Goal: Task Accomplishment & Management: Use online tool/utility

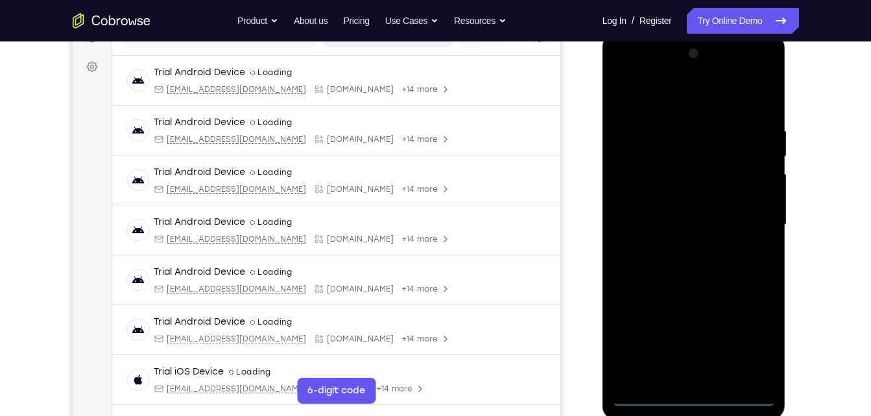
click at [698, 398] on div at bounding box center [693, 224] width 163 height 363
click at [752, 336] on div at bounding box center [693, 224] width 163 height 363
click at [624, 69] on div at bounding box center [693, 224] width 163 height 363
click at [642, 74] on div at bounding box center [693, 224] width 163 height 363
click at [741, 223] on div at bounding box center [693, 224] width 163 height 363
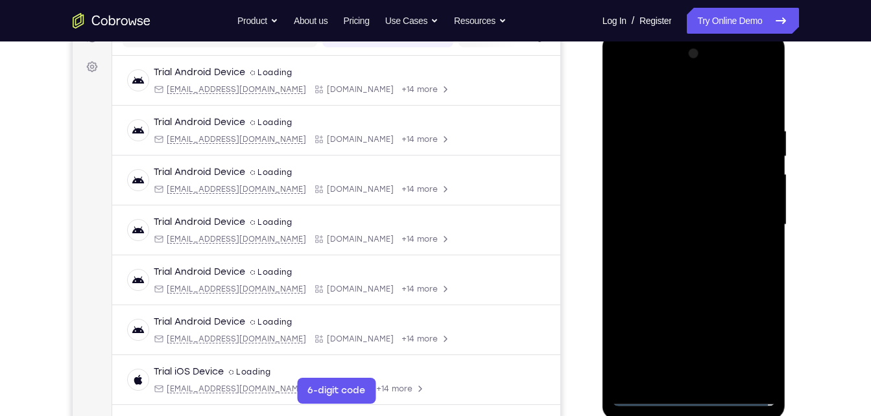
click at [682, 252] on div at bounding box center [693, 224] width 163 height 363
click at [701, 217] on div at bounding box center [693, 224] width 163 height 363
click at [701, 200] on div at bounding box center [693, 224] width 163 height 363
click at [702, 228] on div at bounding box center [693, 224] width 163 height 363
click at [698, 287] on div at bounding box center [693, 224] width 163 height 363
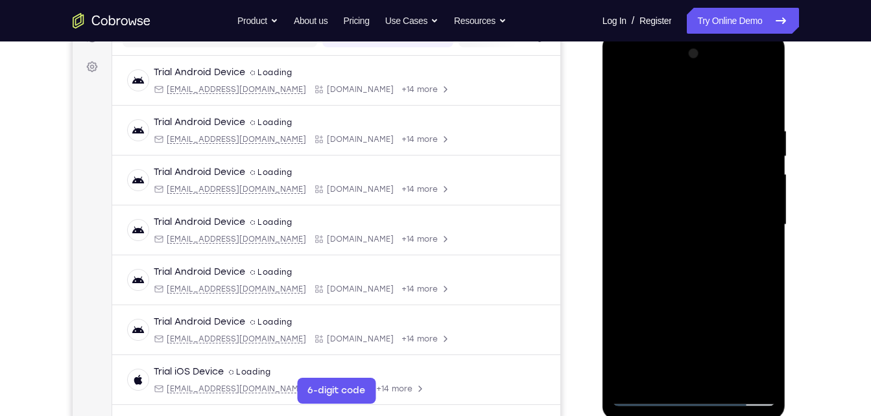
drag, startPoint x: 720, startPoint y: 379, endPoint x: 752, endPoint y: 368, distance: 32.8
click at [752, 368] on div at bounding box center [693, 224] width 163 height 363
click at [726, 381] on div at bounding box center [693, 224] width 163 height 363
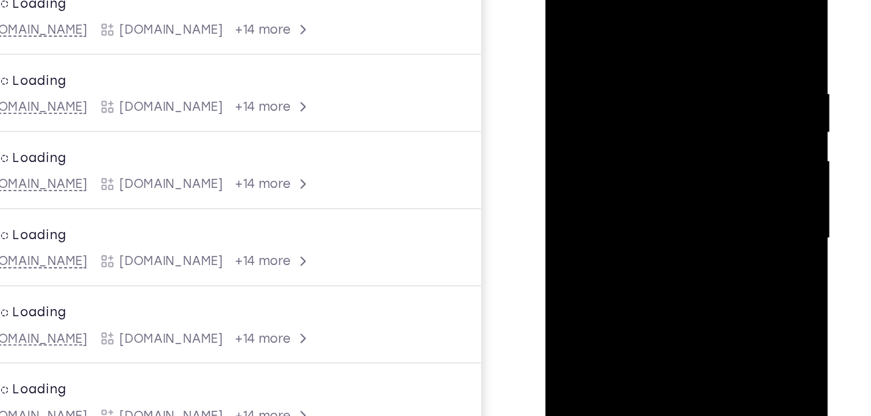
click at [658, 207] on div at bounding box center [636, 134] width 163 height 363
click at [676, 105] on div at bounding box center [636, 134] width 163 height 363
drag, startPoint x: 679, startPoint y: 108, endPoint x: 682, endPoint y: 47, distance: 60.4
click at [682, 47] on div at bounding box center [636, 134] width 163 height 363
drag, startPoint x: 676, startPoint y: 73, endPoint x: 630, endPoint y: 232, distance: 165.4
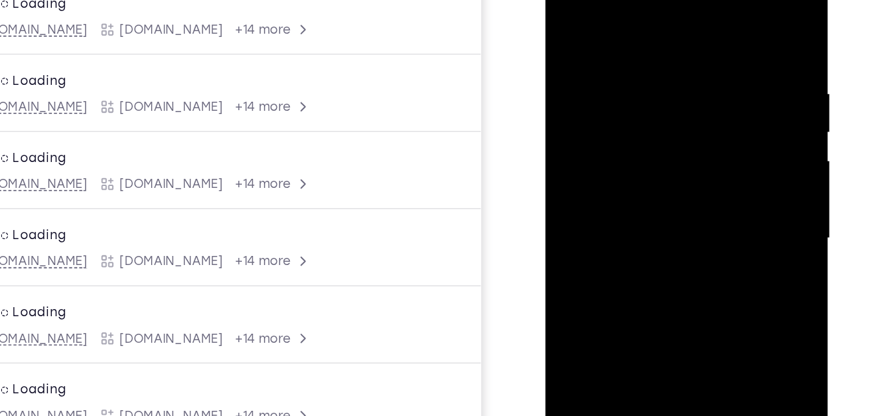
click at [630, 232] on div at bounding box center [636, 134] width 163 height 363
drag, startPoint x: 705, startPoint y: 88, endPoint x: 665, endPoint y: 270, distance: 186.6
click at [665, 270] on div at bounding box center [636, 134] width 163 height 363
drag, startPoint x: 680, startPoint y: 91, endPoint x: 650, endPoint y: 263, distance: 174.4
click at [650, 263] on div at bounding box center [636, 134] width 163 height 363
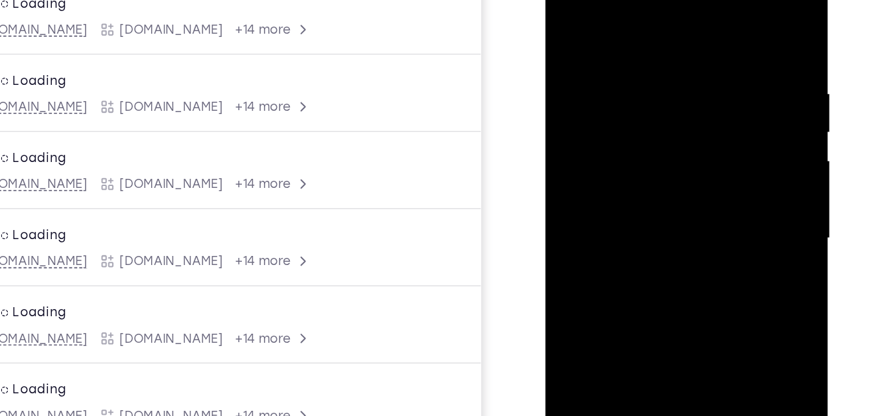
drag, startPoint x: 698, startPoint y: 89, endPoint x: 670, endPoint y: 239, distance: 152.4
click at [670, 239] on div at bounding box center [636, 134] width 163 height 363
drag, startPoint x: 679, startPoint y: 138, endPoint x: 674, endPoint y: 163, distance: 25.7
click at [674, 163] on div at bounding box center [636, 134] width 163 height 363
click at [590, 125] on div at bounding box center [636, 134] width 163 height 363
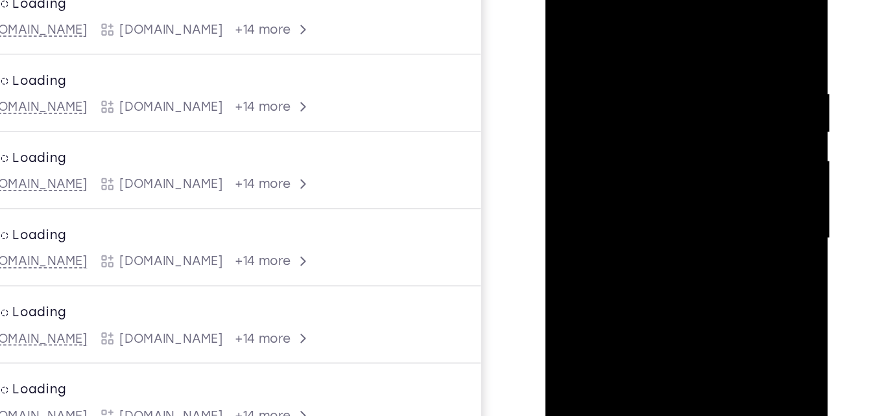
click at [610, 126] on div at bounding box center [636, 134] width 163 height 363
click at [692, 165] on div at bounding box center [636, 134] width 163 height 363
drag, startPoint x: 675, startPoint y: 86, endPoint x: 617, endPoint y: 270, distance: 193.0
click at [617, 270] on div at bounding box center [636, 134] width 163 height 363
drag, startPoint x: 670, startPoint y: 101, endPoint x: 593, endPoint y: 270, distance: 185.7
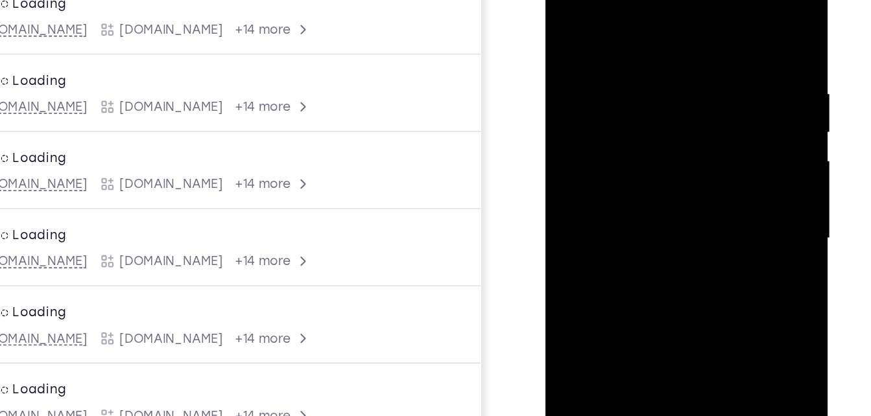
click at [593, 270] on div at bounding box center [636, 134] width 163 height 363
drag, startPoint x: 680, startPoint y: 75, endPoint x: 645, endPoint y: 185, distance: 115.9
click at [645, 185] on div at bounding box center [636, 134] width 163 height 363
drag, startPoint x: 669, startPoint y: 85, endPoint x: 599, endPoint y: 211, distance: 143.7
click at [599, 211] on div at bounding box center [636, 134] width 163 height 363
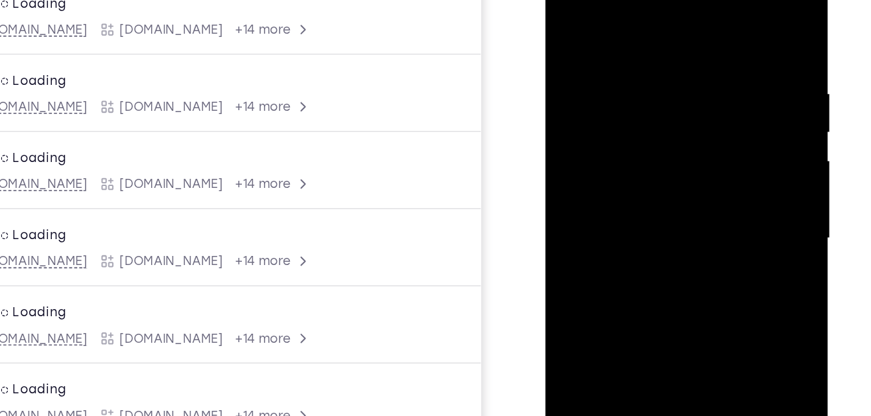
drag, startPoint x: 656, startPoint y: 89, endPoint x: 617, endPoint y: 196, distance: 113.5
click at [617, 196] on div at bounding box center [636, 134] width 163 height 363
drag, startPoint x: 665, startPoint y: 98, endPoint x: 637, endPoint y: 232, distance: 137.1
click at [637, 232] on div at bounding box center [636, 134] width 163 height 363
drag, startPoint x: 662, startPoint y: 95, endPoint x: 670, endPoint y: 80, distance: 16.8
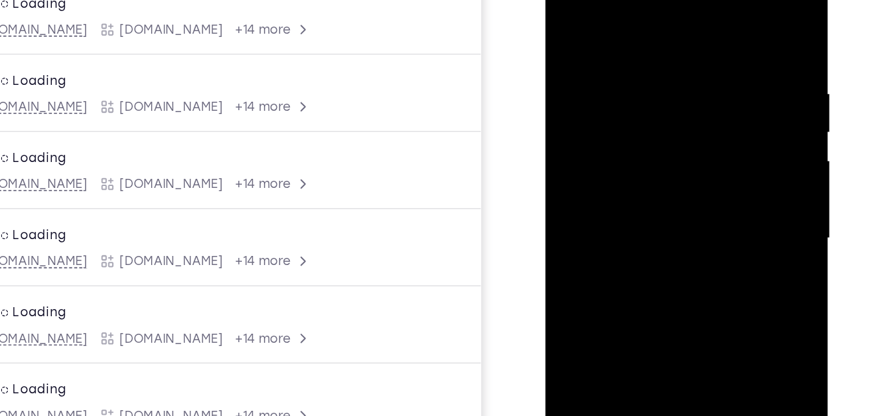
click at [670, 80] on div at bounding box center [636, 134] width 163 height 363
drag, startPoint x: 651, startPoint y: 106, endPoint x: 658, endPoint y: 21, distance: 85.9
click at [658, 21] on div at bounding box center [636, 134] width 163 height 363
click at [637, 62] on div at bounding box center [636, 134] width 163 height 363
drag, startPoint x: 629, startPoint y: 119, endPoint x: 637, endPoint y: 73, distance: 46.2
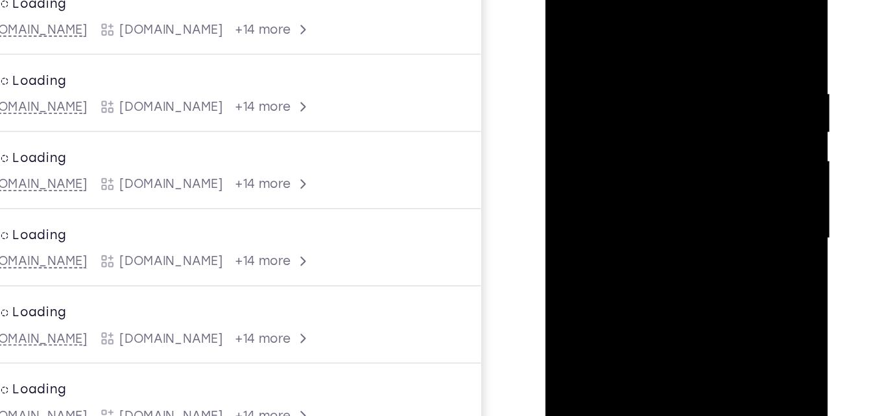
click at [637, 73] on div at bounding box center [636, 134] width 163 height 363
drag, startPoint x: 643, startPoint y: 91, endPoint x: 637, endPoint y: 123, distance: 31.8
click at [637, 123] on div at bounding box center [636, 134] width 163 height 363
click at [569, 7] on div at bounding box center [636, 134] width 163 height 363
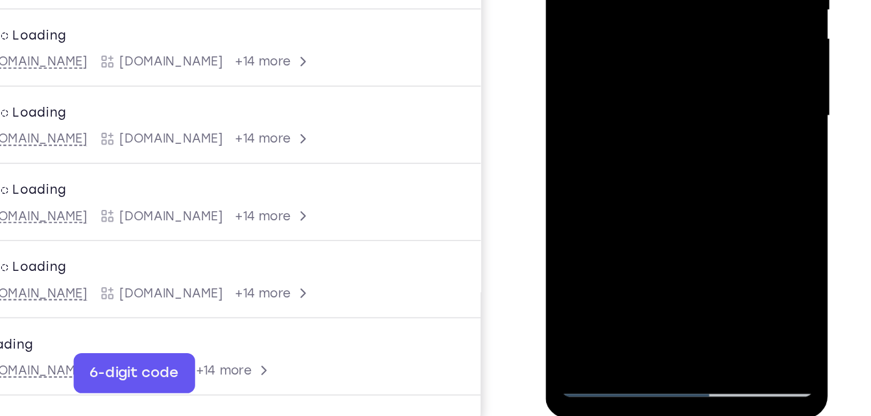
scroll to position [187, 0]
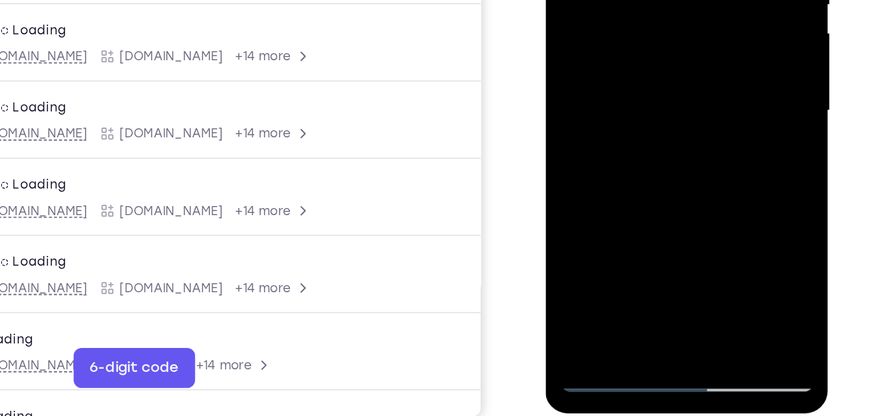
click at [661, 159] on div at bounding box center [636, 7] width 163 height 363
click at [602, 0] on div at bounding box center [636, 7] width 163 height 363
drag, startPoint x: 659, startPoint y: 30, endPoint x: 632, endPoint y: 139, distance: 112.8
click at [632, 139] on div at bounding box center [636, 7] width 163 height 363
drag, startPoint x: 661, startPoint y: 43, endPoint x: 612, endPoint y: 191, distance: 155.8
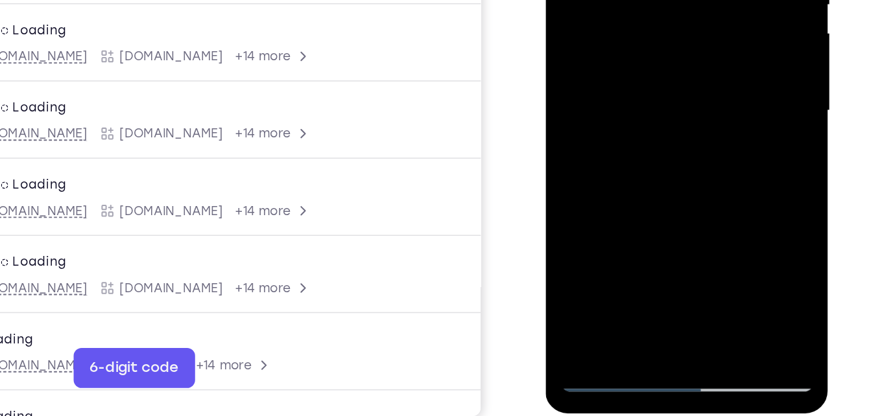
click at [612, 191] on div at bounding box center [637, 9] width 184 height 386
drag, startPoint x: 629, startPoint y: 68, endPoint x: 650, endPoint y: -27, distance: 96.9
click at [650, 0] on div at bounding box center [636, 7] width 163 height 363
drag, startPoint x: 606, startPoint y: 87, endPoint x: 634, endPoint y: -14, distance: 104.5
click at [634, 0] on div at bounding box center [636, 7] width 163 height 363
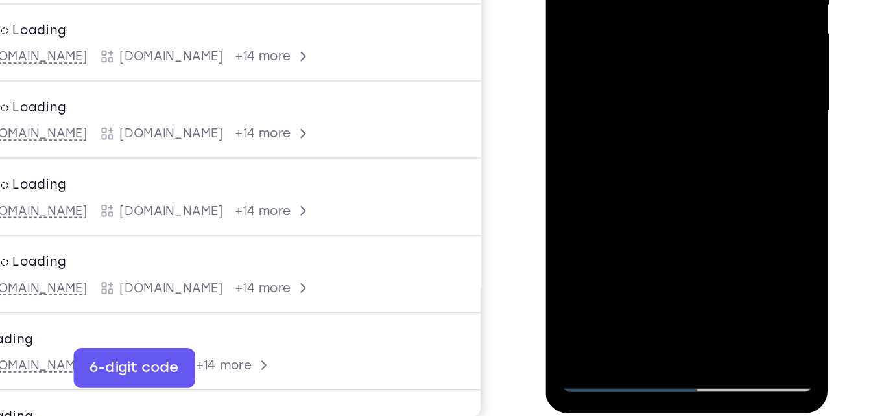
drag, startPoint x: 605, startPoint y: 89, endPoint x: 626, endPoint y: -42, distance: 132.0
click at [626, 0] on div at bounding box center [636, 7] width 163 height 363
drag, startPoint x: 608, startPoint y: 57, endPoint x: 635, endPoint y: -88, distance: 147.7
click at [635, 0] on div at bounding box center [636, 7] width 163 height 363
click at [607, 65] on div at bounding box center [636, 7] width 163 height 363
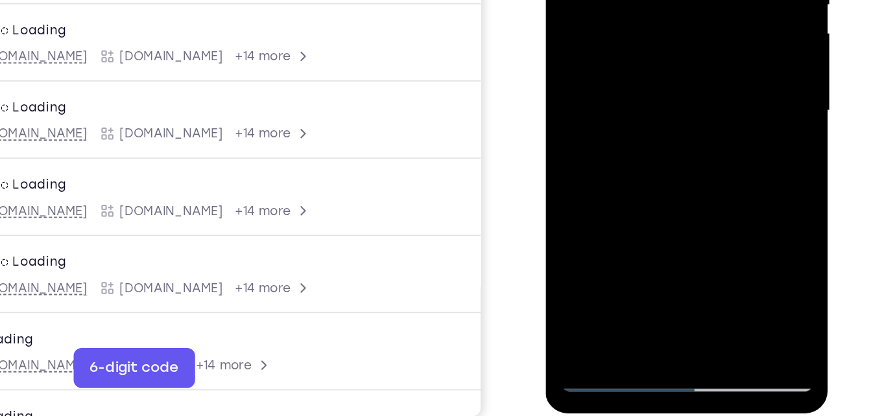
scroll to position [185, 0]
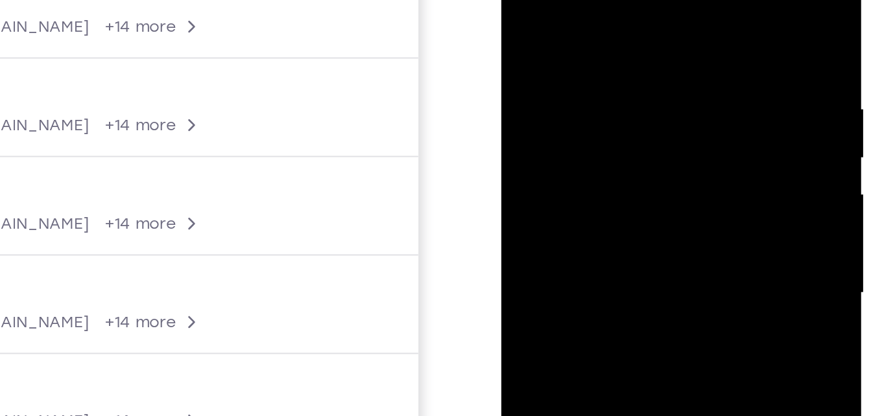
click at [521, 0] on div at bounding box center [592, 108] width 163 height 363
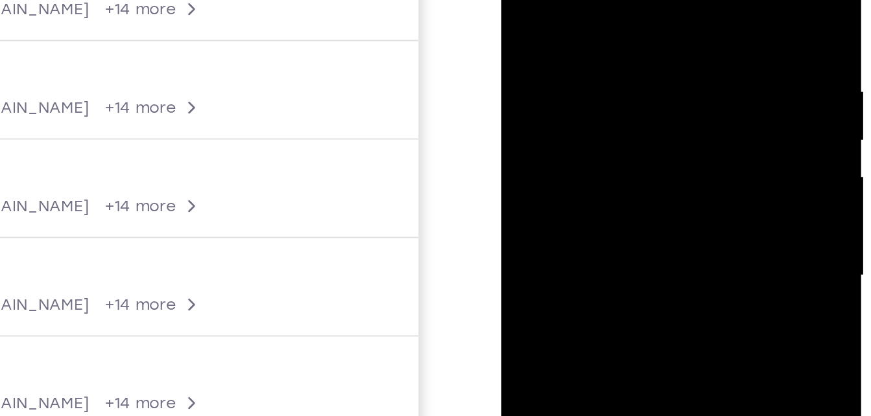
drag, startPoint x: 585, startPoint y: 75, endPoint x: 578, endPoint y: 69, distance: 8.8
click at [578, 69] on div at bounding box center [592, 90] width 163 height 363
click at [545, 67] on div at bounding box center [592, 90] width 163 height 363
click at [570, 70] on div at bounding box center [592, 90] width 163 height 363
click at [656, 125] on div at bounding box center [592, 90] width 163 height 363
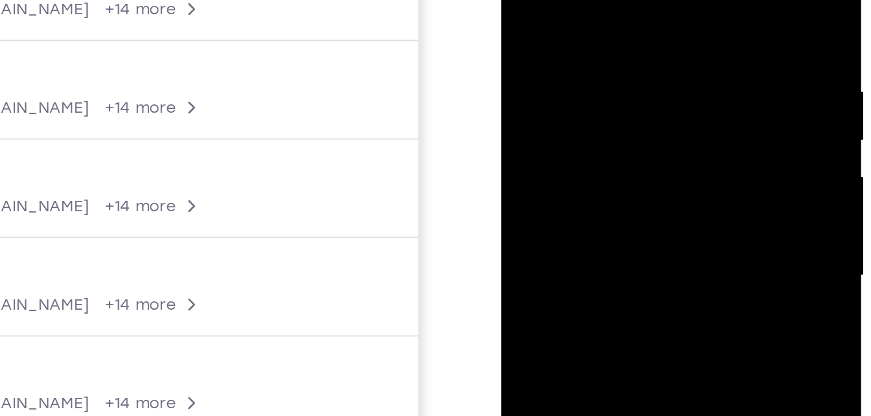
drag, startPoint x: 630, startPoint y: 32, endPoint x: 603, endPoint y: 97, distance: 70.1
click at [603, 97] on div at bounding box center [592, 90] width 163 height 363
click at [642, 97] on div at bounding box center [592, 90] width 163 height 363
drag, startPoint x: 577, startPoint y: 89, endPoint x: 584, endPoint y: 66, distance: 24.2
click at [584, 66] on div at bounding box center [592, 90] width 163 height 363
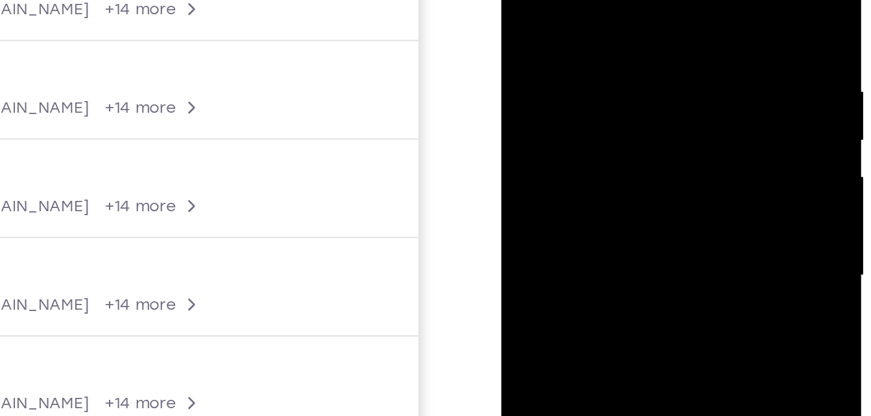
click at [566, 88] on div at bounding box center [592, 90] width 163 height 363
drag, startPoint x: 583, startPoint y: 136, endPoint x: 587, endPoint y: 71, distance: 65.0
click at [587, 71] on div at bounding box center [592, 90] width 163 height 363
click at [571, 97] on div at bounding box center [592, 90] width 163 height 363
click at [602, 99] on div at bounding box center [592, 90] width 163 height 363
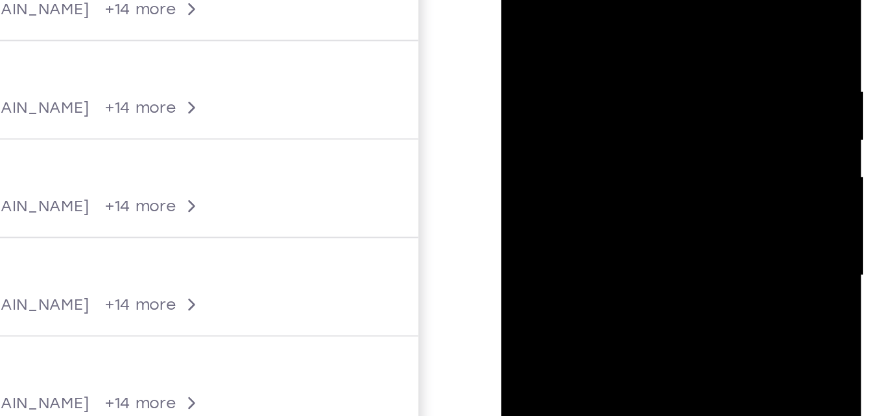
click at [659, 126] on div at bounding box center [592, 90] width 163 height 363
drag, startPoint x: 602, startPoint y: 77, endPoint x: 551, endPoint y: 163, distance: 101.2
click at [551, 163] on div at bounding box center [592, 90] width 163 height 363
drag, startPoint x: 565, startPoint y: 58, endPoint x: 555, endPoint y: 84, distance: 27.9
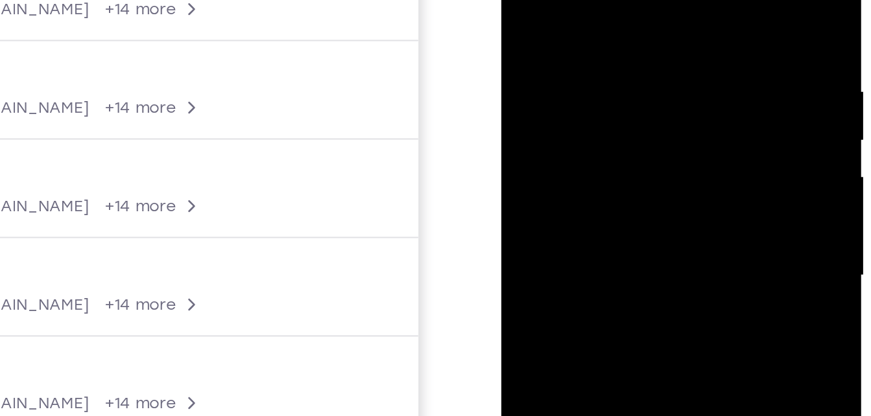
click at [555, 84] on div at bounding box center [592, 90] width 163 height 363
click at [569, 43] on div at bounding box center [592, 90] width 163 height 363
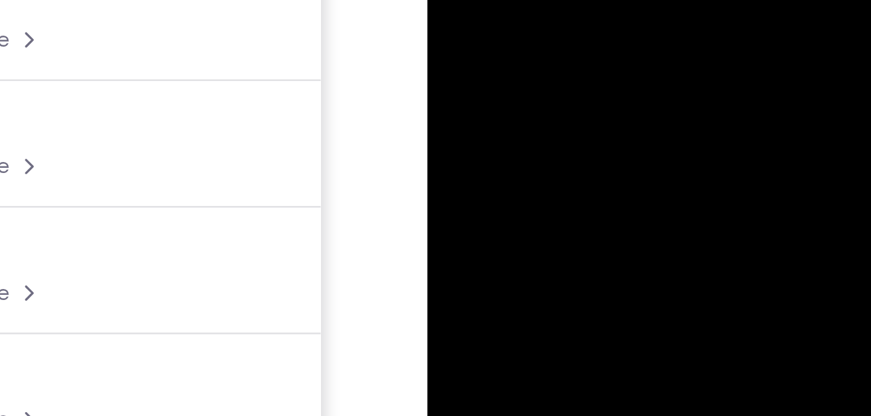
click at [444, 0] on div at bounding box center [518, 89] width 163 height 363
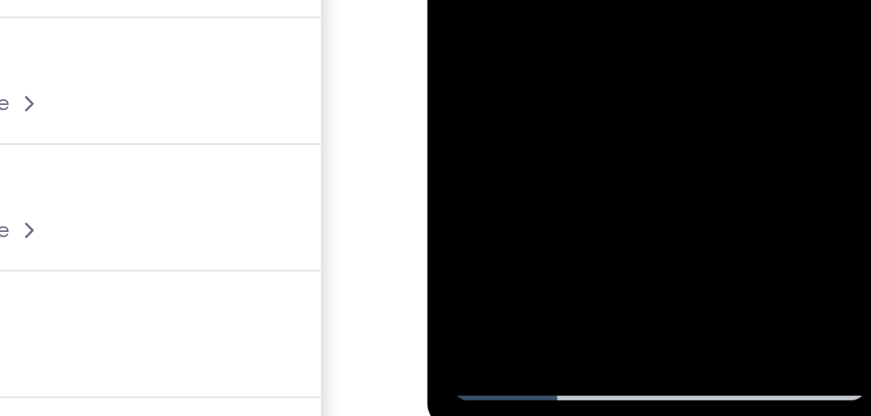
drag, startPoint x: 532, startPoint y: -263, endPoint x: 499, endPoint y: -176, distance: 93.2
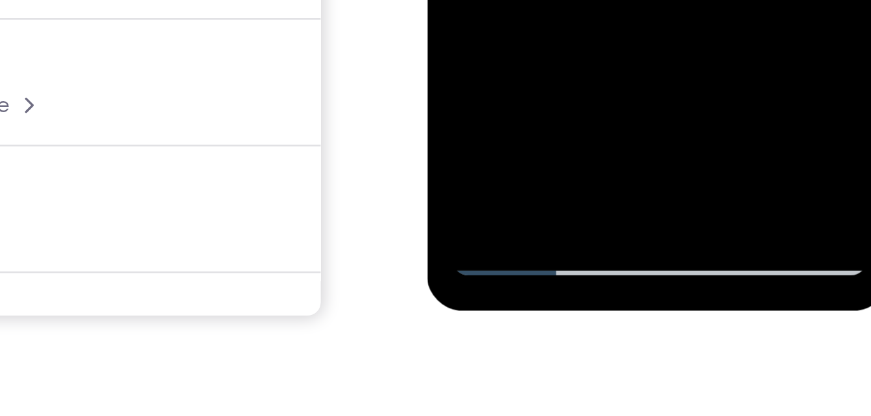
scroll to position [226, 0]
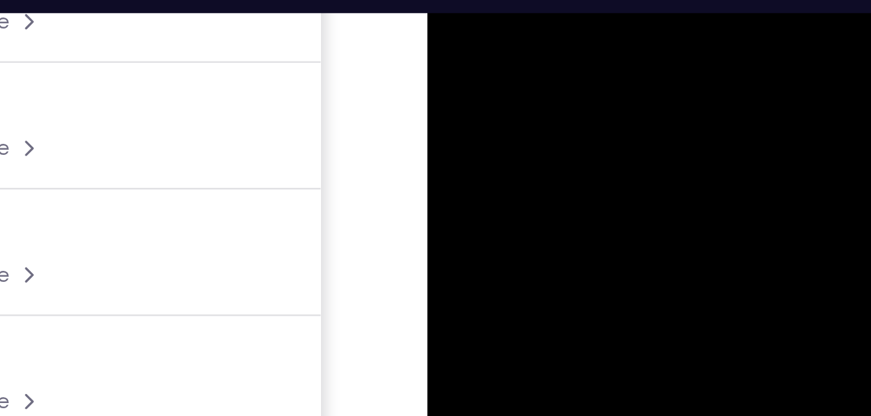
click at [450, 0] on div at bounding box center [518, 71] width 163 height 363
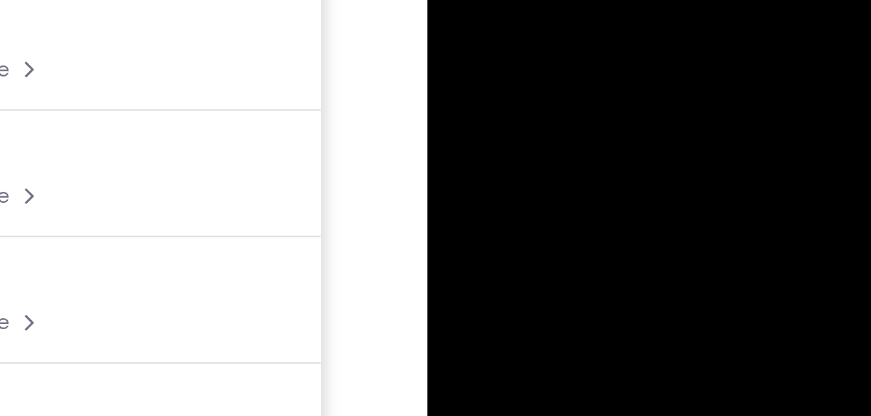
drag, startPoint x: 556, startPoint y: -222, endPoint x: 540, endPoint y: -99, distance: 124.3
drag, startPoint x: 558, startPoint y: -175, endPoint x: 508, endPoint y: -66, distance: 119.6
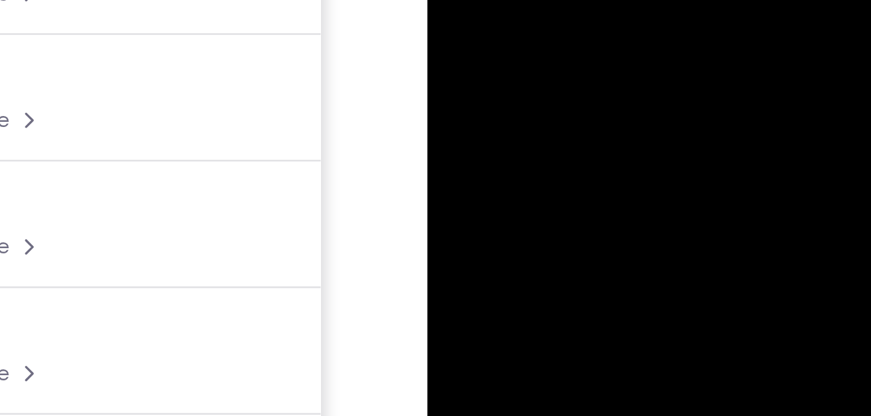
drag, startPoint x: 517, startPoint y: -176, endPoint x: 471, endPoint y: -66, distance: 119.5
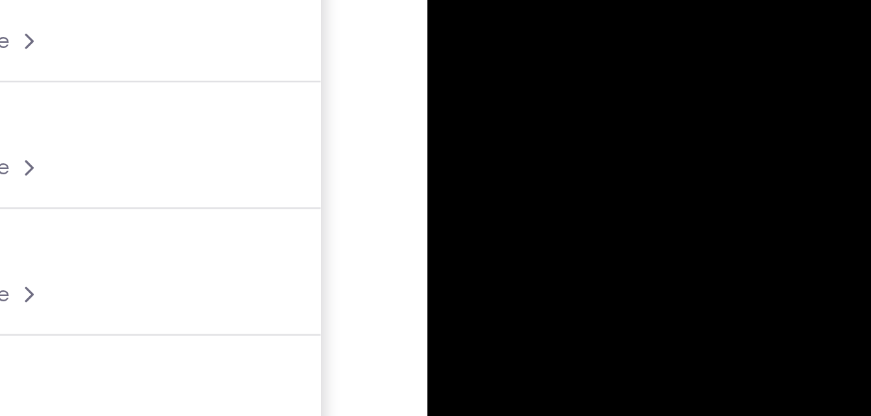
drag, startPoint x: 527, startPoint y: -199, endPoint x: 517, endPoint y: -196, distance: 10.1
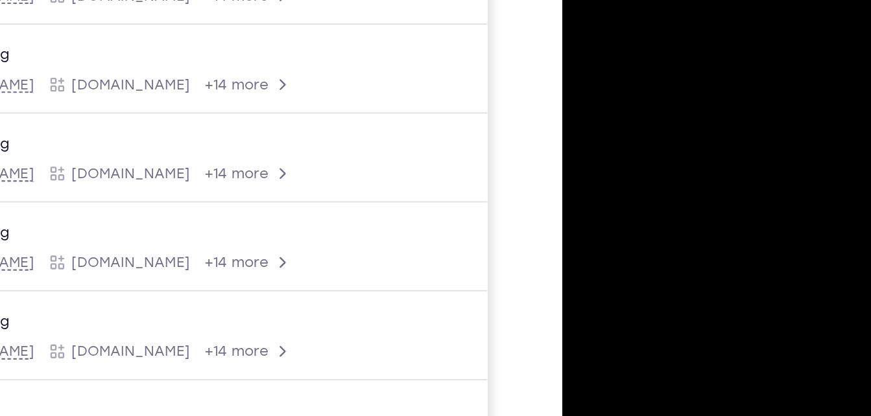
scroll to position [233, 0]
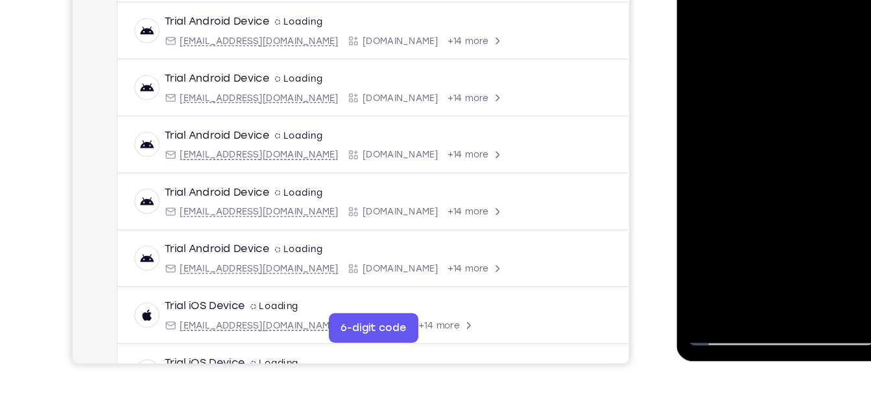
drag, startPoint x: 797, startPoint y: 55, endPoint x: 751, endPoint y: 165, distance: 119.5
click at [751, 165] on div at bounding box center [767, 112] width 163 height 363
drag, startPoint x: 776, startPoint y: 105, endPoint x: 696, endPoint y: 241, distance: 157.8
click at [696, 241] on div at bounding box center [767, 112] width 163 height 363
drag, startPoint x: 759, startPoint y: 86, endPoint x: 697, endPoint y: 267, distance: 190.7
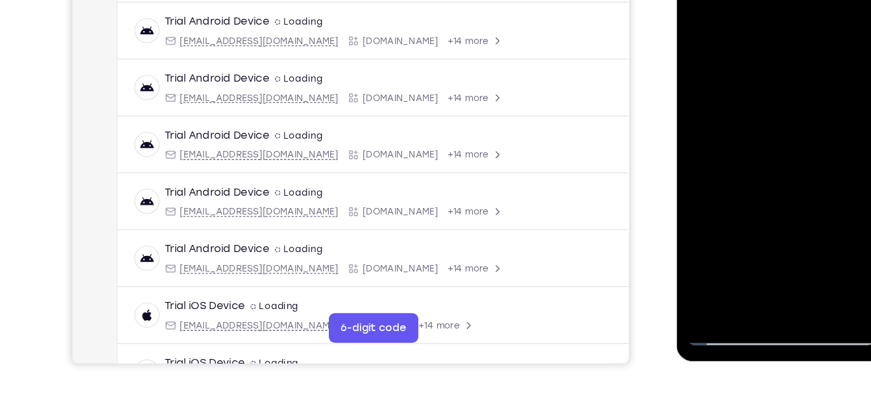
click at [697, 267] on div at bounding box center [767, 112] width 163 height 363
drag, startPoint x: 811, startPoint y: 27, endPoint x: 794, endPoint y: 84, distance: 58.9
click at [794, 84] on div at bounding box center [767, 112] width 163 height 363
click at [802, 75] on div at bounding box center [767, 112] width 163 height 363
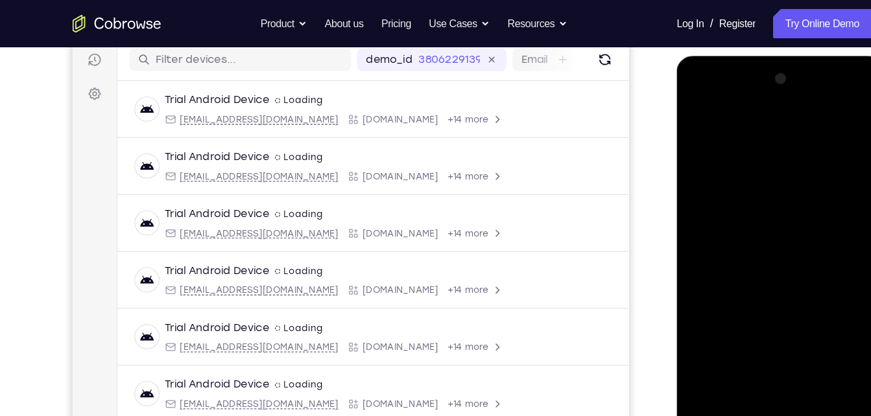
scroll to position [151, 0]
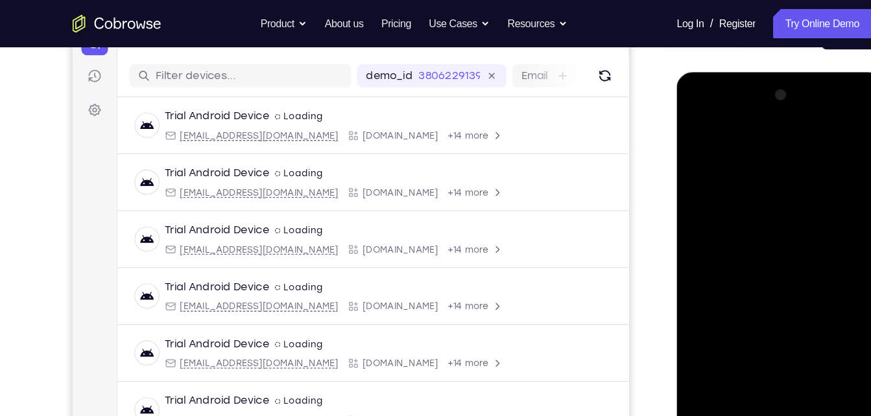
drag, startPoint x: 790, startPoint y: 179, endPoint x: 713, endPoint y: 371, distance: 206.9
click at [713, 371] on div at bounding box center [767, 263] width 163 height 363
drag, startPoint x: 818, startPoint y: 194, endPoint x: 762, endPoint y: 402, distance: 215.7
click at [762, 402] on div at bounding box center [767, 263] width 163 height 363
drag, startPoint x: 801, startPoint y: 286, endPoint x: 807, endPoint y: 234, distance: 52.2
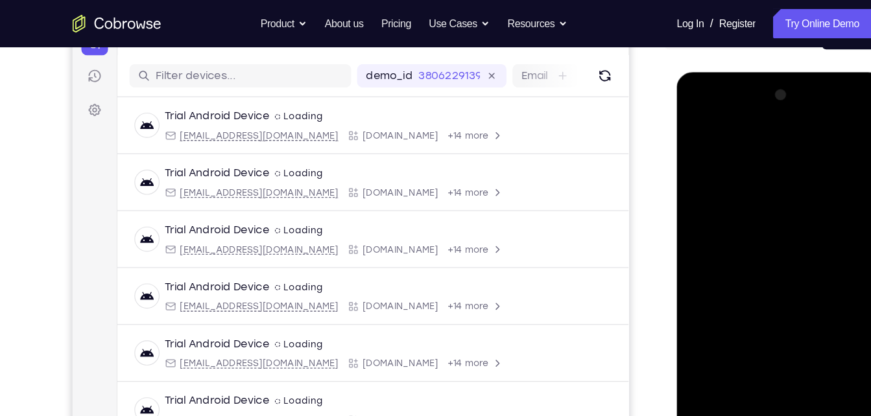
click at [807, 234] on div at bounding box center [767, 263] width 163 height 363
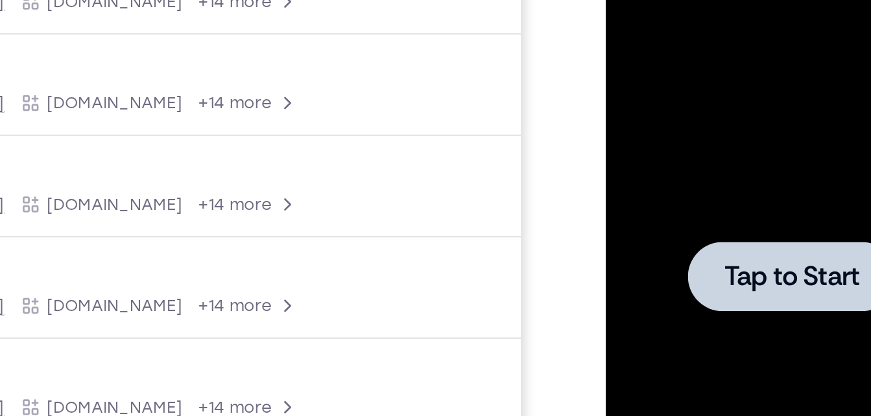
click at [685, 95] on div at bounding box center [697, 79] width 102 height 34
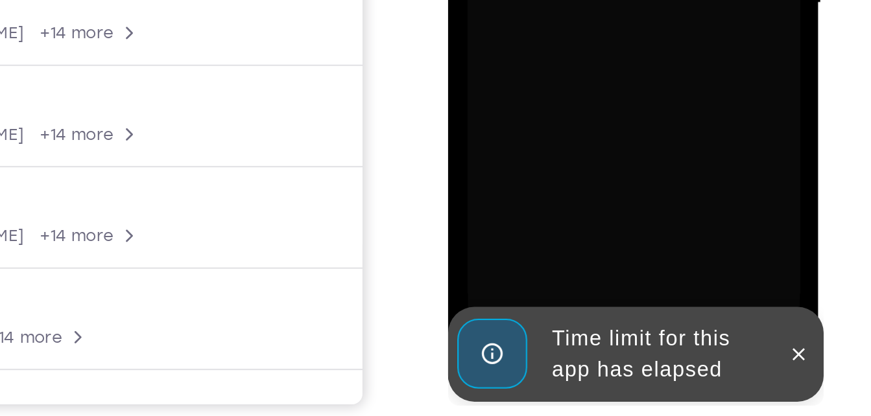
scroll to position [193, 0]
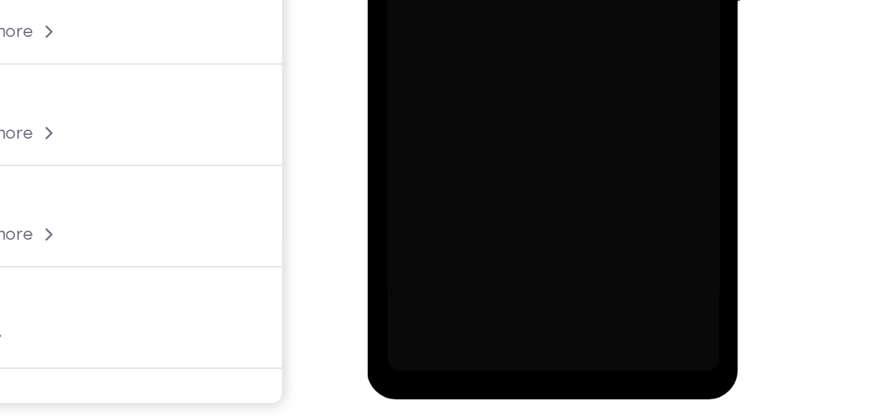
scroll to position [193, 0]
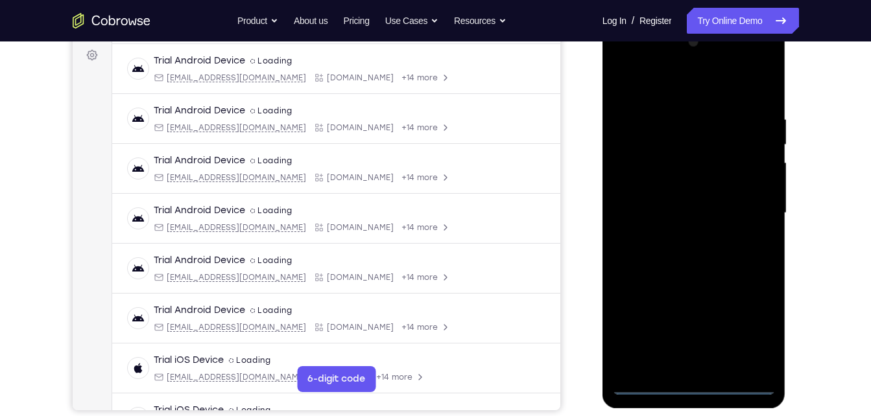
click at [702, 386] on div at bounding box center [693, 213] width 163 height 363
click at [763, 322] on div at bounding box center [693, 213] width 163 height 363
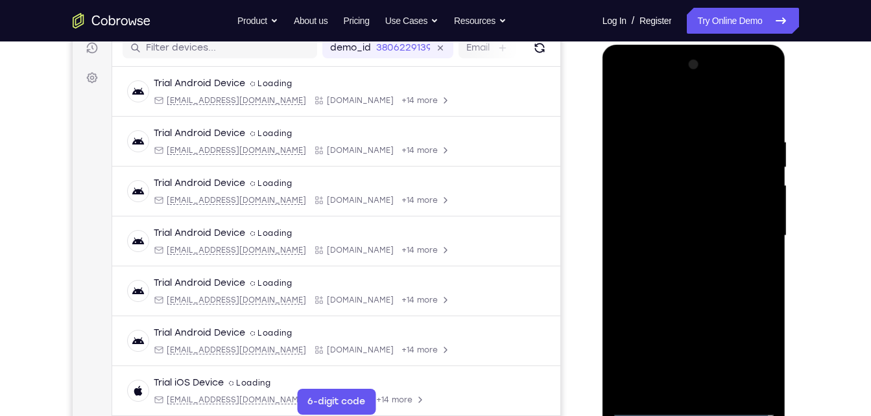
click at [750, 86] on div at bounding box center [693, 235] width 163 height 363
click at [632, 90] on div at bounding box center [693, 235] width 163 height 363
click at [748, 229] on div at bounding box center [693, 235] width 163 height 363
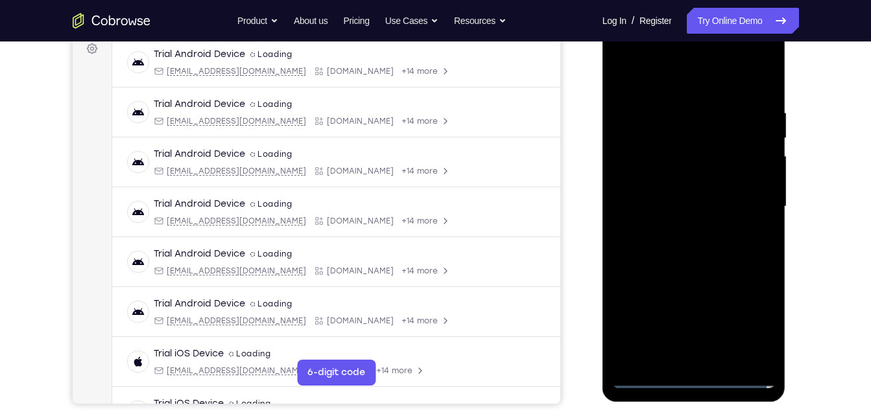
scroll to position [201, 0]
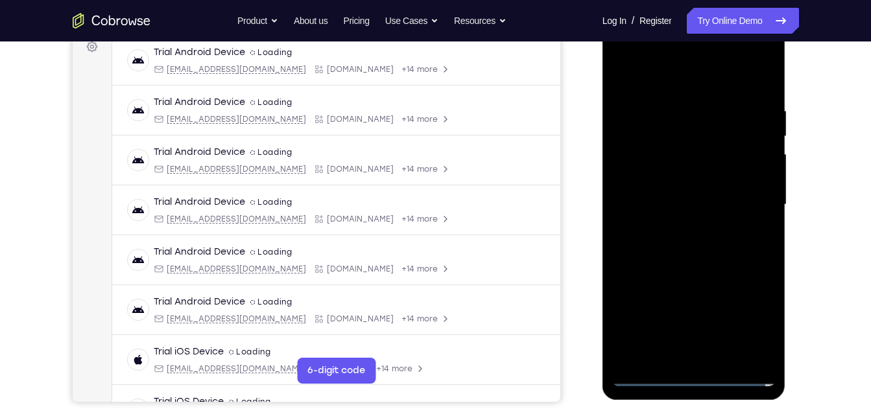
click at [689, 228] on div at bounding box center [693, 204] width 163 height 363
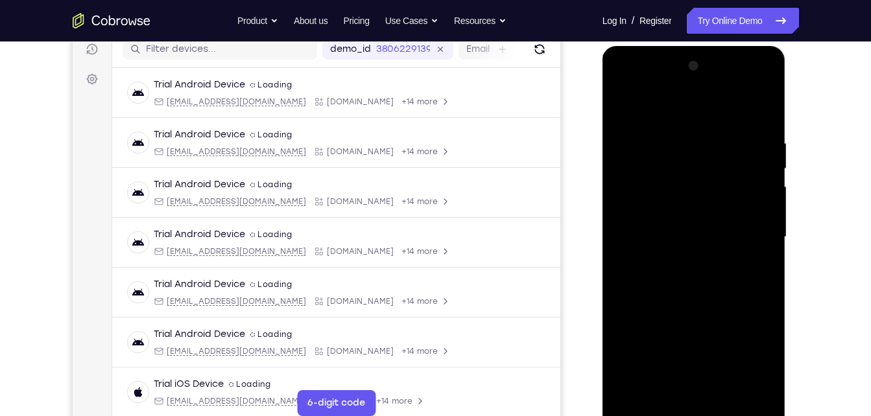
click at [691, 230] on div at bounding box center [693, 237] width 163 height 363
click at [692, 215] on div at bounding box center [693, 237] width 163 height 363
click at [708, 231] on div at bounding box center [693, 237] width 163 height 363
click at [718, 392] on div at bounding box center [693, 237] width 163 height 363
drag, startPoint x: 695, startPoint y: 295, endPoint x: 735, endPoint y: 256, distance: 55.9
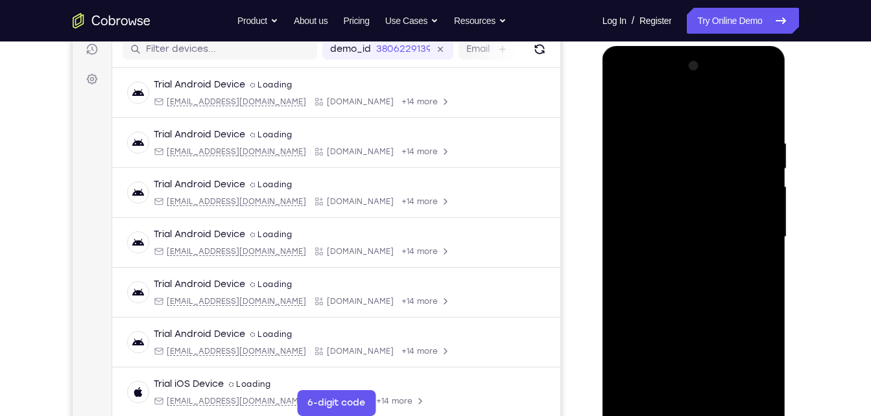
click at [735, 256] on div at bounding box center [693, 237] width 163 height 363
click at [733, 391] on div at bounding box center [693, 237] width 163 height 363
click at [720, 399] on div at bounding box center [693, 237] width 163 height 363
click at [719, 305] on div at bounding box center [693, 237] width 163 height 363
click at [705, 197] on div at bounding box center [693, 237] width 163 height 363
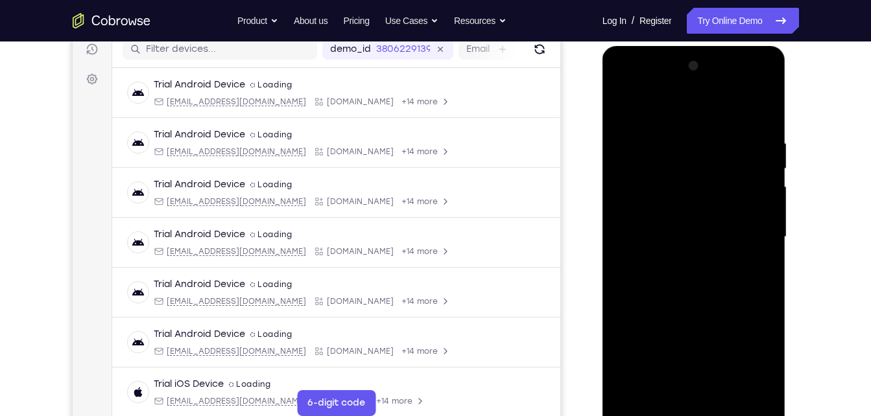
drag, startPoint x: 725, startPoint y: 205, endPoint x: 671, endPoint y: 412, distance: 214.4
click at [671, 412] on div at bounding box center [693, 237] width 163 height 363
drag, startPoint x: 718, startPoint y: 214, endPoint x: 591, endPoint y: 423, distance: 245.0
click at [602, 416] on html "Online web based iOS Simulators and Android Emulators. Run iPhone, iPad, Mobile…" at bounding box center [694, 240] width 185 height 389
drag, startPoint x: 692, startPoint y: 224, endPoint x: 656, endPoint y: 331, distance: 112.8
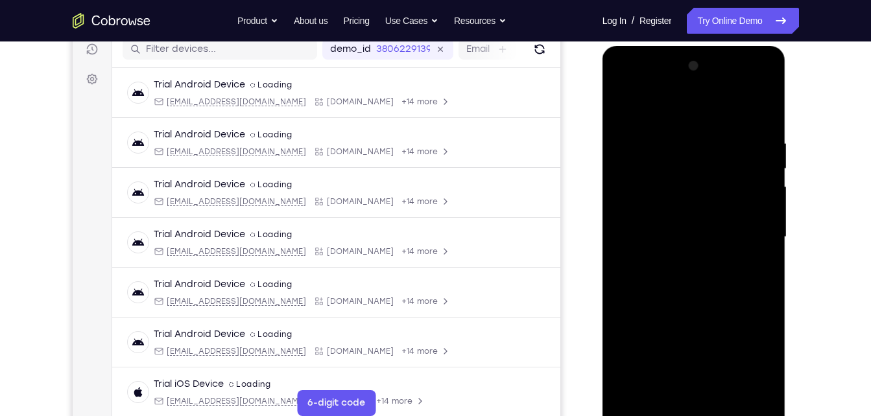
click at [656, 331] on div at bounding box center [693, 237] width 163 height 363
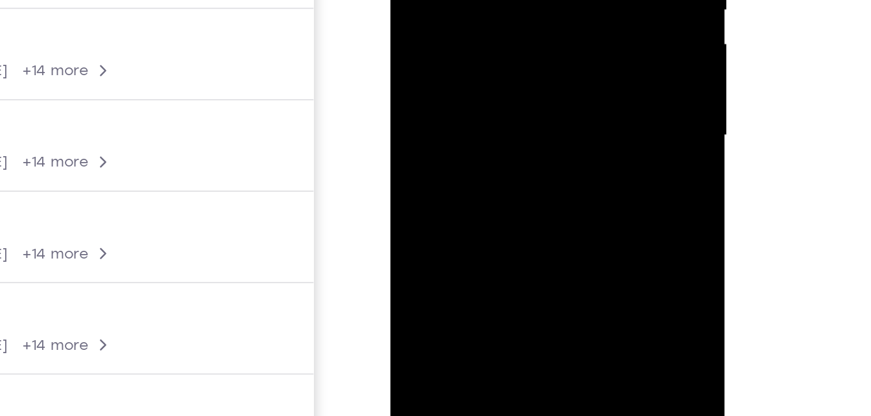
drag, startPoint x: 465, startPoint y: -16, endPoint x: 411, endPoint y: 149, distance: 173.3
drag, startPoint x: 486, startPoint y: -33, endPoint x: 427, endPoint y: 149, distance: 190.9
drag, startPoint x: 477, startPoint y: -33, endPoint x: 434, endPoint y: 149, distance: 186.4
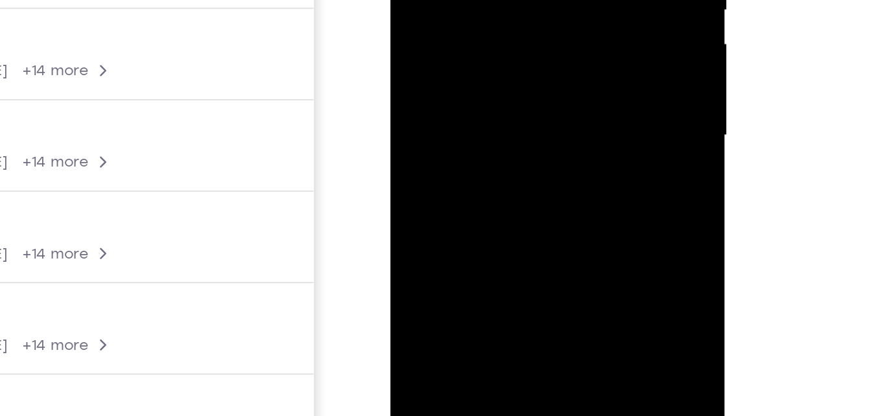
drag, startPoint x: 481, startPoint y: 15, endPoint x: 447, endPoint y: 149, distance: 137.8
drag, startPoint x: 487, startPoint y: -32, endPoint x: 448, endPoint y: 149, distance: 184.4
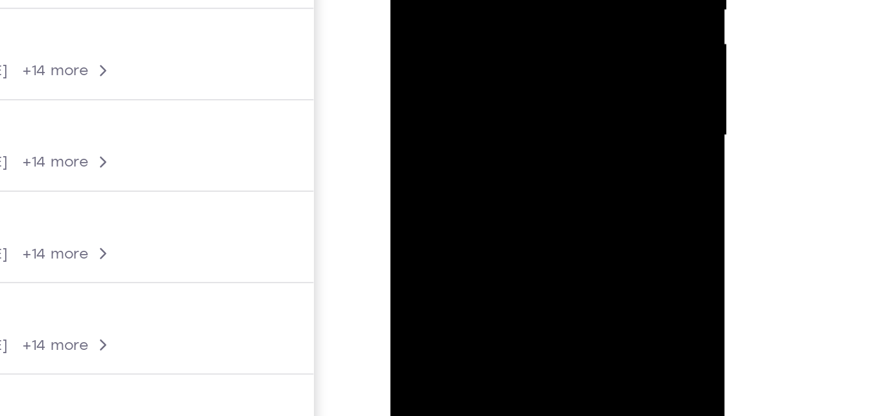
drag, startPoint x: 476, startPoint y: 43, endPoint x: 501, endPoint y: -104, distance: 149.9
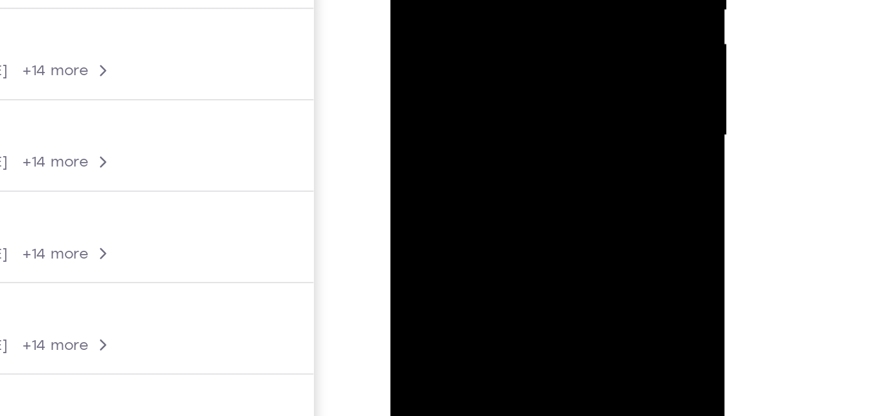
drag, startPoint x: 543, startPoint y: -3, endPoint x: 528, endPoint y: 149, distance: 152.5
drag, startPoint x: 531, startPoint y: -6, endPoint x: 467, endPoint y: 149, distance: 167.2
drag, startPoint x: 513, startPoint y: -16, endPoint x: 474, endPoint y: 149, distance: 169.2
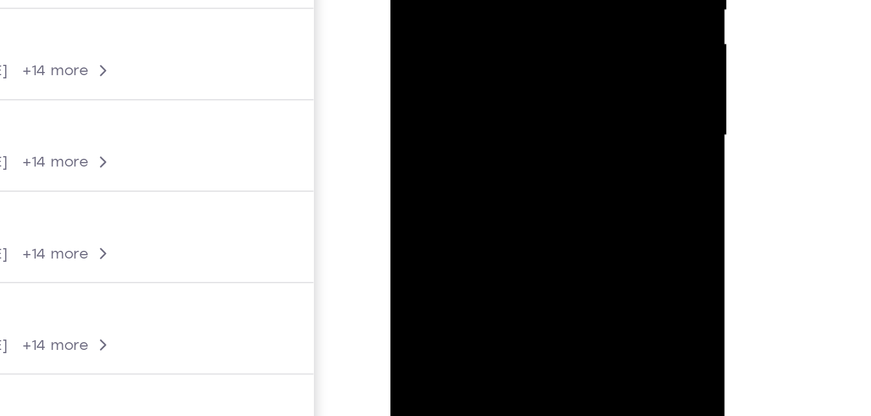
drag, startPoint x: 505, startPoint y: -15, endPoint x: 462, endPoint y: 125, distance: 145.8
drag, startPoint x: 521, startPoint y: -27, endPoint x: 460, endPoint y: 142, distance: 179.3
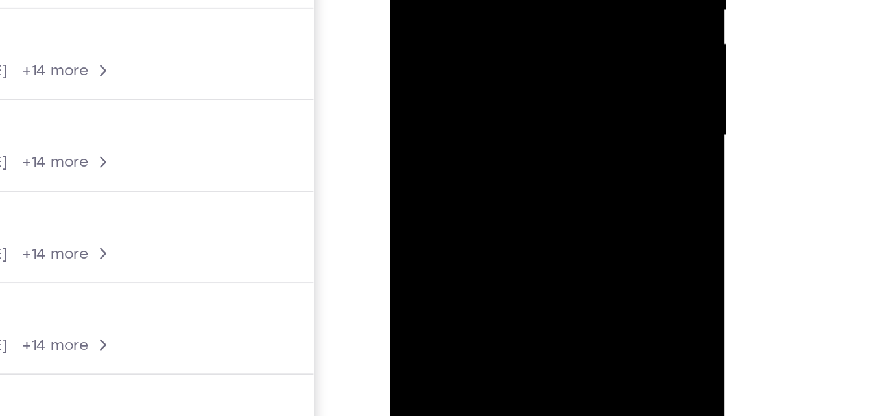
drag, startPoint x: 519, startPoint y: 15, endPoint x: 538, endPoint y: -67, distance: 84.0
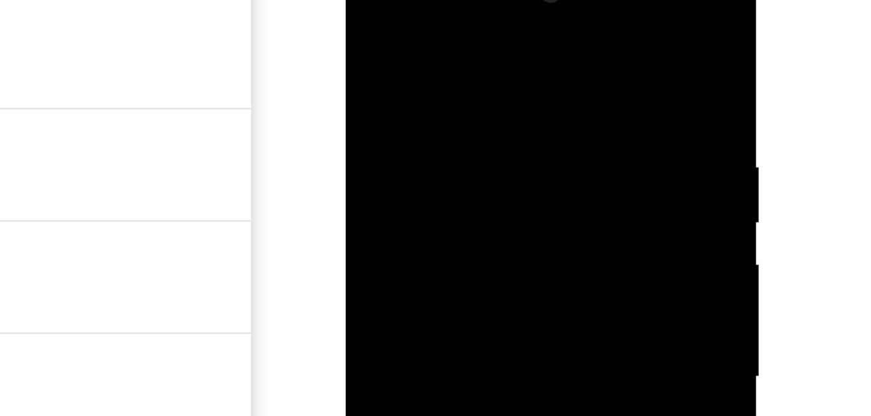
drag, startPoint x: 452, startPoint y: 38, endPoint x: 439, endPoint y: 170, distance: 132.9
click at [439, 170] on div at bounding box center [436, 138] width 163 height 363
drag, startPoint x: 438, startPoint y: 92, endPoint x: 386, endPoint y: 170, distance: 93.5
click at [386, 170] on div at bounding box center [436, 138] width 163 height 363
drag, startPoint x: 405, startPoint y: 112, endPoint x: 327, endPoint y: 170, distance: 96.9
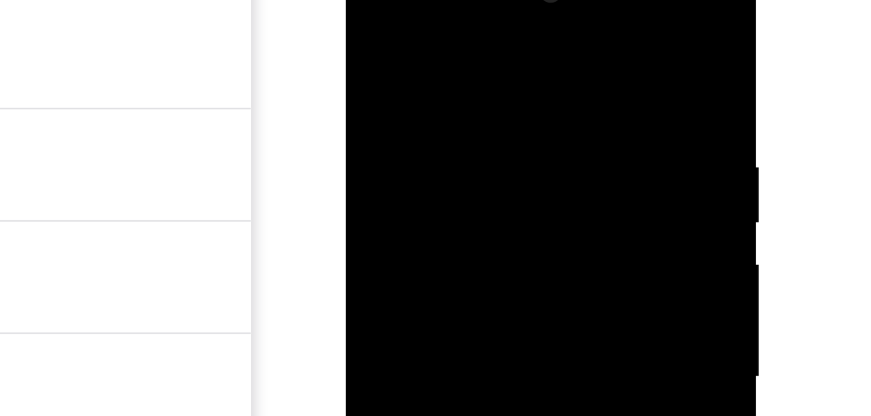
click at [346, 170] on html "Online web based iOS Simulators and Android Emulators. Run iPhone, iPad, Mobile…" at bounding box center [438, 141] width 185 height 389
drag, startPoint x: 415, startPoint y: 22, endPoint x: 339, endPoint y: 170, distance: 166.2
click at [346, 170] on html "Online web based iOS Simulators and Android Emulators. Run iPhone, iPad, Mobile…" at bounding box center [438, 141] width 185 height 389
click at [429, 0] on div at bounding box center [436, 4] width 163 height 363
drag, startPoint x: 438, startPoint y: -8, endPoint x: 393, endPoint y: 95, distance: 113.0
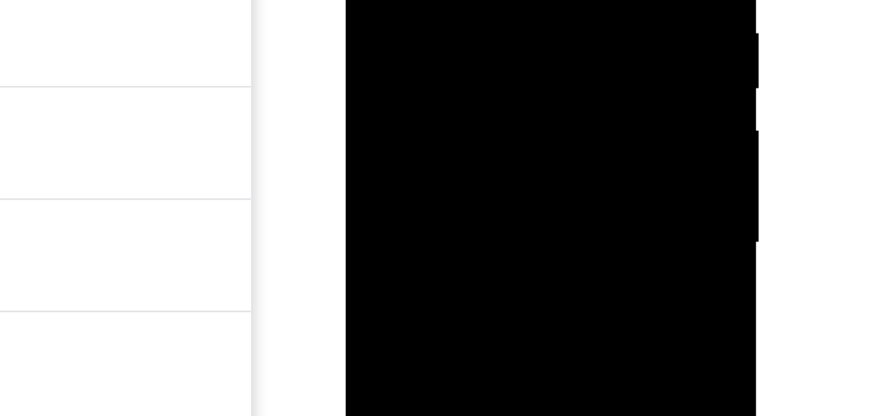
click at [393, 95] on div at bounding box center [436, 4] width 163 height 363
drag, startPoint x: 427, startPoint y: -15, endPoint x: 364, endPoint y: 95, distance: 126.6
click at [364, 95] on div at bounding box center [436, 4] width 163 height 363
drag, startPoint x: 423, startPoint y: -39, endPoint x: 390, endPoint y: 95, distance: 138.4
click at [390, 95] on div at bounding box center [436, 4] width 163 height 363
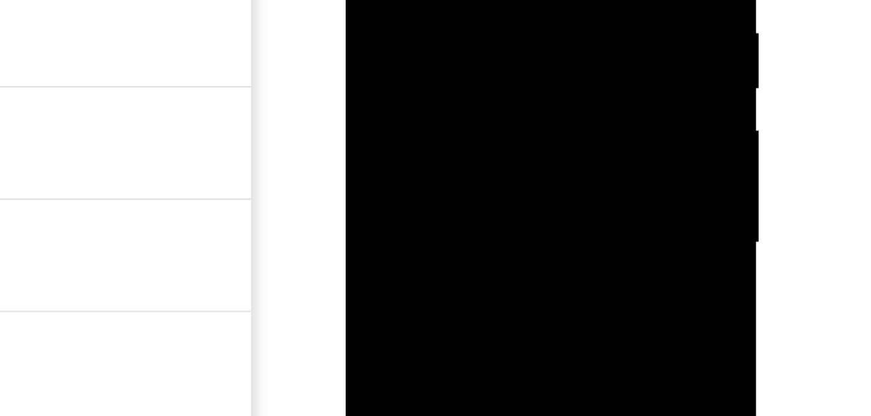
drag, startPoint x: 441, startPoint y: -62, endPoint x: 393, endPoint y: 95, distance: 164.7
click at [393, 95] on div at bounding box center [436, 4] width 163 height 363
drag, startPoint x: 431, startPoint y: -4, endPoint x: 383, endPoint y: 95, distance: 109.9
click at [383, 95] on div at bounding box center [436, 4] width 163 height 363
drag, startPoint x: 434, startPoint y: -60, endPoint x: 405, endPoint y: 95, distance: 158.3
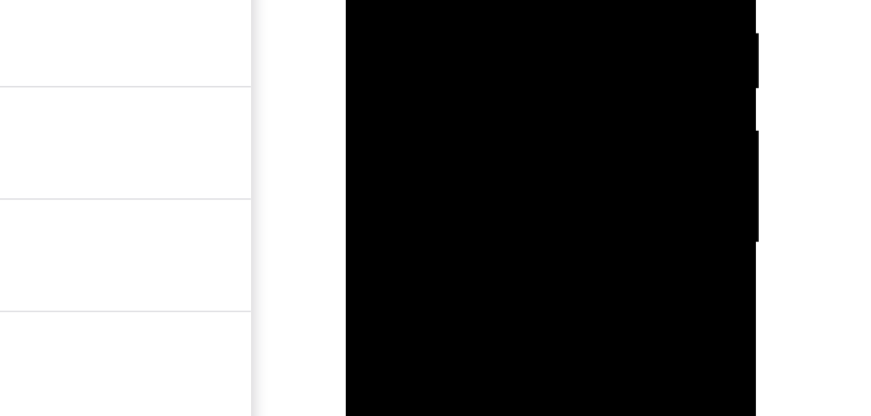
click at [405, 95] on div at bounding box center [436, 4] width 163 height 363
drag, startPoint x: 441, startPoint y: 0, endPoint x: 391, endPoint y: 95, distance: 107.6
click at [391, 95] on div at bounding box center [436, 4] width 163 height 363
drag, startPoint x: 434, startPoint y: -38, endPoint x: 416, endPoint y: 38, distance: 77.9
click at [416, 38] on div at bounding box center [436, 4] width 163 height 363
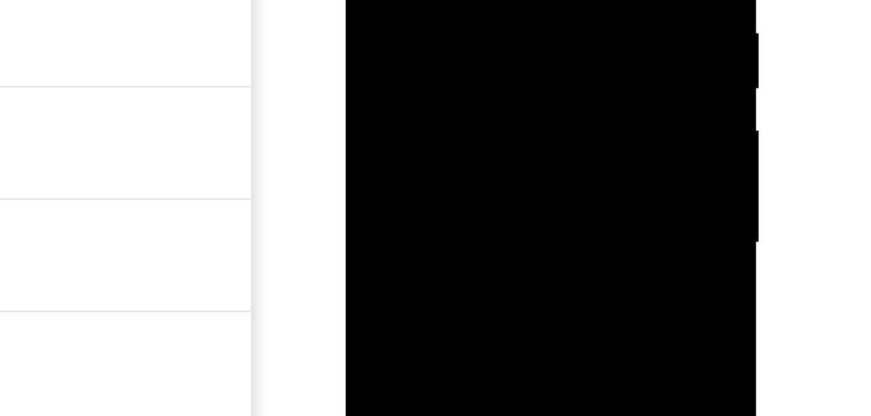
click at [471, 0] on div at bounding box center [436, 4] width 163 height 363
click at [464, 1] on div at bounding box center [436, 4] width 163 height 363
drag, startPoint x: 414, startPoint y: -17, endPoint x: 403, endPoint y: -15, distance: 11.2
click at [403, 0] on div at bounding box center [436, 4] width 163 height 363
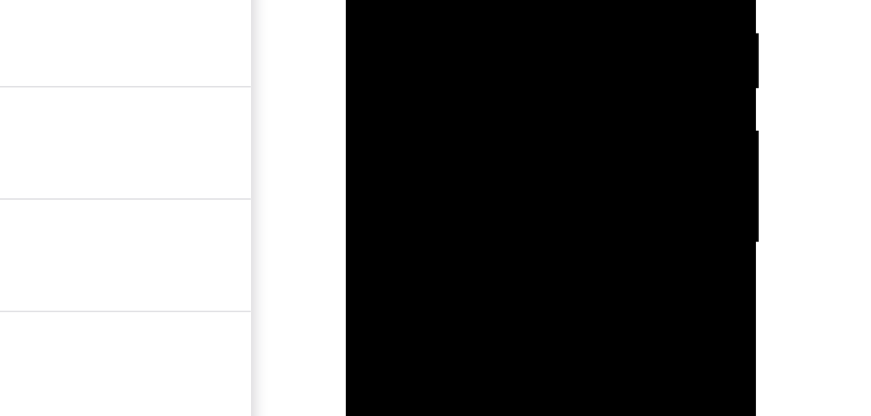
drag, startPoint x: 476, startPoint y: 41, endPoint x: 499, endPoint y: -90, distance: 132.9
click at [499, 0] on div at bounding box center [436, 4] width 163 height 363
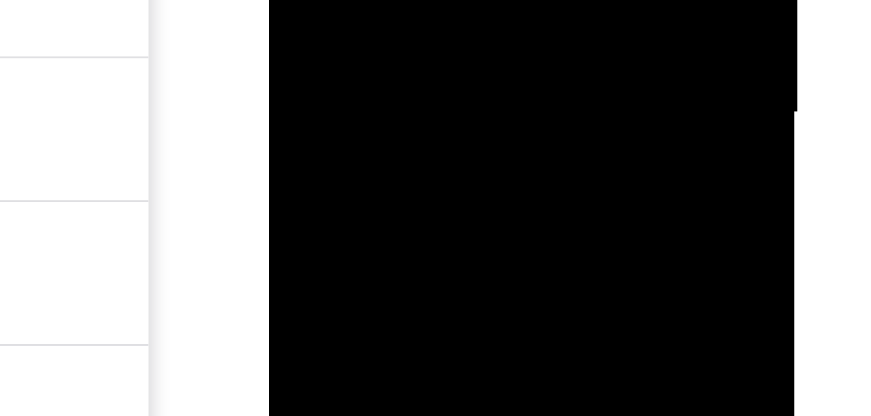
scroll to position [178, 0]
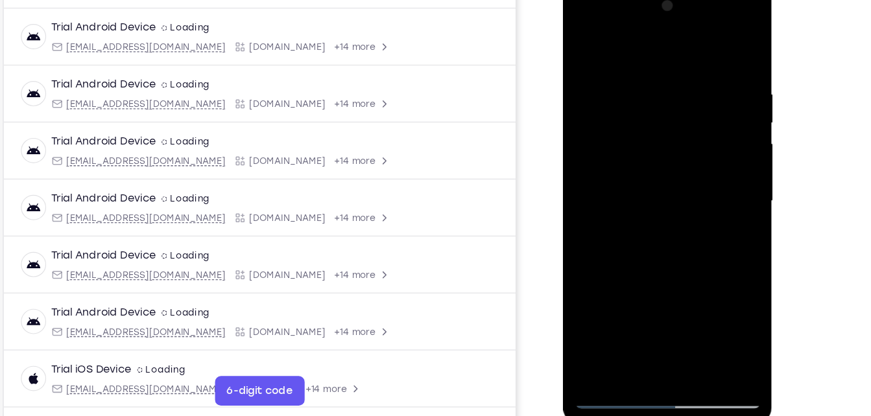
click at [588, 38] on div at bounding box center [654, 175] width 163 height 363
click at [683, 326] on div at bounding box center [654, 175] width 163 height 363
click at [646, 140] on div at bounding box center [654, 175] width 163 height 363
drag, startPoint x: 714, startPoint y: 119, endPoint x: 709, endPoint y: 77, distance: 41.7
click at [709, 77] on div at bounding box center [654, 175] width 163 height 363
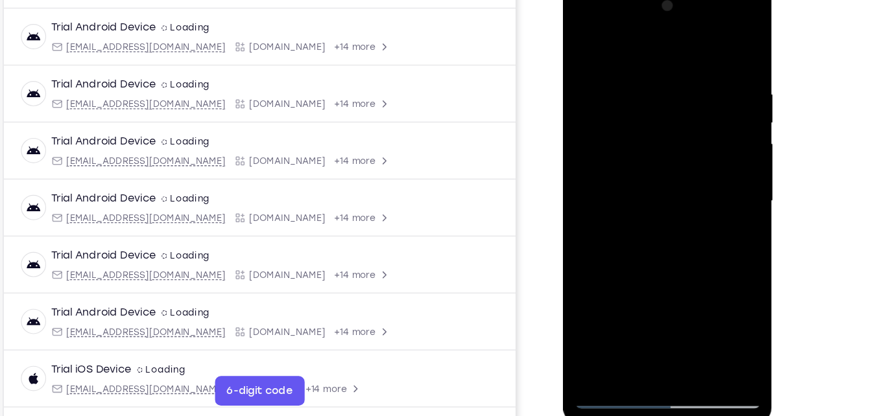
drag, startPoint x: 632, startPoint y: 117, endPoint x: 612, endPoint y: 391, distance: 275.0
click at [612, 373] on html "Online web based iOS Simulators and Android Emulators. Run iPhone, iPad, Mobile…" at bounding box center [656, 178] width 185 height 389
drag, startPoint x: 671, startPoint y: 149, endPoint x: 556, endPoint y: 391, distance: 268.6
click at [564, 373] on html "Online web based iOS Simulators and Android Emulators. Run iPhone, iPad, Mobile…" at bounding box center [656, 178] width 185 height 389
drag, startPoint x: 702, startPoint y: 91, endPoint x: 682, endPoint y: 202, distance: 112.7
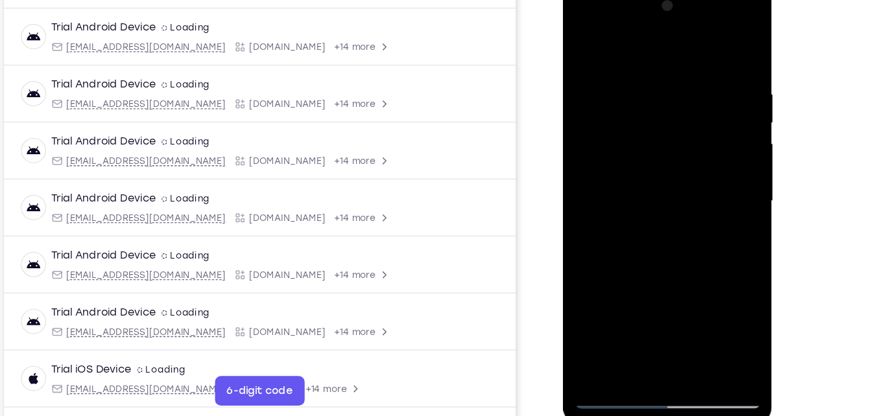
click at [682, 202] on div at bounding box center [654, 175] width 163 height 363
click at [678, 222] on div at bounding box center [654, 175] width 163 height 363
click at [586, 43] on div at bounding box center [654, 175] width 163 height 363
click at [685, 327] on div at bounding box center [654, 175] width 163 height 363
click at [625, 142] on div at bounding box center [654, 175] width 163 height 363
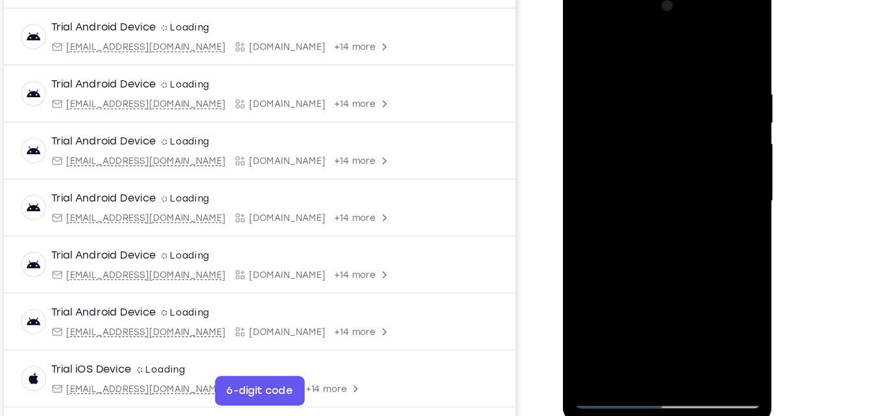
drag, startPoint x: 695, startPoint y: 114, endPoint x: 643, endPoint y: 340, distance: 232.2
click at [643, 340] on div at bounding box center [654, 175] width 163 height 363
drag, startPoint x: 676, startPoint y: 175, endPoint x: 658, endPoint y: 329, distance: 155.4
click at [658, 329] on div at bounding box center [654, 175] width 163 height 363
drag, startPoint x: 715, startPoint y: 135, endPoint x: 658, endPoint y: 373, distance: 244.7
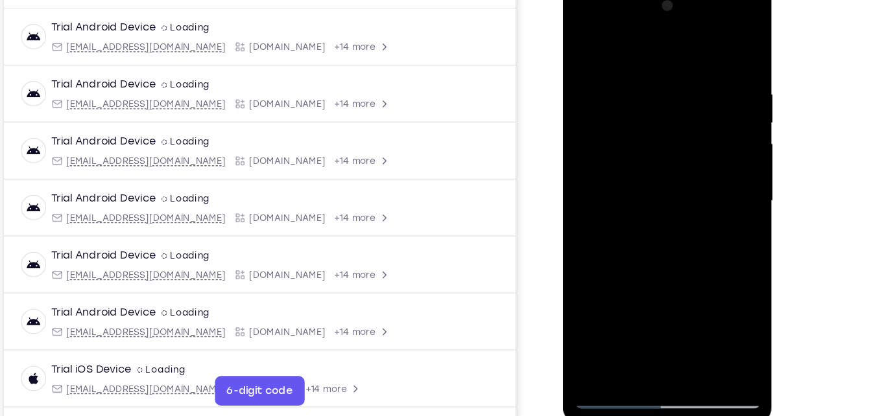
click at [658, 373] on html "Online web based iOS Simulators and Android Emulators. Run iPhone, iPad, Mobile…" at bounding box center [656, 178] width 185 height 389
drag, startPoint x: 681, startPoint y: 240, endPoint x: 695, endPoint y: 121, distance: 120.2
click at [695, 121] on div at bounding box center [654, 175] width 163 height 363
click at [687, 177] on div at bounding box center [654, 175] width 163 height 363
click at [682, 199] on div at bounding box center [654, 175] width 163 height 363
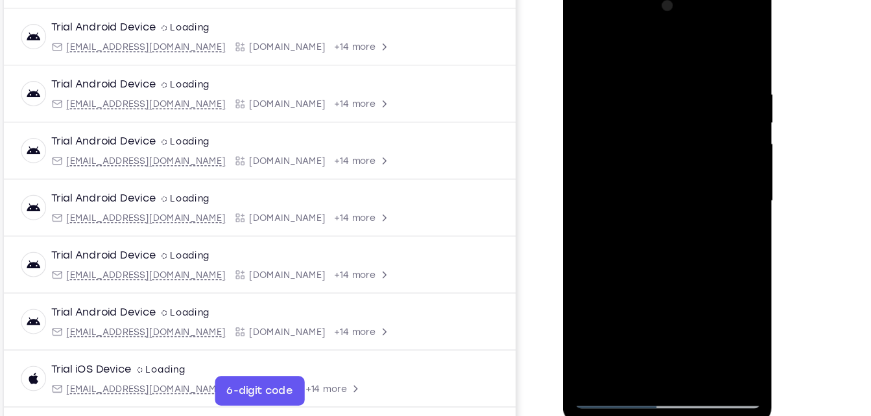
scroll to position [182, 0]
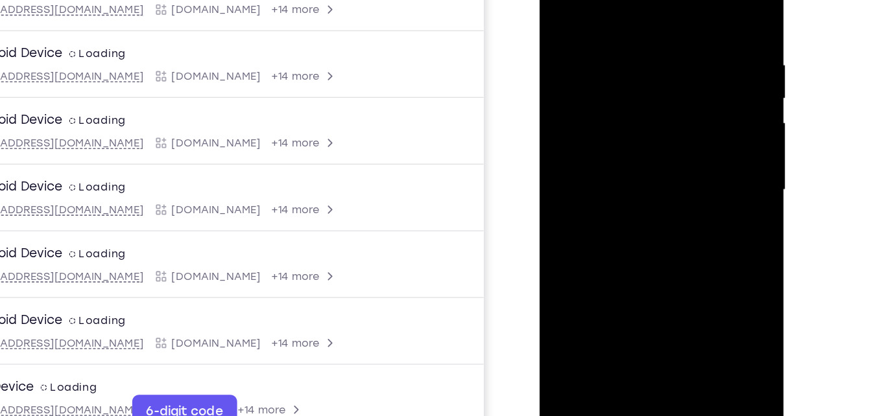
click at [694, 135] on div at bounding box center [630, 126] width 163 height 363
click at [608, 107] on div at bounding box center [630, 126] width 163 height 363
drag, startPoint x: 674, startPoint y: 187, endPoint x: 680, endPoint y: 60, distance: 127.9
click at [680, 60] on div at bounding box center [630, 126] width 163 height 363
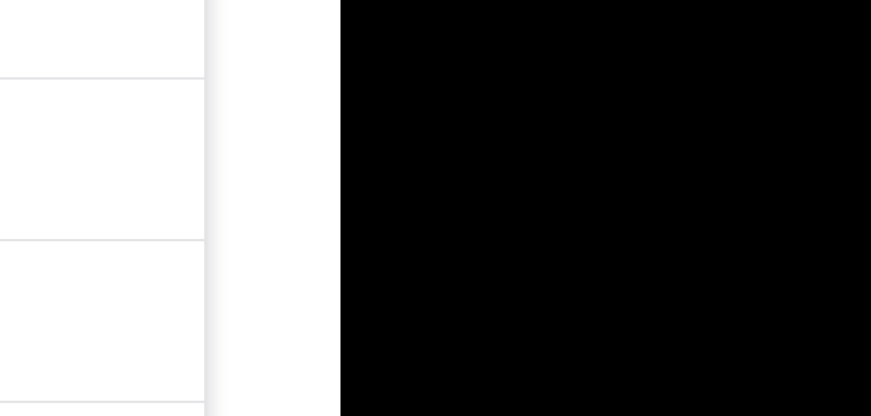
drag, startPoint x: 419, startPoint y: -288, endPoint x: 422, endPoint y: -299, distance: 11.5
drag, startPoint x: 422, startPoint y: -302, endPoint x: 427, endPoint y: -316, distance: 15.2
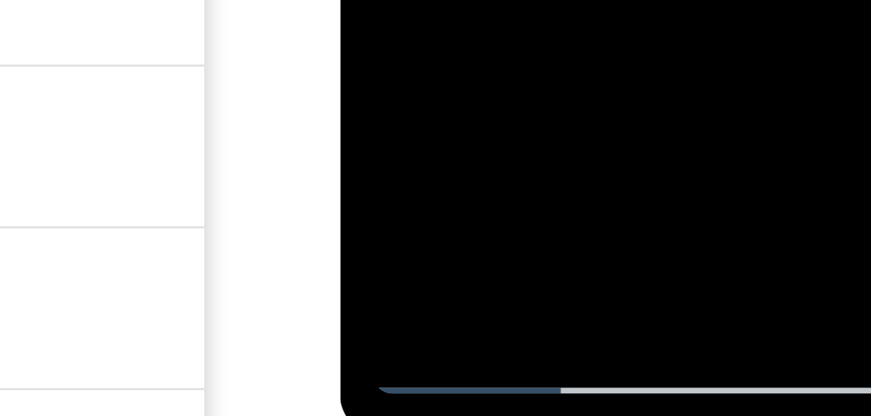
drag, startPoint x: 468, startPoint y: -512, endPoint x: 467, endPoint y: -577, distance: 64.9
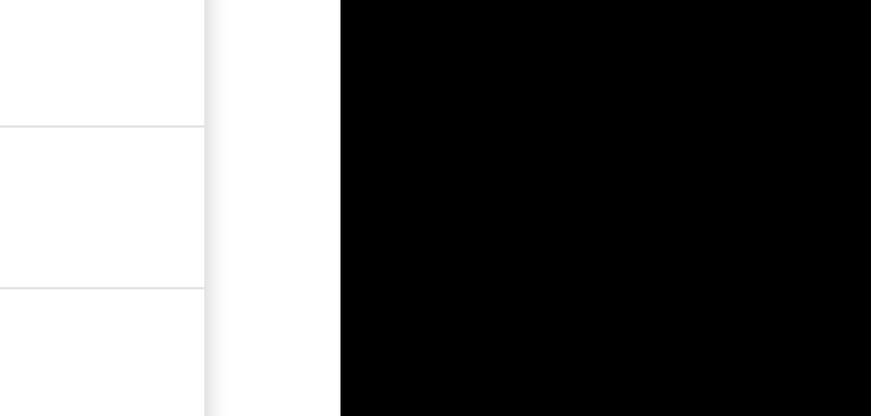
drag, startPoint x: 434, startPoint y: -454, endPoint x: 442, endPoint y: -501, distance: 48.0
drag, startPoint x: 428, startPoint y: -457, endPoint x: 447, endPoint y: -517, distance: 63.2
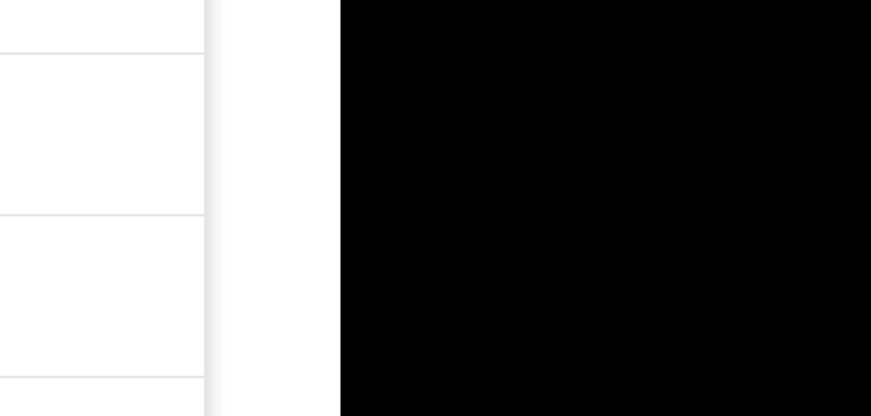
drag, startPoint x: 473, startPoint y: -395, endPoint x: 469, endPoint y: -474, distance: 79.2
drag, startPoint x: 479, startPoint y: -399, endPoint x: 481, endPoint y: -432, distance: 32.5
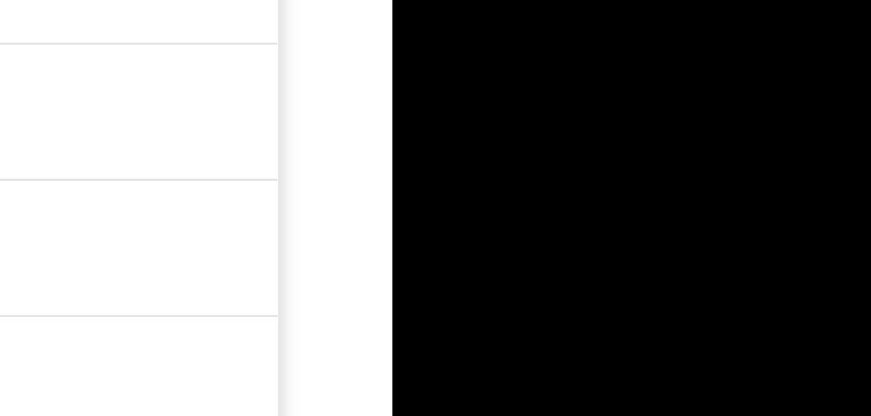
click at [414, 0] on div at bounding box center [483, 39] width 163 height 363
drag, startPoint x: 523, startPoint y: -170, endPoint x: 508, endPoint y: -119, distance: 53.2
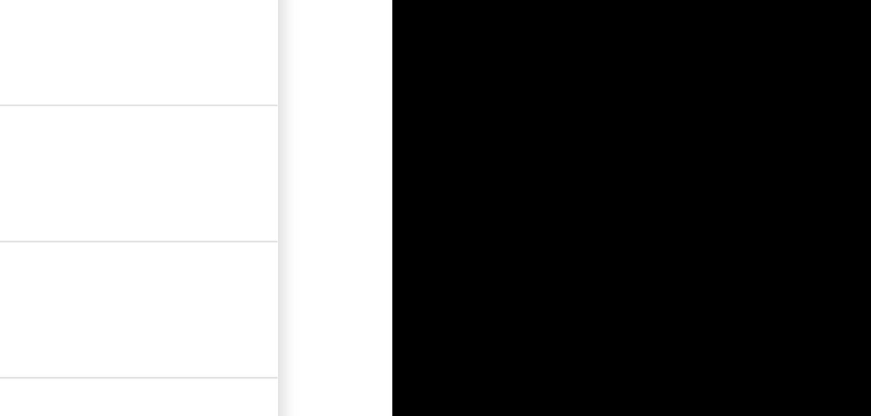
drag, startPoint x: 512, startPoint y: -128, endPoint x: 473, endPoint y: -65, distance: 74.0
drag, startPoint x: 475, startPoint y: -160, endPoint x: 433, endPoint y: -65, distance: 102.8
drag, startPoint x: 453, startPoint y: -126, endPoint x: 426, endPoint y: -65, distance: 66.8
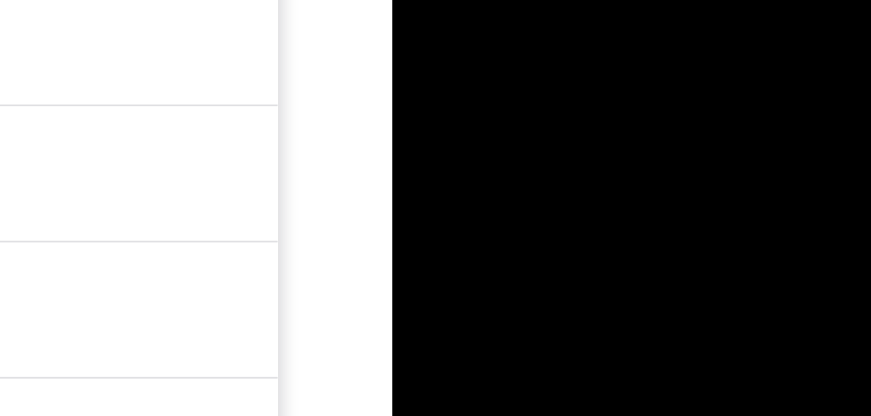
drag, startPoint x: 478, startPoint y: -191, endPoint x: 433, endPoint y: -65, distance: 133.1
drag, startPoint x: 473, startPoint y: -156, endPoint x: 439, endPoint y: -65, distance: 96.8
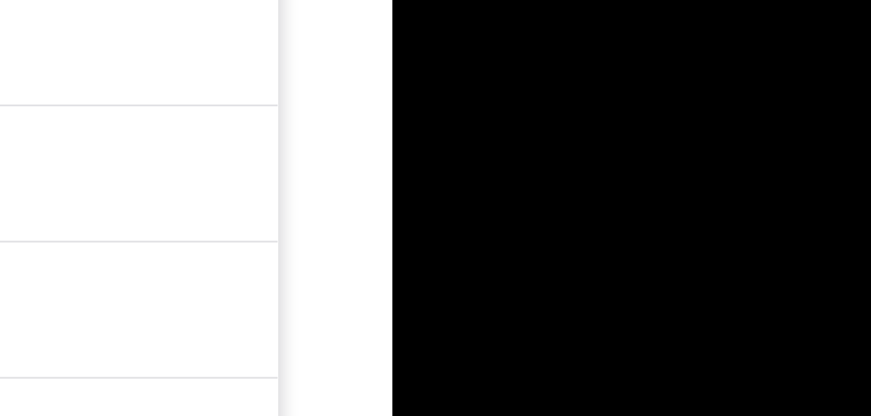
drag, startPoint x: 494, startPoint y: -156, endPoint x: 433, endPoint y: -65, distance: 109.2
drag, startPoint x: 486, startPoint y: -172, endPoint x: 427, endPoint y: -65, distance: 121.9
drag, startPoint x: 473, startPoint y: -172, endPoint x: 438, endPoint y: -65, distance: 112.0
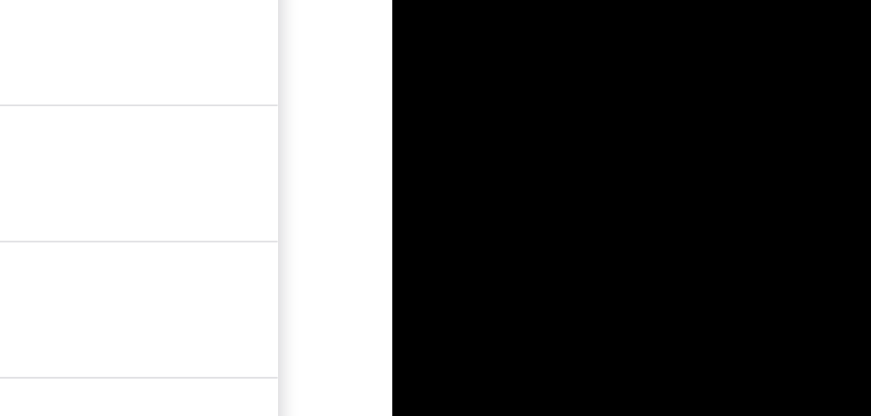
drag, startPoint x: 467, startPoint y: -144, endPoint x: 437, endPoint y: -65, distance: 83.9
drag, startPoint x: 492, startPoint y: -204, endPoint x: 516, endPoint y: -241, distance: 44.1
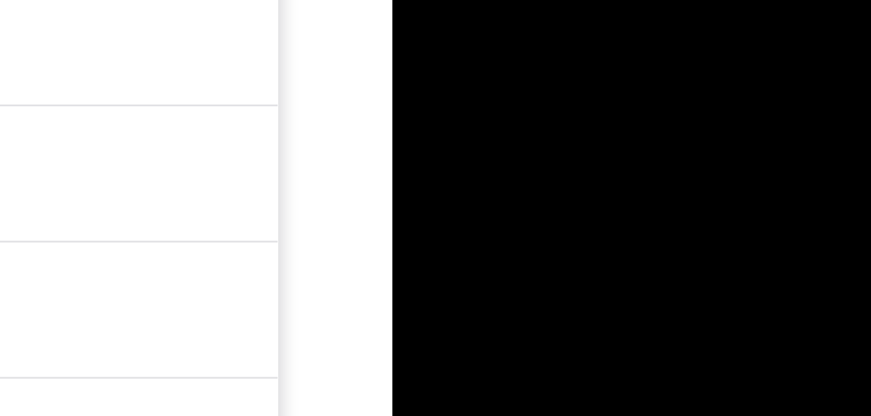
drag, startPoint x: 506, startPoint y: -129, endPoint x: 523, endPoint y: -198, distance: 70.8
drag, startPoint x: 529, startPoint y: -113, endPoint x: 514, endPoint y: -210, distance: 97.8
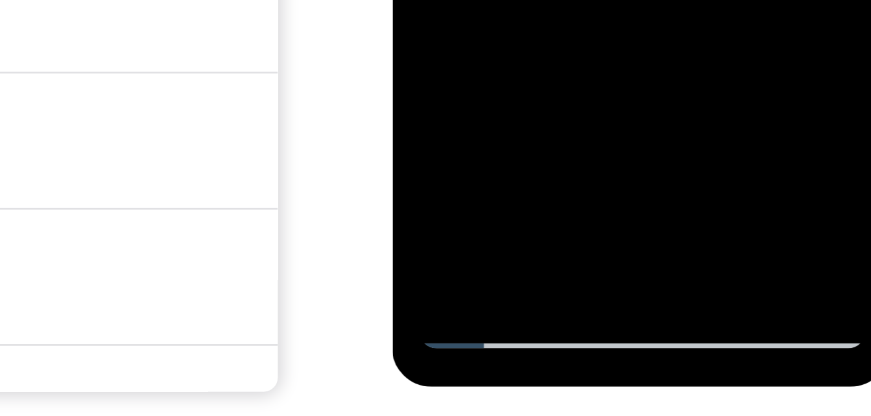
scroll to position [195, 0]
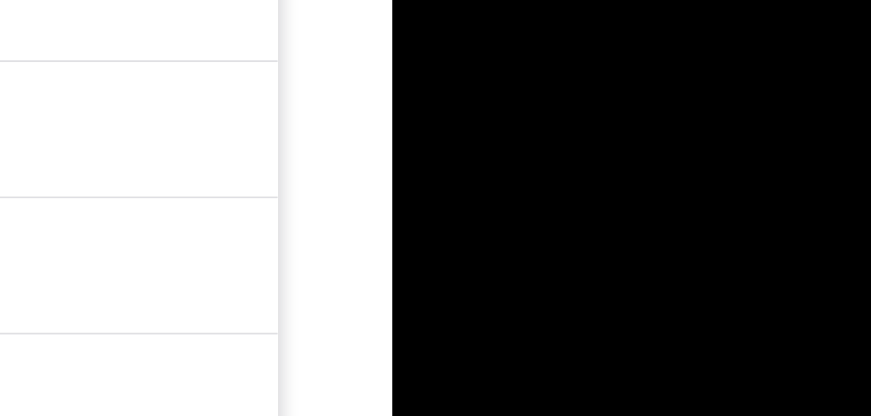
drag, startPoint x: 535, startPoint y: -53, endPoint x: 532, endPoint y: -157, distance: 104.4
drag, startPoint x: 534, startPoint y: -91, endPoint x: 529, endPoint y: -189, distance: 98.7
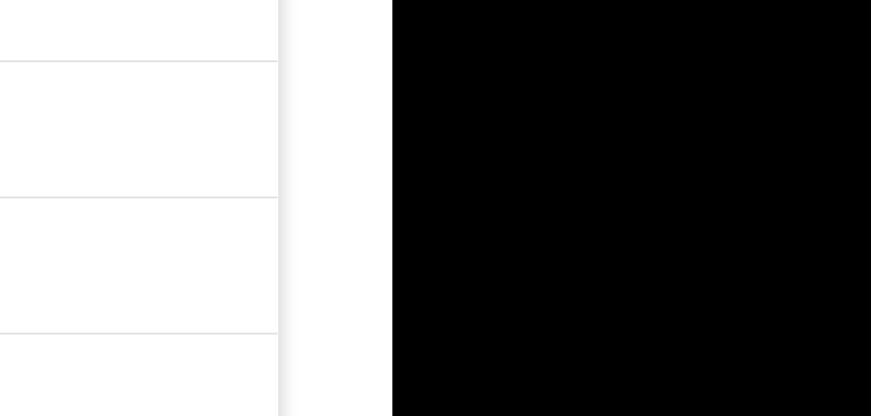
drag, startPoint x: 492, startPoint y: -99, endPoint x: 516, endPoint y: -189, distance: 93.9
drag, startPoint x: 517, startPoint y: -64, endPoint x: 510, endPoint y: -189, distance: 126.0
drag, startPoint x: 492, startPoint y: -88, endPoint x: 493, endPoint y: -183, distance: 94.7
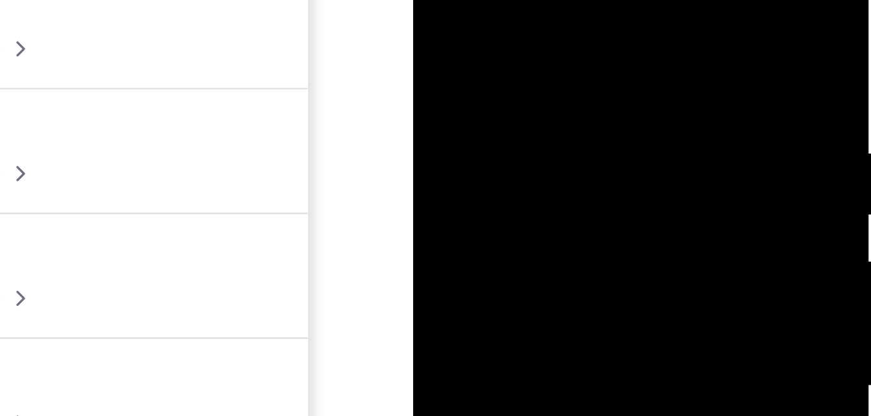
click at [435, 0] on div at bounding box center [504, 100] width 163 height 363
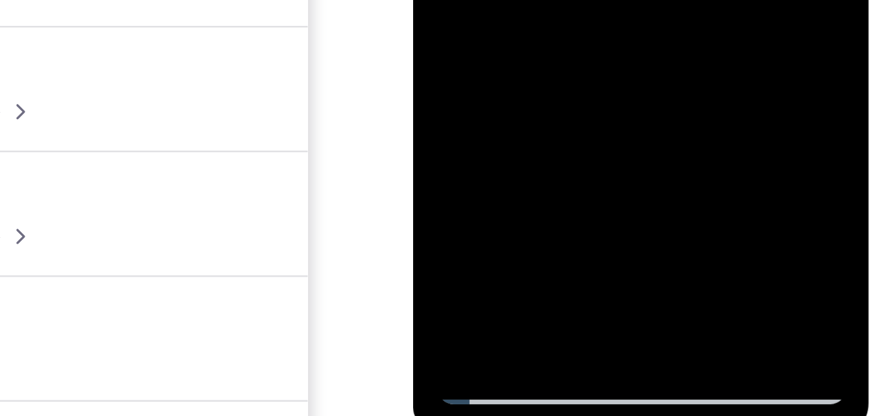
scroll to position [198, 0]
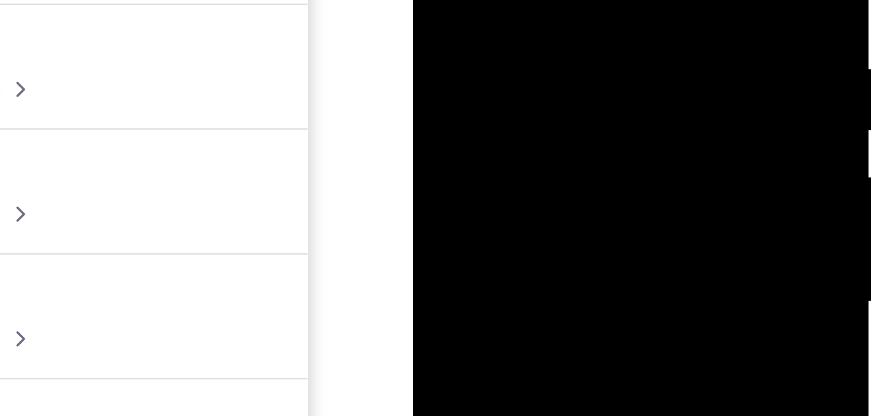
click at [475, 0] on div at bounding box center [504, 16] width 163 height 363
drag, startPoint x: 526, startPoint y: -29, endPoint x: 484, endPoint y: 62, distance: 99.5
click at [484, 62] on div at bounding box center [504, 16] width 163 height 363
drag, startPoint x: 511, startPoint y: -43, endPoint x: 482, endPoint y: 75, distance: 122.2
click at [482, 75] on div at bounding box center [504, 16] width 163 height 363
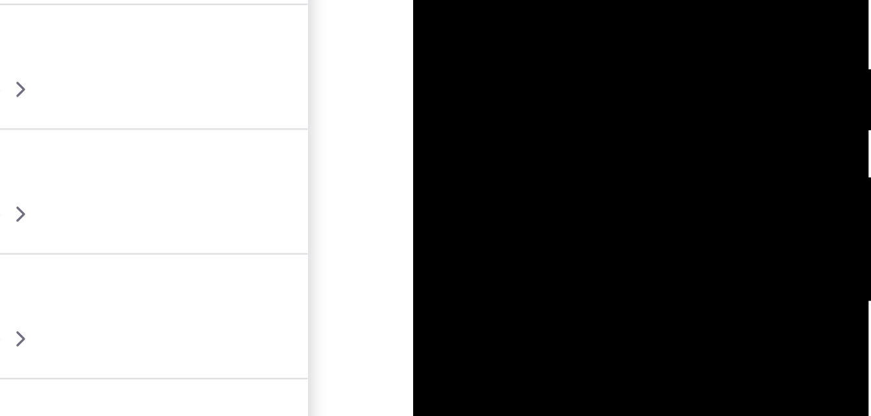
drag, startPoint x: 512, startPoint y: -56, endPoint x: 440, endPoint y: 75, distance: 149.7
click at [440, 75] on div at bounding box center [504, 16] width 163 height 363
drag, startPoint x: 497, startPoint y: -43, endPoint x: 460, endPoint y: 62, distance: 110.8
click at [460, 62] on div at bounding box center [504, 16] width 163 height 363
click at [534, 0] on div at bounding box center [504, 16] width 163 height 363
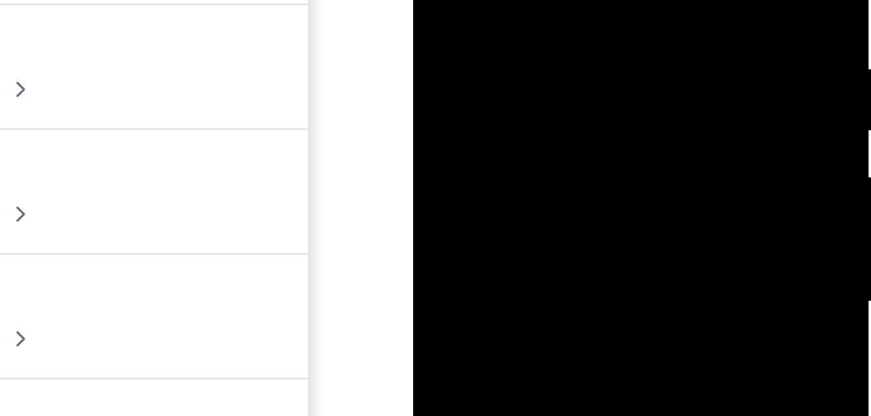
click at [529, 0] on div at bounding box center [504, 16] width 163 height 363
click at [489, 0] on div at bounding box center [504, 16] width 163 height 363
drag, startPoint x: 572, startPoint y: 49, endPoint x: 562, endPoint y: -25, distance: 74.0
click at [562, 0] on div at bounding box center [504, 16] width 163 height 363
click at [478, 1] on div at bounding box center [504, 16] width 163 height 363
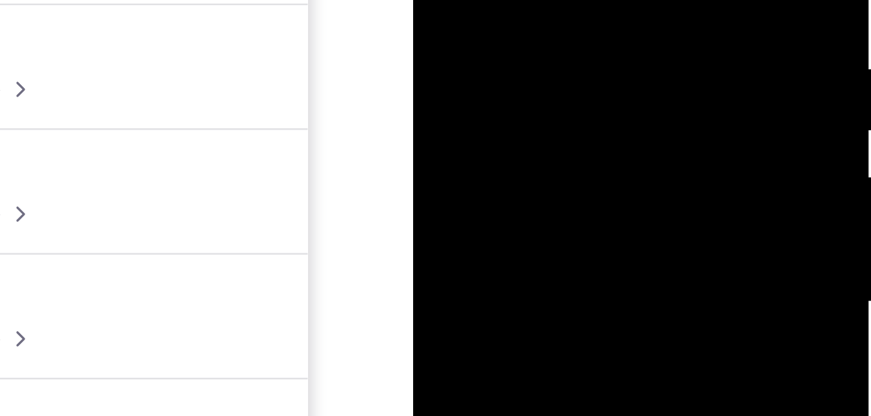
click at [503, 0] on div at bounding box center [504, 16] width 163 height 363
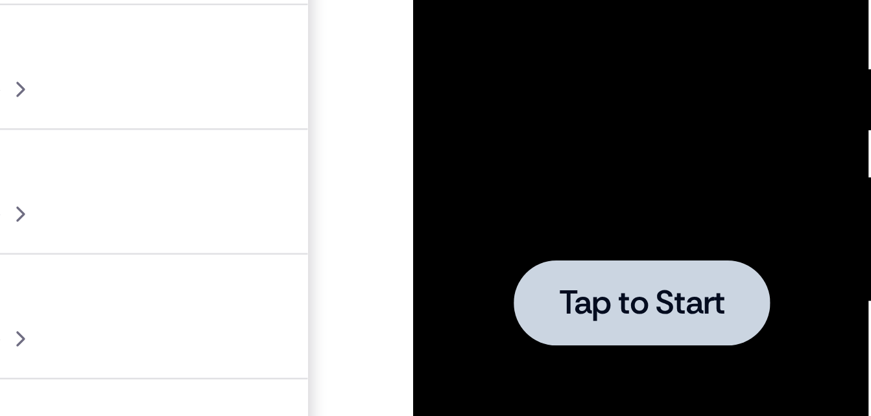
click at [516, 0] on div at bounding box center [504, 16] width 163 height 363
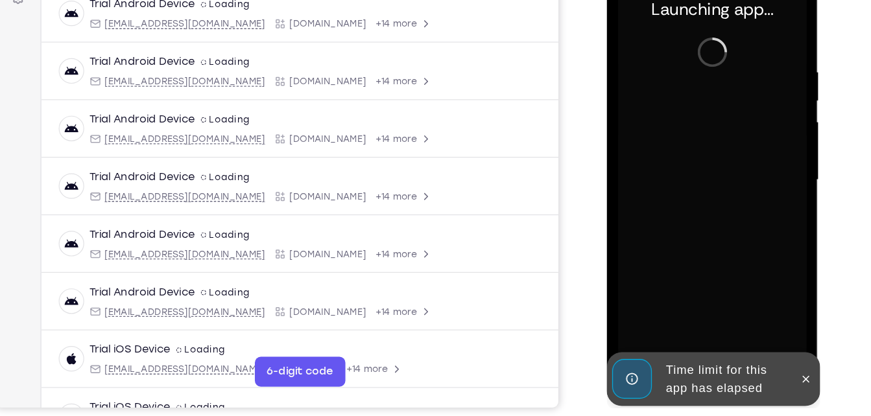
scroll to position [202, 0]
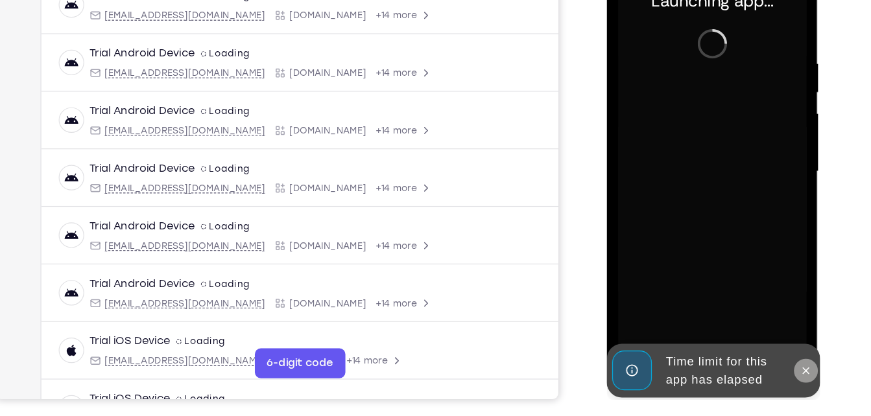
drag, startPoint x: 778, startPoint y: 313, endPoint x: 787, endPoint y: 315, distance: 8.8
click at [787, 315] on button at bounding box center [778, 315] width 21 height 21
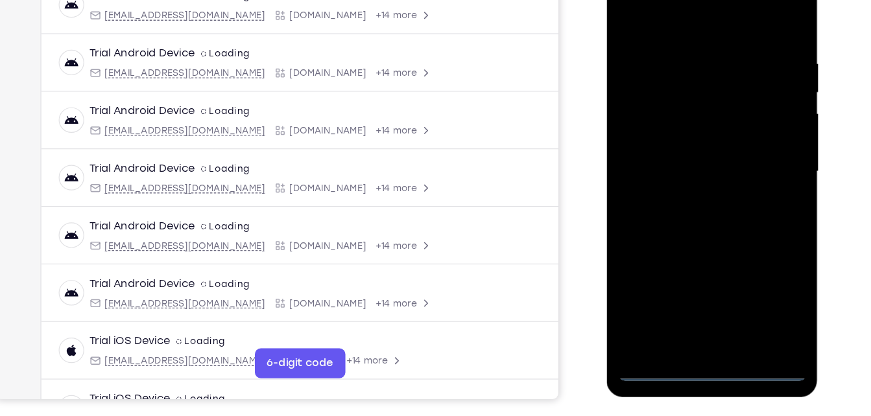
click at [693, 312] on div at bounding box center [697, 143] width 163 height 363
click at [754, 257] on div at bounding box center [697, 143] width 163 height 363
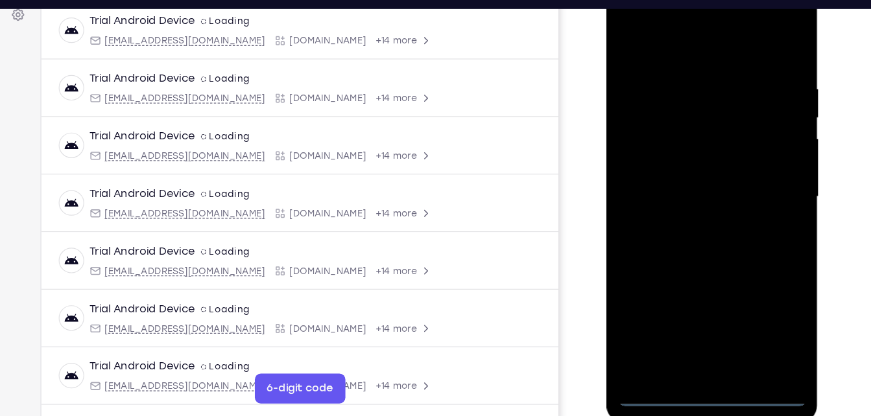
click at [641, 27] on div at bounding box center [697, 168] width 163 height 363
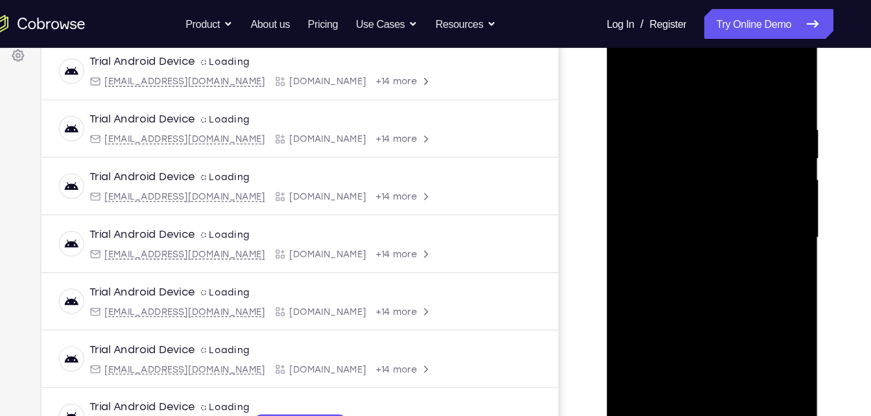
scroll to position [199, 0]
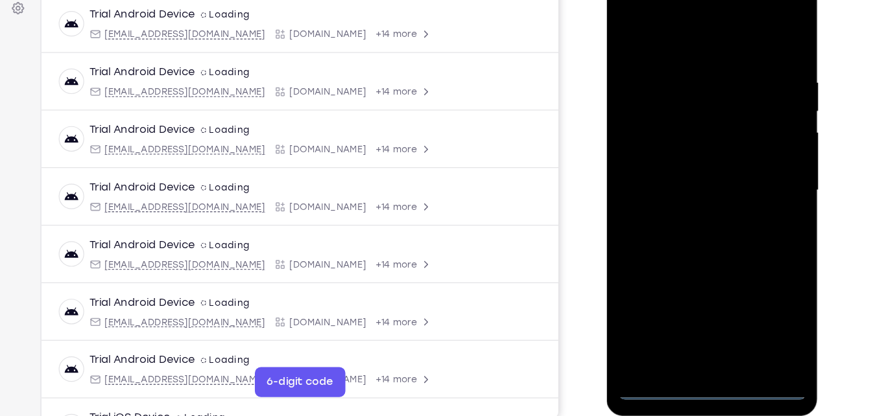
click at [748, 153] on div at bounding box center [697, 161] width 163 height 363
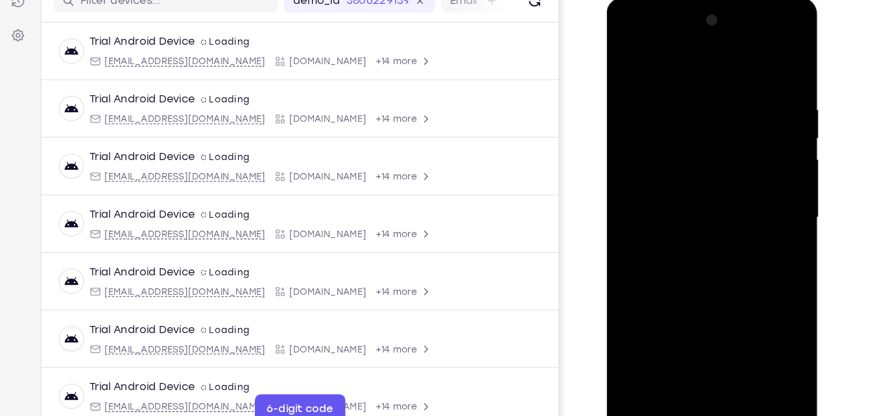
scroll to position [163, 0]
click at [687, 210] on div at bounding box center [697, 187] width 163 height 363
click at [671, 165] on div at bounding box center [697, 187] width 163 height 363
click at [669, 171] on div at bounding box center [697, 187] width 163 height 363
click at [671, 164] on div at bounding box center [697, 187] width 163 height 363
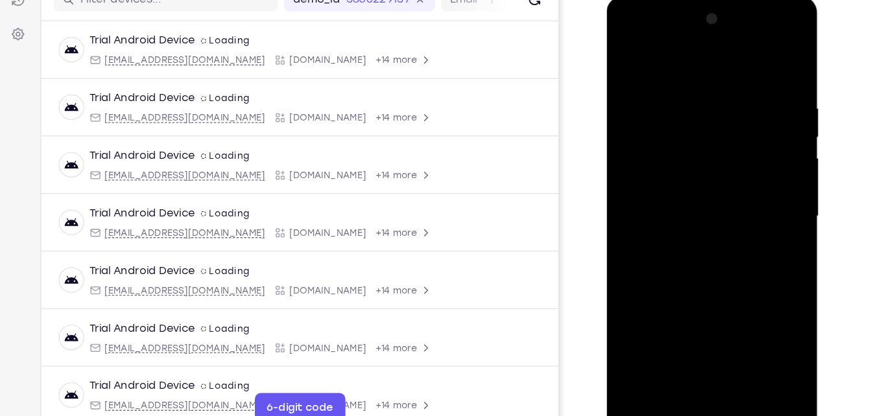
click at [660, 180] on div at bounding box center [697, 187] width 163 height 363
click at [657, 188] on div at bounding box center [697, 187] width 163 height 363
click at [725, 341] on div at bounding box center [697, 187] width 163 height 363
click at [704, 238] on div at bounding box center [697, 187] width 163 height 363
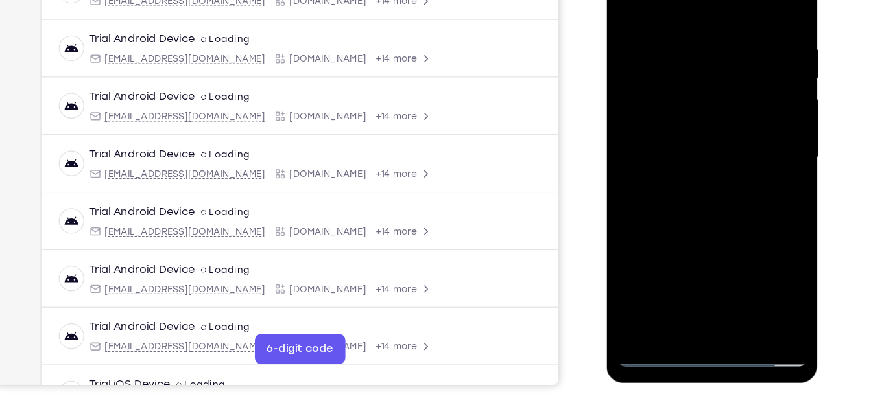
scroll to position [217, 0]
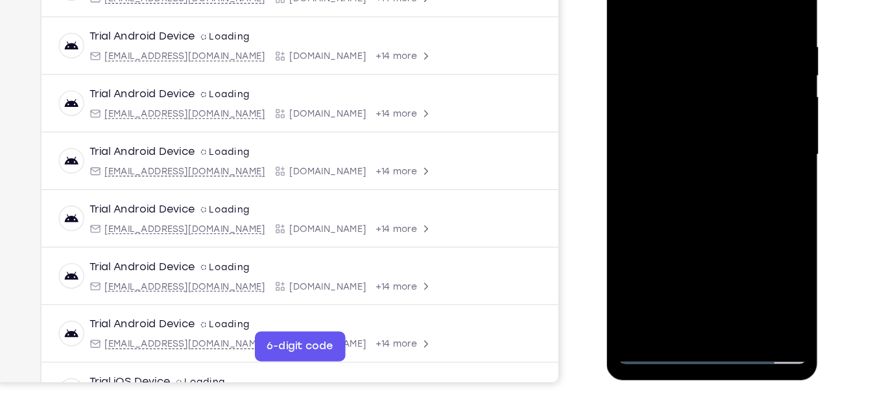
click at [726, 281] on div at bounding box center [697, 125] width 163 height 363
click at [698, 187] on div at bounding box center [697, 125] width 163 height 363
click at [712, 148] on div at bounding box center [697, 125] width 163 height 363
click at [724, 84] on div at bounding box center [697, 125] width 163 height 363
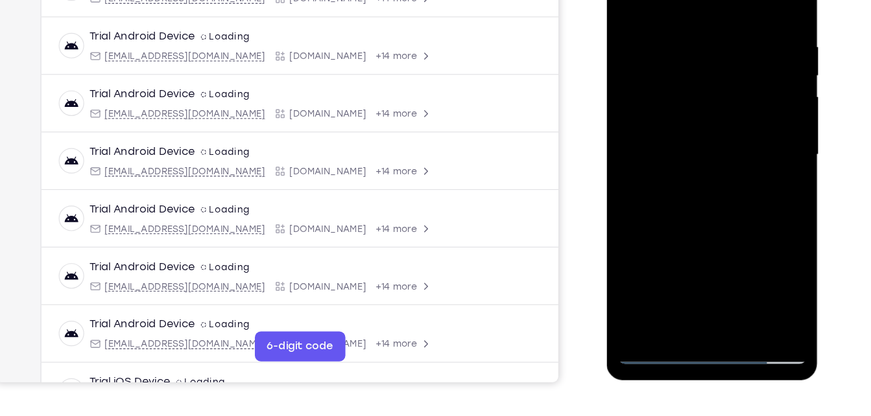
drag, startPoint x: 685, startPoint y: 141, endPoint x: 637, endPoint y: 337, distance: 201.2
click at [637, 324] on html "Online web based iOS Simulators and Android Emulators. Run iPhone, iPad, Mobile…" at bounding box center [698, 129] width 185 height 389
click at [687, 154] on div at bounding box center [697, 125] width 163 height 363
drag, startPoint x: 730, startPoint y: 98, endPoint x: 669, endPoint y: 257, distance: 170.4
click at [669, 257] on div at bounding box center [697, 125] width 163 height 363
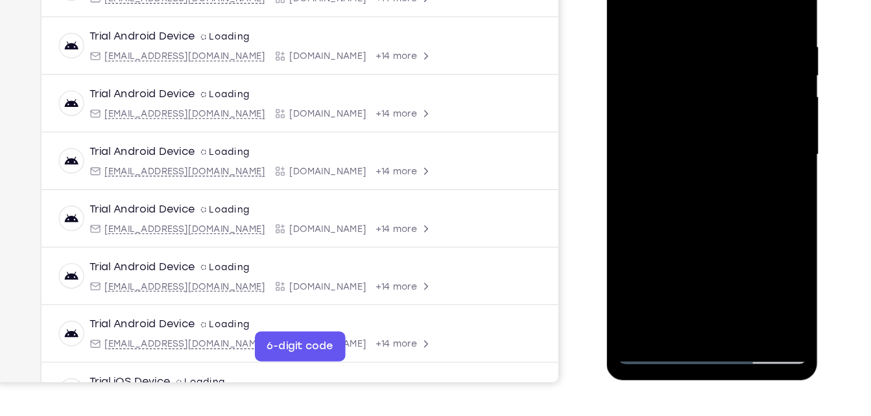
drag, startPoint x: 661, startPoint y: 196, endPoint x: 692, endPoint y: 82, distance: 118.8
click at [692, 82] on div at bounding box center [697, 125] width 163 height 363
click at [644, 162] on div at bounding box center [697, 125] width 163 height 363
click at [670, 156] on div at bounding box center [697, 125] width 163 height 363
click at [675, 154] on div at bounding box center [697, 125] width 163 height 363
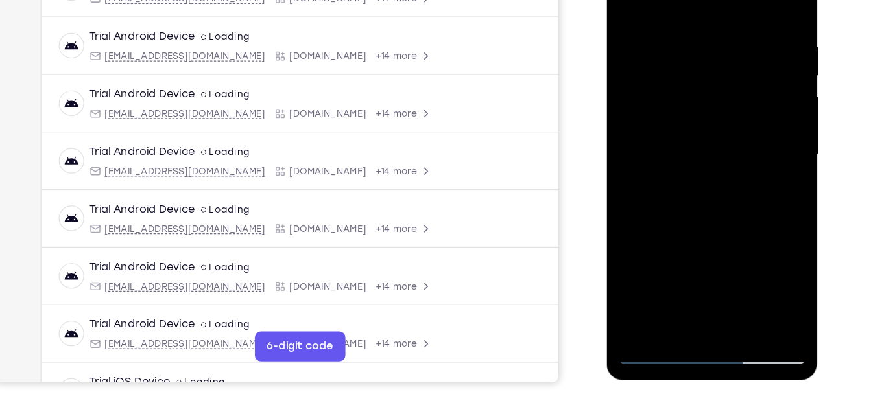
click at [713, 182] on div at bounding box center [697, 125] width 163 height 363
click at [680, 211] on div at bounding box center [697, 125] width 163 height 363
click at [647, 197] on div at bounding box center [697, 125] width 163 height 363
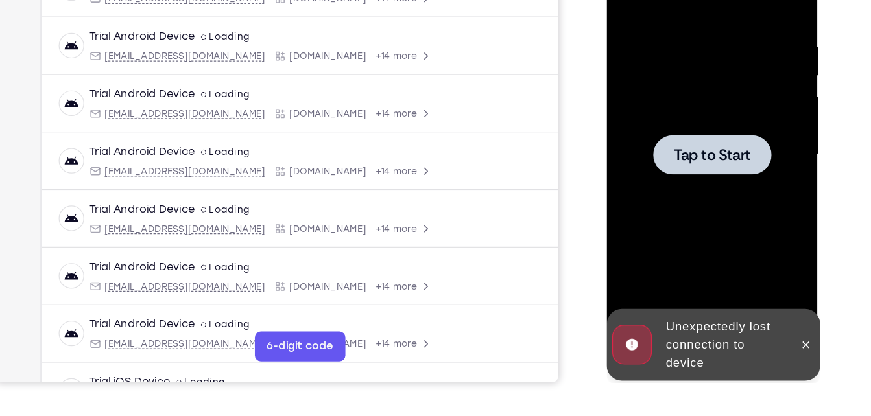
click at [704, 161] on div at bounding box center [697, 125] width 163 height 363
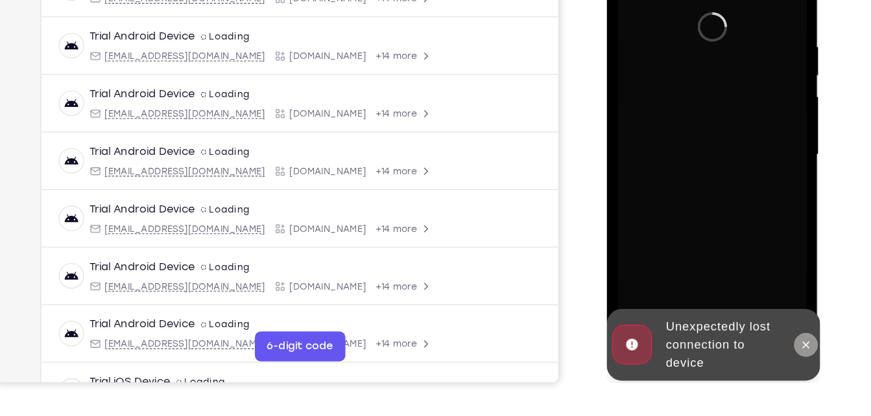
click at [779, 296] on button at bounding box center [778, 290] width 21 height 21
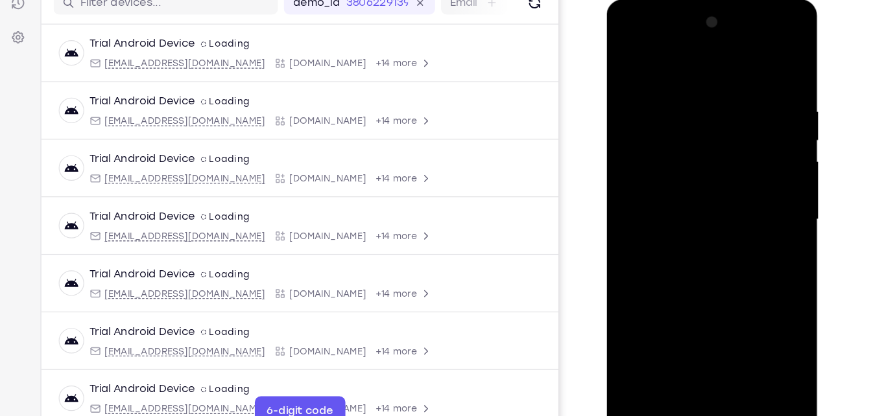
scroll to position [163, 0]
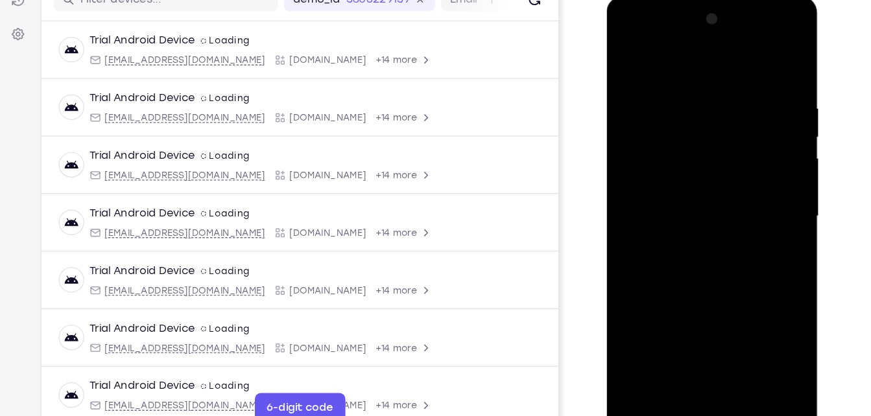
click at [701, 351] on div at bounding box center [697, 187] width 163 height 363
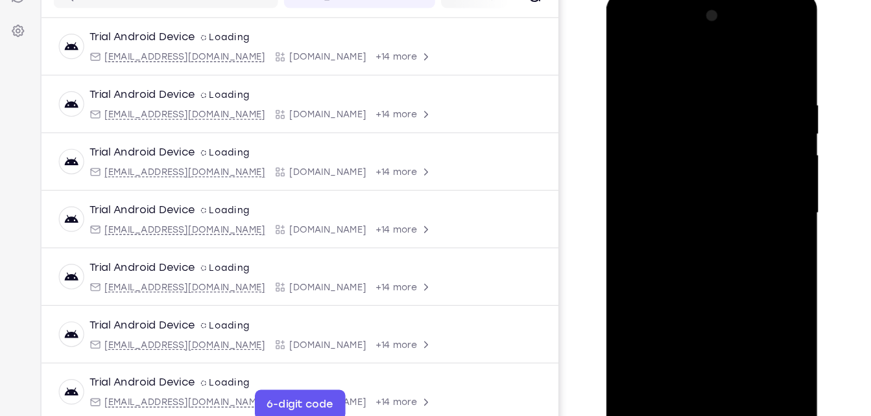
click at [695, 357] on div at bounding box center [697, 184] width 163 height 363
click at [768, 297] on div at bounding box center [697, 184] width 163 height 363
click at [754, 292] on div at bounding box center [697, 184] width 163 height 363
click at [638, 38] on div at bounding box center [697, 184] width 163 height 363
click at [658, 26] on div at bounding box center [697, 184] width 163 height 363
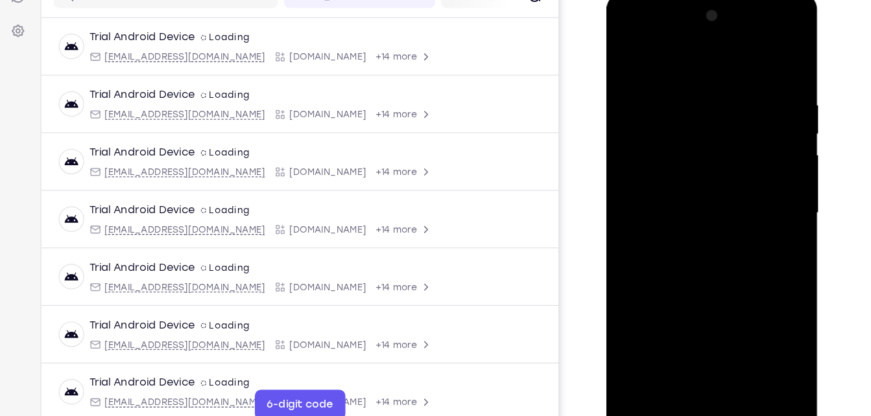
click at [752, 134] on div at bounding box center [697, 184] width 163 height 363
click at [752, 178] on div at bounding box center [697, 184] width 163 height 363
click at [683, 209] on div at bounding box center [697, 184] width 163 height 363
click at [687, 170] on div at bounding box center [697, 184] width 163 height 363
click at [692, 156] on div at bounding box center [697, 184] width 163 height 363
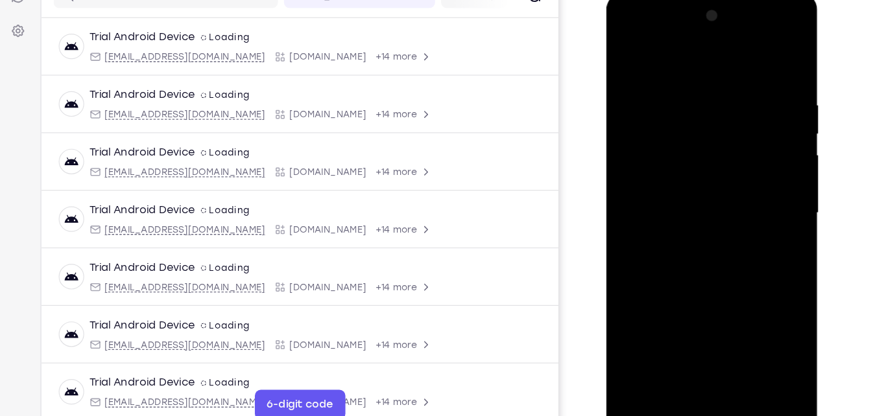
click at [687, 179] on div at bounding box center [697, 184] width 163 height 363
click at [693, 224] on div at bounding box center [697, 184] width 163 height 363
click at [713, 248] on div at bounding box center [697, 184] width 163 height 363
click at [725, 336] on div at bounding box center [697, 184] width 163 height 363
click at [689, 250] on div at bounding box center [697, 184] width 163 height 363
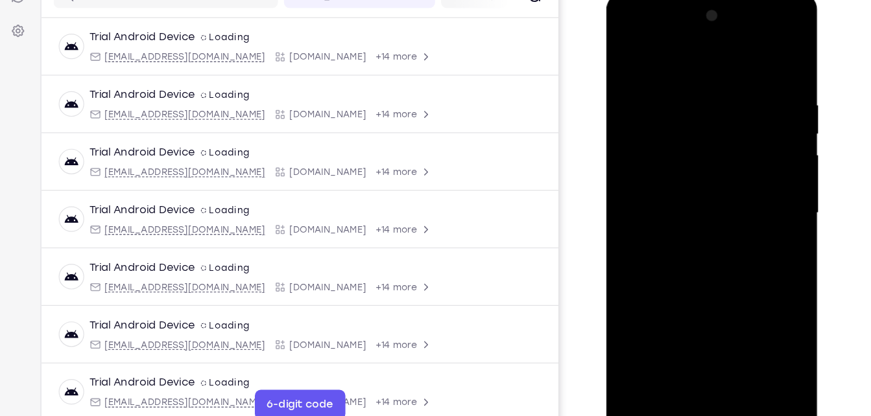
click at [704, 153] on div at bounding box center [697, 184] width 163 height 363
drag, startPoint x: 698, startPoint y: 166, endPoint x: 633, endPoint y: 352, distance: 197.1
click at [633, 352] on div at bounding box center [697, 184] width 163 height 363
drag, startPoint x: 679, startPoint y: 226, endPoint x: 650, endPoint y: 248, distance: 36.2
click at [650, 248] on div at bounding box center [697, 184] width 163 height 363
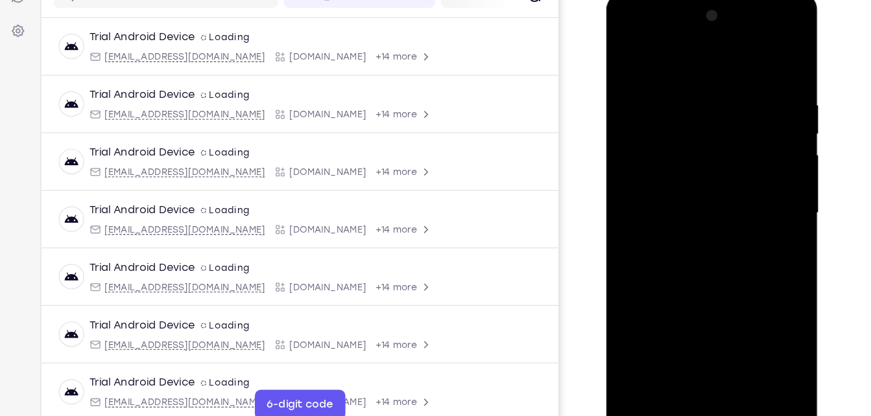
click at [750, 53] on div at bounding box center [697, 184] width 163 height 363
drag, startPoint x: 667, startPoint y: 188, endPoint x: 583, endPoint y: 377, distance: 207.0
click at [606, 377] on html "Online web based iOS Simulators and Android Emulators. Run iPhone, iPad, Mobile…" at bounding box center [698, 187] width 185 height 389
drag, startPoint x: 664, startPoint y: 270, endPoint x: 687, endPoint y: 195, distance: 78.1
click at [687, 195] on div at bounding box center [697, 184] width 163 height 363
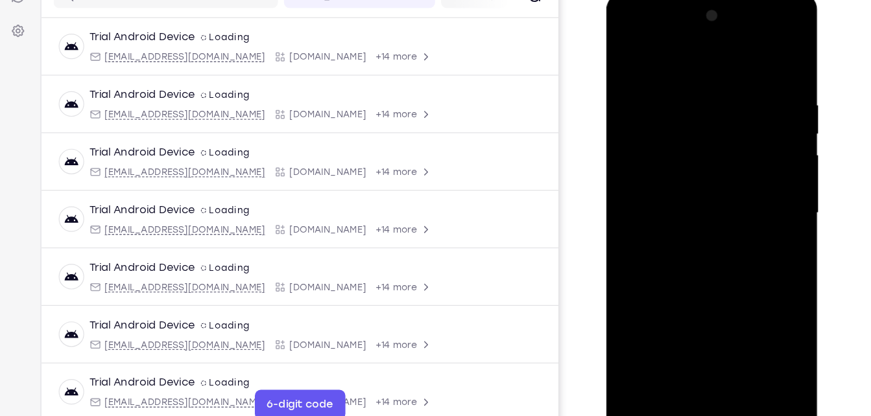
click at [651, 227] on div at bounding box center [697, 184] width 163 height 363
click at [672, 282] on div at bounding box center [697, 184] width 163 height 363
click at [684, 273] on div at bounding box center [697, 184] width 163 height 363
click at [764, 307] on div at bounding box center [697, 184] width 163 height 363
click at [759, 215] on div at bounding box center [697, 184] width 163 height 363
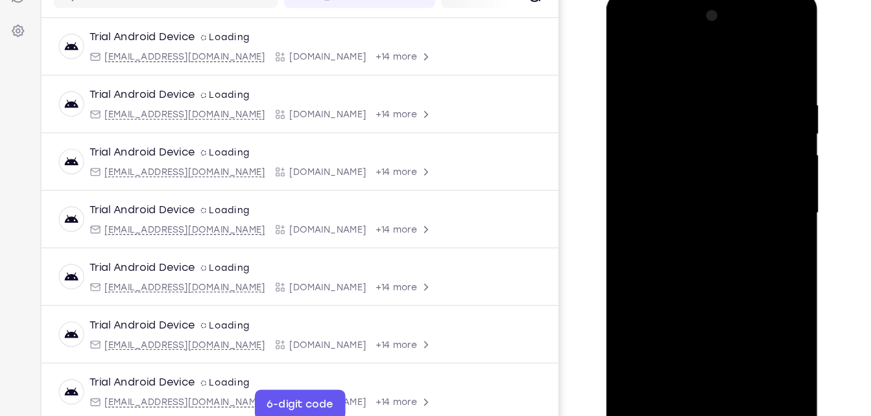
click at [653, 101] on div at bounding box center [697, 184] width 163 height 363
click at [671, 215] on div at bounding box center [697, 184] width 163 height 363
click at [759, 216] on div at bounding box center [697, 184] width 163 height 363
click at [671, 86] on div at bounding box center [697, 184] width 163 height 363
click at [678, 218] on div at bounding box center [697, 184] width 163 height 363
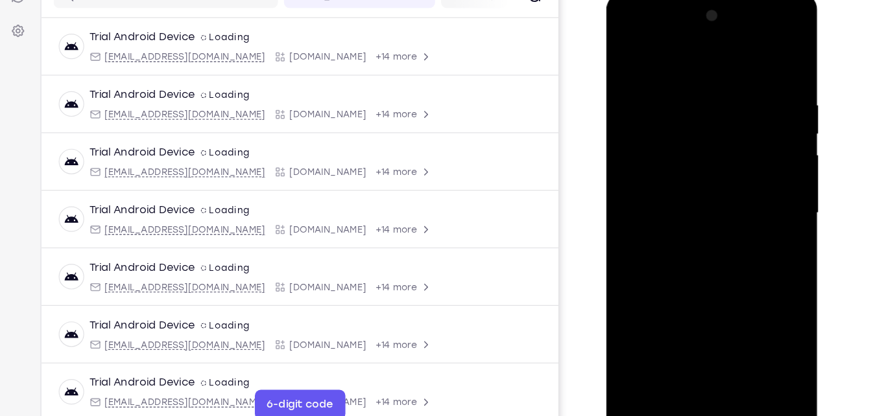
click at [763, 205] on div at bounding box center [697, 184] width 163 height 363
click at [674, 169] on div at bounding box center [697, 184] width 163 height 363
click at [625, 52] on div at bounding box center [697, 184] width 163 height 363
click at [625, 49] on div at bounding box center [697, 184] width 163 height 363
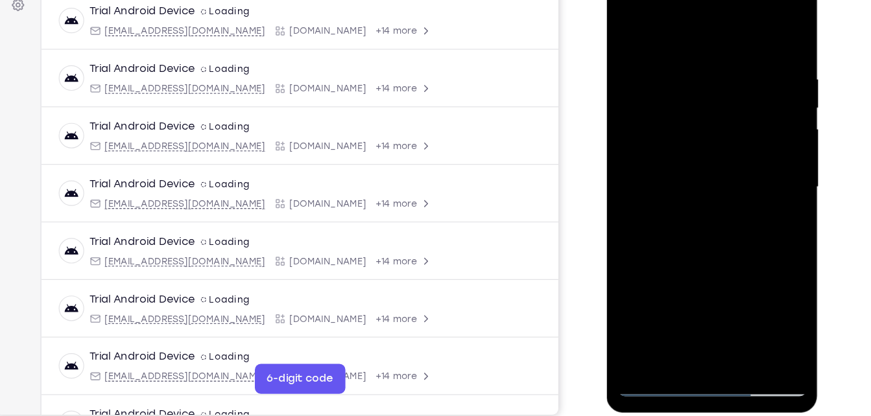
scroll to position [196, 0]
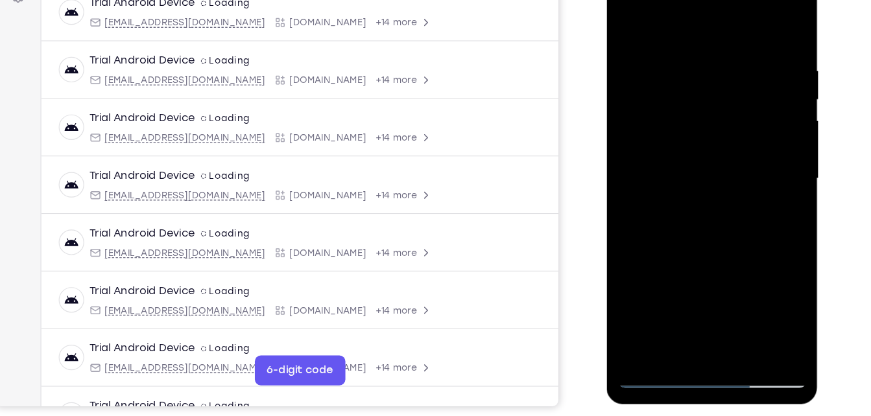
click at [679, 62] on div at bounding box center [697, 149] width 163 height 363
click at [765, 23] on div at bounding box center [697, 149] width 163 height 363
click at [696, 298] on div at bounding box center [697, 149] width 163 height 363
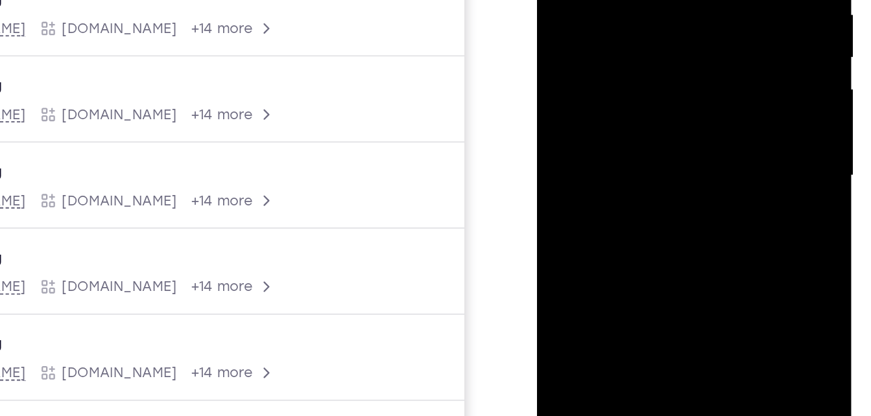
drag, startPoint x: 631, startPoint y: 97, endPoint x: 647, endPoint y: -51, distance: 148.7
click at [647, 0] on div at bounding box center [628, 38] width 163 height 363
click at [695, 133] on div at bounding box center [628, 38] width 163 height 363
click at [578, 0] on div at bounding box center [628, 38] width 163 height 363
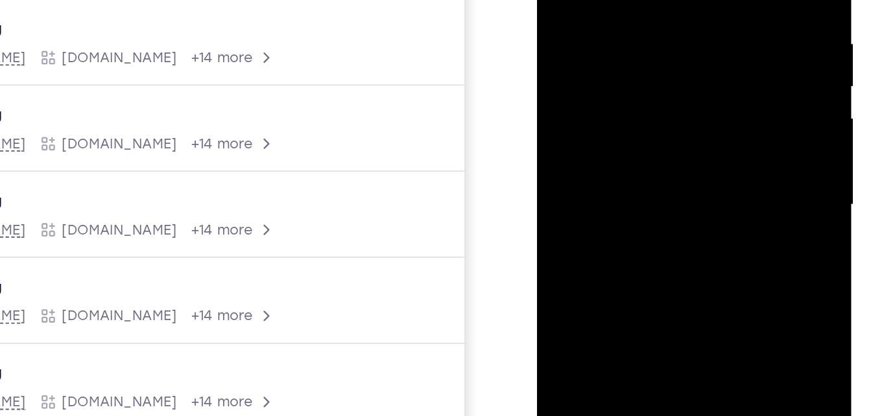
drag, startPoint x: 648, startPoint y: 120, endPoint x: 641, endPoint y: -47, distance: 167.5
click at [641, 0] on div at bounding box center [628, 67] width 163 height 363
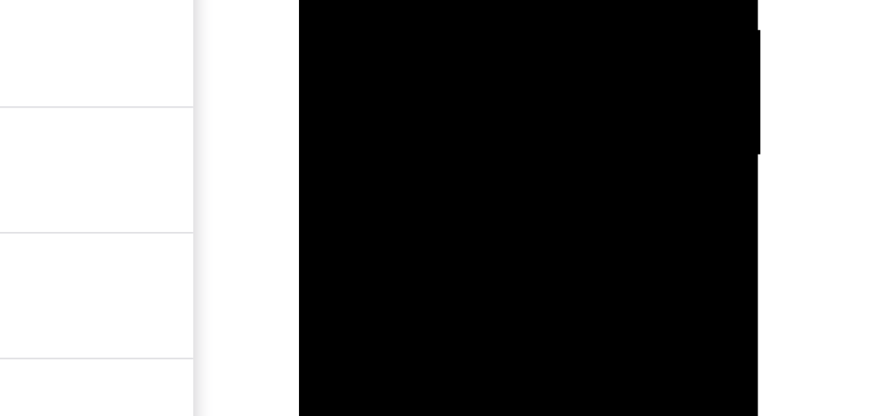
drag, startPoint x: 415, startPoint y: -93, endPoint x: 427, endPoint y: -215, distance: 123.2
drag, startPoint x: 420, startPoint y: -75, endPoint x: 427, endPoint y: -215, distance: 140.2
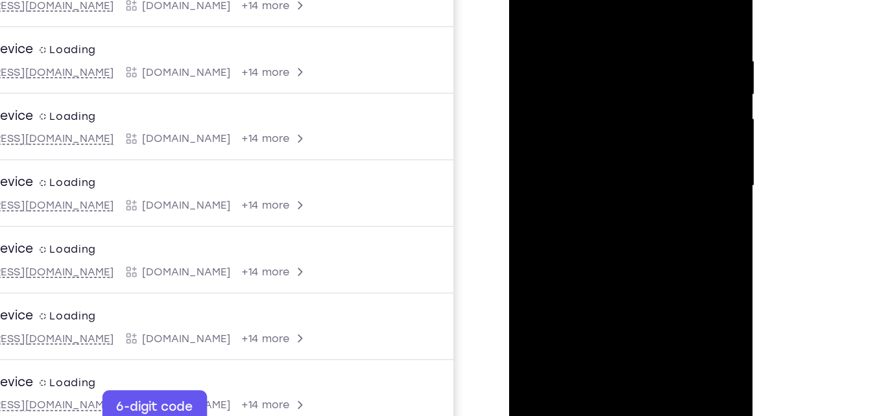
drag, startPoint x: 578, startPoint y: 170, endPoint x: 587, endPoint y: -53, distance: 223.2
click at [587, 0] on div at bounding box center [600, 122] width 163 height 363
click at [632, 274] on div at bounding box center [600, 122] width 163 height 363
click at [613, 89] on div at bounding box center [600, 122] width 163 height 363
click at [566, 208] on div at bounding box center [600, 122] width 163 height 363
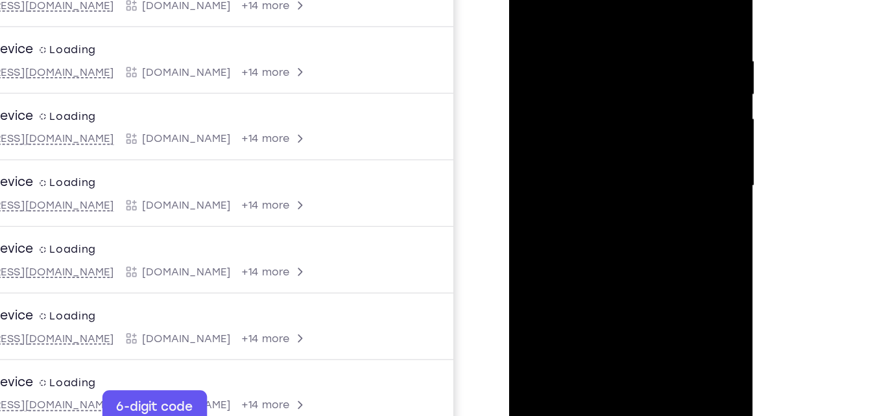
click at [597, 199] on div at bounding box center [600, 122] width 163 height 363
click at [660, 156] on div at bounding box center [600, 122] width 163 height 363
click at [555, 70] on div at bounding box center [600, 122] width 163 height 363
drag, startPoint x: 559, startPoint y: 234, endPoint x: 596, endPoint y: 20, distance: 217.2
click at [596, 20] on div at bounding box center [600, 122] width 163 height 363
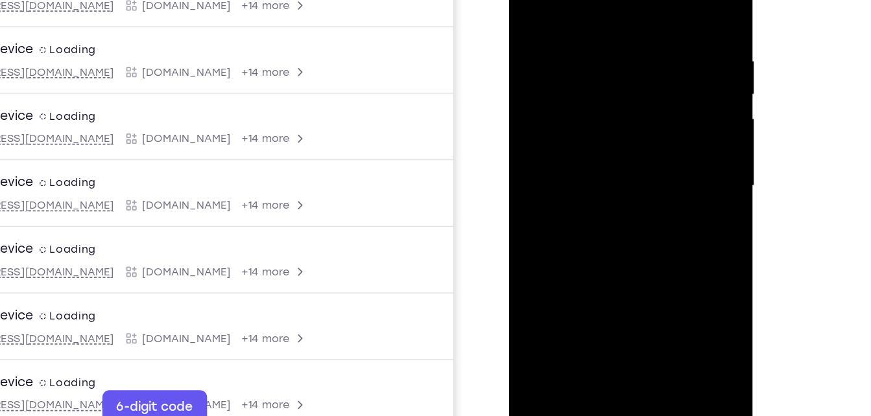
click at [547, 203] on div at bounding box center [600, 122] width 163 height 363
click at [570, 202] on div at bounding box center [600, 122] width 163 height 363
drag, startPoint x: 636, startPoint y: 51, endPoint x: 484, endPoint y: 273, distance: 268.4
click at [509, 273] on html "Online web based iOS Simulators and Android Emulators. Run iPhone, iPad, Mobile…" at bounding box center [601, 125] width 185 height 389
drag, startPoint x: 576, startPoint y: 100, endPoint x: 648, endPoint y: -53, distance: 169.4
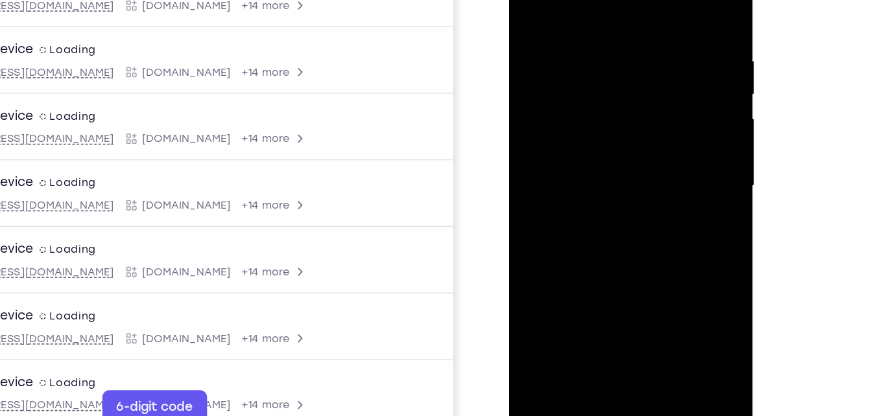
click at [648, 0] on div at bounding box center [600, 122] width 163 height 363
drag, startPoint x: 544, startPoint y: 93, endPoint x: 612, endPoint y: -53, distance: 161.3
click at [612, 0] on div at bounding box center [600, 122] width 163 height 363
drag, startPoint x: 593, startPoint y: 112, endPoint x: 608, endPoint y: -53, distance: 166.0
click at [608, 0] on div at bounding box center [600, 122] width 163 height 363
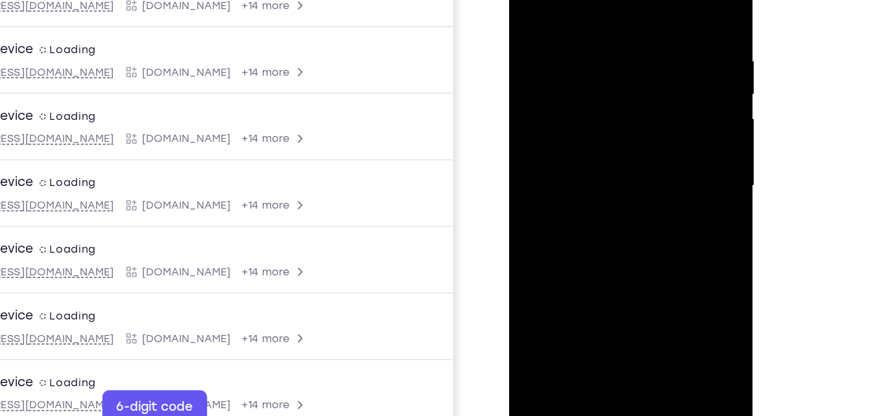
click at [671, 248] on div at bounding box center [600, 122] width 163 height 363
click at [660, 154] on div at bounding box center [600, 122] width 163 height 363
click at [580, 78] on div at bounding box center [600, 122] width 163 height 363
click at [590, 204] on div at bounding box center [600, 122] width 163 height 363
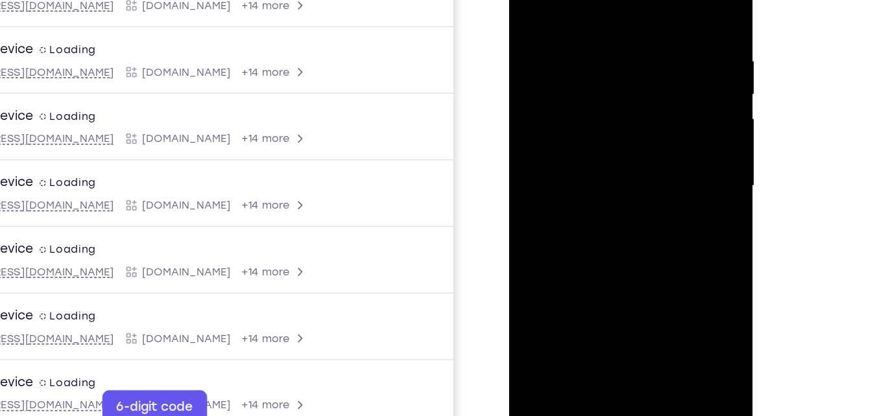
click at [666, 152] on div at bounding box center [600, 122] width 163 height 363
click at [573, 57] on div at bounding box center [600, 122] width 163 height 363
click at [582, 187] on div at bounding box center [600, 122] width 163 height 363
click at [674, 241] on div at bounding box center [600, 122] width 163 height 363
click at [670, 159] on div at bounding box center [600, 122] width 163 height 363
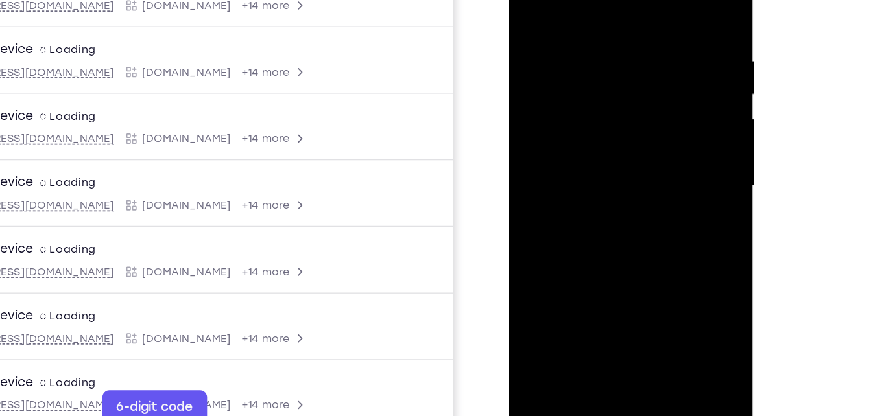
click at [528, 0] on div at bounding box center [600, 122] width 163 height 363
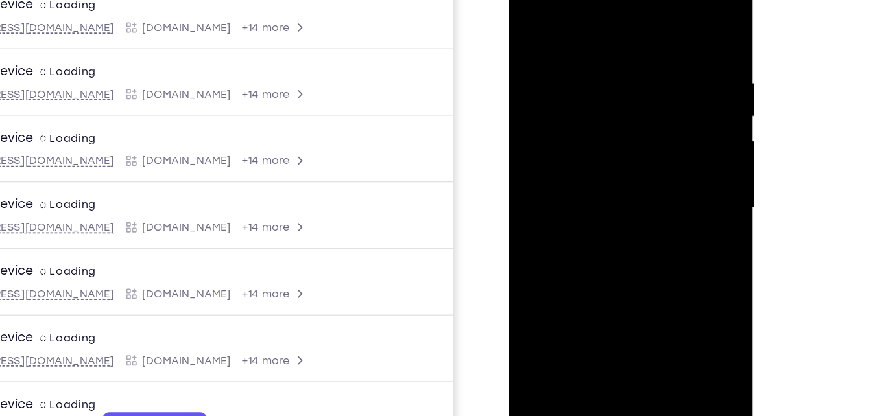
click at [532, 12] on div at bounding box center [600, 144] width 163 height 363
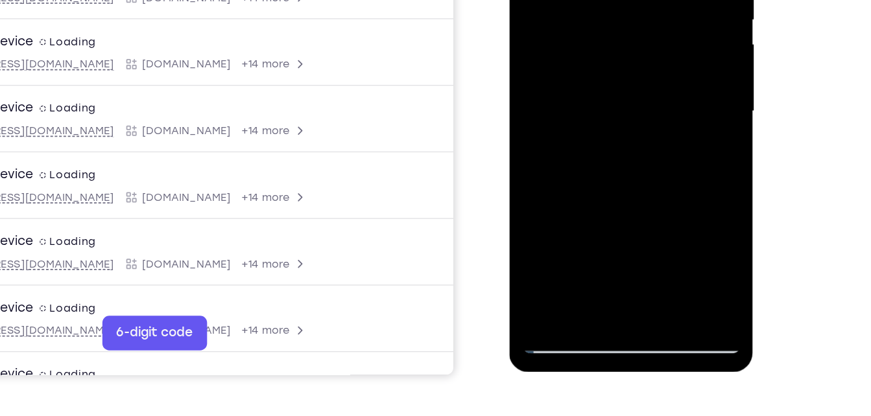
scroll to position [220, 0]
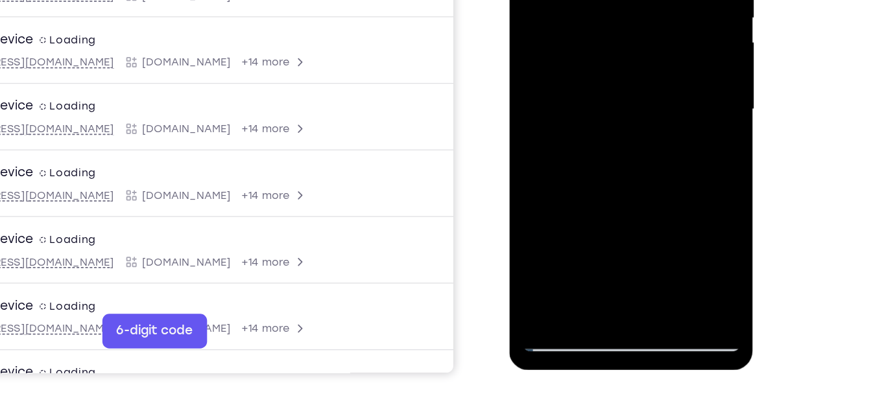
click at [600, 198] on div at bounding box center [600, 45] width 163 height 363
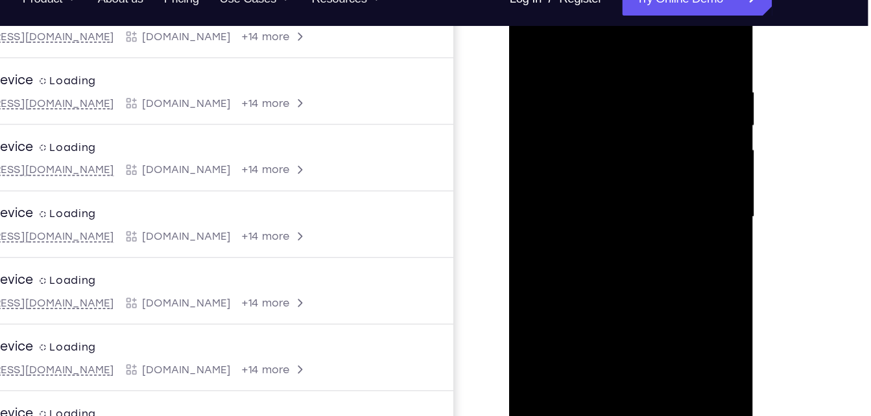
drag, startPoint x: 623, startPoint y: 217, endPoint x: 607, endPoint y: 49, distance: 169.4
click at [607, 49] on div at bounding box center [600, 153] width 163 height 363
drag, startPoint x: 597, startPoint y: 205, endPoint x: 628, endPoint y: 46, distance: 162.0
click at [628, 46] on div at bounding box center [600, 153] width 163 height 363
drag, startPoint x: 598, startPoint y: 186, endPoint x: 598, endPoint y: -9, distance: 195.2
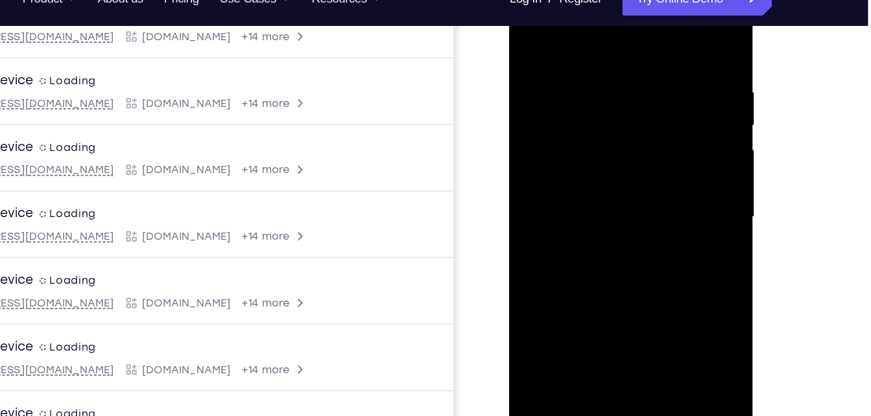
click at [598, 0] on div at bounding box center [600, 153] width 163 height 363
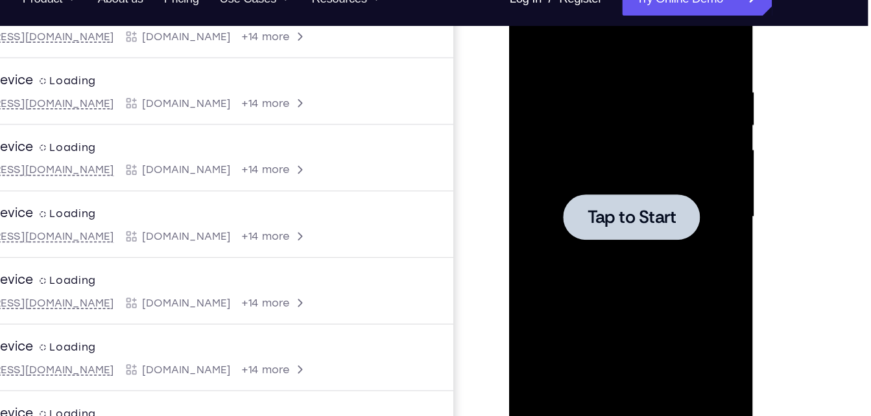
click at [582, 183] on div at bounding box center [600, 153] width 163 height 363
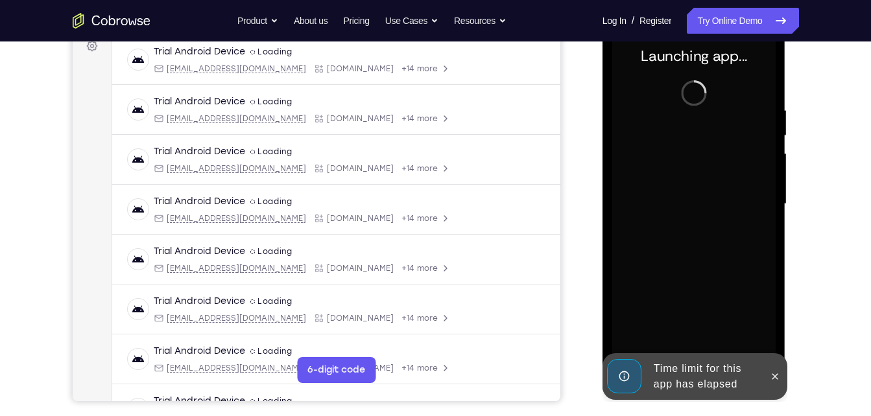
scroll to position [202, 0]
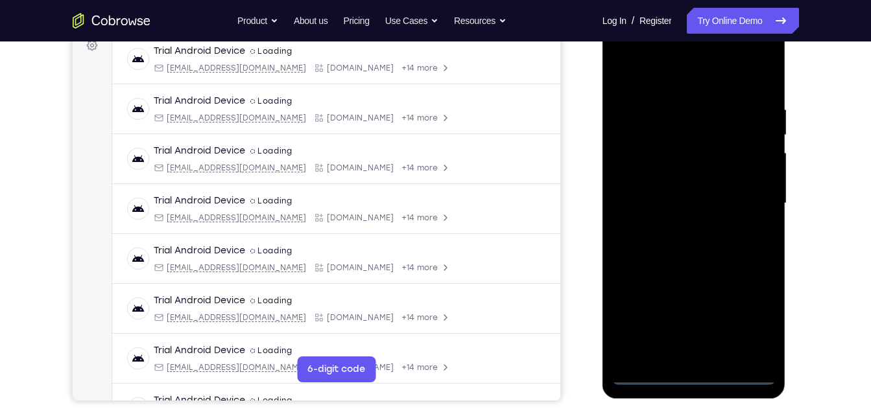
click at [693, 369] on div at bounding box center [693, 203] width 163 height 363
click at [692, 373] on div at bounding box center [693, 203] width 163 height 363
click at [746, 321] on div at bounding box center [693, 203] width 163 height 363
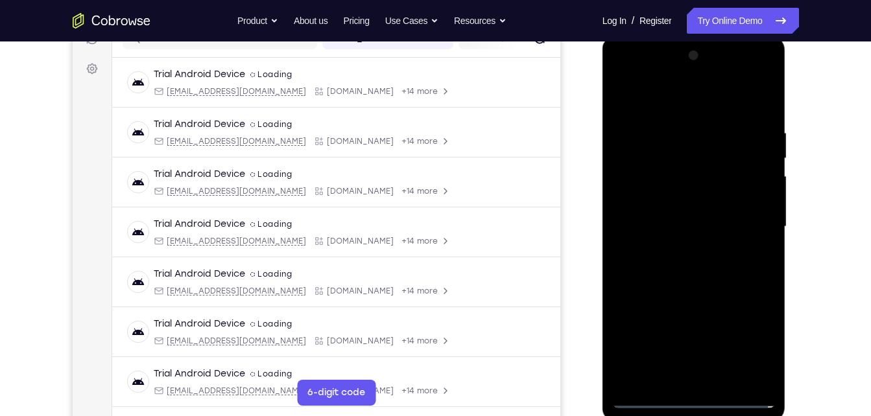
scroll to position [182, 0]
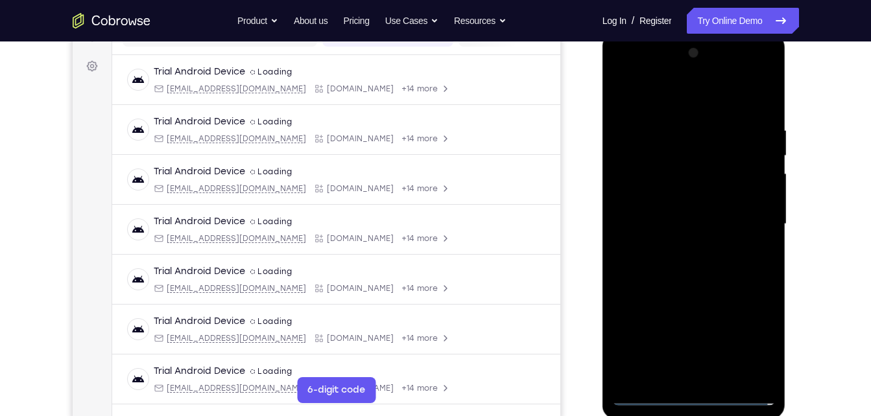
click at [630, 66] on div at bounding box center [693, 224] width 163 height 363
click at [744, 217] on div at bounding box center [693, 224] width 163 height 363
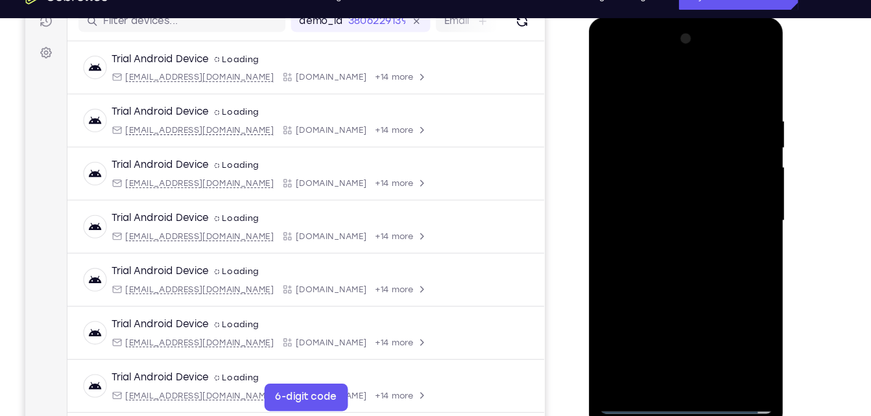
scroll to position [175, 0]
click at [667, 230] on div at bounding box center [680, 206] width 163 height 363
click at [649, 196] on div at bounding box center [680, 206] width 163 height 363
click at [661, 180] on div at bounding box center [680, 206] width 163 height 363
click at [669, 204] on div at bounding box center [680, 206] width 163 height 363
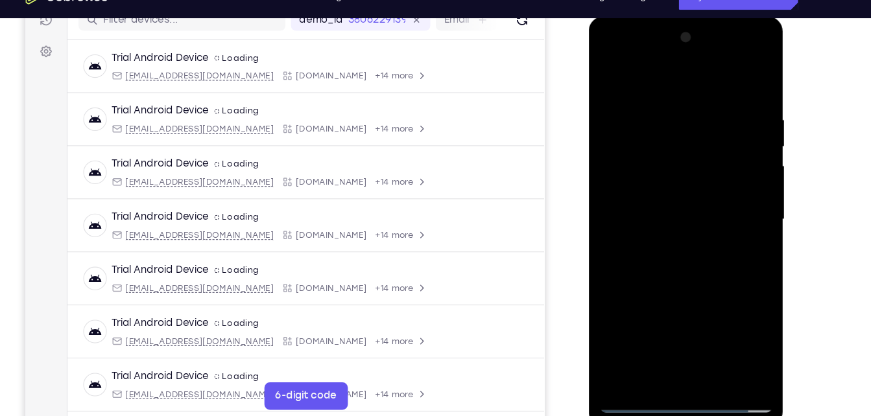
click at [645, 248] on div at bounding box center [680, 206] width 163 height 363
click at [682, 260] on div at bounding box center [680, 206] width 163 height 363
click at [710, 359] on div at bounding box center [680, 206] width 163 height 363
click at [686, 275] on div at bounding box center [680, 206] width 163 height 363
click at [682, 171] on div at bounding box center [680, 206] width 163 height 363
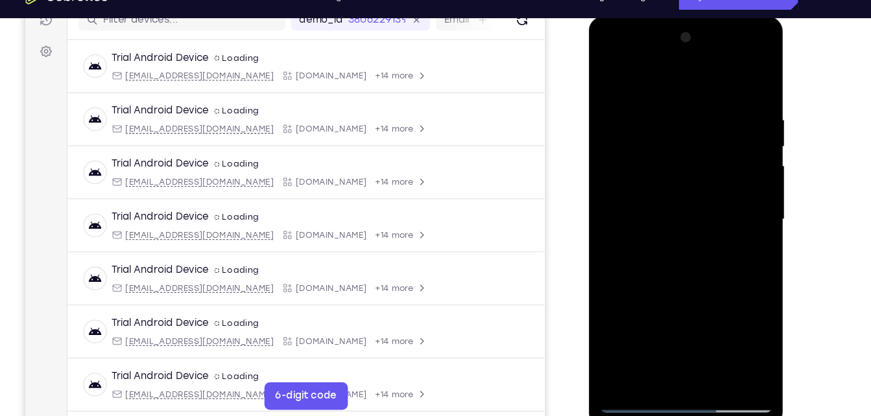
scroll to position [174, 0]
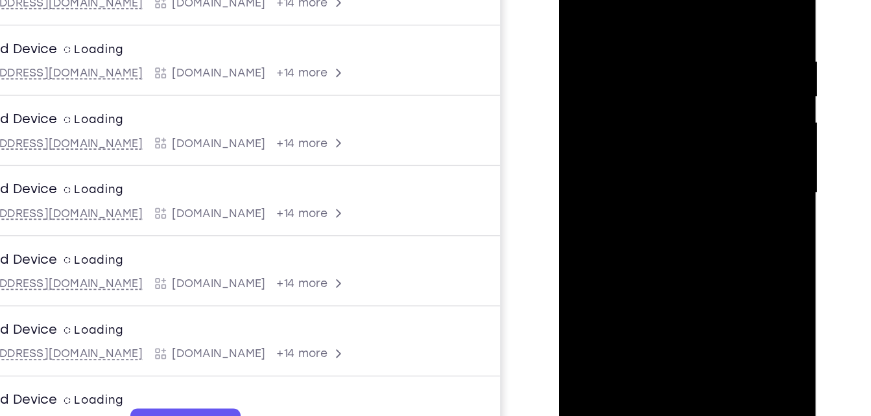
click at [611, 160] on div at bounding box center [650, 116] width 163 height 363
click at [637, 163] on div at bounding box center [650, 116] width 163 height 363
click at [613, 267] on div at bounding box center [650, 116] width 163 height 363
click at [668, 249] on div at bounding box center [650, 116] width 163 height 363
click at [715, 140] on div at bounding box center [650, 116] width 163 height 363
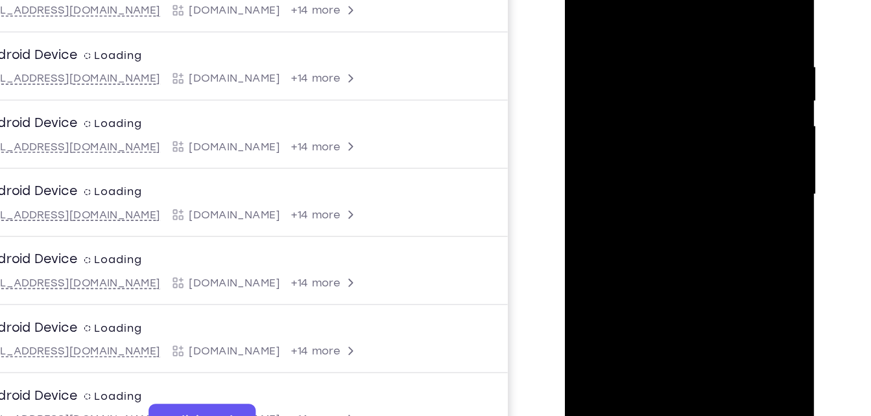
click at [610, 73] on div at bounding box center [656, 125] width 163 height 363
click at [621, 200] on div at bounding box center [656, 125] width 163 height 363
click at [641, 202] on div at bounding box center [656, 125] width 163 height 363
click at [716, 153] on div at bounding box center [656, 125] width 163 height 363
click at [593, 3] on div at bounding box center [656, 125] width 163 height 363
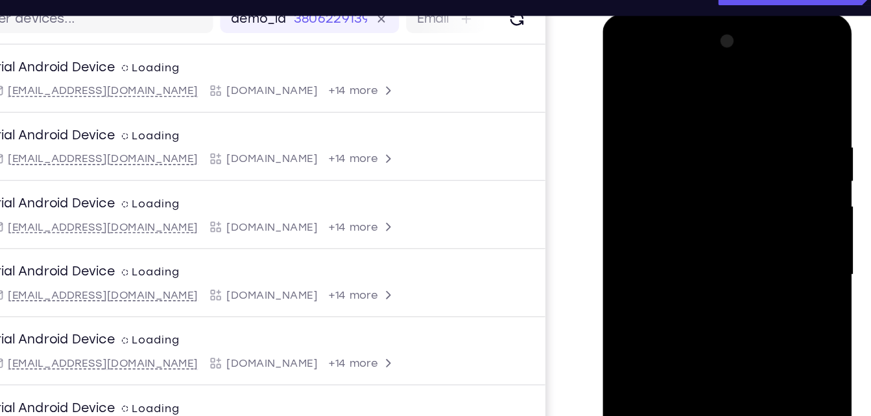
click at [626, 73] on div at bounding box center [693, 204] width 163 height 363
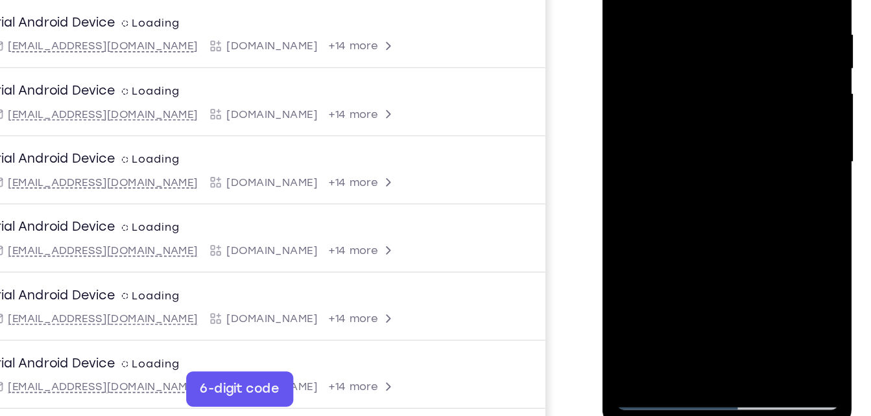
scroll to position [176, 0]
click at [730, 246] on div at bounding box center [693, 92] width 163 height 363
click at [683, 62] on div at bounding box center [693, 92] width 163 height 363
click at [652, 172] on div at bounding box center [693, 92] width 163 height 363
click at [672, 170] on div at bounding box center [693, 92] width 163 height 363
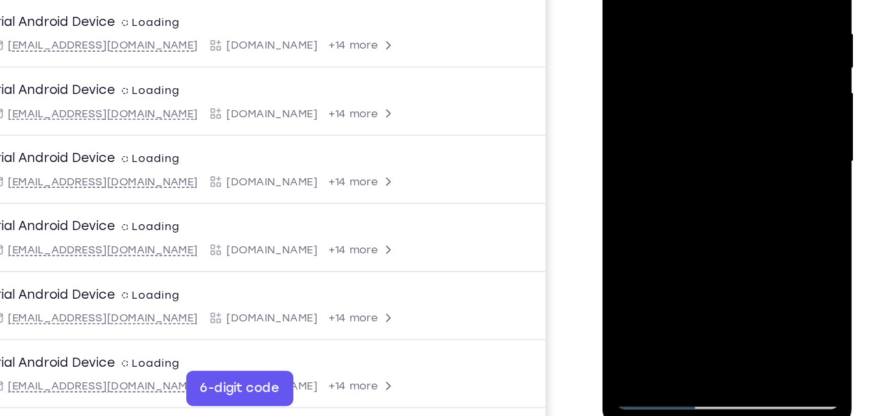
click at [663, 39] on div at bounding box center [693, 92] width 163 height 363
click at [758, 134] on div at bounding box center [693, 92] width 163 height 363
click at [666, 106] on div at bounding box center [693, 92] width 163 height 363
click at [675, 195] on div at bounding box center [693, 92] width 163 height 363
click at [691, 197] on div at bounding box center [693, 92] width 163 height 363
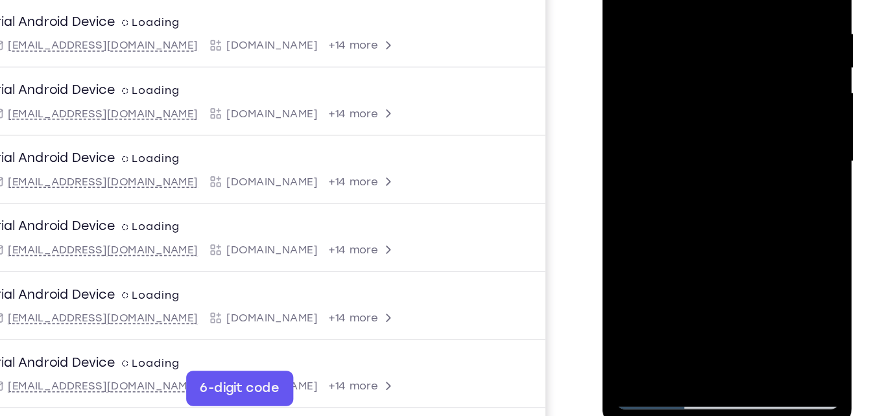
click at [656, 243] on div at bounding box center [693, 92] width 163 height 363
click at [730, 196] on div at bounding box center [693, 92] width 163 height 363
click at [759, 111] on div at bounding box center [693, 92] width 163 height 363
click at [650, 237] on div at bounding box center [693, 92] width 163 height 363
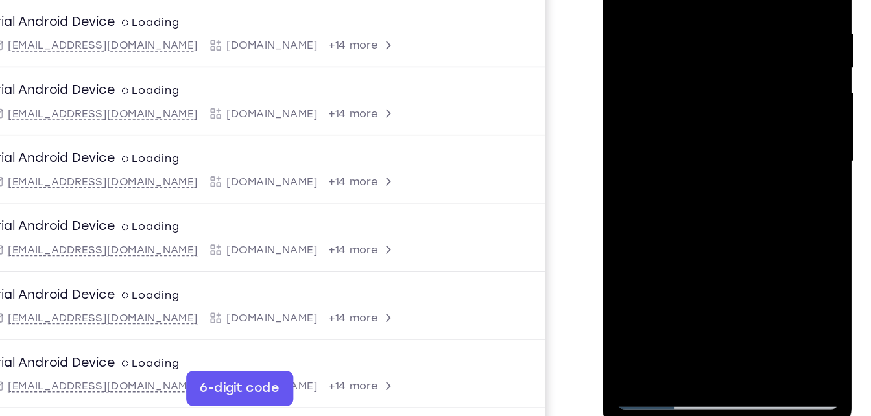
click at [751, 120] on div at bounding box center [693, 92] width 163 height 363
drag, startPoint x: 750, startPoint y: 104, endPoint x: 724, endPoint y: 180, distance: 79.4
click at [724, 180] on div at bounding box center [693, 92] width 163 height 363
drag, startPoint x: 733, startPoint y: 57, endPoint x: 719, endPoint y: 88, distance: 34.5
click at [719, 88] on div at bounding box center [693, 92] width 163 height 363
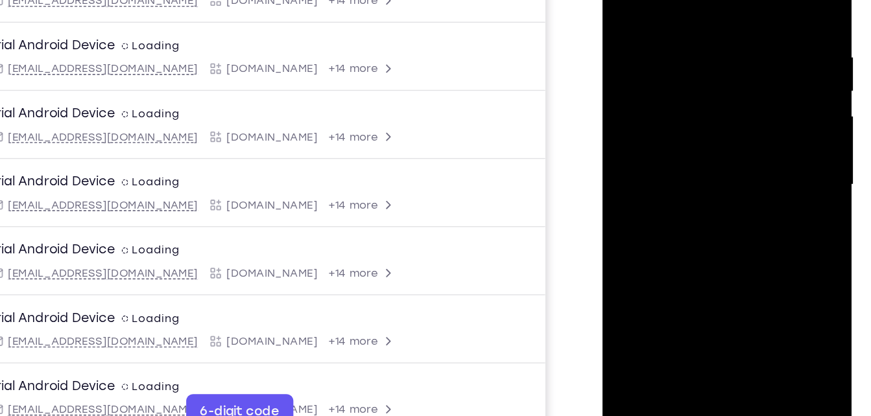
click at [688, 134] on div at bounding box center [693, 115] width 163 height 363
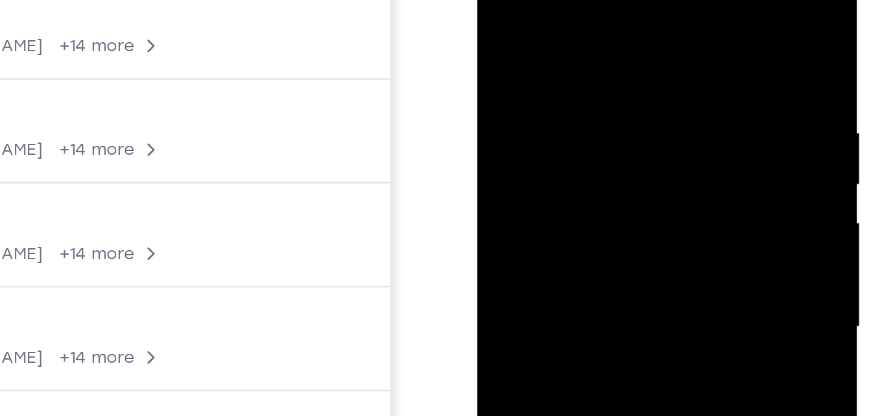
click at [497, 0] on div at bounding box center [568, 121] width 163 height 363
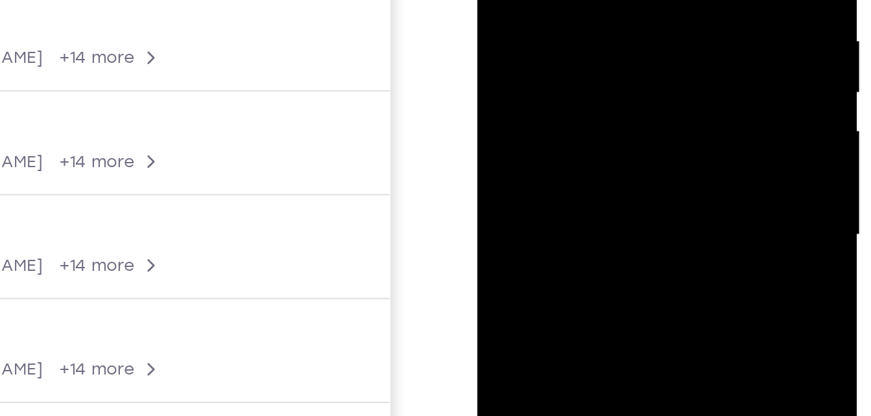
click at [606, 0] on div at bounding box center [568, 29] width 163 height 363
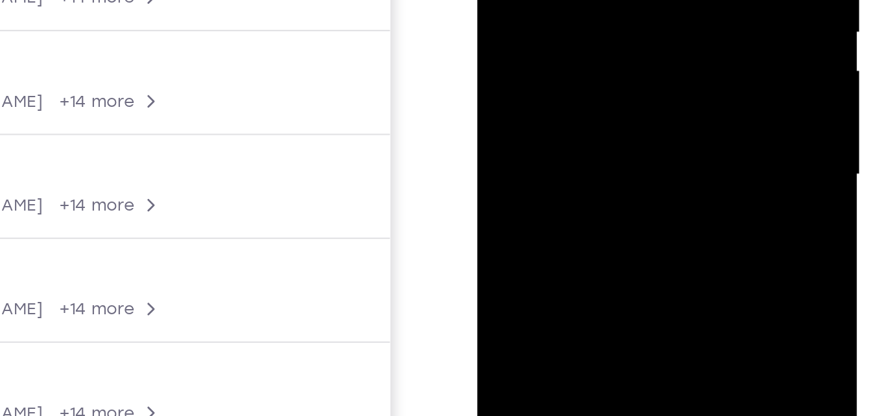
drag, startPoint x: 584, startPoint y: -80, endPoint x: 557, endPoint y: 25, distance: 108.5
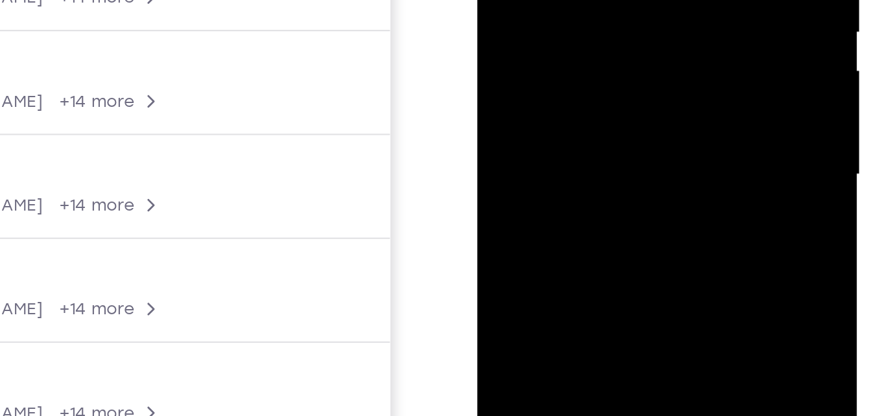
drag, startPoint x: 579, startPoint y: -52, endPoint x: 528, endPoint y: 30, distance: 96.4
drag, startPoint x: 547, startPoint y: -46, endPoint x: 544, endPoint y: -37, distance: 9.4
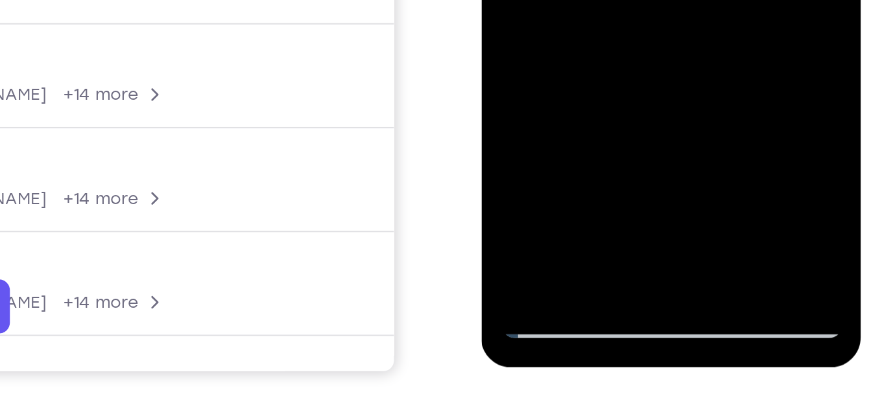
scroll to position [210, 0]
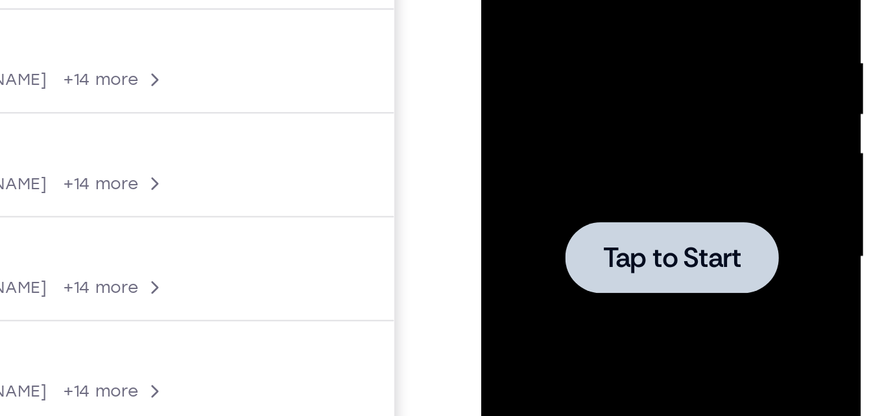
click at [549, 0] on div at bounding box center [573, 51] width 163 height 363
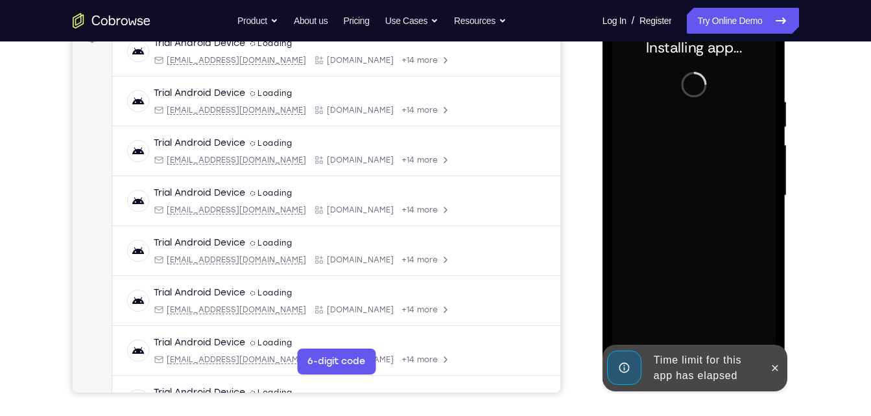
click at [627, 138] on div at bounding box center [693, 195] width 163 height 363
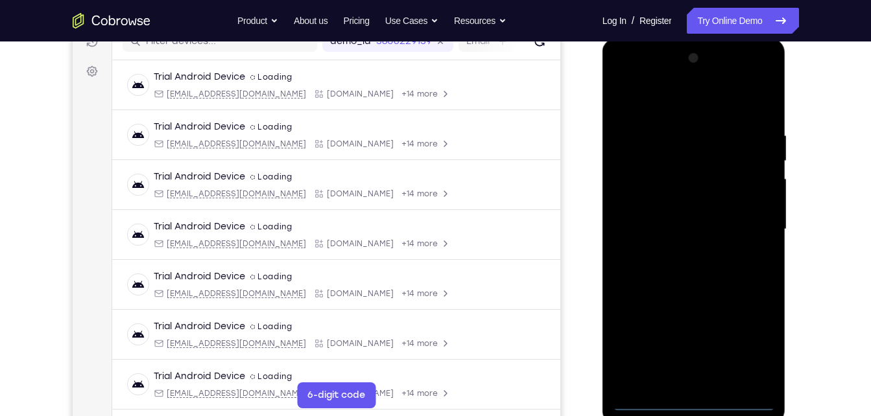
scroll to position [177, 0]
click at [697, 400] on div at bounding box center [693, 228] width 163 height 363
click at [755, 353] on div at bounding box center [693, 228] width 163 height 363
click at [628, 73] on div at bounding box center [693, 228] width 163 height 363
click at [750, 239] on div at bounding box center [693, 228] width 163 height 363
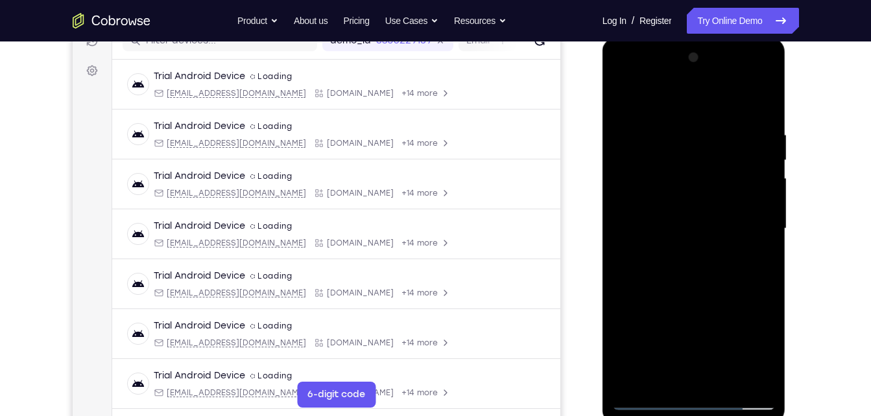
click at [680, 250] on div at bounding box center [693, 228] width 163 height 363
click at [706, 211] on div at bounding box center [693, 228] width 163 height 363
click at [669, 199] on div at bounding box center [693, 228] width 163 height 363
click at [667, 230] on div at bounding box center [693, 228] width 163 height 363
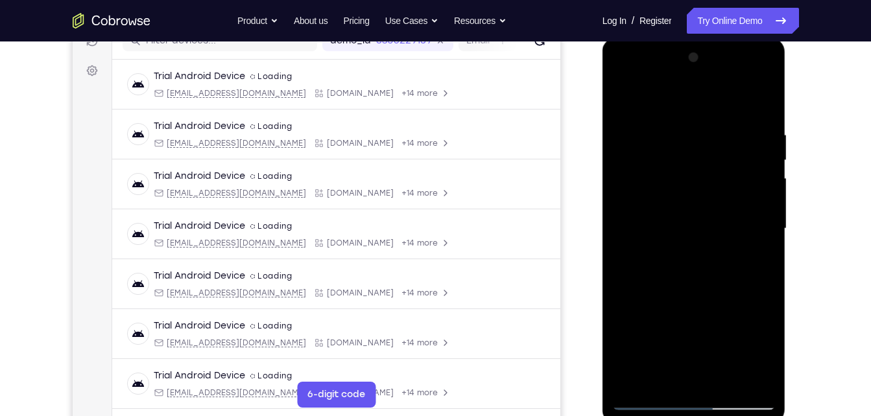
click at [656, 307] on div at bounding box center [693, 228] width 163 height 363
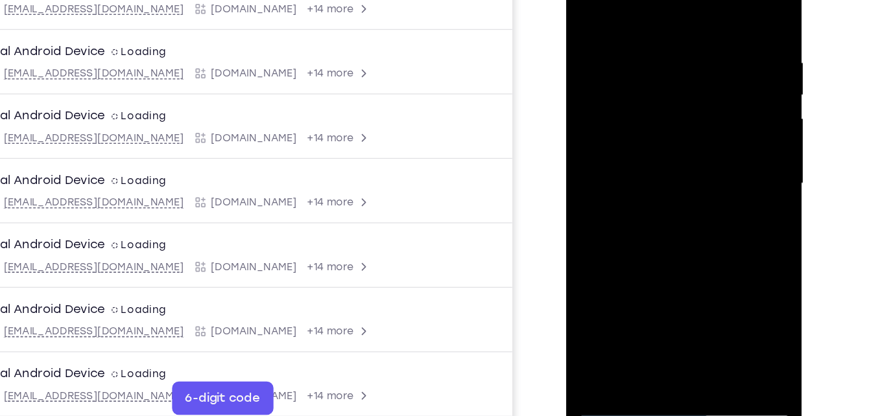
click at [674, 198] on div at bounding box center [657, 128] width 163 height 363
click at [695, 182] on div at bounding box center [657, 128] width 163 height 363
click at [682, 278] on div at bounding box center [657, 128] width 163 height 363
click at [693, 197] on div at bounding box center [657, 128] width 163 height 363
click at [680, 95] on div at bounding box center [657, 128] width 163 height 363
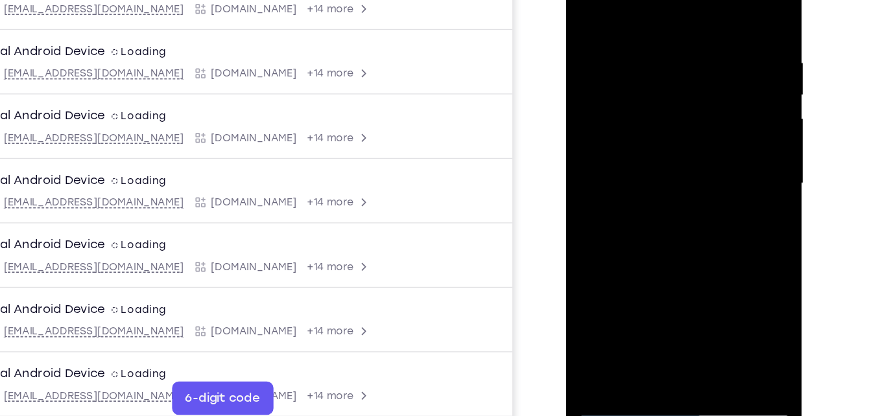
click at [647, 159] on div at bounding box center [657, 128] width 163 height 363
click at [676, 163] on div at bounding box center [657, 128] width 163 height 363
drag, startPoint x: 702, startPoint y: 76, endPoint x: 688, endPoint y: 103, distance: 30.5
click at [688, 103] on div at bounding box center [657, 128] width 163 height 363
click at [720, 160] on div at bounding box center [657, 128] width 163 height 363
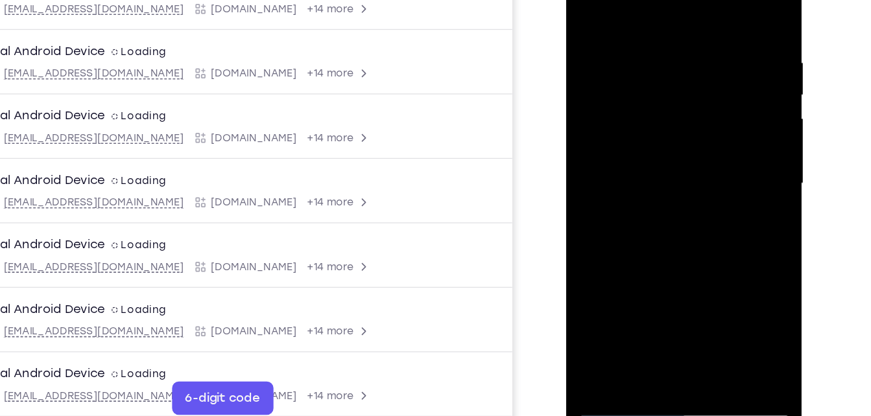
click at [641, 43] on div at bounding box center [657, 128] width 163 height 363
click at [663, 161] on div at bounding box center [657, 128] width 163 height 363
click at [729, 248] on div at bounding box center [657, 128] width 163 height 363
click at [720, 160] on div at bounding box center [657, 128] width 163 height 363
click at [618, 58] on div at bounding box center [657, 128] width 163 height 363
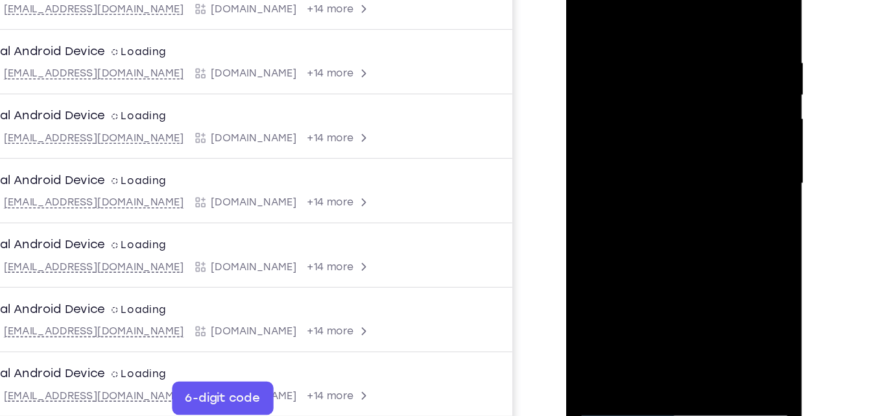
click at [619, 166] on div at bounding box center [657, 128] width 163 height 363
click at [638, 163] on div at bounding box center [657, 128] width 163 height 363
click at [731, 252] on div at bounding box center [657, 128] width 163 height 363
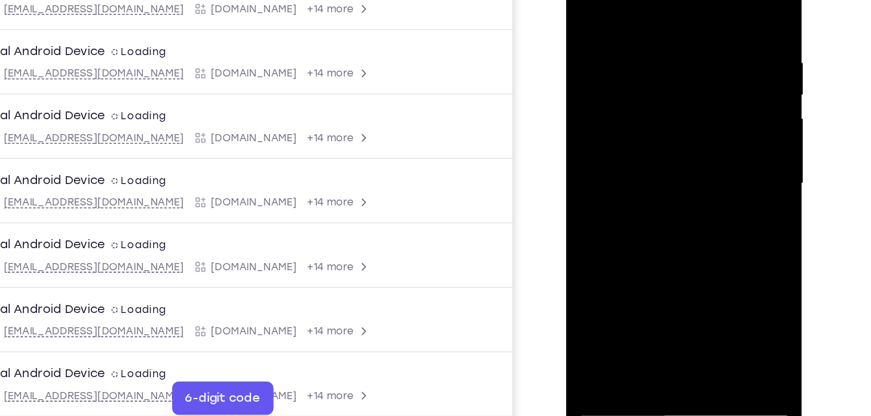
click at [730, 252] on div at bounding box center [657, 128] width 163 height 363
click at [714, 161] on div at bounding box center [657, 128] width 163 height 363
click at [593, 0] on div at bounding box center [657, 128] width 163 height 363
click at [597, 0] on div at bounding box center [657, 128] width 163 height 363
click at [606, 106] on div at bounding box center [657, 128] width 163 height 363
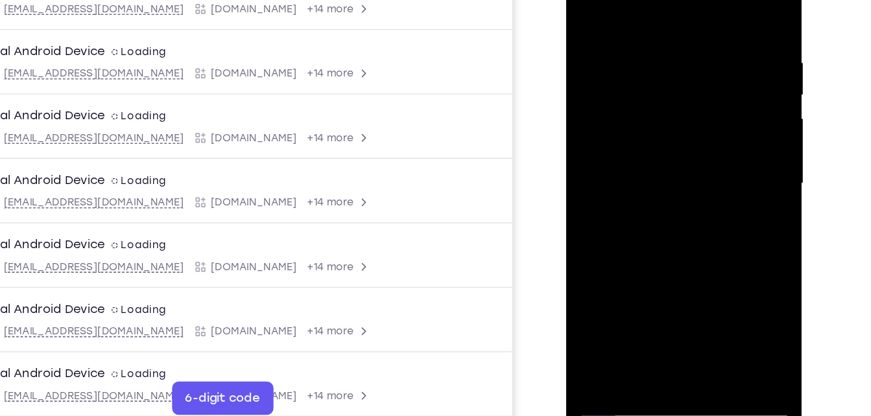
click at [690, 281] on div at bounding box center [657, 128] width 163 height 363
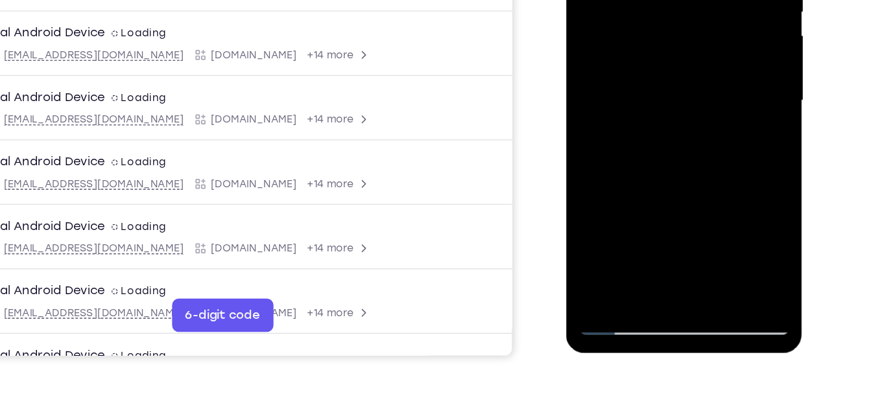
scroll to position [233, 0]
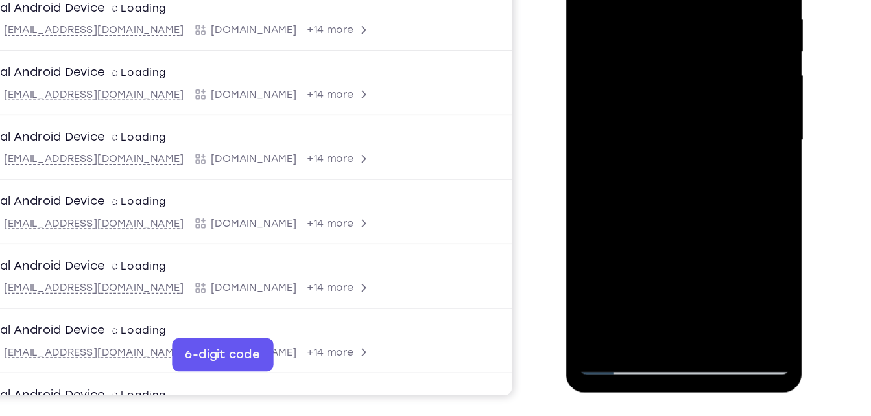
click at [636, 42] on div at bounding box center [657, 84] width 163 height 363
click at [614, 117] on div at bounding box center [657, 84] width 163 height 363
click at [647, 118] on div at bounding box center [657, 84] width 163 height 363
click at [722, 115] on div at bounding box center [657, 84] width 163 height 363
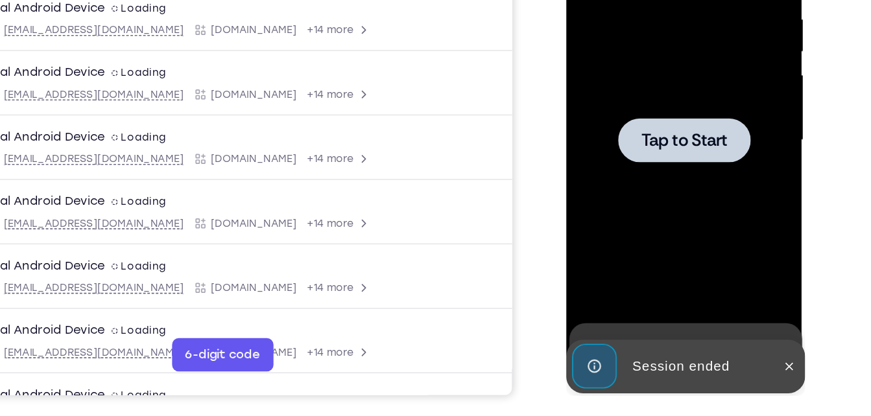
click at [722, 115] on div at bounding box center [657, 84] width 163 height 363
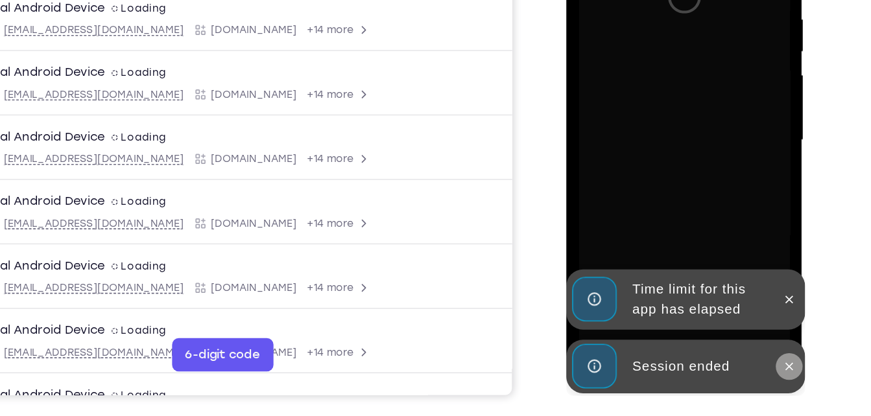
click at [734, 262] on icon at bounding box center [738, 260] width 10 height 10
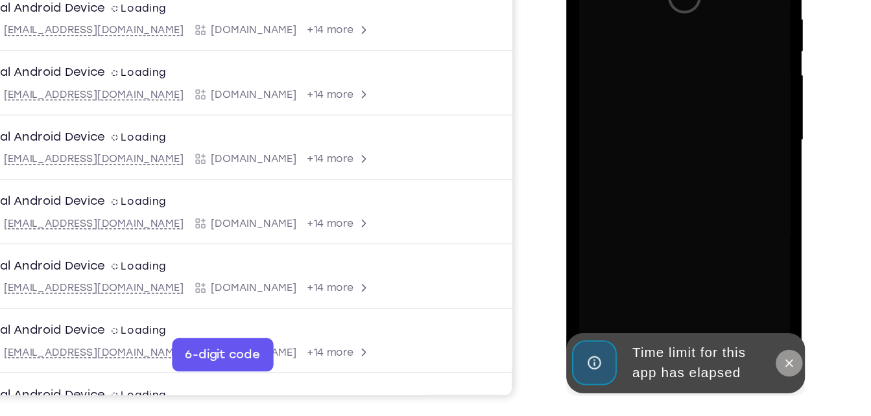
click at [735, 258] on icon at bounding box center [738, 257] width 10 height 10
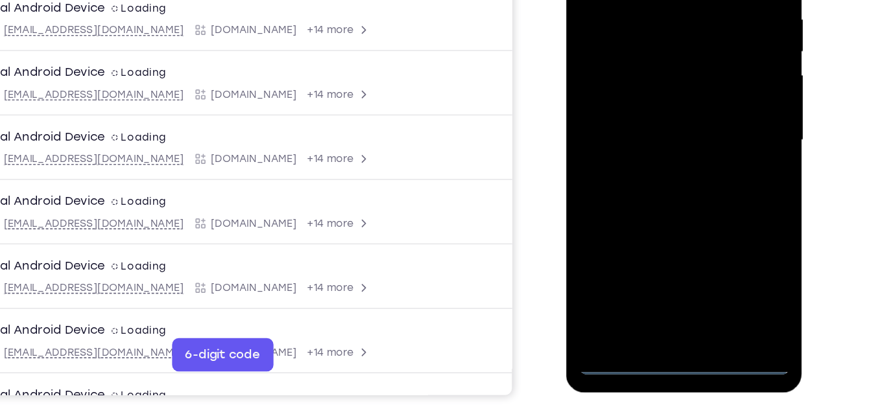
click at [656, 257] on div at bounding box center [657, 84] width 163 height 363
click at [709, 206] on div at bounding box center [657, 84] width 163 height 363
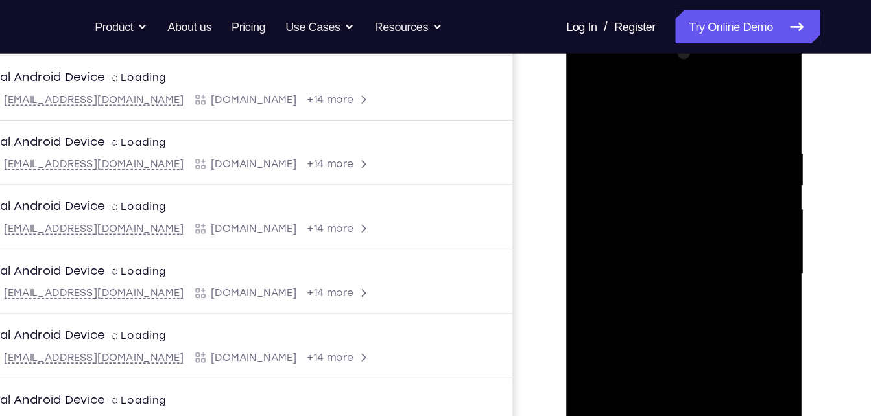
scroll to position [192, 0]
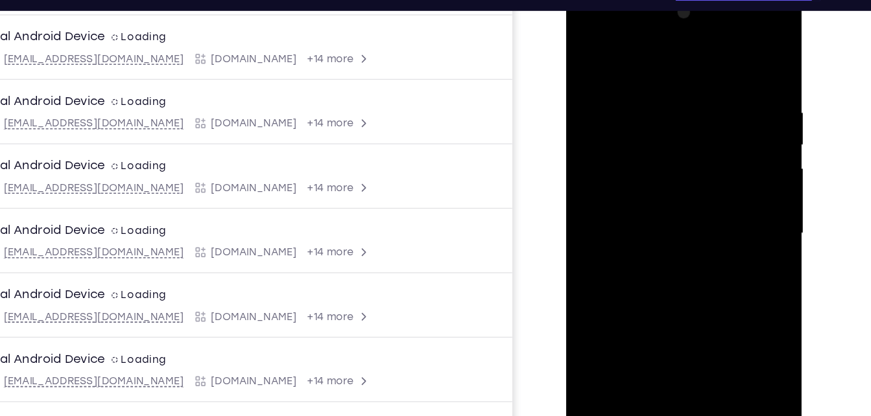
click at [675, 217] on div at bounding box center [657, 178] width 163 height 363
click at [614, 29] on div at bounding box center [657, 178] width 163 height 363
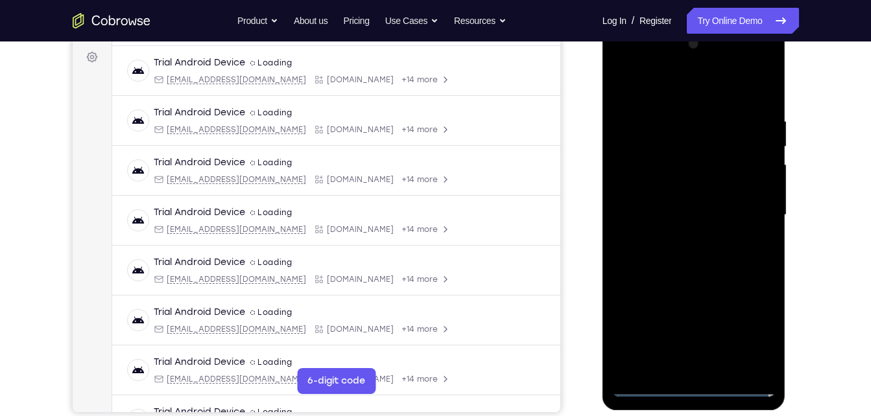
click at [750, 207] on div at bounding box center [693, 215] width 163 height 363
click at [680, 244] on div at bounding box center [693, 215] width 163 height 363
click at [726, 206] on div at bounding box center [693, 215] width 163 height 363
drag, startPoint x: 720, startPoint y: 186, endPoint x: 730, endPoint y: 183, distance: 9.6
click at [730, 183] on div at bounding box center [693, 215] width 163 height 363
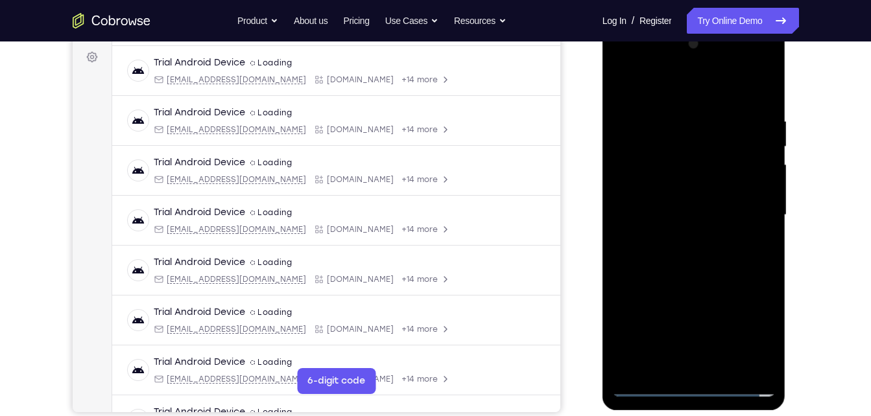
click at [720, 180] on div at bounding box center [693, 215] width 163 height 363
click at [698, 217] on div at bounding box center [693, 215] width 163 height 363
click at [698, 259] on div at bounding box center [693, 215] width 163 height 363
click at [691, 250] on div at bounding box center [693, 215] width 163 height 363
click at [759, 235] on div at bounding box center [693, 215] width 163 height 363
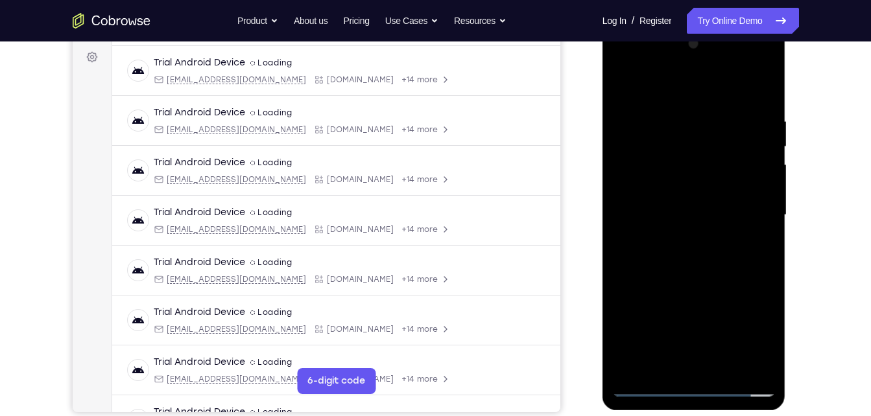
drag, startPoint x: 673, startPoint y: 262, endPoint x: 722, endPoint y: 277, distance: 51.5
click at [722, 277] on div at bounding box center [693, 215] width 163 height 363
click at [675, 269] on div at bounding box center [693, 215] width 163 height 363
click at [719, 362] on div at bounding box center [693, 215] width 163 height 363
click at [698, 290] on div at bounding box center [693, 215] width 163 height 363
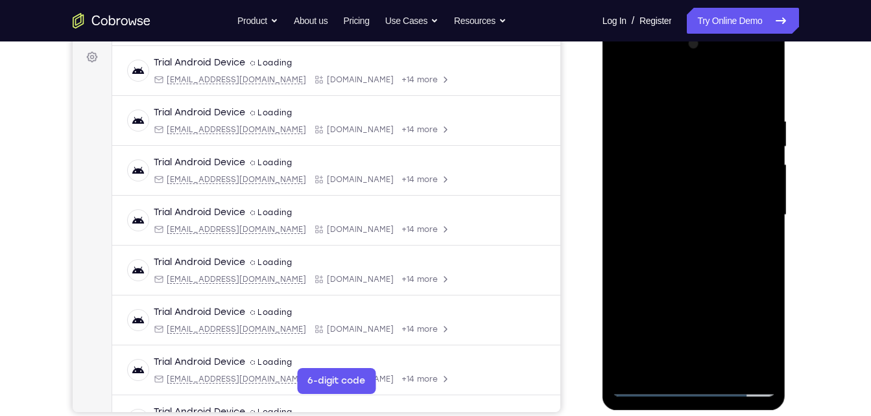
click at [711, 174] on div at bounding box center [693, 215] width 163 height 363
click at [651, 363] on div at bounding box center [693, 215] width 163 height 363
click at [649, 245] on div at bounding box center [693, 215] width 163 height 363
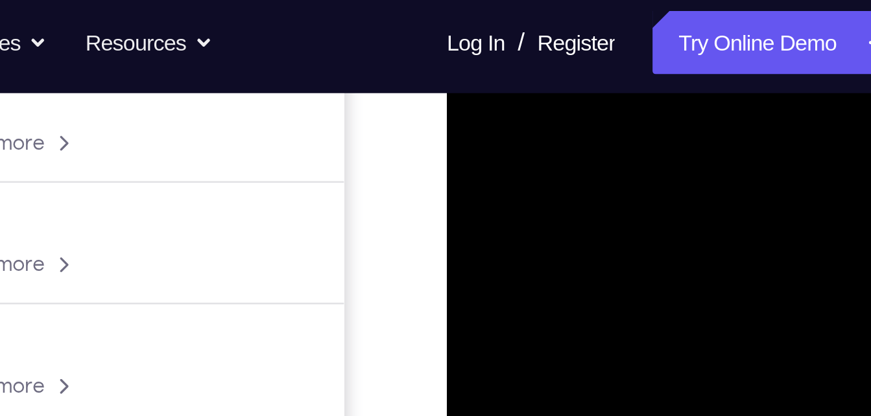
scroll to position [257, 0]
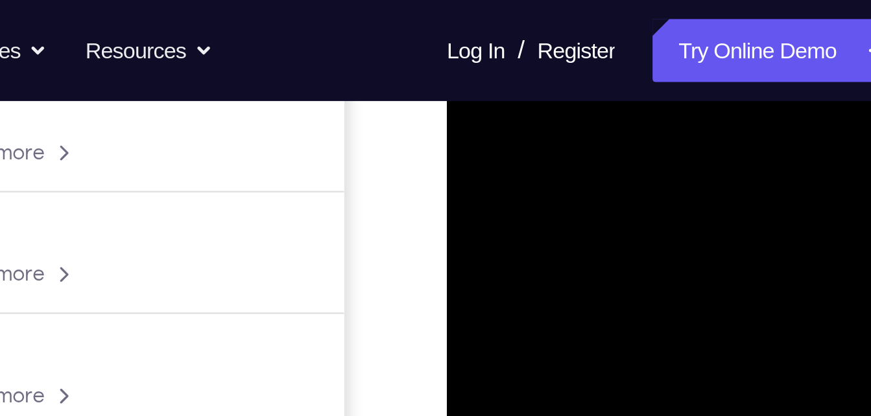
click at [514, 5] on div at bounding box center [538, 87] width 163 height 363
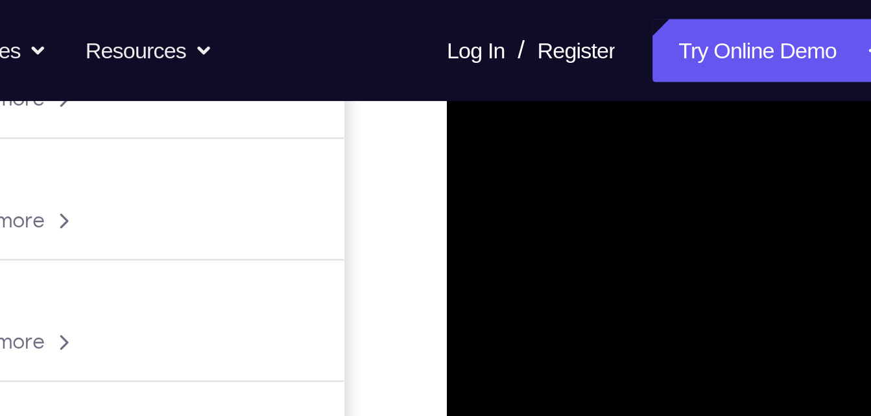
scroll to position [218, 0]
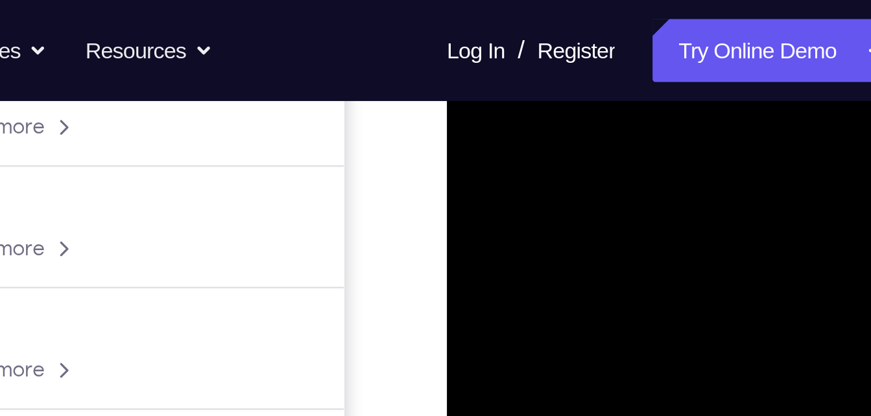
drag, startPoint x: 529, startPoint y: 87, endPoint x: 508, endPoint y: 145, distance: 61.9
click at [508, 145] on div at bounding box center [538, 183] width 163 height 363
click at [525, 72] on div at bounding box center [538, 183] width 163 height 363
click at [533, 128] on div at bounding box center [538, 183] width 163 height 363
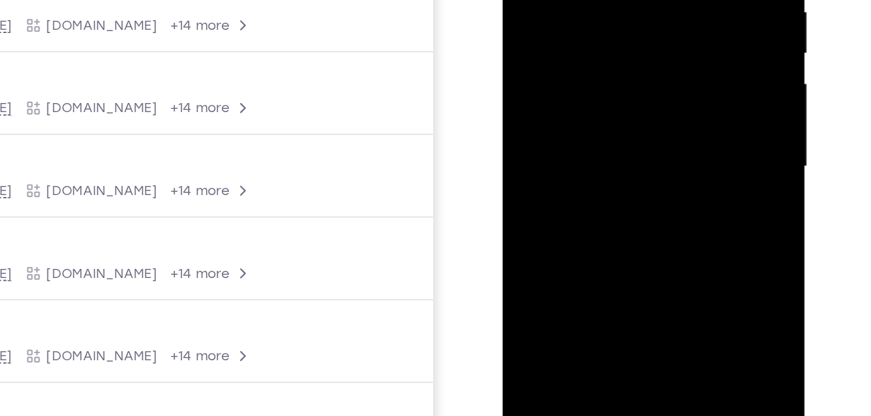
drag, startPoint x: 600, startPoint y: 5, endPoint x: 575, endPoint y: 101, distance: 98.8
click at [575, 101] on div at bounding box center [593, 42] width 163 height 363
drag, startPoint x: 588, startPoint y: 6, endPoint x: 568, endPoint y: 76, distance: 72.9
click at [568, 76] on div at bounding box center [593, 42] width 163 height 363
click at [575, 29] on div at bounding box center [593, 42] width 163 height 363
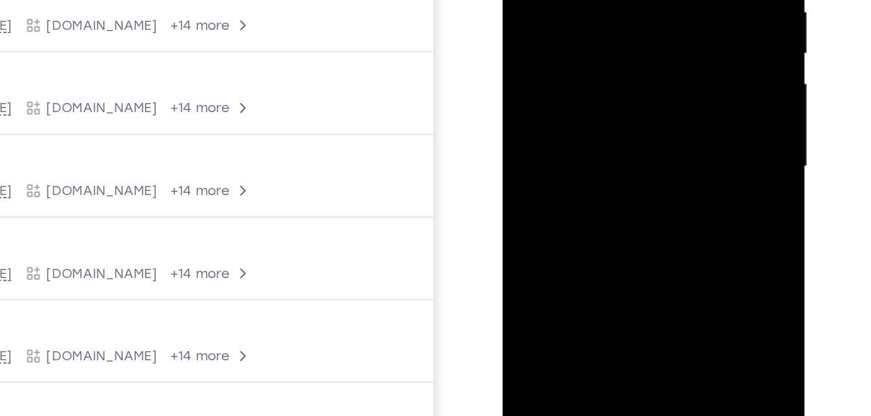
click at [576, 35] on div at bounding box center [593, 42] width 163 height 363
click at [660, 76] on div at bounding box center [593, 42] width 163 height 363
drag, startPoint x: 617, startPoint y: 12, endPoint x: 569, endPoint y: 94, distance: 94.8
click at [569, 94] on div at bounding box center [593, 42] width 163 height 363
drag, startPoint x: 585, startPoint y: 9, endPoint x: 602, endPoint y: -42, distance: 53.5
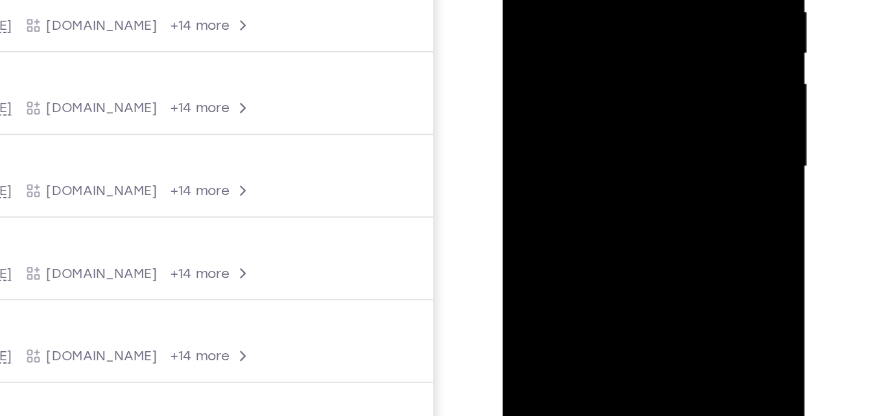
click at [602, 0] on div at bounding box center [593, 42] width 163 height 363
click at [597, 0] on div at bounding box center [593, 42] width 163 height 363
click at [621, 29] on div at bounding box center [593, 42] width 163 height 363
click at [658, 70] on div at bounding box center [593, 42] width 163 height 363
drag, startPoint x: 632, startPoint y: 23, endPoint x: 621, endPoint y: 43, distance: 23.5
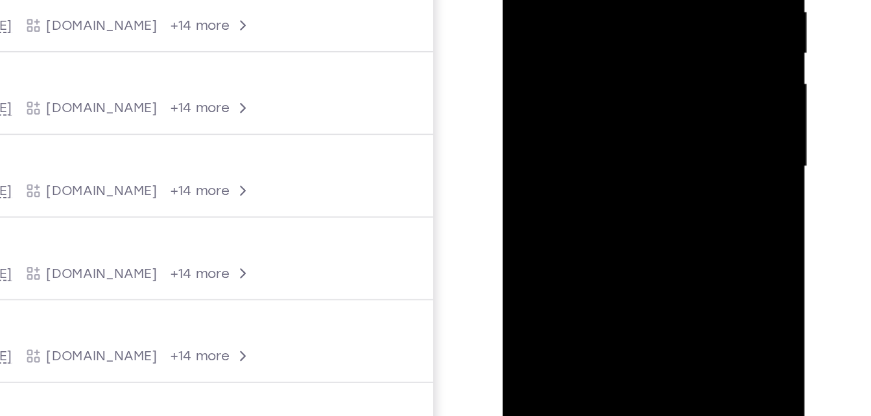
click at [621, 43] on div at bounding box center [593, 42] width 163 height 363
click at [558, 25] on div at bounding box center [593, 42] width 163 height 363
click at [563, 97] on div at bounding box center [593, 42] width 163 height 363
click at [577, 84] on div at bounding box center [593, 42] width 163 height 363
drag, startPoint x: 551, startPoint y: 150, endPoint x: 576, endPoint y: 46, distance: 106.6
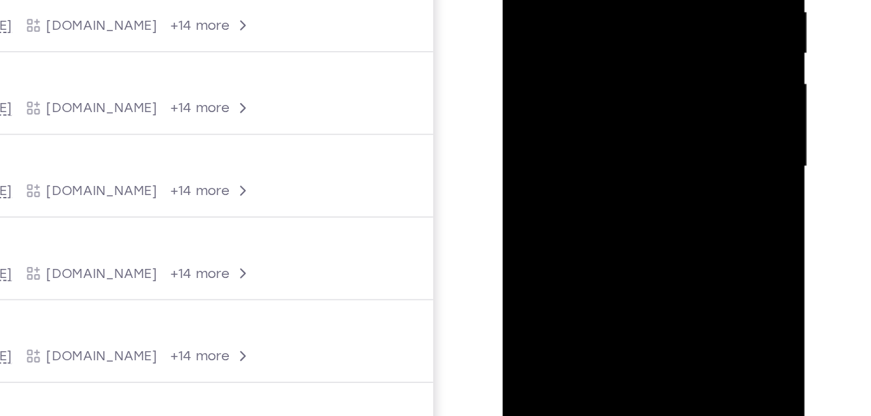
click at [576, 46] on div at bounding box center [593, 42] width 163 height 363
click at [567, 145] on div at bounding box center [593, 42] width 163 height 363
click at [583, 163] on div at bounding box center [593, 42] width 163 height 363
click at [659, 71] on div at bounding box center [593, 42] width 163 height 363
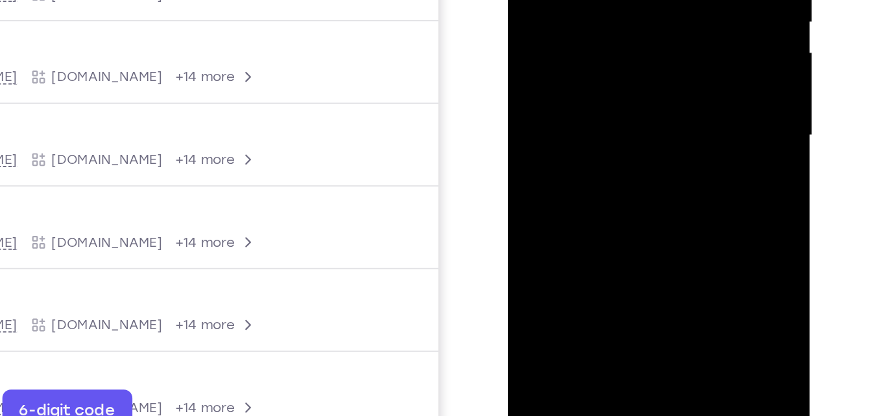
click at [662, 134] on div at bounding box center [598, 10] width 163 height 363
click at [657, 42] on div at bounding box center [598, 10] width 163 height 363
click at [580, 1] on div at bounding box center [598, 10] width 163 height 363
click at [595, 102] on div at bounding box center [598, 10] width 163 height 363
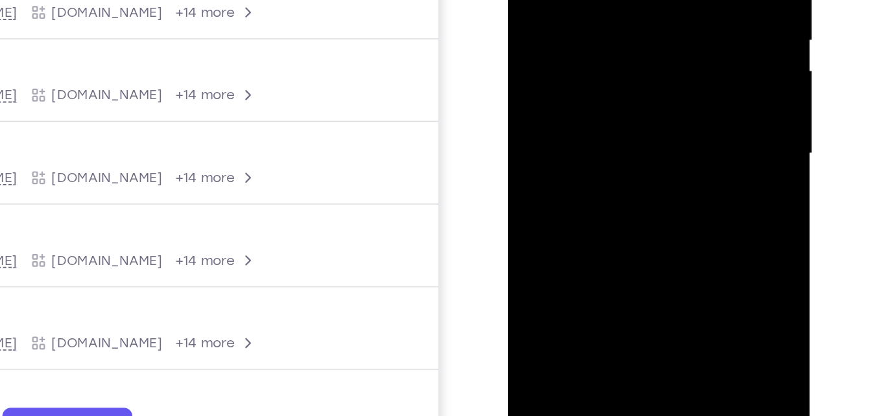
click at [671, 152] on div at bounding box center [598, 29] width 163 height 363
click at [667, 64] on div at bounding box center [598, 29] width 163 height 363
click at [562, 0] on div at bounding box center [598, 29] width 163 height 363
click at [596, 86] on div at bounding box center [598, 29] width 163 height 363
click at [669, 62] on div at bounding box center [598, 29] width 163 height 363
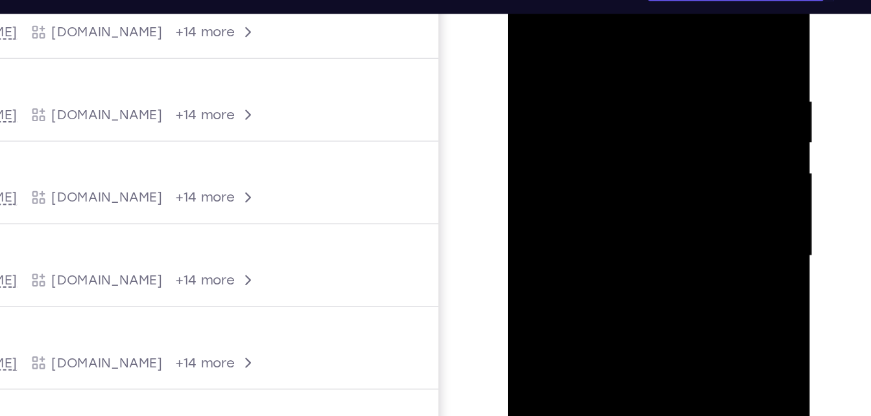
click at [588, 140] on div at bounding box center [598, 131] width 163 height 363
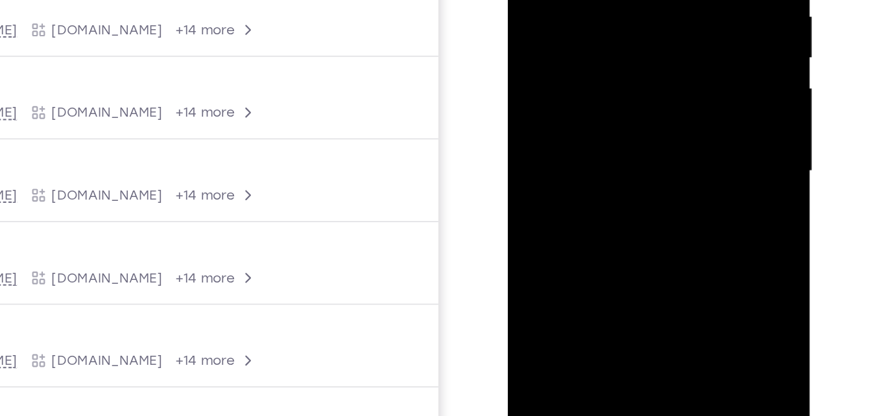
click at [558, 0] on div at bounding box center [598, 46] width 163 height 363
click at [582, 109] on div at bounding box center [598, 46] width 163 height 363
click at [666, 79] on div at bounding box center [598, 46] width 163 height 363
click at [552, 0] on div at bounding box center [598, 46] width 163 height 363
click at [578, 101] on div at bounding box center [598, 46] width 163 height 363
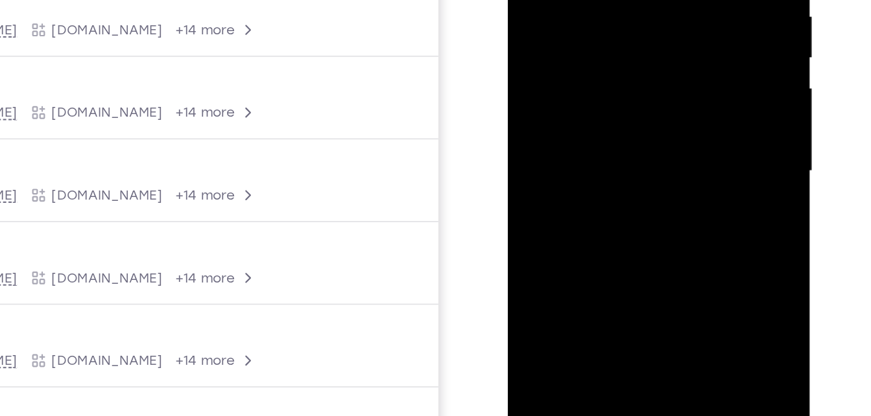
click at [662, 78] on div at bounding box center [598, 46] width 163 height 363
drag, startPoint x: 610, startPoint y: 27, endPoint x: 588, endPoint y: 71, distance: 49.6
click at [588, 71] on div at bounding box center [598, 46] width 163 height 363
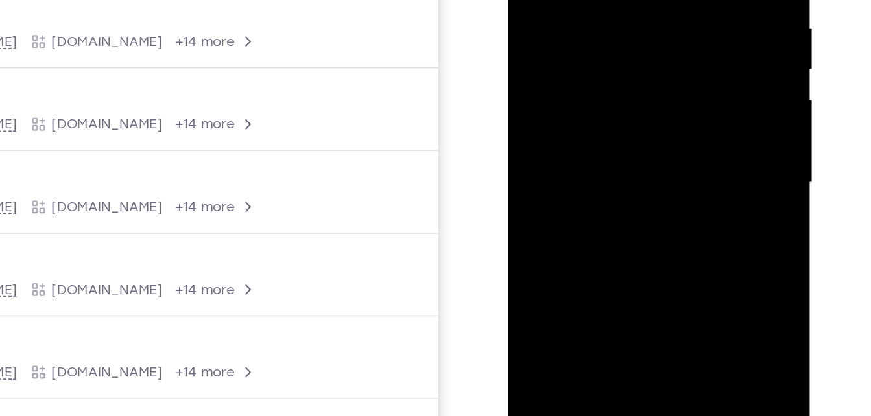
scroll to position [217, 0]
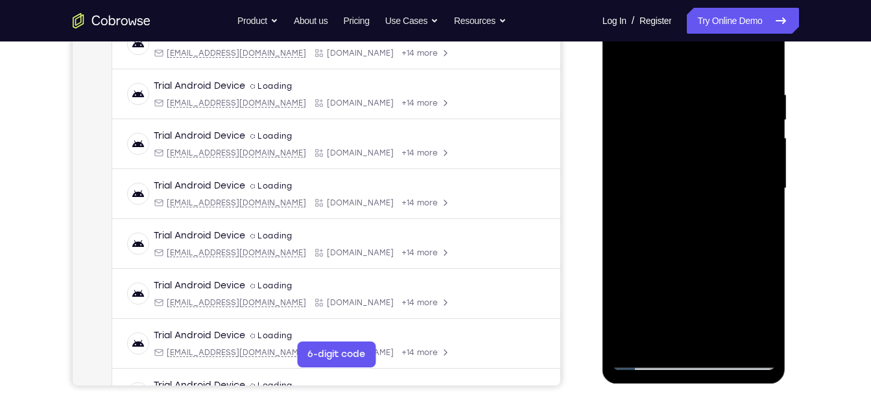
drag, startPoint x: 689, startPoint y: 143, endPoint x: 661, endPoint y: 223, distance: 84.5
click at [661, 223] on div at bounding box center [693, 188] width 163 height 363
drag, startPoint x: 744, startPoint y: 110, endPoint x: 695, endPoint y: -48, distance: 165.7
click at [695, 0] on html "Online web based iOS Simulators and Android Emulators. Run iPhone, iPad, Mobile…" at bounding box center [694, 191] width 185 height 389
click at [637, 198] on div at bounding box center [693, 188] width 163 height 363
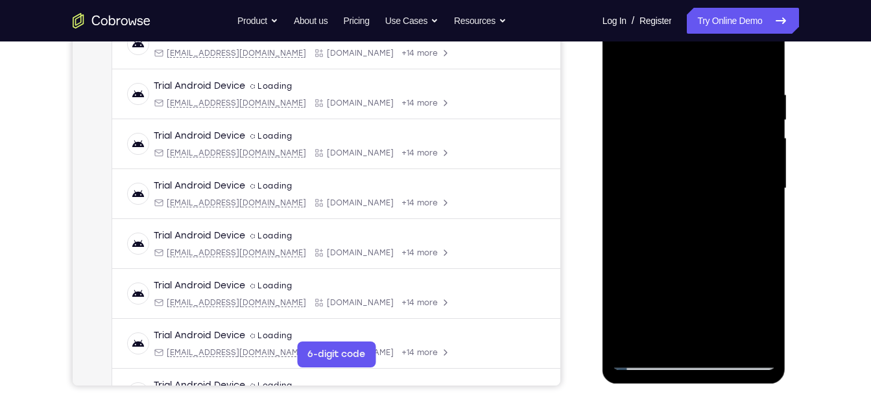
click at [667, 311] on div at bounding box center [693, 188] width 163 height 363
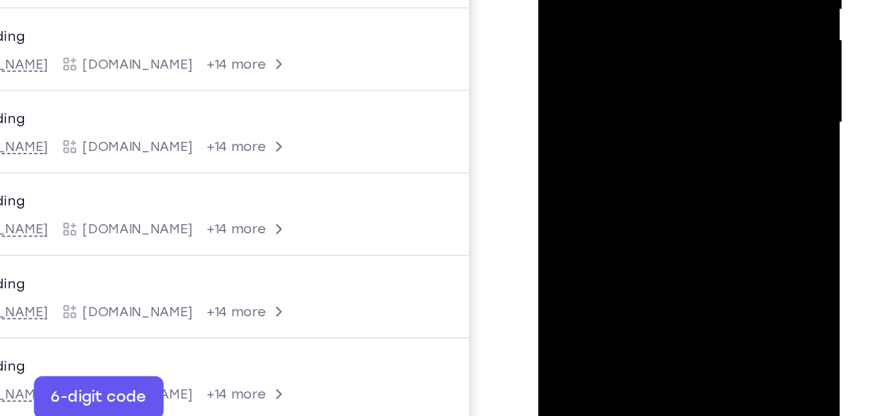
scroll to position [254, 0]
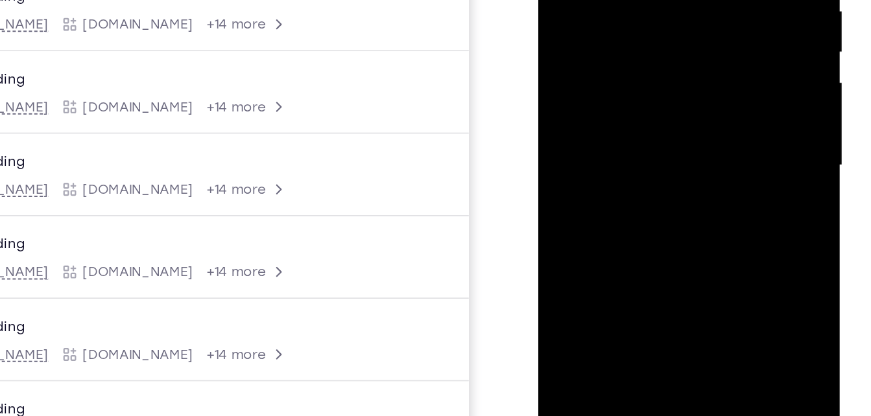
click at [595, 33] on div at bounding box center [629, 41] width 163 height 363
drag, startPoint x: 577, startPoint y: 32, endPoint x: 620, endPoint y: 147, distance: 123.1
click at [620, 147] on div at bounding box center [629, 41] width 163 height 363
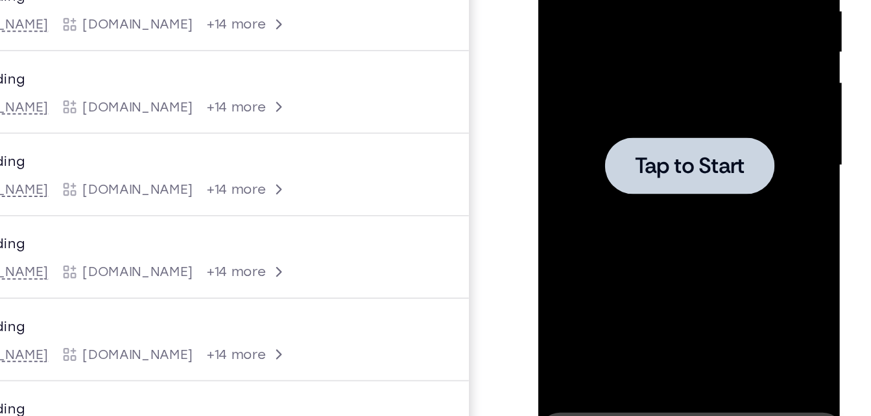
click at [678, 104] on div at bounding box center [629, 41] width 163 height 363
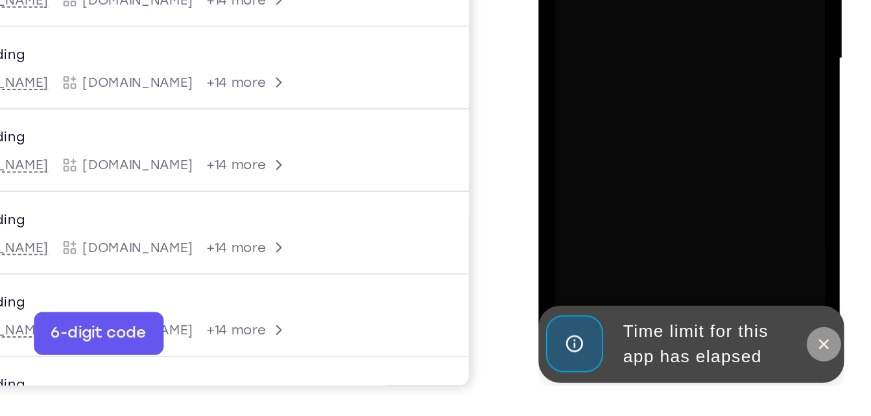
click at [702, 105] on button at bounding box center [710, 107] width 21 height 21
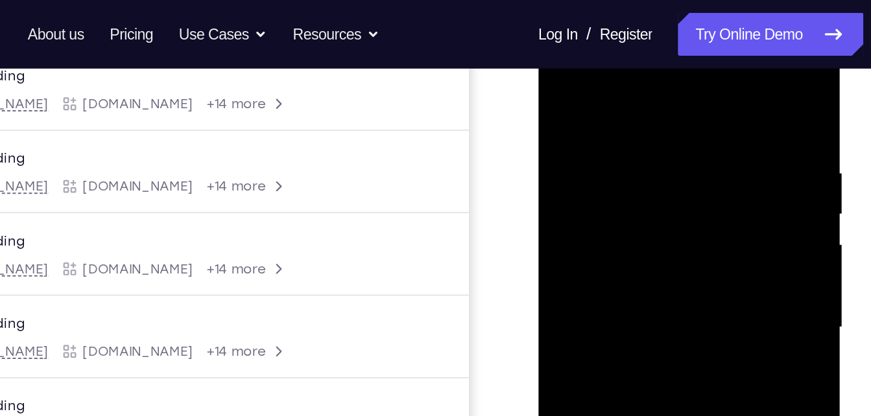
scroll to position [206, 0]
click at [571, 58] on div at bounding box center [629, 204] width 163 height 363
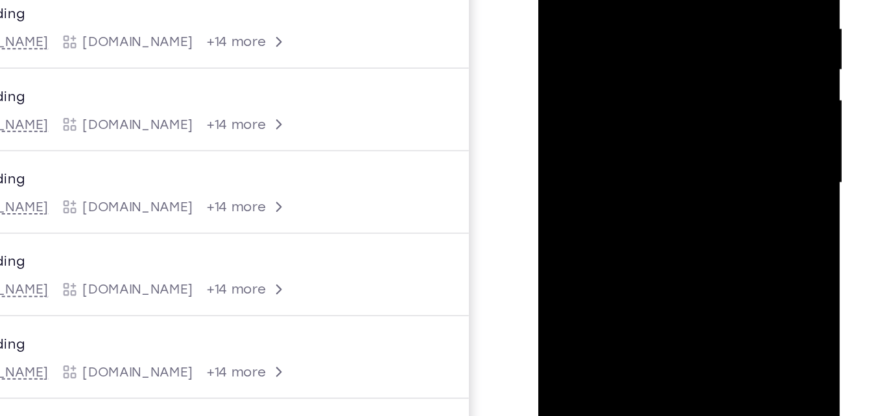
click at [680, 55] on div at bounding box center [629, 58] width 163 height 363
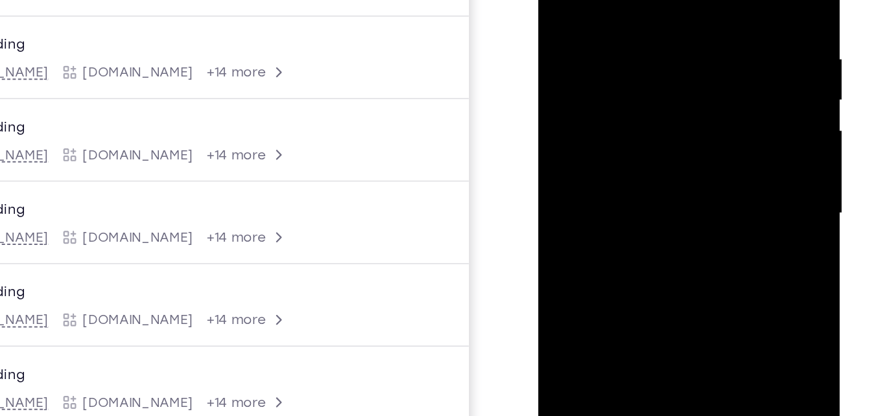
click at [618, 115] on div at bounding box center [629, 89] width 163 height 363
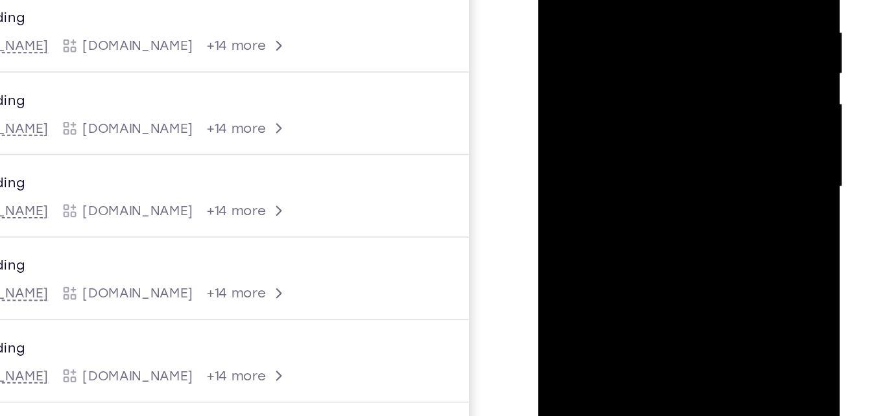
click at [608, 53] on div at bounding box center [629, 62] width 163 height 363
click at [616, 42] on div at bounding box center [629, 62] width 163 height 363
click at [640, 32] on div at bounding box center [629, 62] width 163 height 363
click at [636, 58] on div at bounding box center [629, 62] width 163 height 363
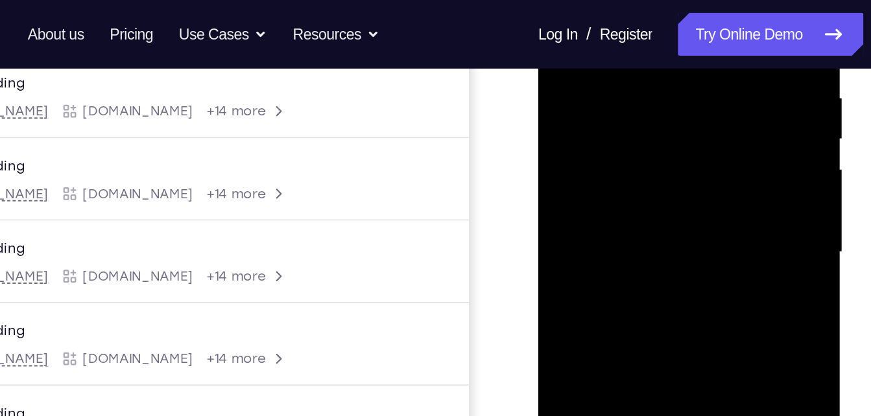
scroll to position [246, 0]
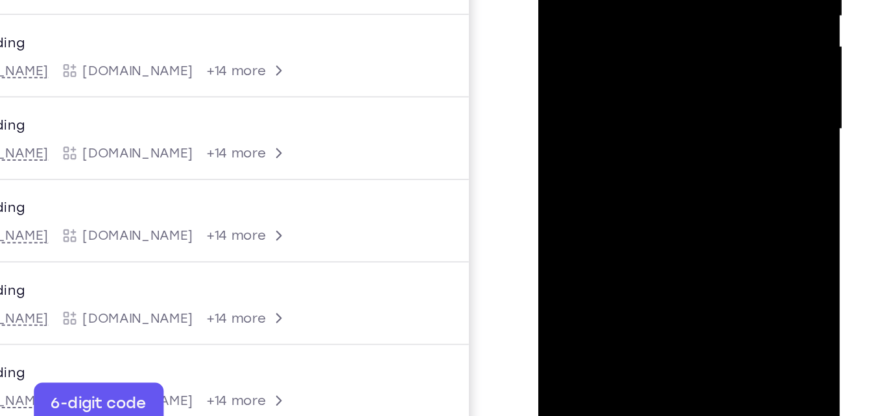
drag, startPoint x: 625, startPoint y: 11, endPoint x: 605, endPoint y: 52, distance: 45.5
click at [605, 52] on div at bounding box center [629, 5] width 163 height 363
drag, startPoint x: 639, startPoint y: 7, endPoint x: 644, endPoint y: -52, distance: 59.2
click at [644, 0] on div at bounding box center [629, 5] width 163 height 363
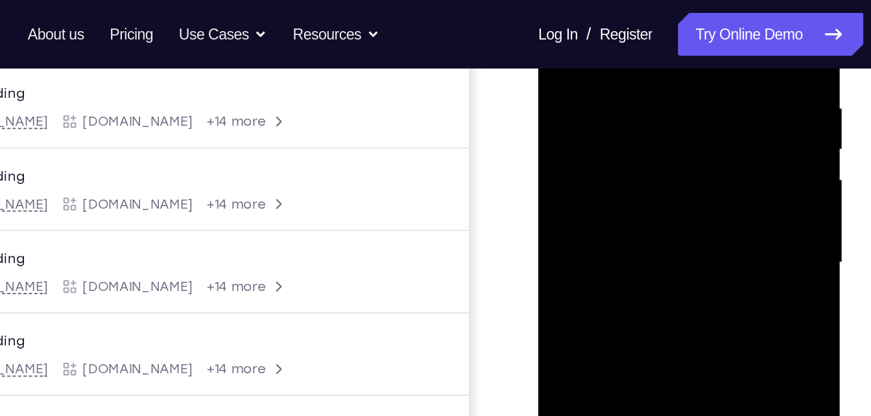
scroll to position [244, 0]
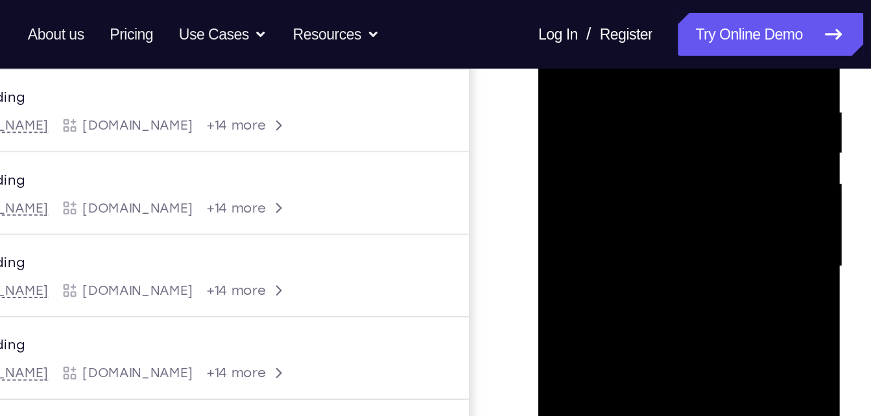
click at [578, 84] on div at bounding box center [629, 141] width 163 height 363
click at [603, 201] on div at bounding box center [629, 141] width 163 height 363
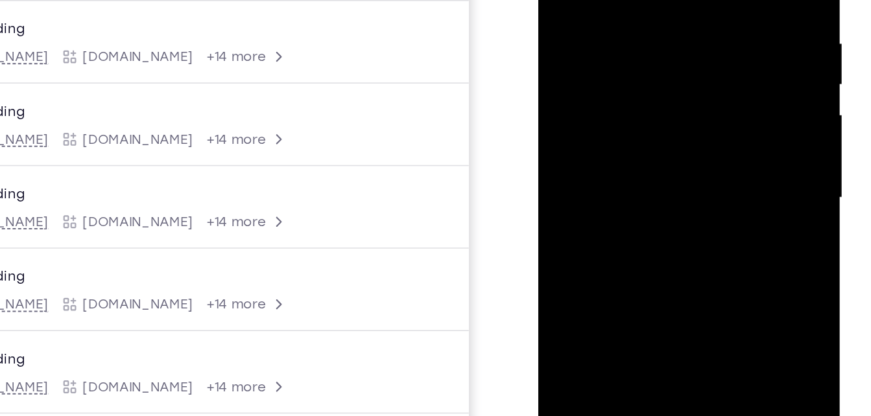
click at [697, 108] on div at bounding box center [629, 73] width 163 height 363
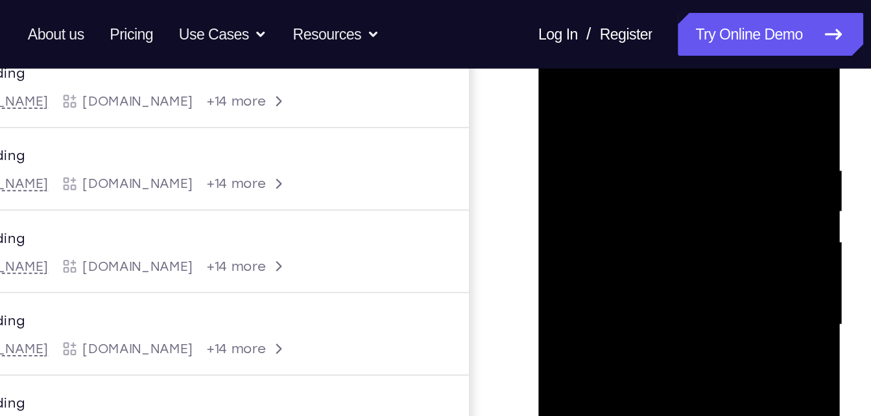
scroll to position [208, 0]
click at [563, 75] on div at bounding box center [629, 201] width 163 height 363
click at [560, 73] on div at bounding box center [629, 201] width 163 height 363
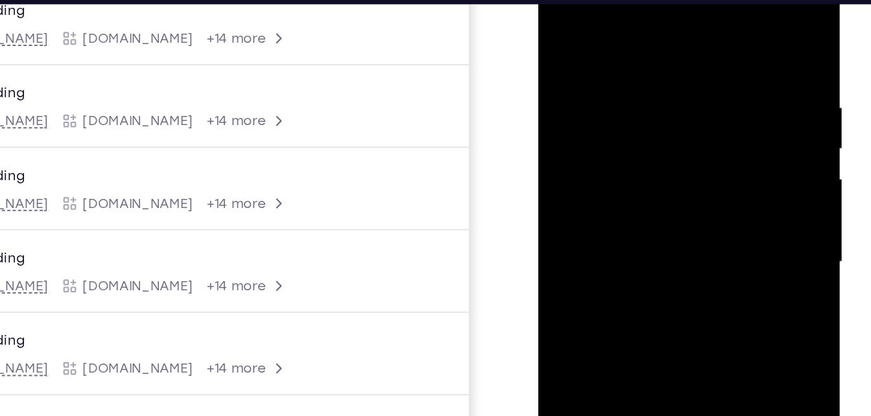
click at [627, 196] on div at bounding box center [629, 138] width 163 height 363
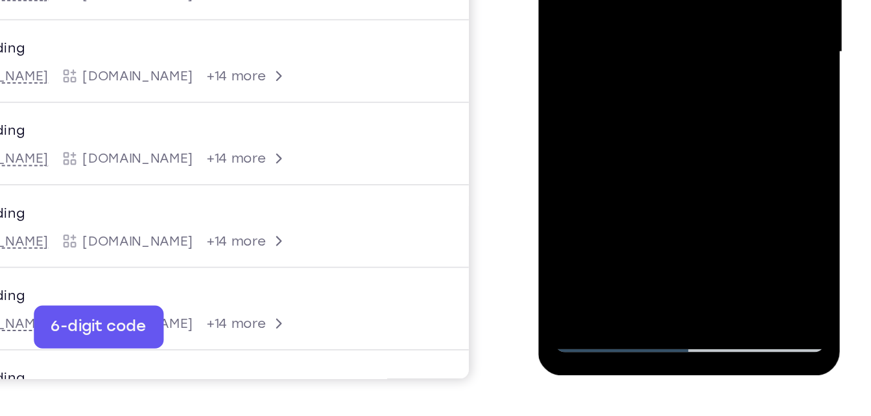
scroll to position [255, 0]
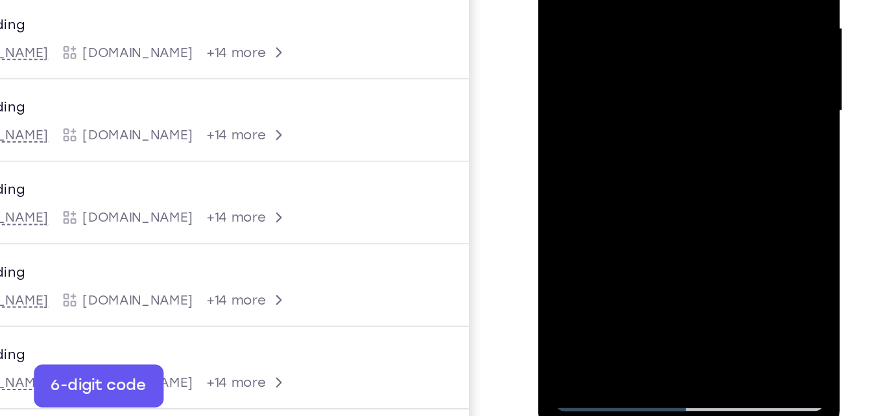
drag, startPoint x: 594, startPoint y: -56, endPoint x: 604, endPoint y: -61, distance: 10.7
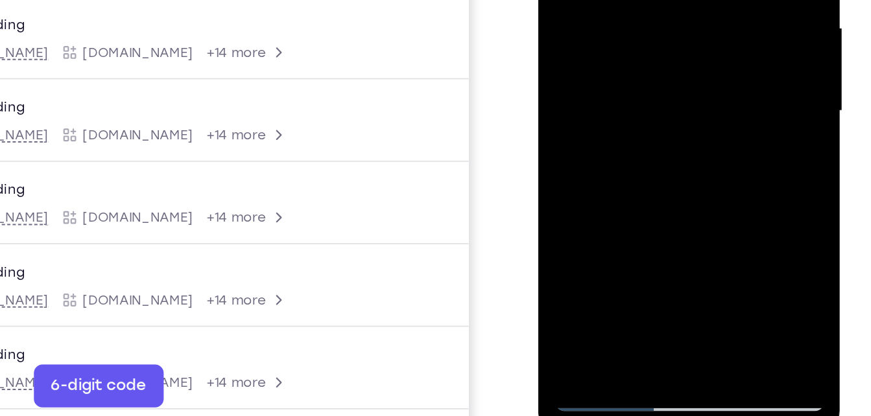
drag, startPoint x: 631, startPoint y: -21, endPoint x: 616, endPoint y: 37, distance: 60.2
drag, startPoint x: 637, startPoint y: -30, endPoint x: 628, endPoint y: 9, distance: 40.0
drag, startPoint x: 558, startPoint y: -38, endPoint x: 554, endPoint y: -110, distance: 71.4
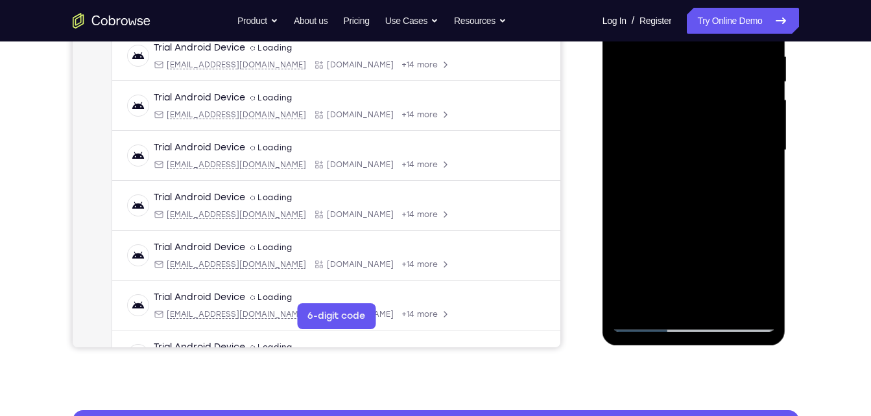
drag, startPoint x: 713, startPoint y: 116, endPoint x: 715, endPoint y: 19, distance: 97.3
click at [715, 19] on div at bounding box center [693, 150] width 163 height 363
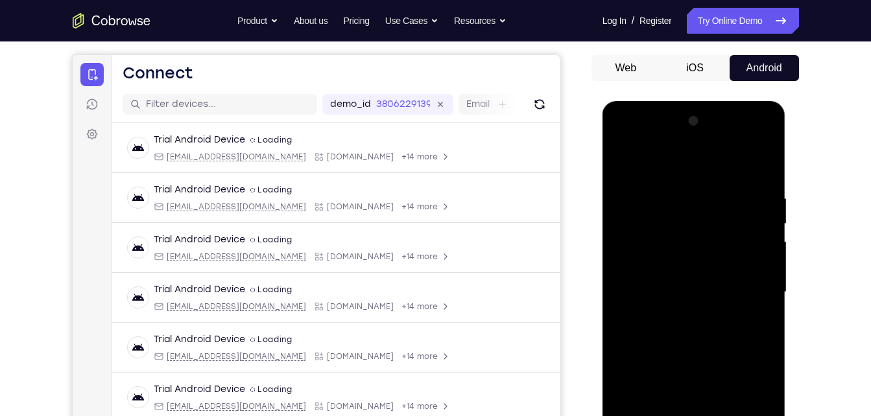
scroll to position [109, 0]
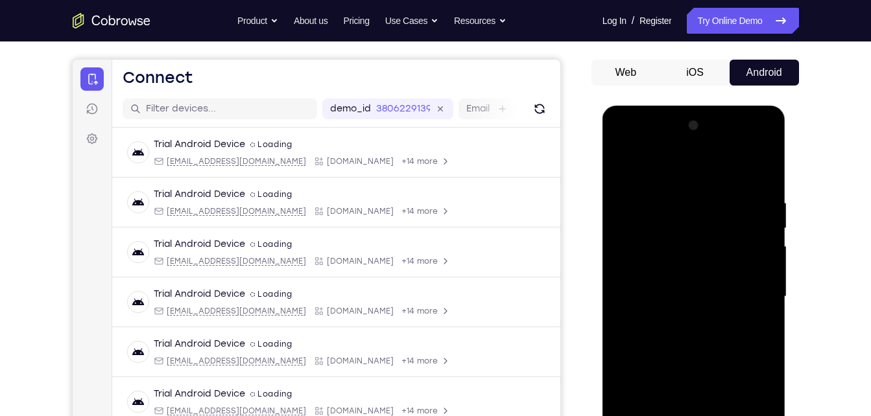
click at [628, 165] on div at bounding box center [693, 296] width 163 height 363
click at [665, 268] on div at bounding box center [693, 296] width 163 height 363
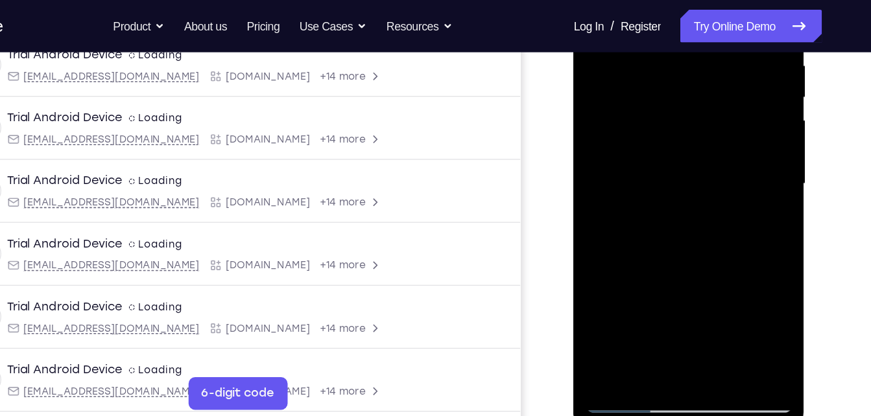
scroll to position [255, 0]
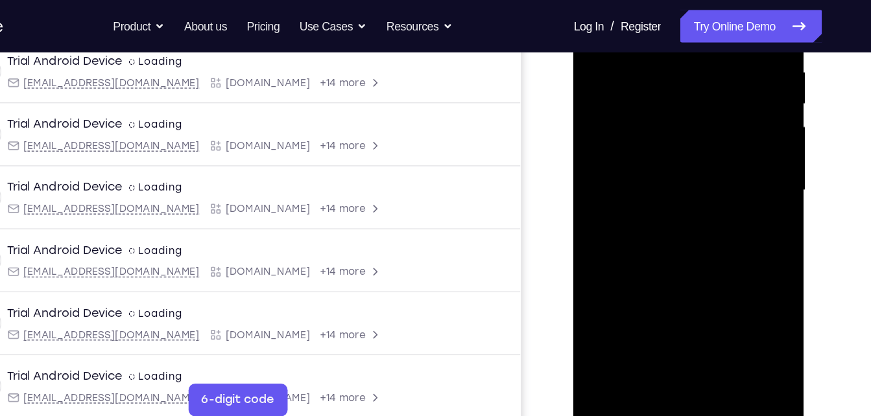
click at [613, 254] on div at bounding box center [664, 140] width 163 height 363
click at [637, 265] on div at bounding box center [664, 140] width 163 height 363
click at [724, 166] on div at bounding box center [664, 140] width 163 height 363
click at [632, 88] on div at bounding box center [664, 140] width 163 height 363
click at [650, 202] on div at bounding box center [664, 140] width 163 height 363
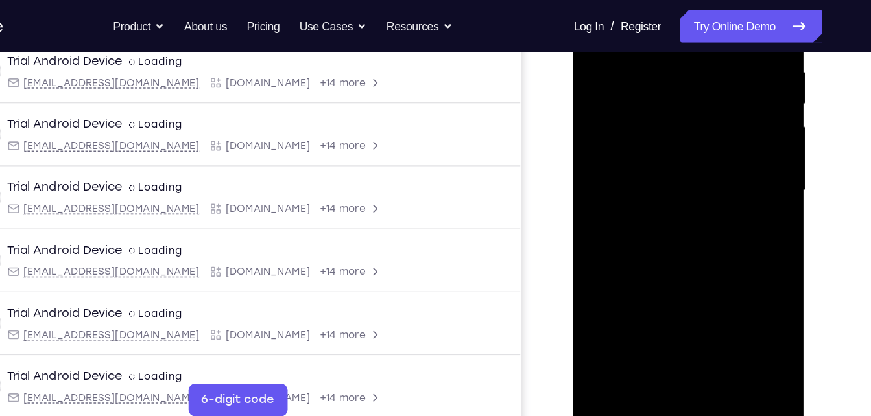
click at [728, 260] on div at bounding box center [664, 140] width 163 height 363
click at [724, 172] on div at bounding box center [664, 140] width 163 height 363
click at [625, 96] on div at bounding box center [664, 140] width 163 height 363
click at [653, 217] on div at bounding box center [664, 140] width 163 height 363
click at [737, 169] on div at bounding box center [664, 140] width 163 height 363
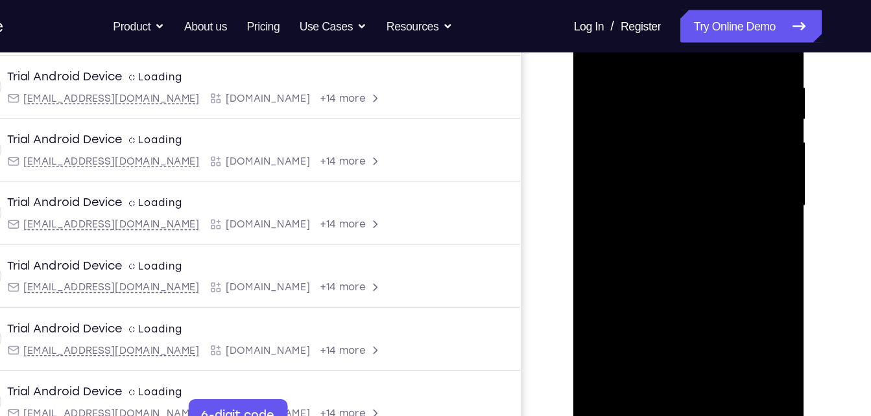
scroll to position [207, 0]
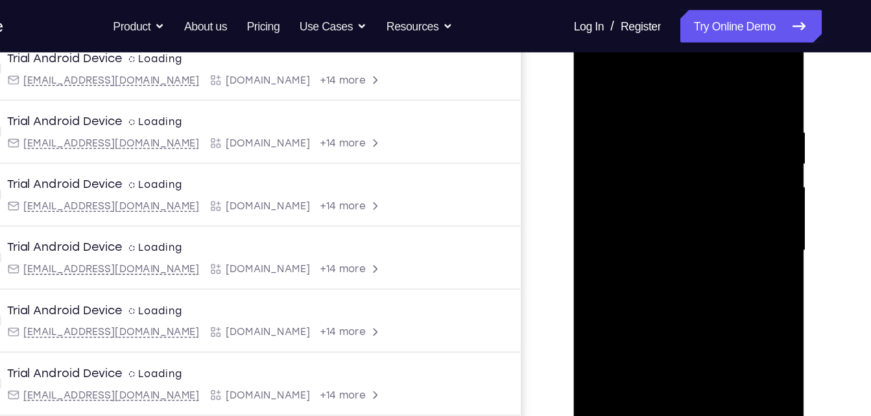
click at [588, 76] on div at bounding box center [664, 200] width 163 height 363
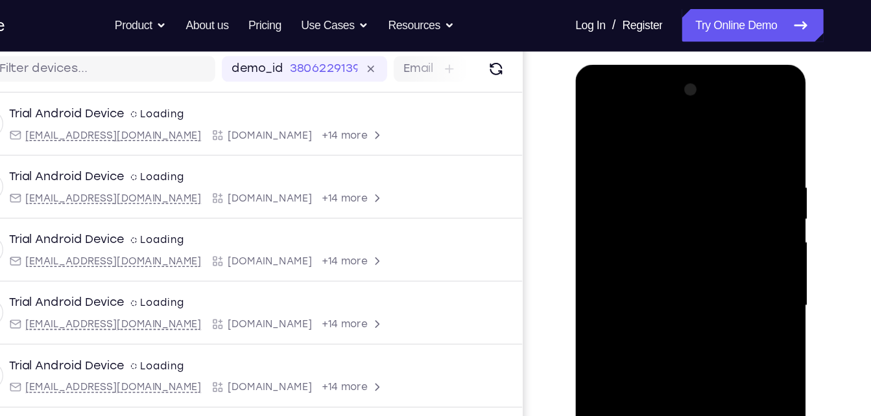
click at [599, 123] on div at bounding box center [666, 255] width 163 height 363
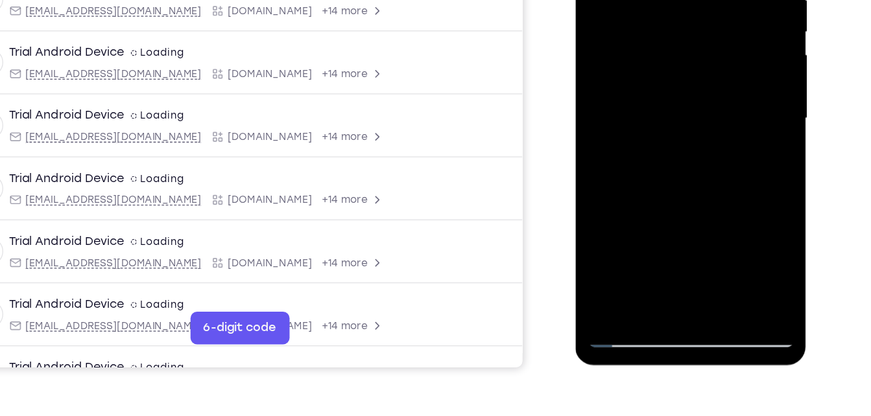
scroll to position [262, 0]
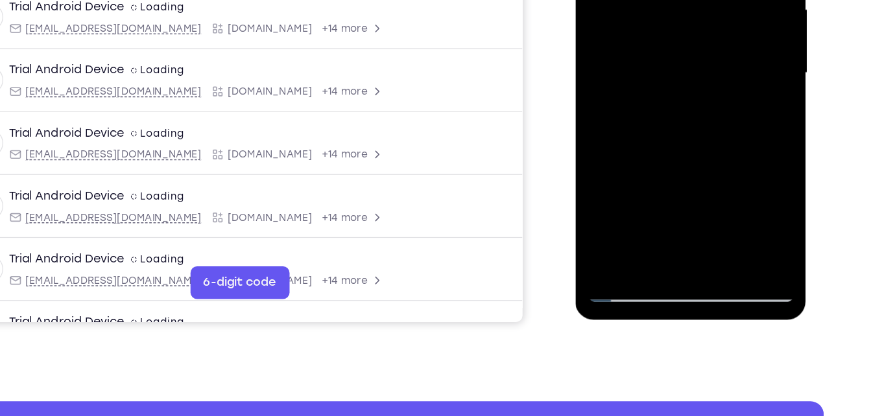
click at [657, 176] on div at bounding box center [666, 23] width 163 height 363
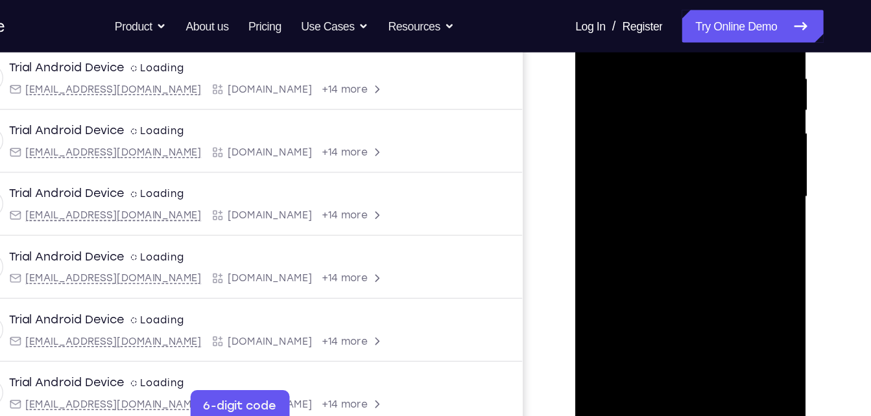
scroll to position [246, 0]
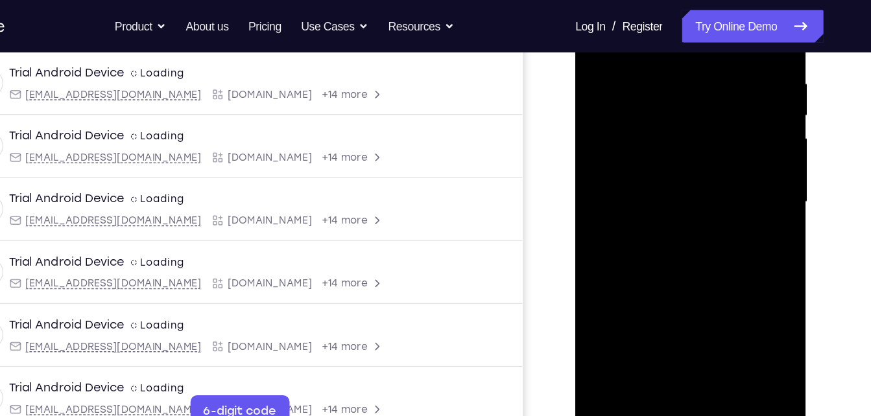
click at [737, 234] on div at bounding box center [666, 152] width 163 height 363
click at [619, 87] on div at bounding box center [666, 152] width 163 height 363
click at [650, 281] on div at bounding box center [666, 152] width 163 height 363
click at [687, 161] on div at bounding box center [666, 152] width 163 height 363
drag, startPoint x: 662, startPoint y: 196, endPoint x: 678, endPoint y: 57, distance: 139.6
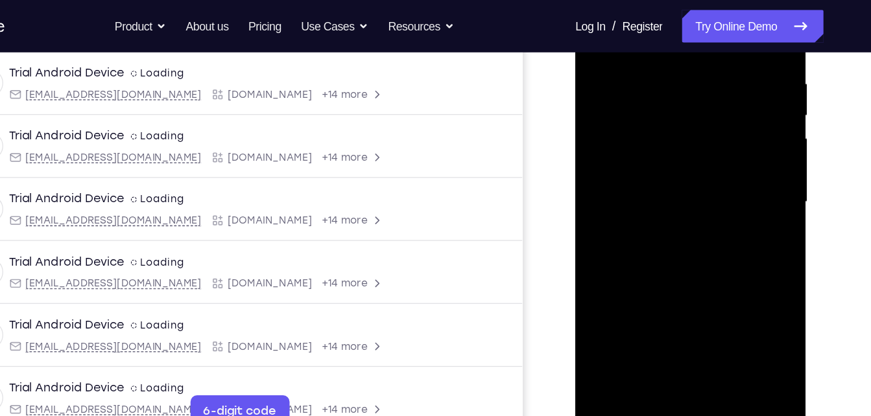
click at [678, 57] on div at bounding box center [666, 152] width 163 height 363
drag, startPoint x: 709, startPoint y: 192, endPoint x: 685, endPoint y: 19, distance: 174.1
click at [685, 19] on div at bounding box center [666, 152] width 163 height 363
drag, startPoint x: 667, startPoint y: 249, endPoint x: 672, endPoint y: 37, distance: 212.1
click at [672, 37] on div at bounding box center [666, 152] width 163 height 363
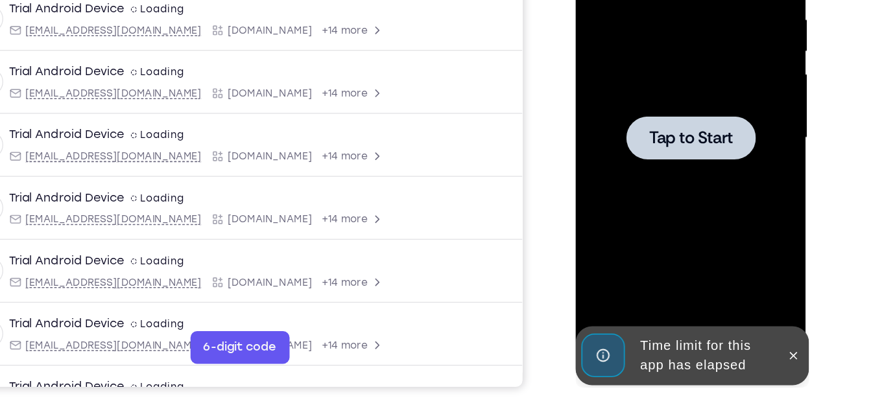
click at [658, 104] on div at bounding box center [666, 88] width 163 height 363
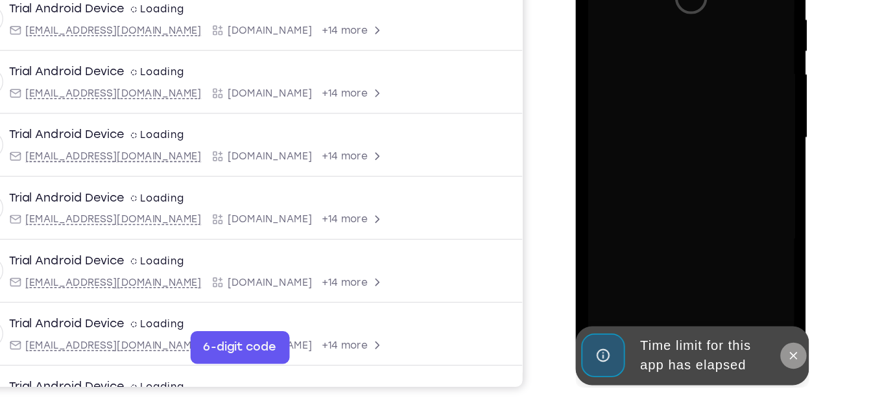
click at [745, 264] on icon at bounding box center [748, 260] width 10 height 10
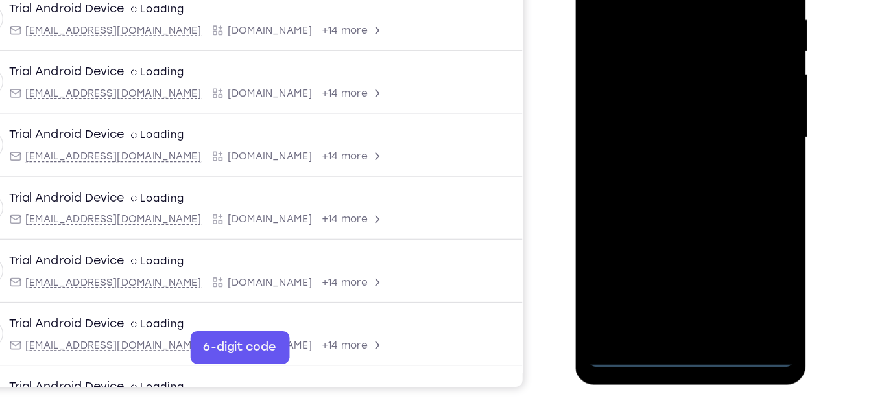
click at [659, 244] on div at bounding box center [666, 88] width 163 height 363
click at [665, 256] on div at bounding box center [666, 88] width 163 height 363
click at [718, 210] on div at bounding box center [666, 88] width 163 height 363
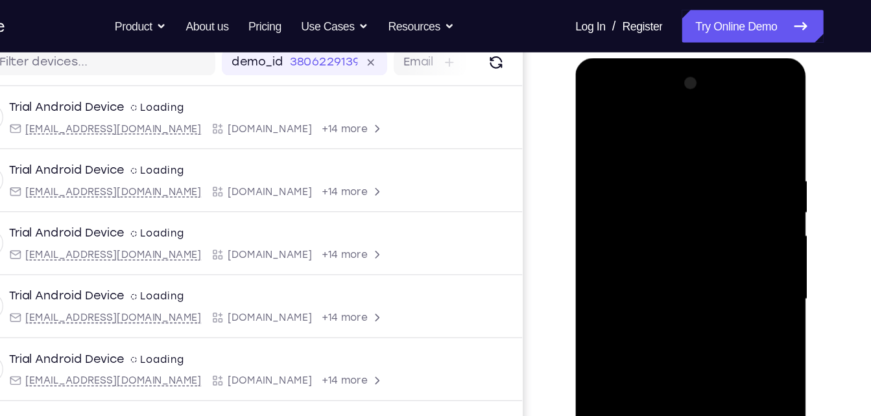
scroll to position [166, 0]
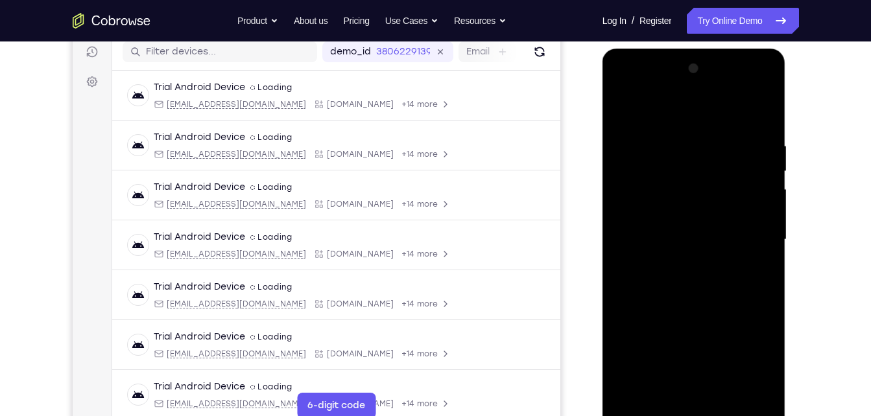
click at [636, 89] on div at bounding box center [693, 239] width 163 height 363
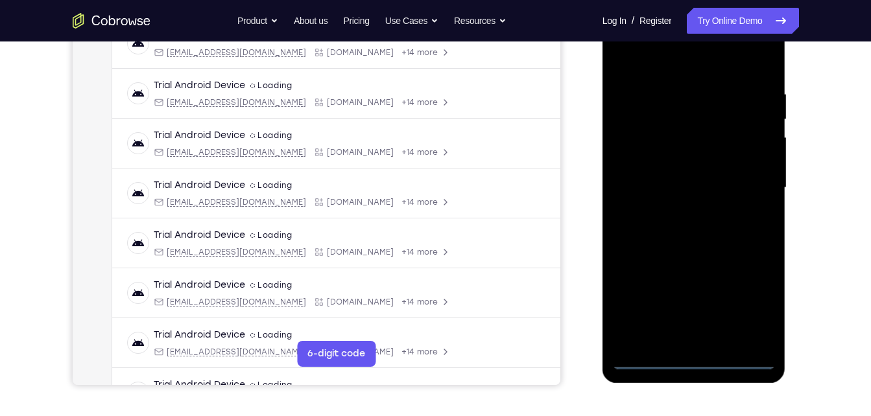
scroll to position [220, 0]
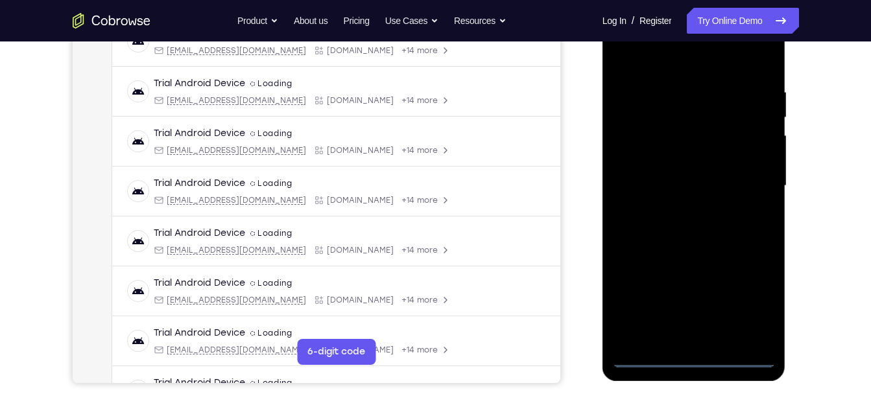
click at [748, 187] on div at bounding box center [693, 186] width 163 height 363
click at [675, 340] on div at bounding box center [693, 186] width 163 height 363
click at [700, 180] on div at bounding box center [693, 186] width 163 height 363
click at [699, 165] on div at bounding box center [693, 186] width 163 height 363
click at [716, 177] on div at bounding box center [693, 186] width 163 height 363
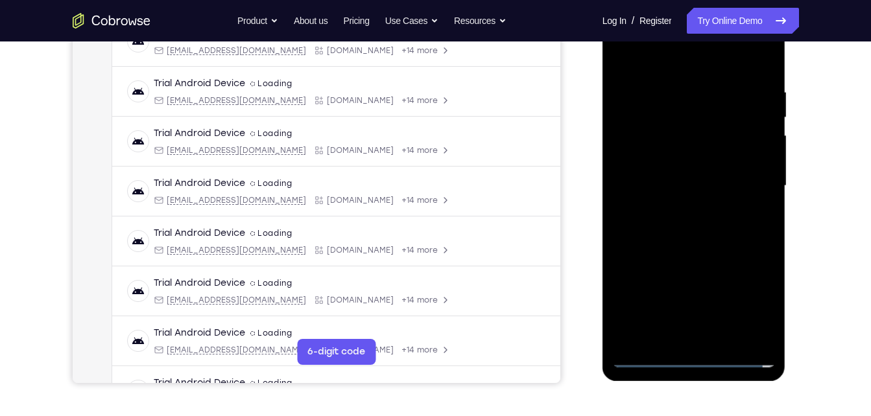
click at [715, 173] on div at bounding box center [693, 186] width 163 height 363
click at [710, 181] on div at bounding box center [693, 186] width 163 height 363
click at [702, 232] on div at bounding box center [693, 186] width 163 height 363
click at [729, 331] on div at bounding box center [693, 186] width 163 height 363
click at [842, 234] on div "Your Support Agent Your Customer Web iOS Android Next Steps We’d be happy to gi…" at bounding box center [436, 249] width 830 height 855
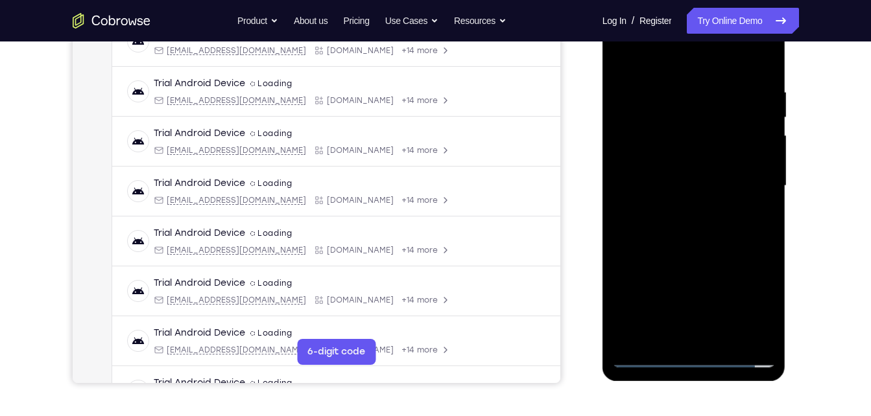
click at [699, 254] on div at bounding box center [693, 186] width 163 height 363
click at [677, 139] on div at bounding box center [693, 186] width 163 height 363
drag, startPoint x: 715, startPoint y: 202, endPoint x: 713, endPoint y: 211, distance: 9.8
click at [713, 211] on div at bounding box center [693, 186] width 163 height 363
click at [671, 233] on div at bounding box center [693, 186] width 163 height 363
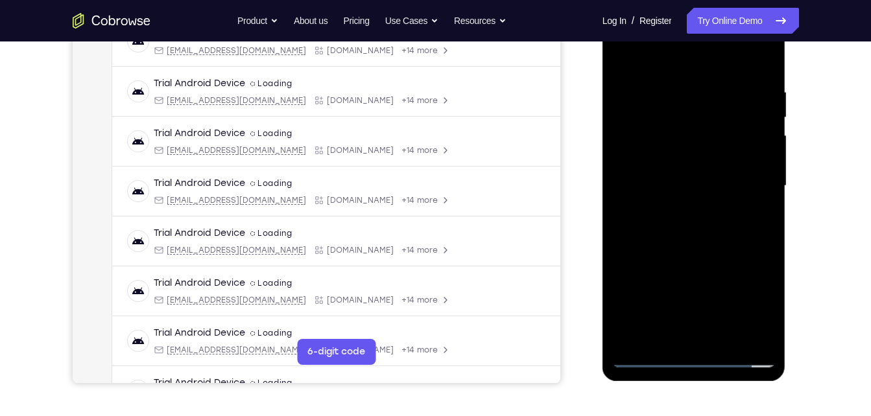
click at [722, 230] on div at bounding box center [693, 186] width 163 height 363
drag, startPoint x: 674, startPoint y: 154, endPoint x: 697, endPoint y: 34, distance: 122.2
click at [697, 34] on div at bounding box center [693, 186] width 163 height 363
click at [758, 218] on div at bounding box center [693, 186] width 163 height 363
drag, startPoint x: 737, startPoint y: 149, endPoint x: 725, endPoint y: 184, distance: 36.9
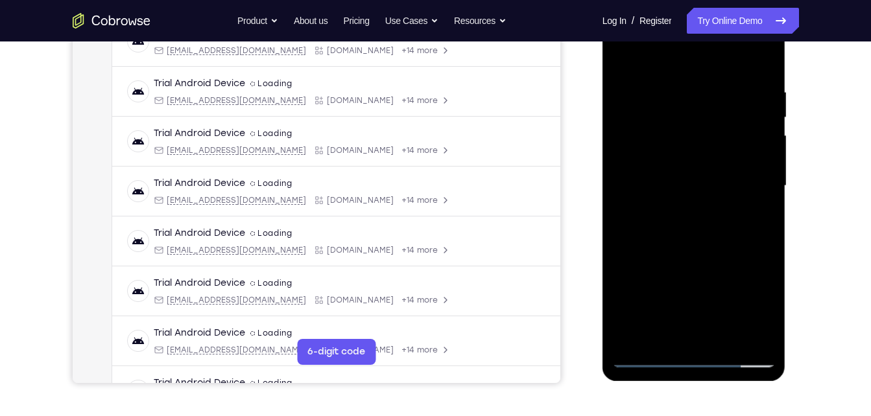
click at [725, 184] on div at bounding box center [693, 186] width 163 height 363
click at [651, 147] on div at bounding box center [693, 186] width 163 height 363
click at [670, 216] on div at bounding box center [693, 186] width 163 height 363
click at [684, 263] on div at bounding box center [693, 186] width 163 height 363
click at [706, 270] on div at bounding box center [693, 186] width 163 height 363
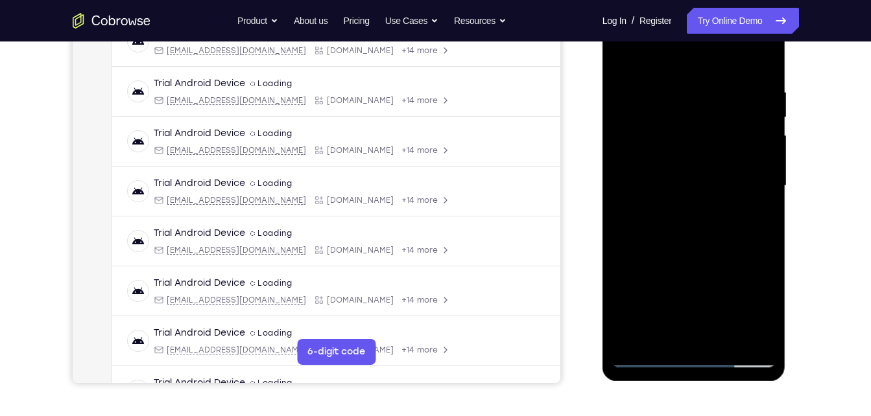
click at [757, 311] on div at bounding box center [693, 186] width 163 height 363
click at [655, 342] on div at bounding box center [693, 186] width 163 height 363
click at [722, 279] on div at bounding box center [693, 186] width 163 height 363
click at [754, 210] on div at bounding box center [693, 186] width 163 height 363
drag, startPoint x: 718, startPoint y: 171, endPoint x: 688, endPoint y: 219, distance: 56.5
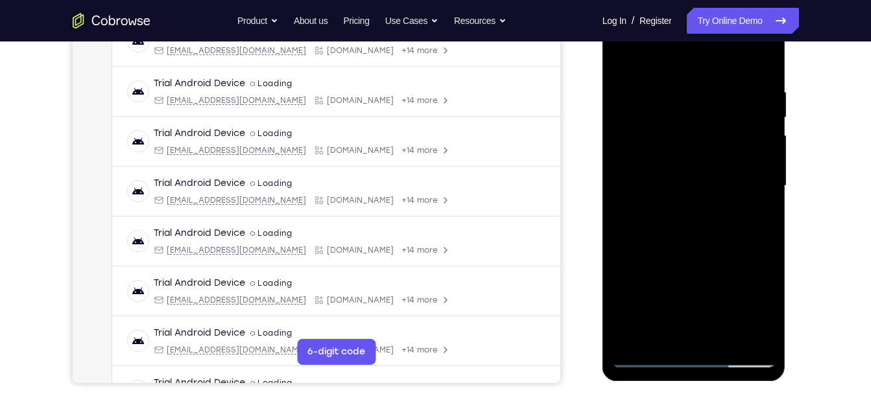
click at [688, 219] on div at bounding box center [693, 186] width 163 height 363
drag, startPoint x: 692, startPoint y: 169, endPoint x: 709, endPoint y: 36, distance: 134.0
click at [709, 36] on div at bounding box center [693, 186] width 163 height 363
click at [665, 194] on div at bounding box center [693, 186] width 163 height 363
click at [691, 307] on div at bounding box center [693, 186] width 163 height 363
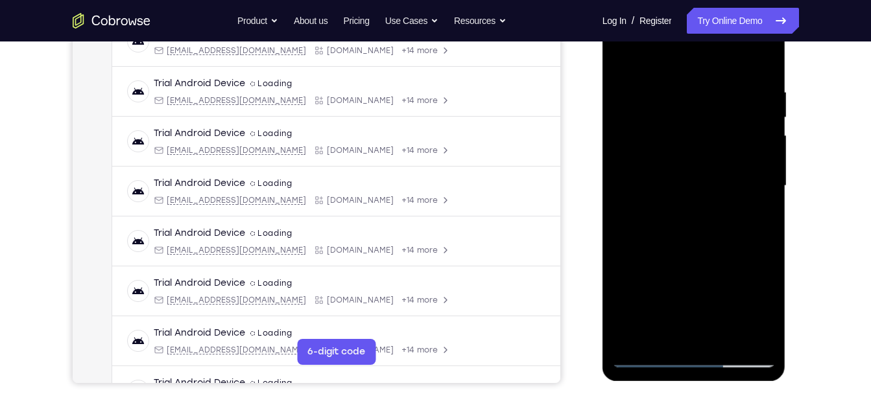
click at [757, 217] on div at bounding box center [693, 186] width 163 height 363
click at [665, 199] on div at bounding box center [693, 186] width 163 height 363
click at [663, 197] on div at bounding box center [693, 186] width 163 height 363
click at [661, 310] on div at bounding box center [693, 186] width 163 height 363
click at [679, 307] on div at bounding box center [693, 186] width 163 height 363
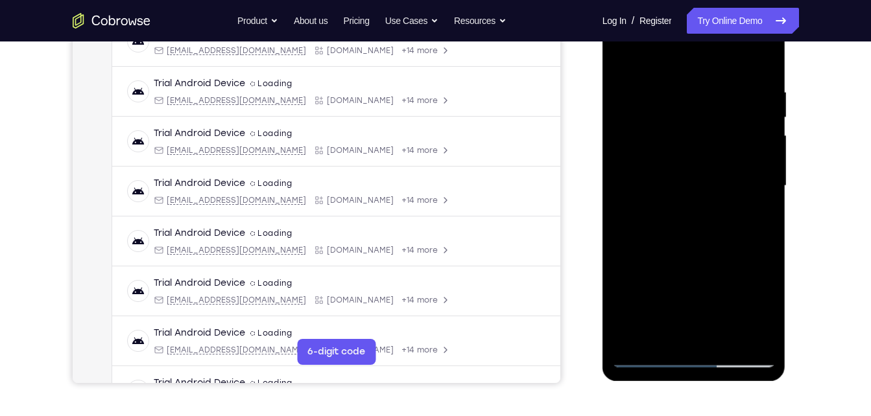
click at [763, 296] on div at bounding box center [693, 186] width 163 height 363
click at [664, 259] on div at bounding box center [693, 186] width 163 height 363
drag, startPoint x: 669, startPoint y: 309, endPoint x: 680, endPoint y: 191, distance: 118.6
click at [680, 191] on div at bounding box center [693, 186] width 163 height 363
click at [654, 335] on div at bounding box center [693, 186] width 163 height 363
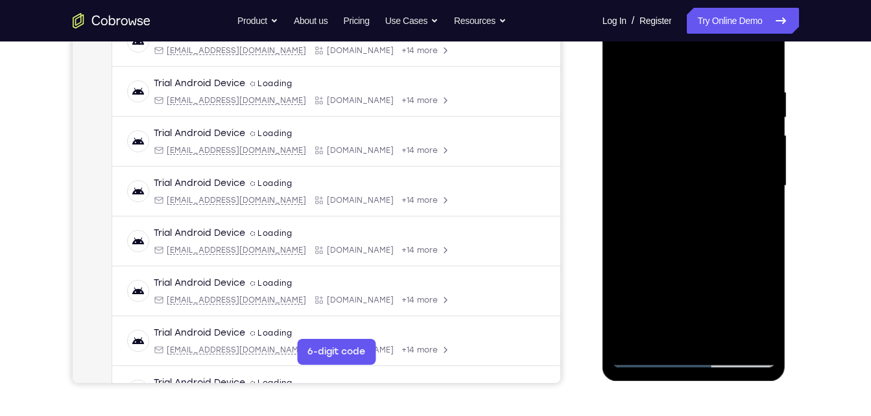
click at [668, 193] on div at bounding box center [693, 186] width 163 height 363
click at [702, 306] on div at bounding box center [693, 186] width 163 height 363
click at [752, 215] on div at bounding box center [693, 186] width 163 height 363
click at [752, 209] on div at bounding box center [693, 186] width 163 height 363
click at [753, 335] on div at bounding box center [693, 186] width 163 height 363
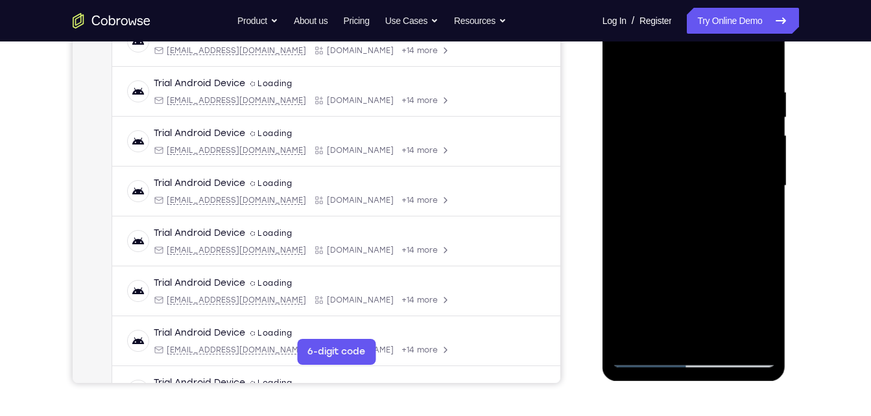
click at [650, 191] on div at bounding box center [693, 186] width 163 height 363
click at [675, 305] on div at bounding box center [693, 186] width 163 height 363
click at [757, 213] on div at bounding box center [693, 186] width 163 height 363
drag, startPoint x: 704, startPoint y: 132, endPoint x: 702, endPoint y: 145, distance: 13.2
click at [702, 145] on div at bounding box center [693, 186] width 163 height 363
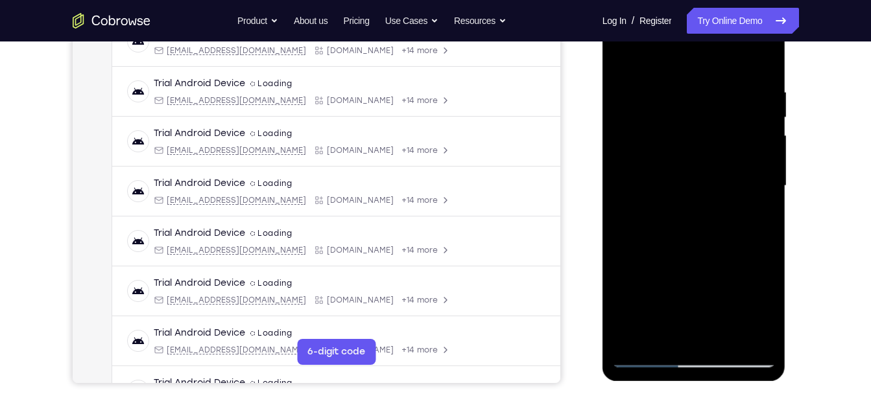
drag, startPoint x: 658, startPoint y: 174, endPoint x: 680, endPoint y: 79, distance: 98.0
click at [680, 79] on div at bounding box center [693, 186] width 163 height 363
click at [654, 188] on div at bounding box center [693, 186] width 163 height 363
click at [684, 307] on div at bounding box center [693, 186] width 163 height 363
click at [761, 215] on div at bounding box center [693, 186] width 163 height 363
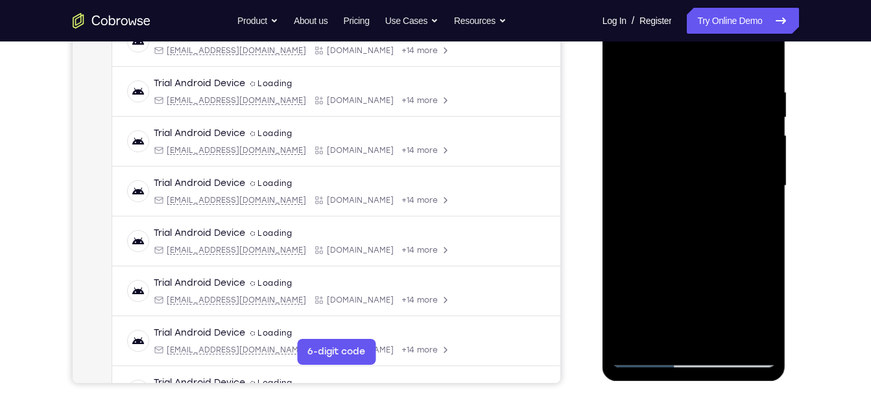
drag, startPoint x: 699, startPoint y: 147, endPoint x: 707, endPoint y: 33, distance: 114.4
click at [707, 33] on div at bounding box center [693, 186] width 163 height 363
click at [757, 216] on div at bounding box center [693, 186] width 163 height 363
click at [655, 155] on div at bounding box center [693, 186] width 163 height 363
click at [687, 268] on div at bounding box center [693, 186] width 163 height 363
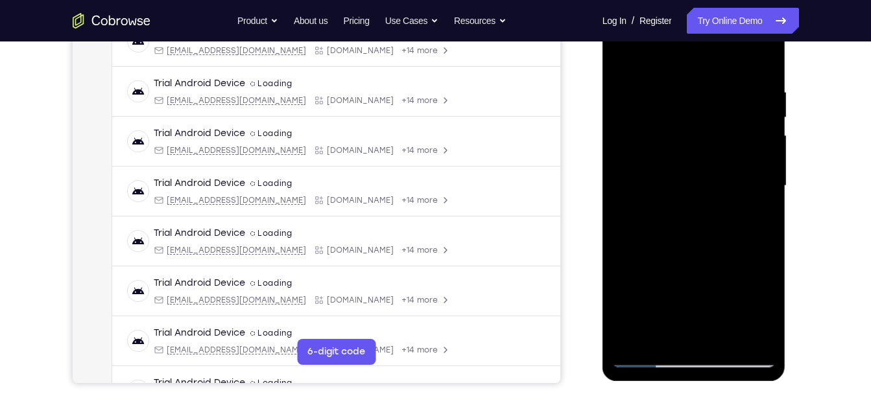
click at [755, 215] on div at bounding box center [693, 186] width 163 height 363
click at [660, 84] on div at bounding box center [693, 186] width 163 height 363
click at [700, 194] on div at bounding box center [693, 186] width 163 height 363
click at [758, 222] on div at bounding box center [693, 186] width 163 height 363
click at [666, 103] on div at bounding box center [693, 186] width 163 height 363
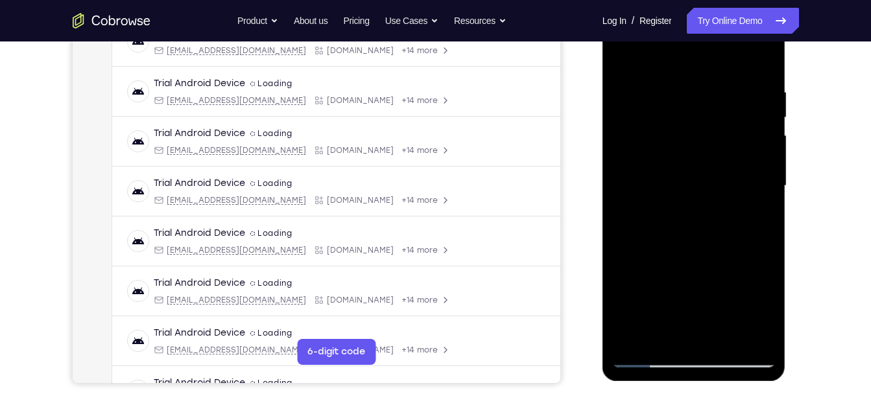
click at [672, 215] on div at bounding box center [693, 186] width 163 height 363
click at [764, 311] on div at bounding box center [693, 186] width 163 height 363
click at [757, 219] on div at bounding box center [693, 186] width 163 height 363
click at [648, 134] on div at bounding box center [693, 186] width 163 height 363
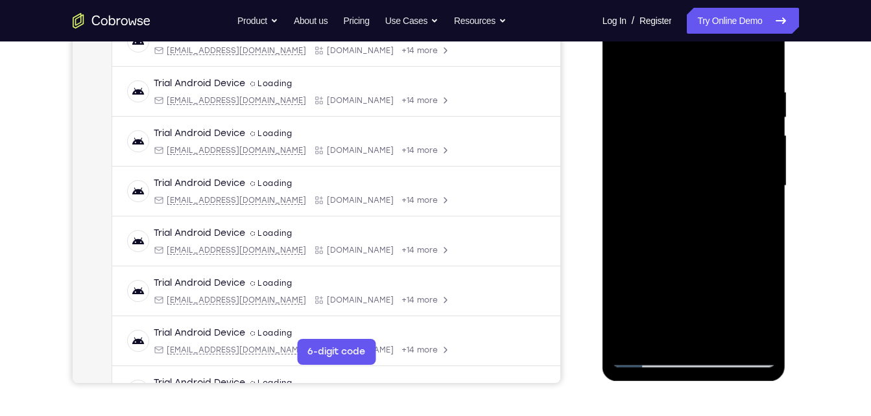
click at [673, 249] on div at bounding box center [693, 186] width 163 height 363
click at [765, 314] on div at bounding box center [693, 186] width 163 height 363
click at [752, 216] on div at bounding box center [693, 186] width 163 height 363
click at [686, 189] on div at bounding box center [693, 186] width 163 height 363
click at [713, 307] on div at bounding box center [693, 186] width 163 height 363
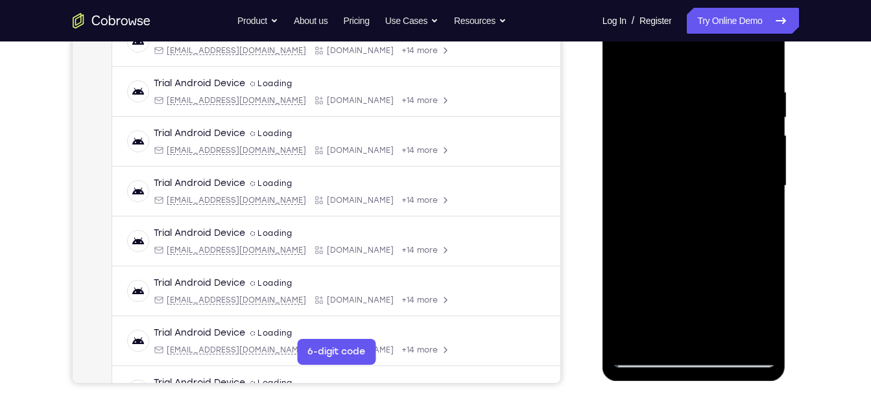
click at [770, 305] on div at bounding box center [693, 186] width 163 height 363
click at [761, 214] on div at bounding box center [693, 186] width 163 height 363
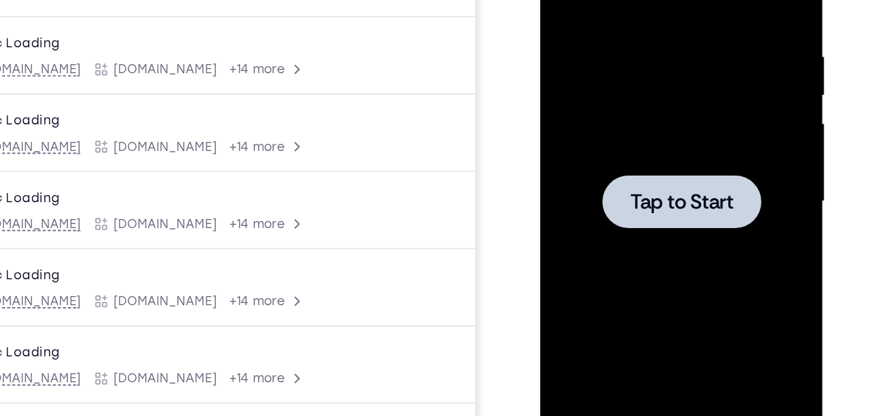
click at [588, 45] on div at bounding box center [631, 97] width 163 height 363
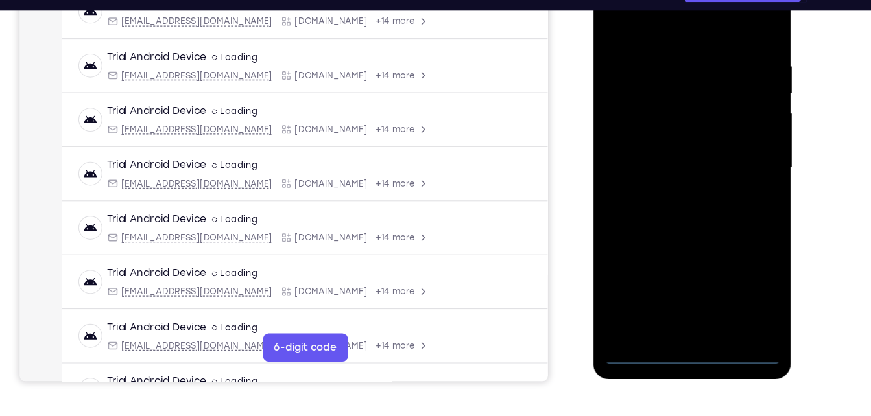
scroll to position [219, 0]
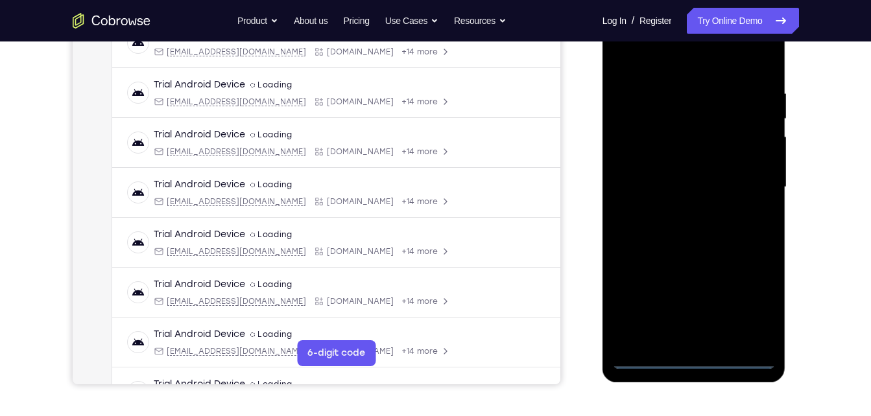
click at [691, 356] on div at bounding box center [693, 187] width 163 height 363
click at [746, 307] on div at bounding box center [693, 187] width 163 height 363
click at [661, 55] on div at bounding box center [693, 187] width 163 height 363
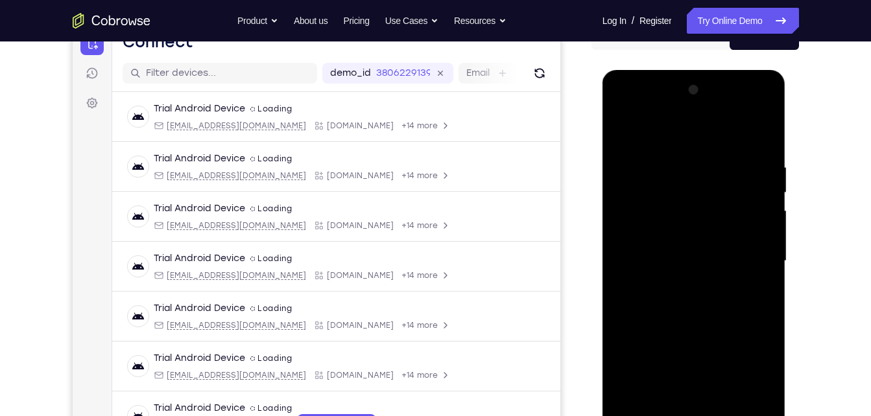
scroll to position [144, 0]
click at [761, 260] on div at bounding box center [693, 261] width 163 height 363
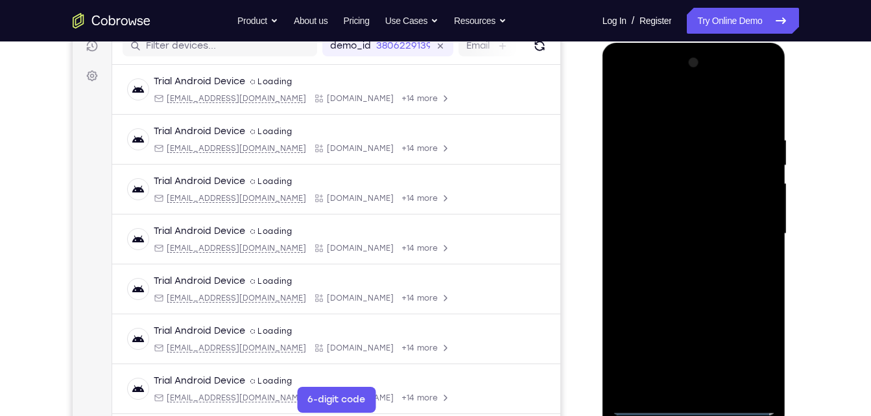
scroll to position [179, 0]
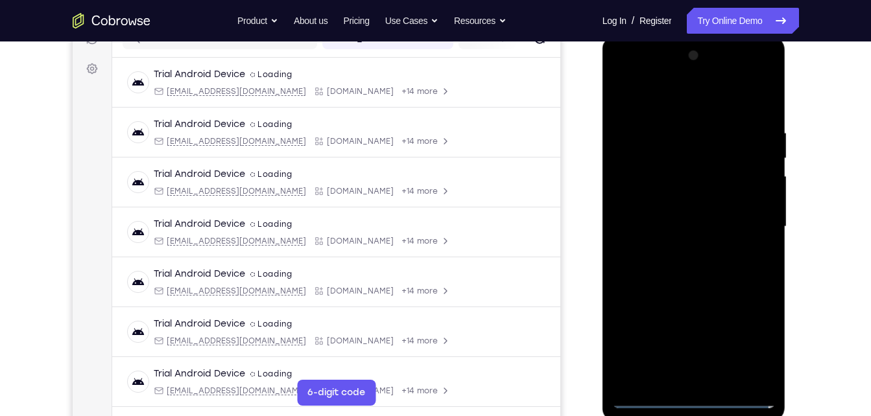
click at [679, 248] on div at bounding box center [693, 226] width 163 height 363
click at [661, 210] on div at bounding box center [693, 226] width 163 height 363
click at [671, 198] on div at bounding box center [693, 226] width 163 height 363
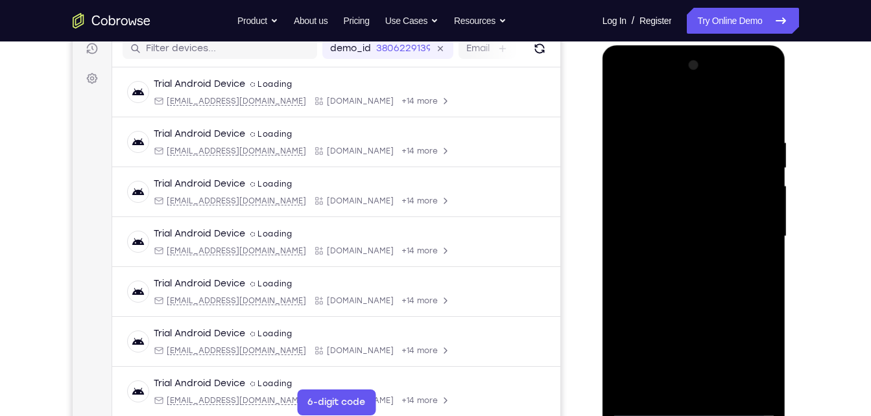
scroll to position [167, 0]
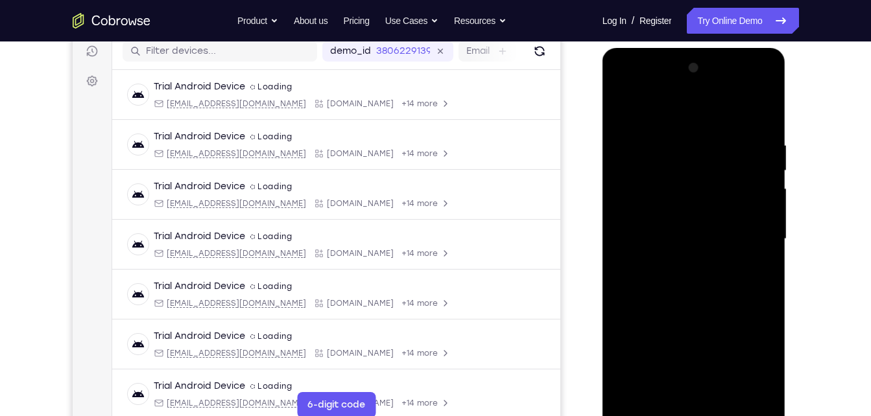
click at [657, 235] on div at bounding box center [693, 239] width 163 height 363
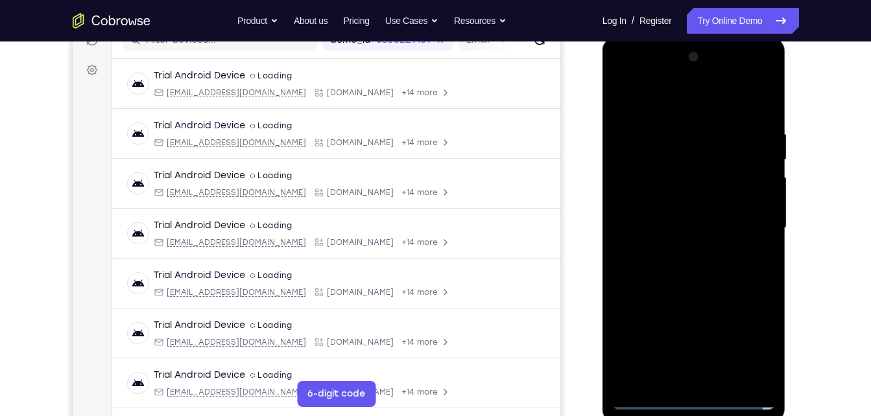
scroll to position [178, 0]
click at [659, 269] on div at bounding box center [693, 227] width 163 height 363
click at [668, 268] on div at bounding box center [693, 227] width 163 height 363
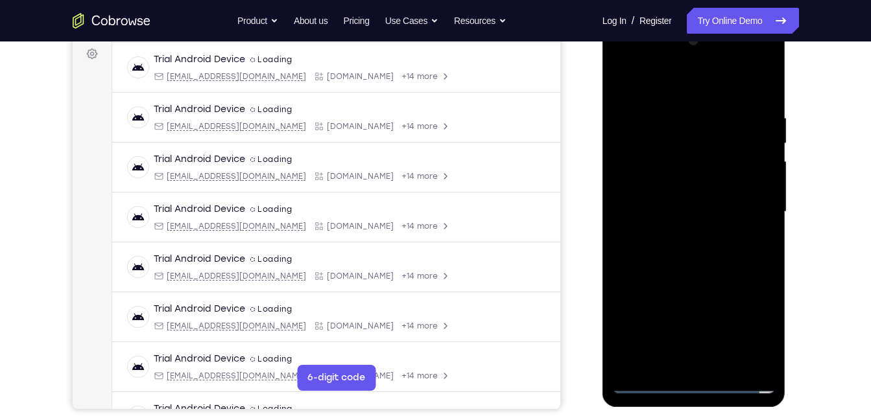
scroll to position [195, 0]
click at [709, 254] on div at bounding box center [693, 211] width 163 height 363
click at [711, 254] on div at bounding box center [693, 211] width 163 height 363
click at [715, 246] on div at bounding box center [693, 211] width 163 height 363
click at [753, 230] on div at bounding box center [693, 211] width 163 height 363
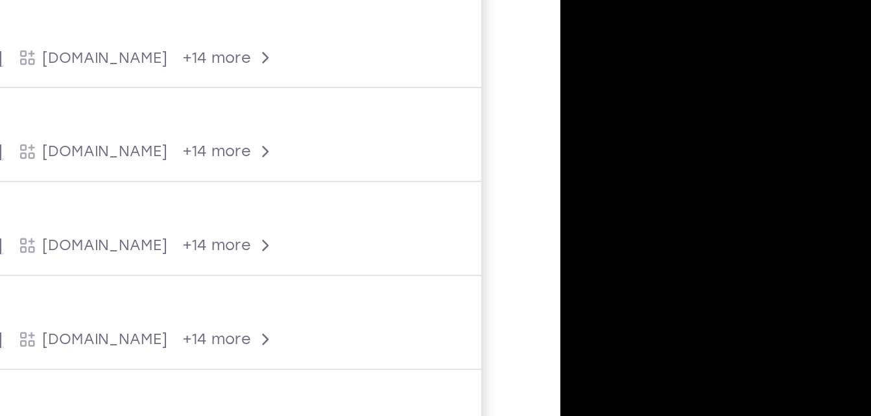
click at [635, 42] on div at bounding box center [650, 49] width 163 height 363
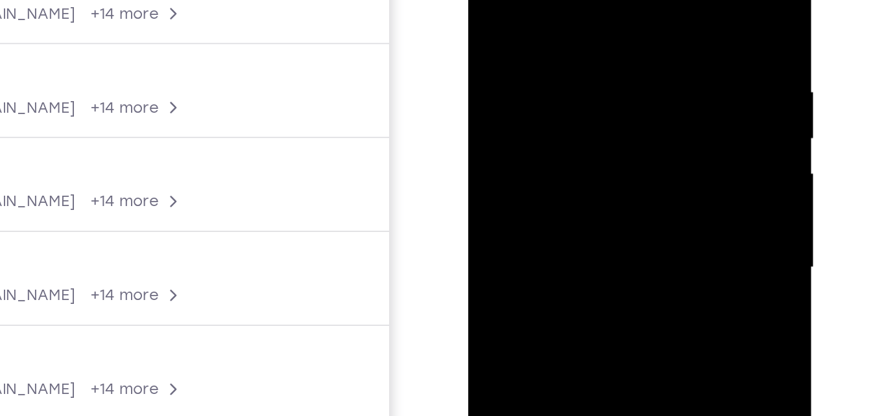
click at [620, 0] on div at bounding box center [559, 99] width 163 height 363
click at [547, 108] on div at bounding box center [559, 99] width 163 height 363
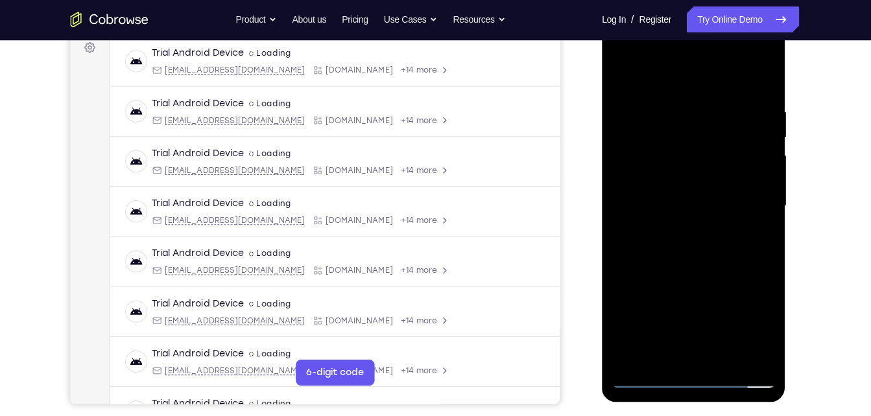
scroll to position [200, 0]
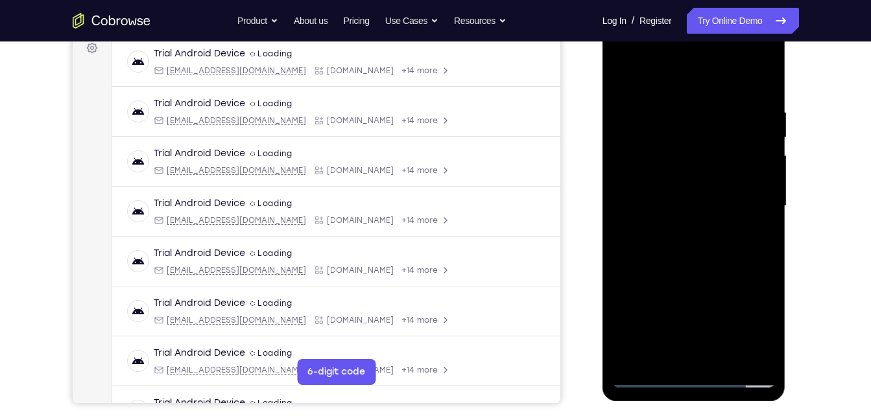
click at [676, 246] on div at bounding box center [693, 206] width 163 height 363
click at [638, 381] on div at bounding box center [693, 206] width 163 height 363
click at [661, 359] on div at bounding box center [693, 206] width 163 height 363
click at [674, 298] on div at bounding box center [693, 206] width 163 height 363
click at [685, 200] on div at bounding box center [693, 206] width 163 height 363
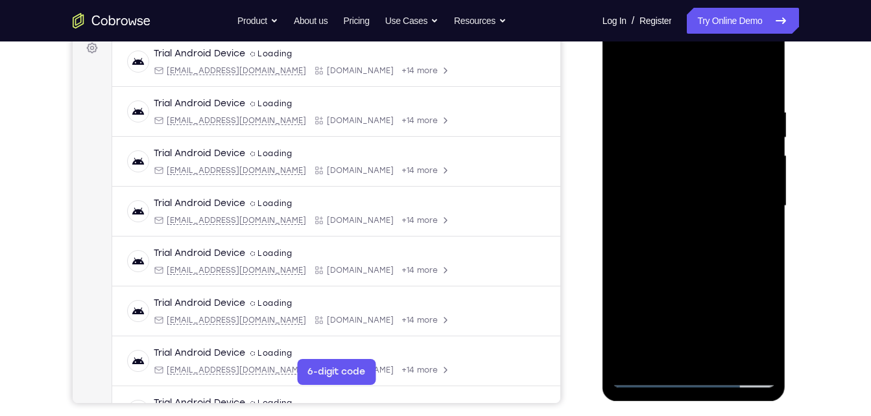
click at [665, 324] on div at bounding box center [693, 206] width 163 height 363
click at [735, 246] on div at bounding box center [693, 206] width 163 height 363
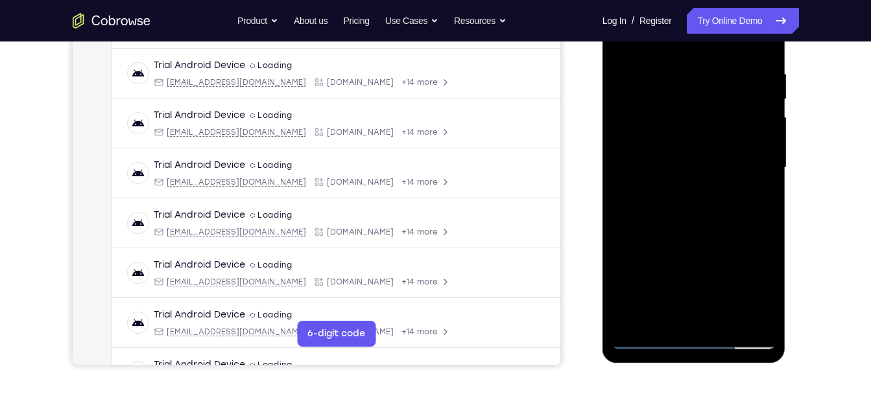
scroll to position [239, 0]
click at [638, 341] on div at bounding box center [693, 167] width 163 height 363
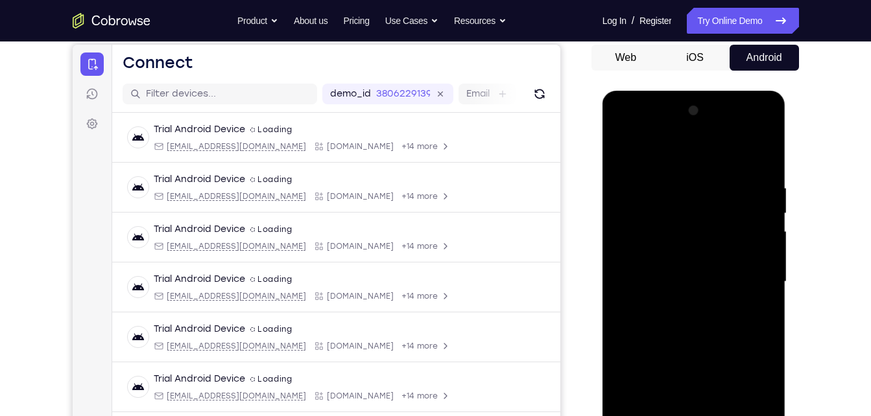
scroll to position [122, 0]
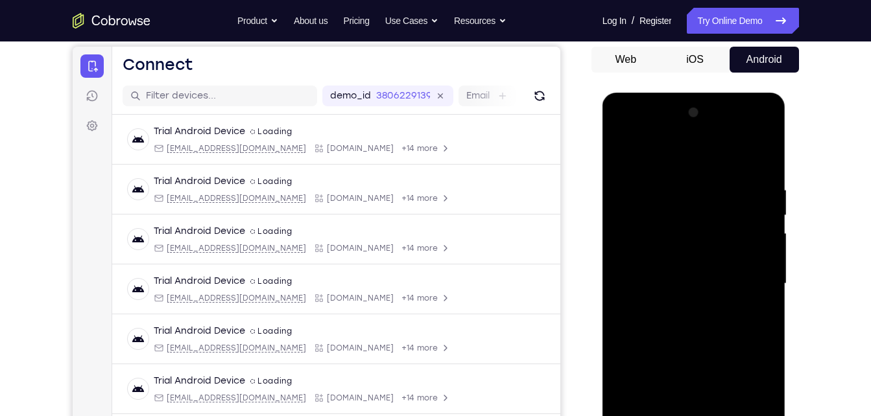
click at [749, 128] on div at bounding box center [693, 283] width 163 height 363
click at [640, 137] on div at bounding box center [693, 283] width 163 height 363
click at [637, 246] on div at bounding box center [693, 283] width 163 height 363
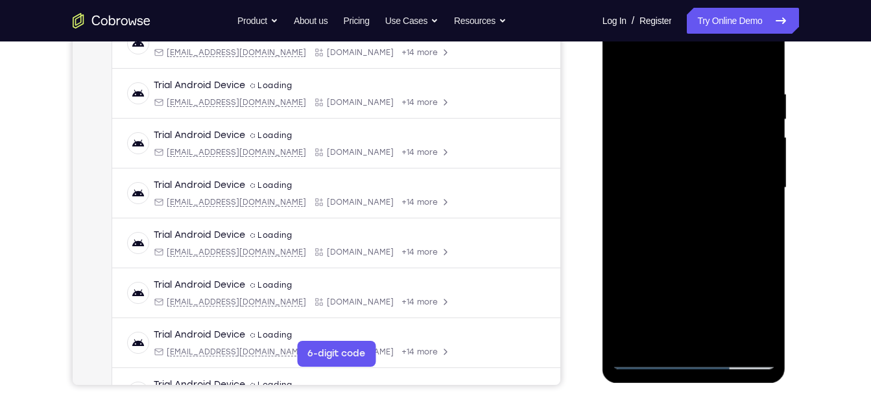
scroll to position [219, 0]
click at [671, 216] on div at bounding box center [693, 187] width 163 height 363
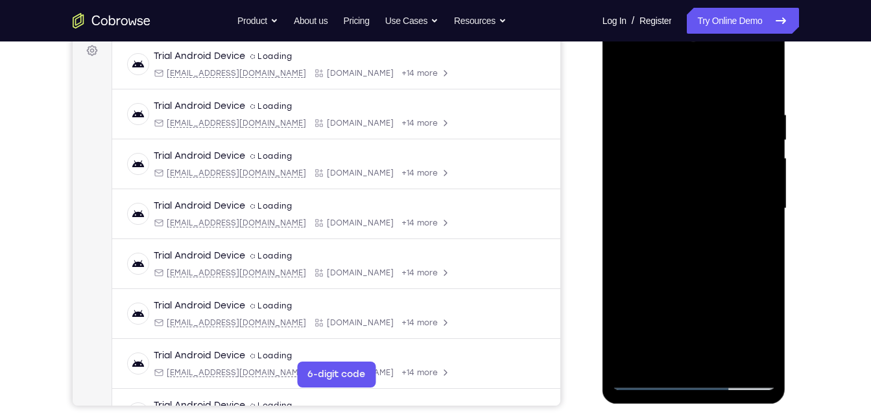
scroll to position [196, 0]
click at [669, 195] on div at bounding box center [693, 210] width 163 height 363
click at [671, 188] on div at bounding box center [693, 210] width 163 height 363
click at [695, 196] on div at bounding box center [693, 210] width 163 height 363
click at [697, 189] on div at bounding box center [693, 210] width 163 height 363
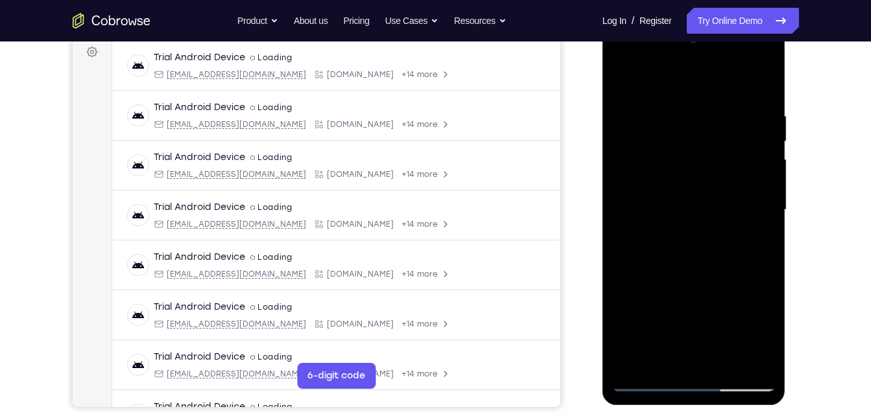
click at [752, 203] on div at bounding box center [693, 210] width 163 height 363
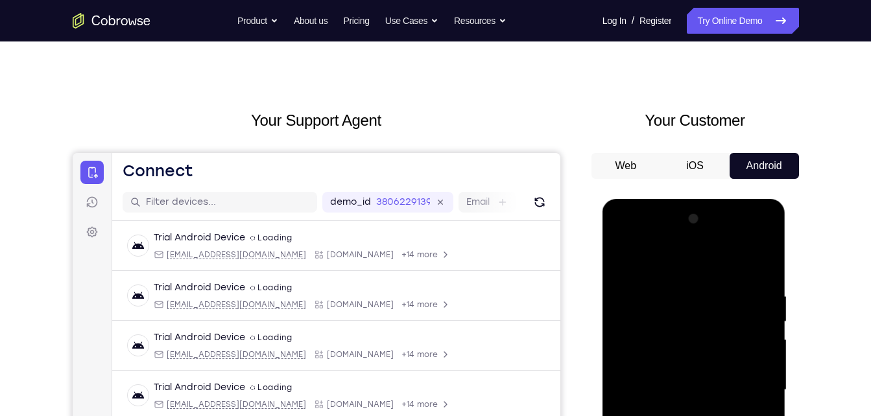
scroll to position [0, 0]
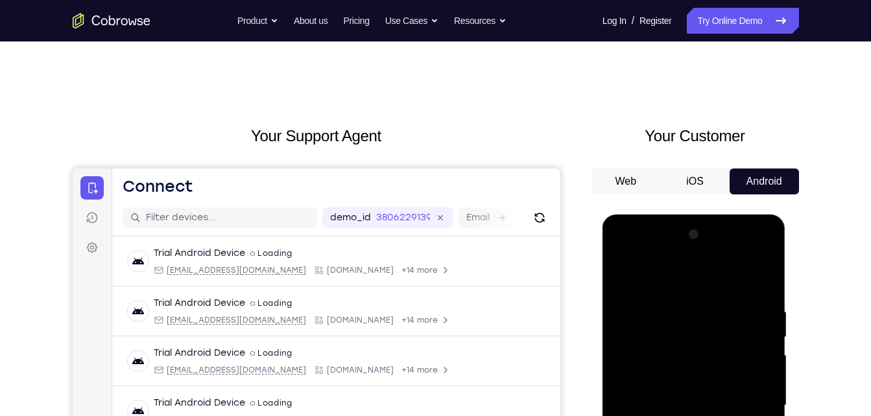
click at [698, 178] on button "iOS" at bounding box center [694, 182] width 69 height 26
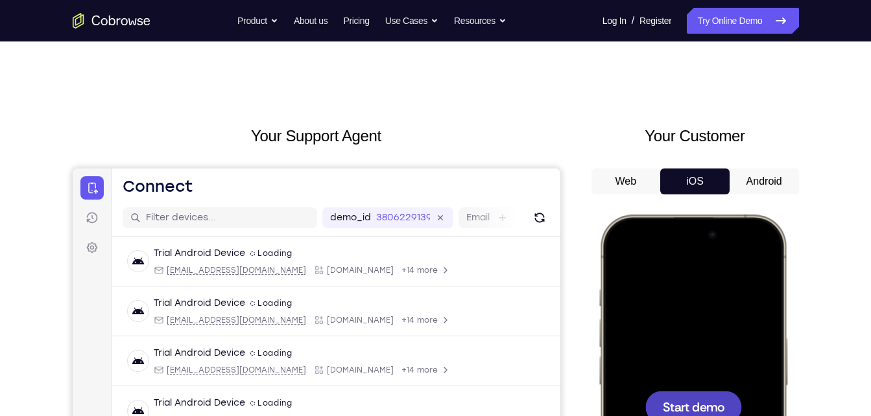
click at [747, 172] on button "Android" at bounding box center [764, 182] width 69 height 26
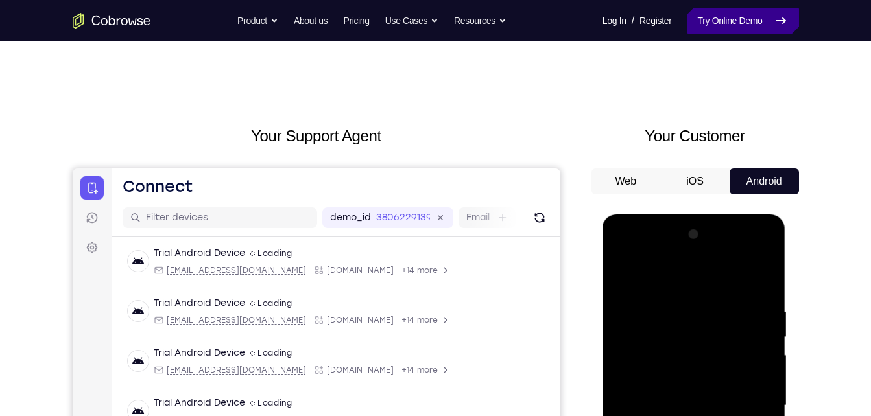
click at [726, 27] on link "Try Online Demo" at bounding box center [743, 21] width 112 height 26
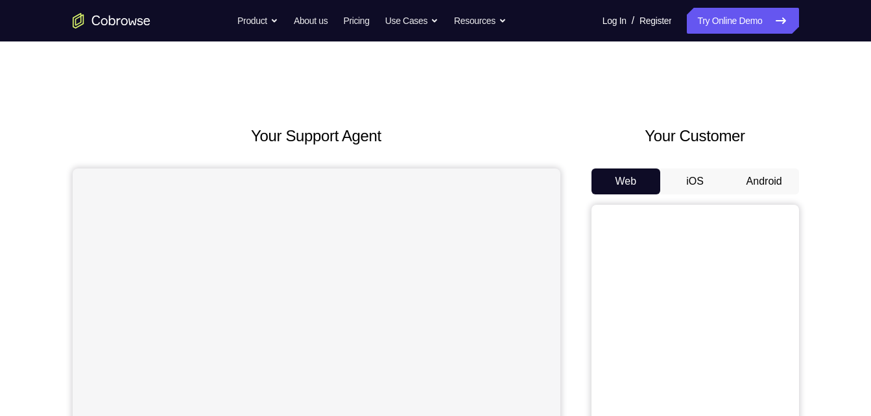
click at [772, 176] on button "Android" at bounding box center [764, 182] width 69 height 26
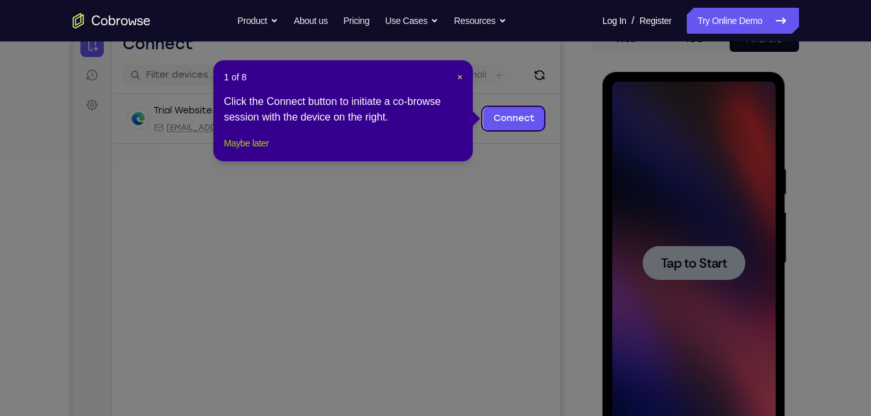
click at [255, 151] on button "Maybe later" at bounding box center [246, 144] width 45 height 16
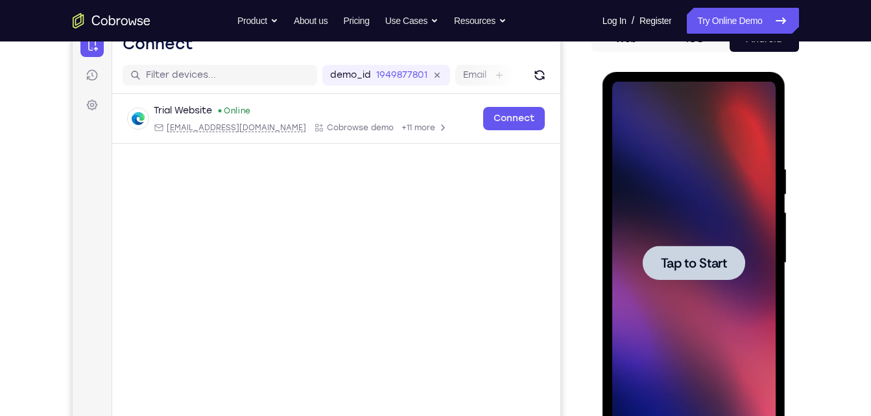
click at [636, 243] on div at bounding box center [693, 263] width 163 height 363
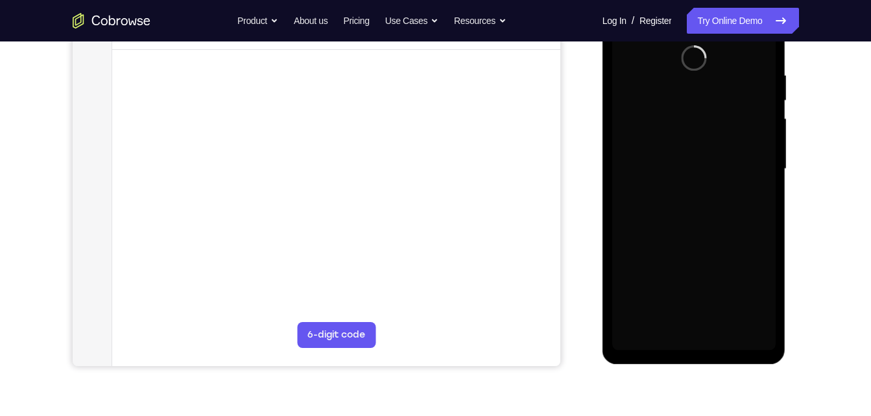
scroll to position [222, 0]
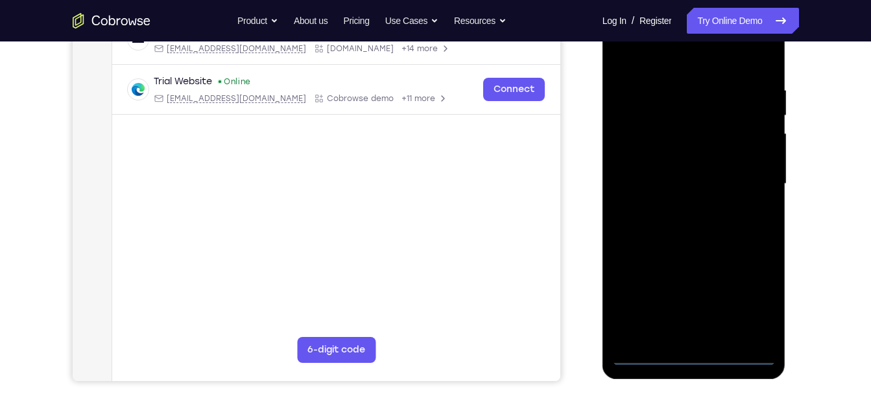
click at [687, 354] on div at bounding box center [693, 184] width 163 height 363
click at [749, 305] on div at bounding box center [693, 184] width 163 height 363
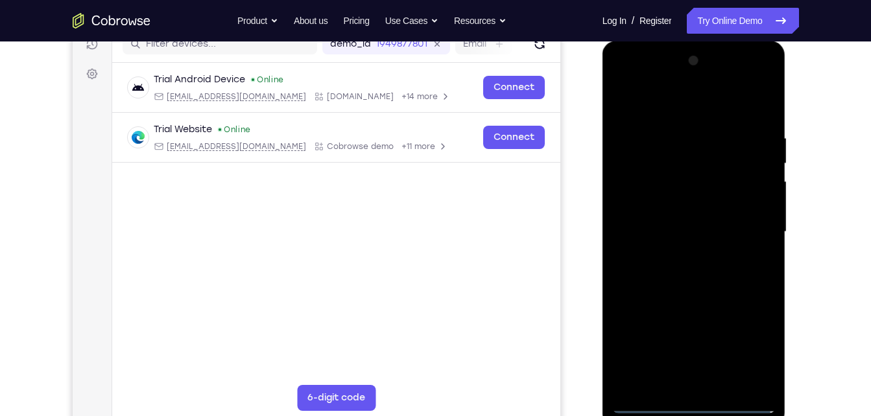
scroll to position [173, 0]
click at [637, 85] on div at bounding box center [693, 232] width 163 height 363
click at [744, 236] on div at bounding box center [693, 232] width 163 height 363
click at [676, 257] on div at bounding box center [693, 232] width 163 height 363
click at [682, 226] on div at bounding box center [693, 232] width 163 height 363
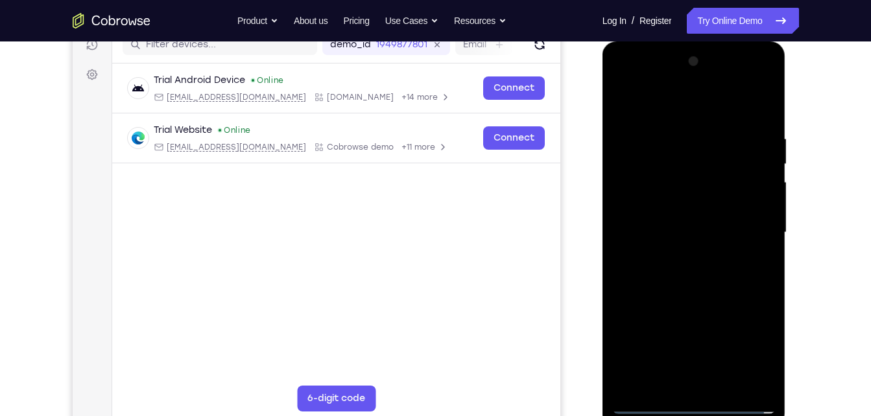
click at [685, 209] on div at bounding box center [693, 232] width 163 height 363
click at [752, 205] on div at bounding box center [693, 232] width 163 height 363
click at [696, 232] on div at bounding box center [693, 232] width 163 height 363
click at [694, 267] on div at bounding box center [693, 232] width 163 height 363
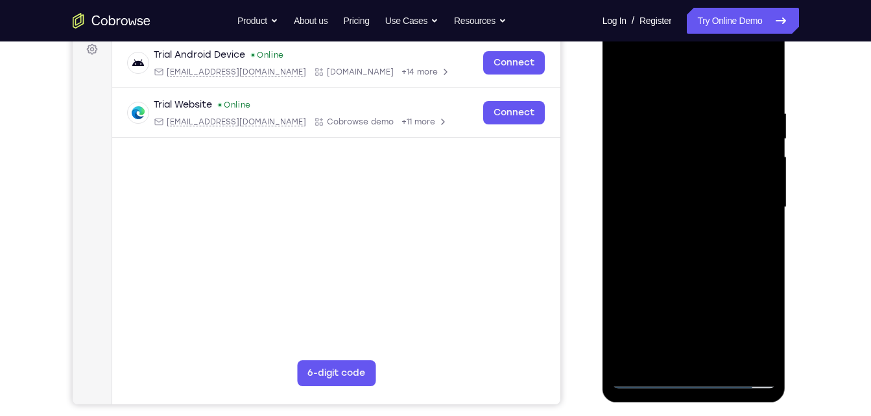
scroll to position [202, 0]
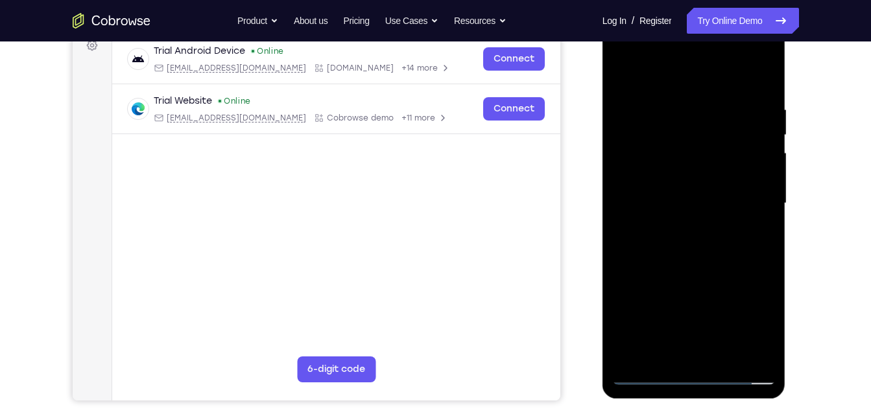
click at [756, 224] on div at bounding box center [693, 203] width 163 height 363
click at [757, 171] on div at bounding box center [693, 203] width 163 height 363
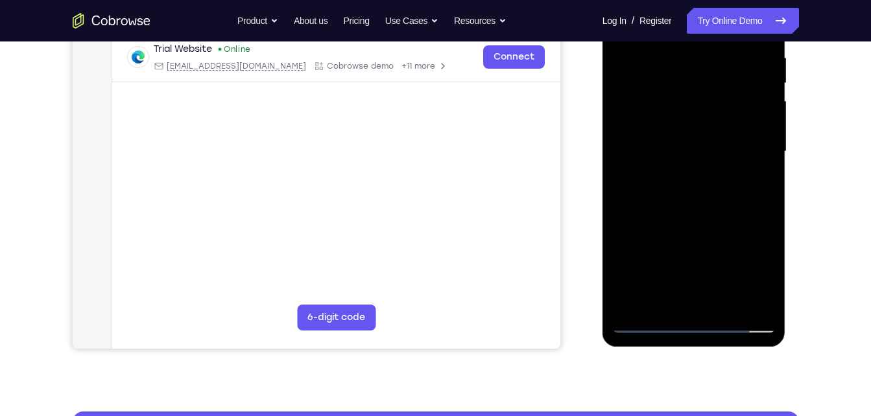
scroll to position [274, 0]
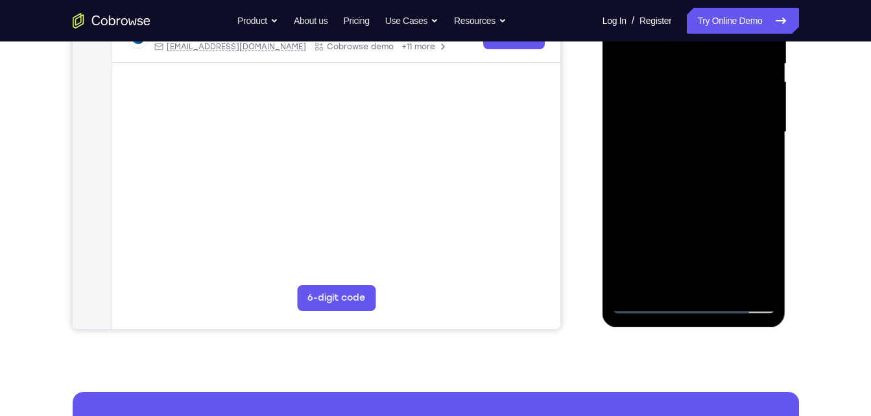
click at [726, 125] on div at bounding box center [693, 132] width 163 height 363
click at [700, 203] on div at bounding box center [693, 132] width 163 height 363
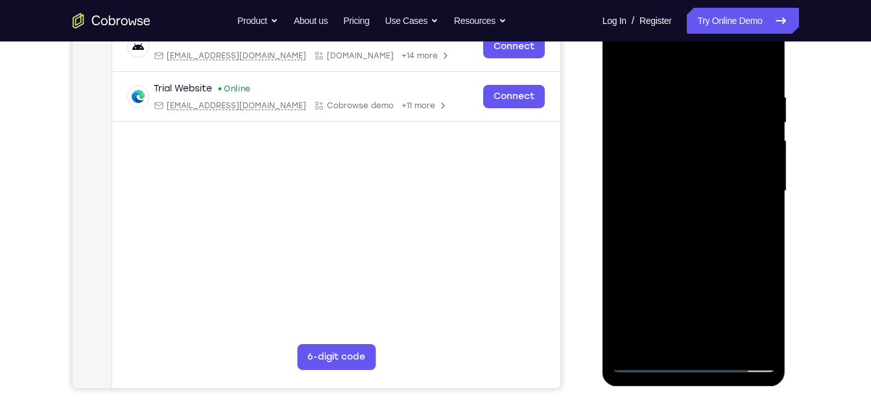
scroll to position [214, 0]
click at [719, 130] on div at bounding box center [693, 191] width 163 height 363
drag, startPoint x: 685, startPoint y: 241, endPoint x: 697, endPoint y: 209, distance: 34.7
click at [697, 209] on div at bounding box center [693, 191] width 163 height 363
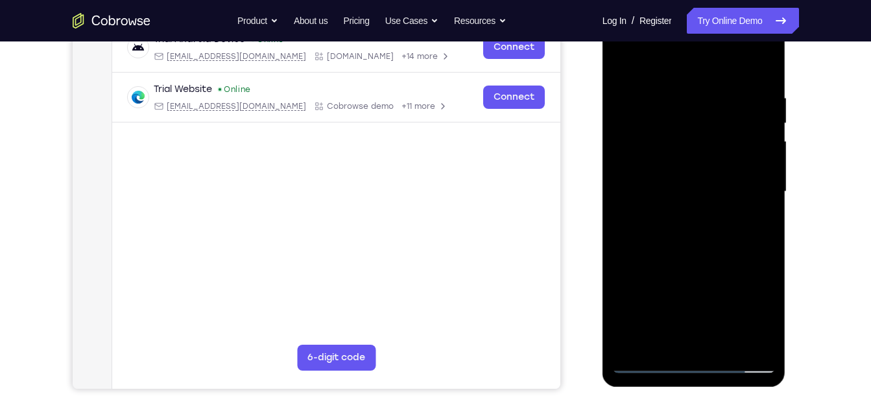
click at [685, 231] on div at bounding box center [693, 191] width 163 height 363
click at [704, 112] on div at bounding box center [693, 191] width 163 height 363
click at [761, 316] on div at bounding box center [693, 191] width 163 height 363
click at [743, 141] on div at bounding box center [693, 191] width 163 height 363
click at [701, 222] on div at bounding box center [693, 191] width 163 height 363
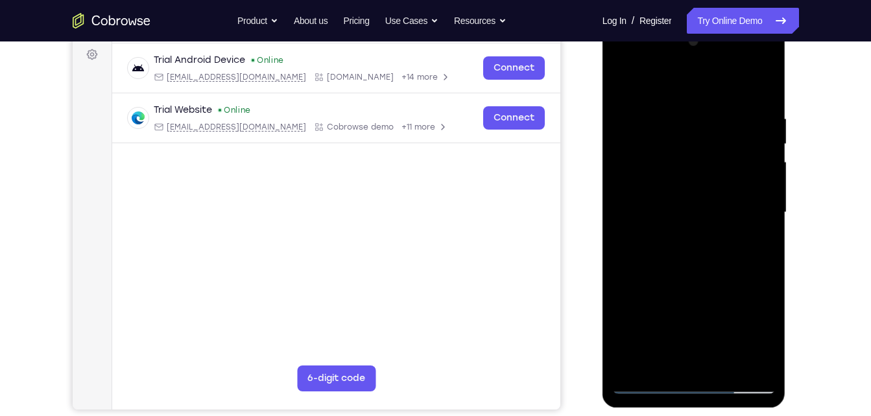
scroll to position [176, 0]
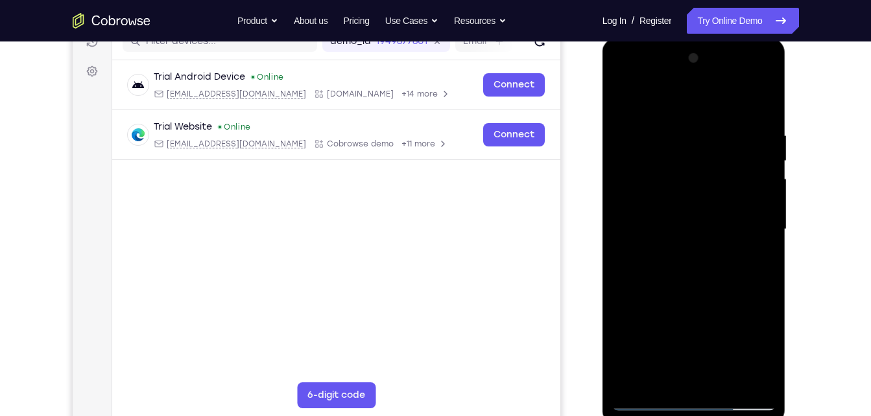
click at [750, 105] on div at bounding box center [693, 229] width 163 height 363
click at [676, 282] on div at bounding box center [693, 229] width 163 height 363
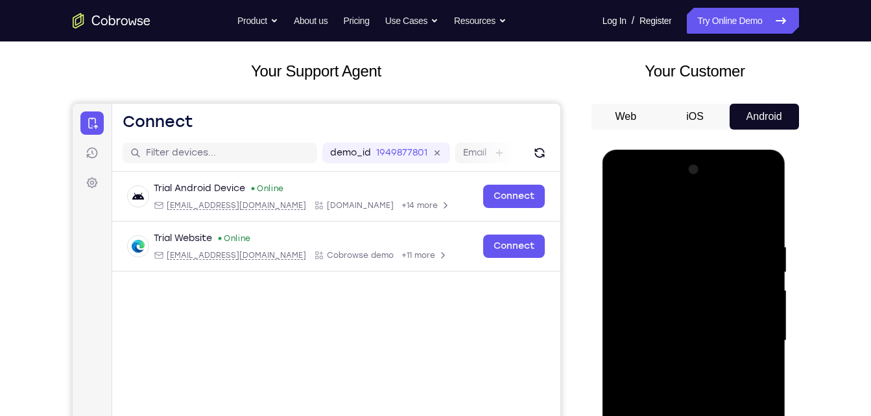
scroll to position [74, 0]
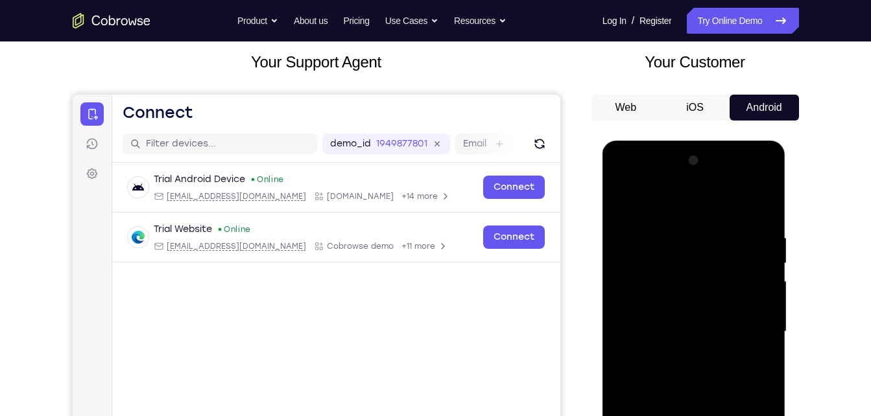
click at [683, 300] on div at bounding box center [693, 331] width 163 height 363
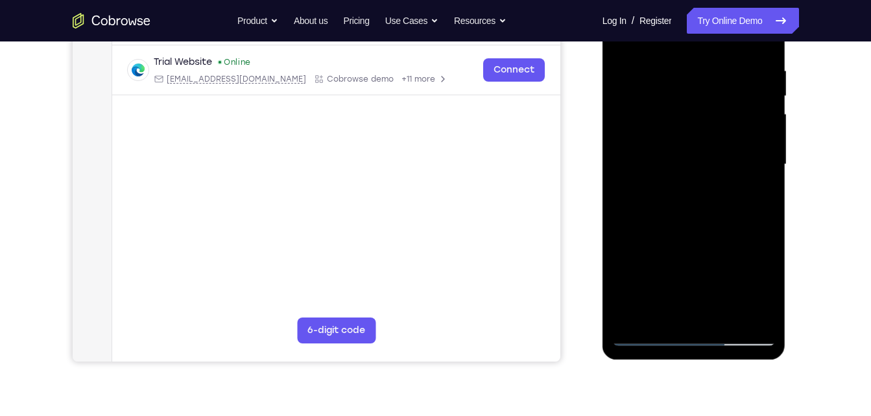
scroll to position [298, 0]
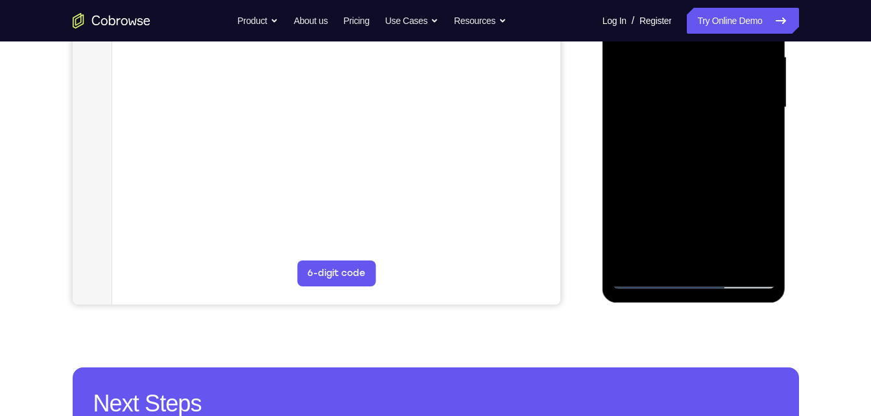
click at [720, 239] on div at bounding box center [693, 107] width 163 height 363
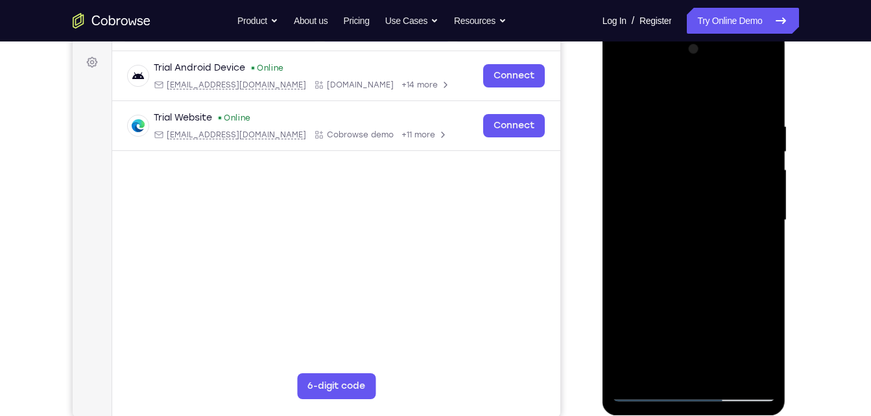
scroll to position [177, 0]
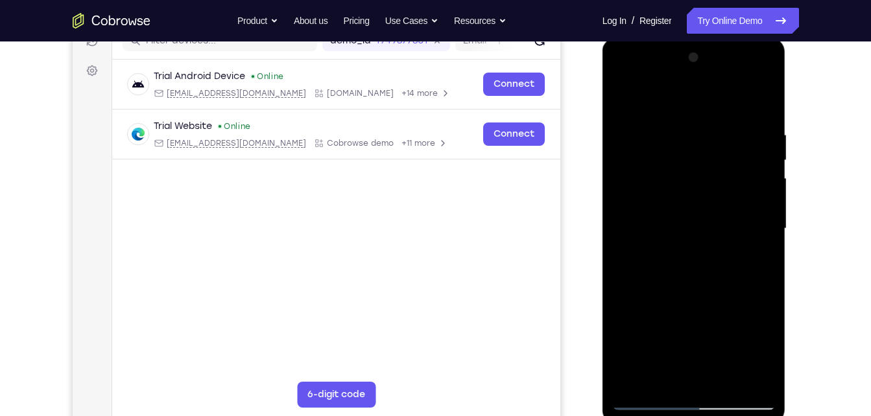
click at [680, 190] on div at bounding box center [693, 228] width 163 height 363
click at [708, 257] on div at bounding box center [693, 228] width 163 height 363
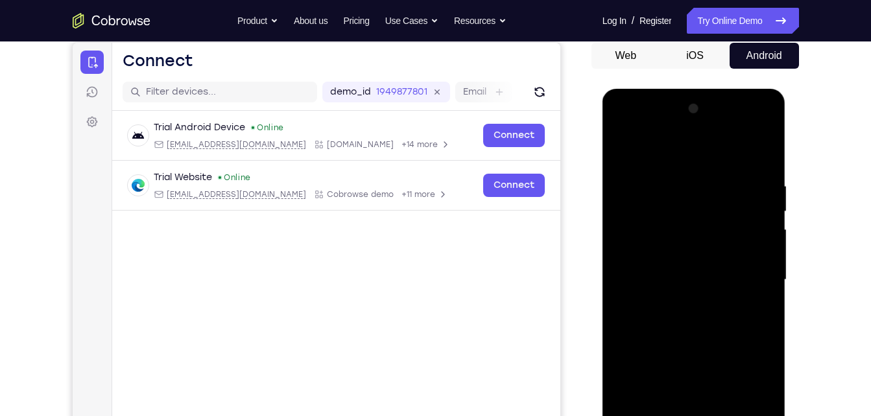
scroll to position [125, 0]
click at [712, 54] on button "iOS" at bounding box center [694, 56] width 69 height 26
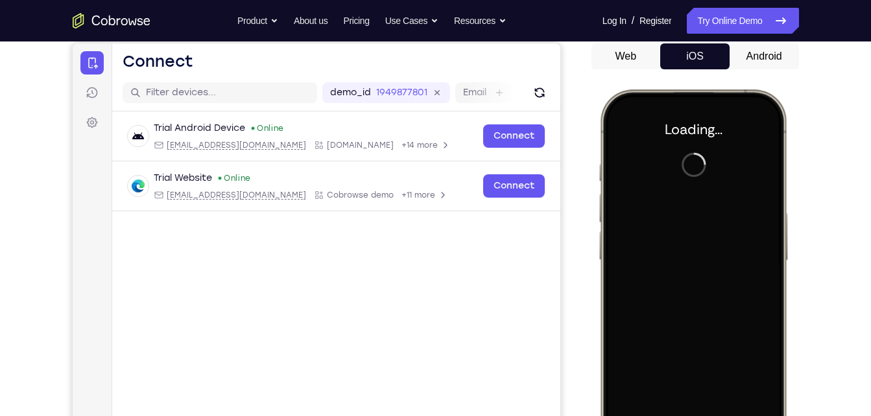
scroll to position [0, 0]
click at [772, 56] on button "Android" at bounding box center [764, 56] width 69 height 26
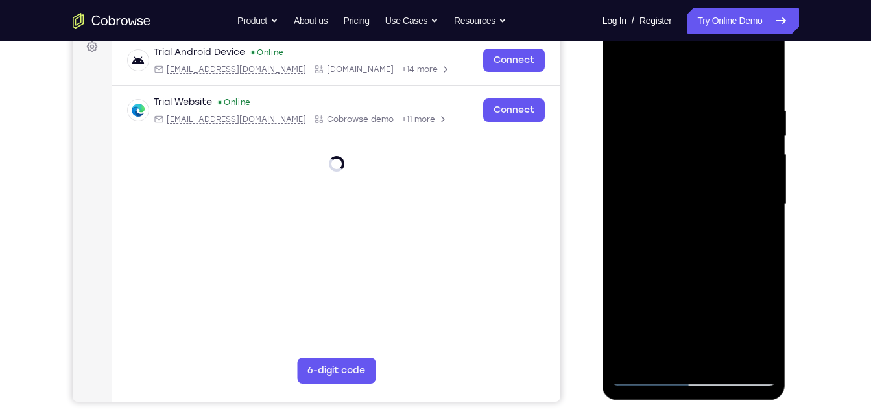
scroll to position [202, 0]
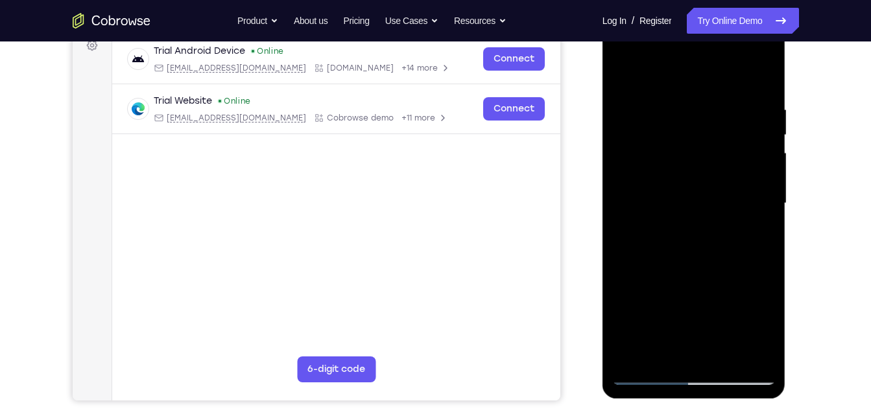
click at [685, 168] on div at bounding box center [693, 203] width 163 height 363
click at [657, 374] on div at bounding box center [693, 203] width 163 height 363
click at [673, 342] on div at bounding box center [693, 203] width 163 height 363
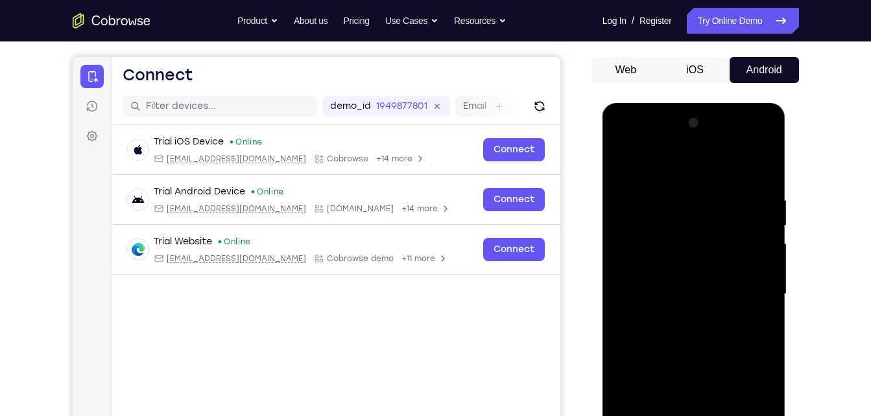
scroll to position [110, 0]
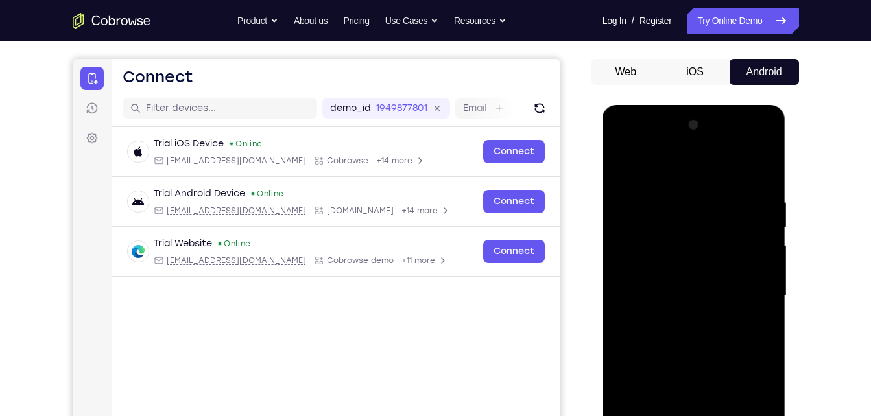
click at [701, 80] on button "iOS" at bounding box center [694, 72] width 69 height 26
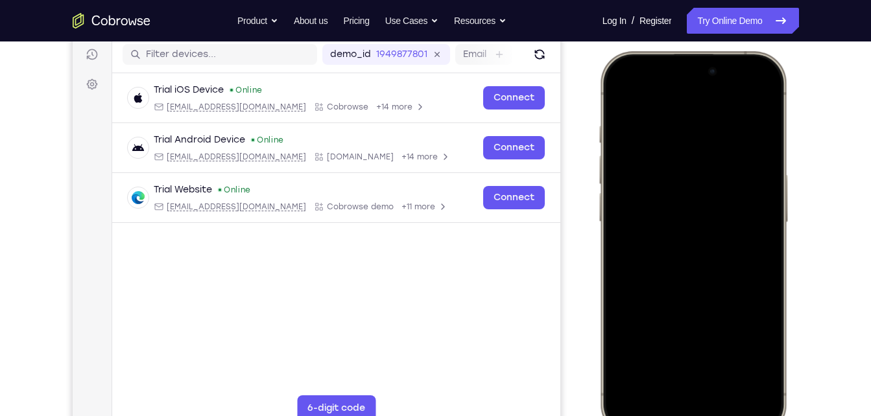
scroll to position [165, 0]
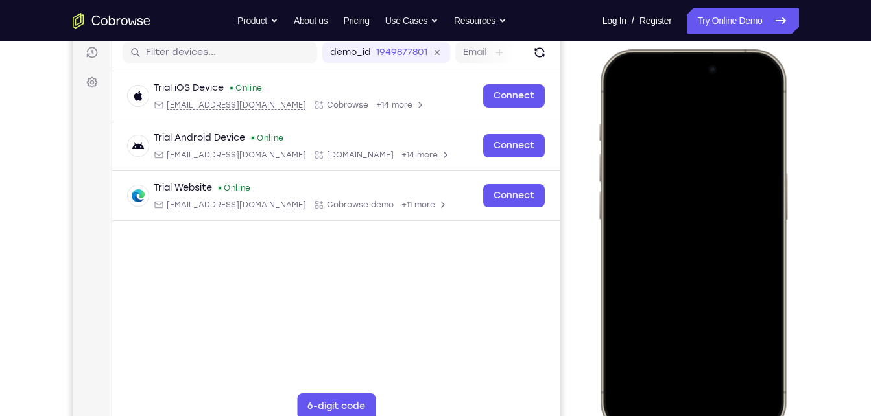
click at [763, 96] on div at bounding box center [692, 241] width 171 height 370
click at [624, 102] on div at bounding box center [692, 241] width 171 height 370
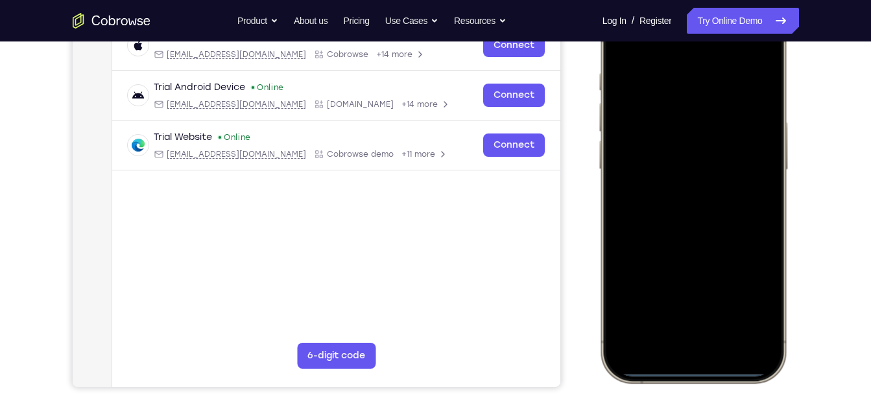
scroll to position [224, 0]
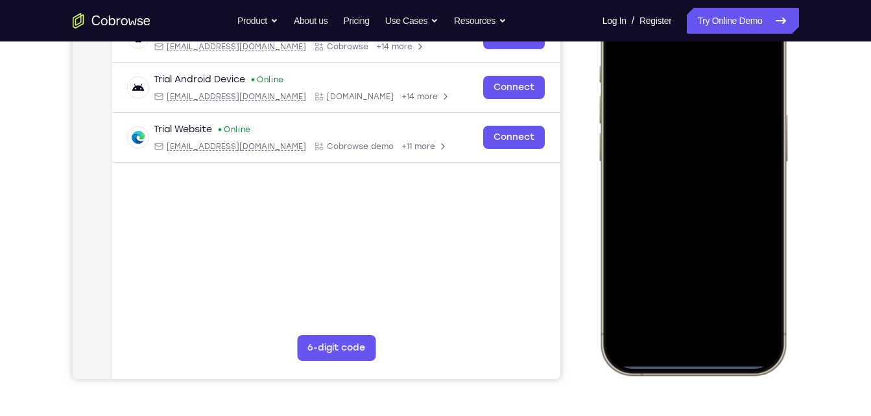
click at [690, 337] on div at bounding box center [692, 183] width 171 height 370
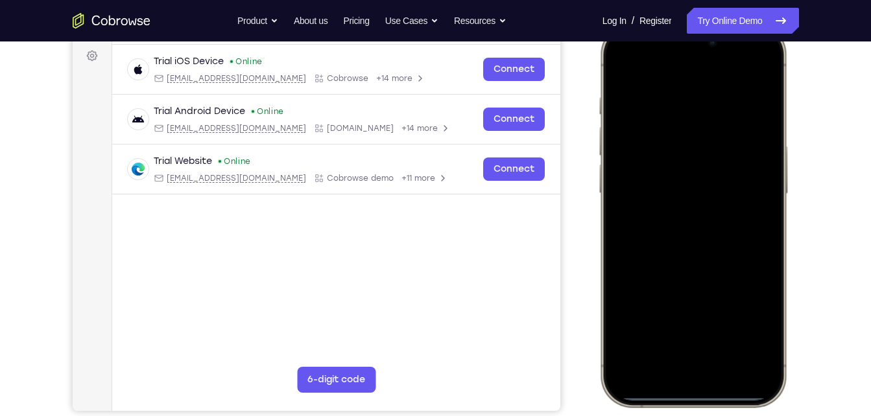
scroll to position [191, 0]
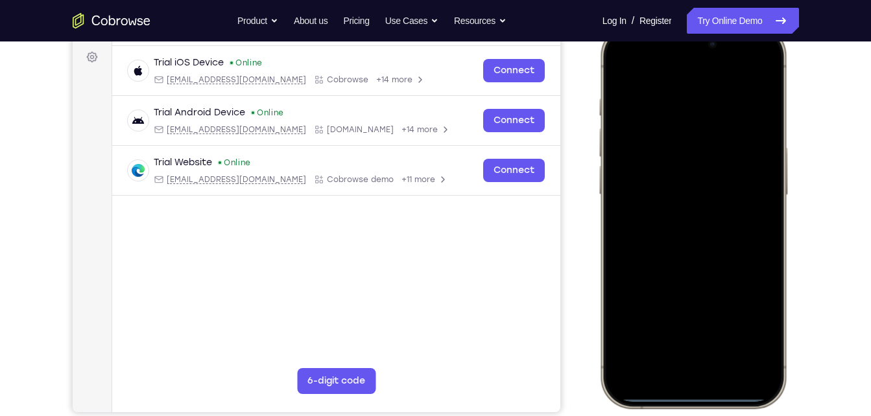
click at [763, 387] on div at bounding box center [692, 216] width 171 height 370
click at [764, 379] on div at bounding box center [692, 216] width 171 height 370
click at [685, 360] on div at bounding box center [692, 216] width 171 height 370
click at [733, 361] on div at bounding box center [692, 216] width 171 height 370
click at [685, 88] on div at bounding box center [692, 216] width 171 height 370
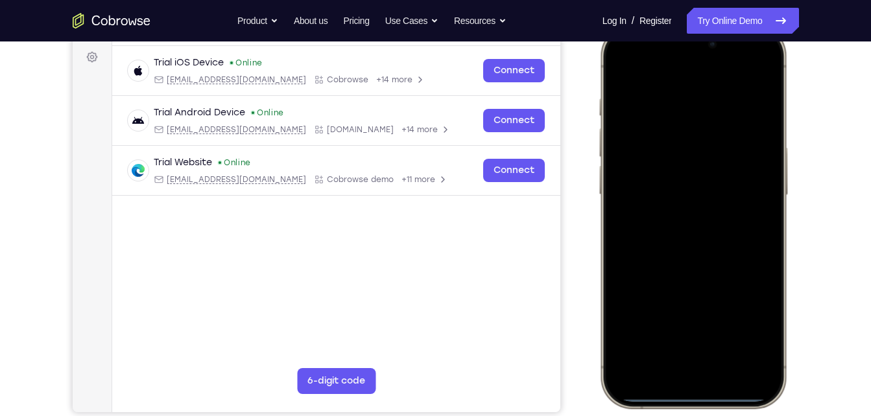
click at [708, 333] on div at bounding box center [692, 216] width 171 height 370
drag, startPoint x: 717, startPoint y: 181, endPoint x: 730, endPoint y: 181, distance: 13.0
click at [730, 181] on div at bounding box center [692, 216] width 171 height 370
click at [678, 208] on div at bounding box center [692, 216] width 171 height 370
click at [671, 238] on div at bounding box center [692, 216] width 171 height 370
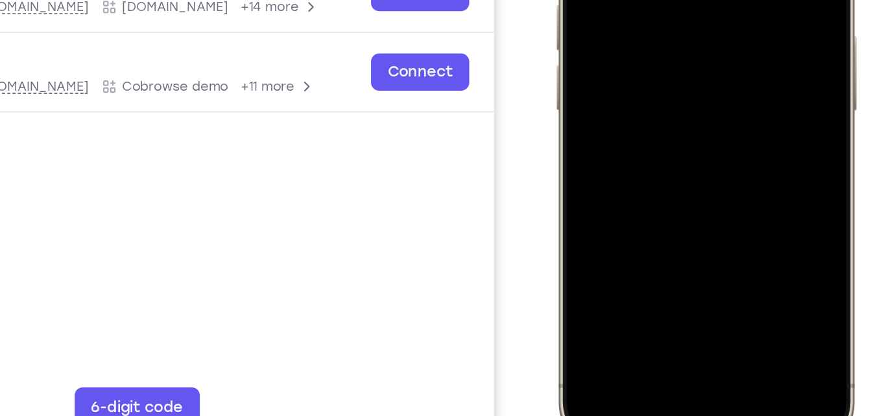
click at [697, 12] on div at bounding box center [648, 31] width 171 height 370
click at [689, 35] on div at bounding box center [648, 31] width 171 height 370
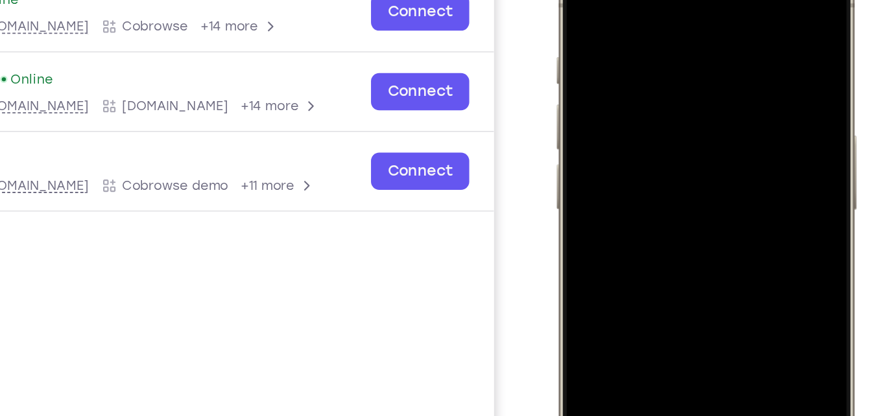
click at [678, 141] on div at bounding box center [648, 131] width 171 height 370
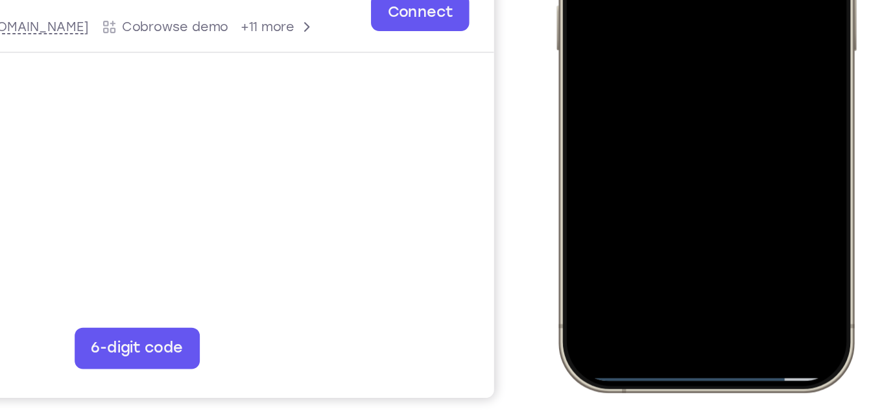
scroll to position [200, 0]
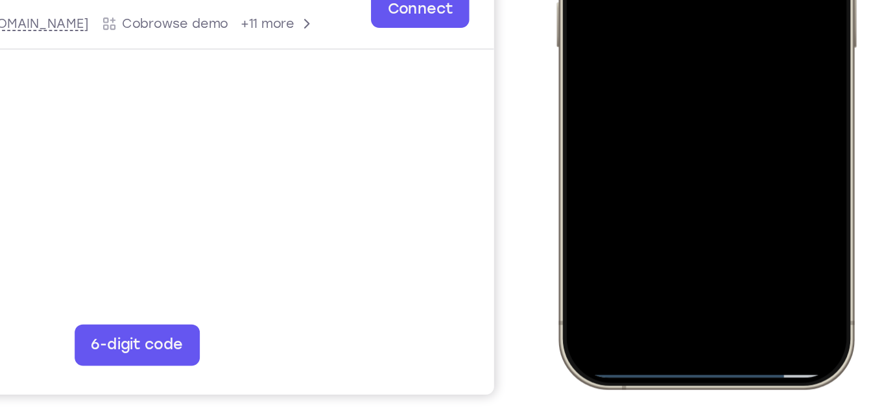
drag, startPoint x: 682, startPoint y: 43, endPoint x: 655, endPoint y: -104, distance: 149.6
drag, startPoint x: 648, startPoint y: 53, endPoint x: 639, endPoint y: -114, distance: 166.9
drag, startPoint x: 640, startPoint y: -8, endPoint x: 606, endPoint y: 198, distance: 208.3
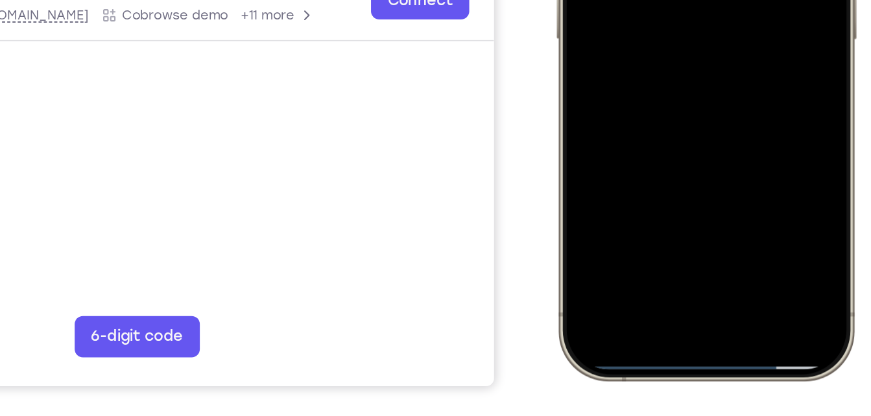
scroll to position [207, 0]
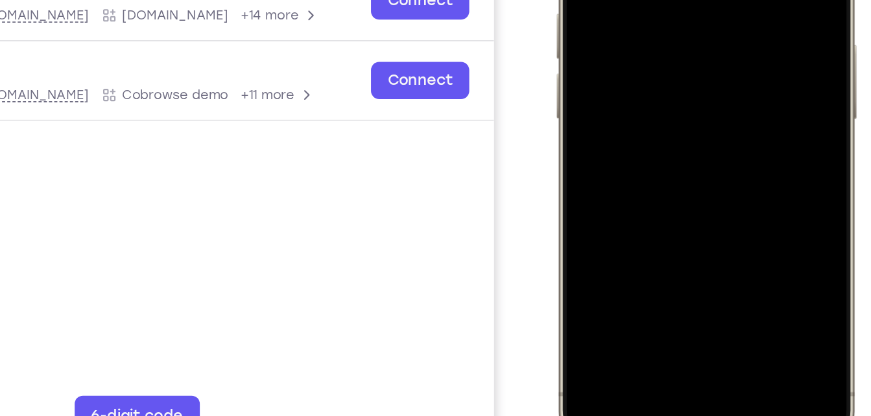
click at [661, 8] on div at bounding box center [648, 39] width 171 height 370
click at [593, 9] on div at bounding box center [648, 39] width 171 height 370
click at [589, 10] on div at bounding box center [648, 39] width 171 height 370
click at [592, 10] on div at bounding box center [648, 39] width 171 height 370
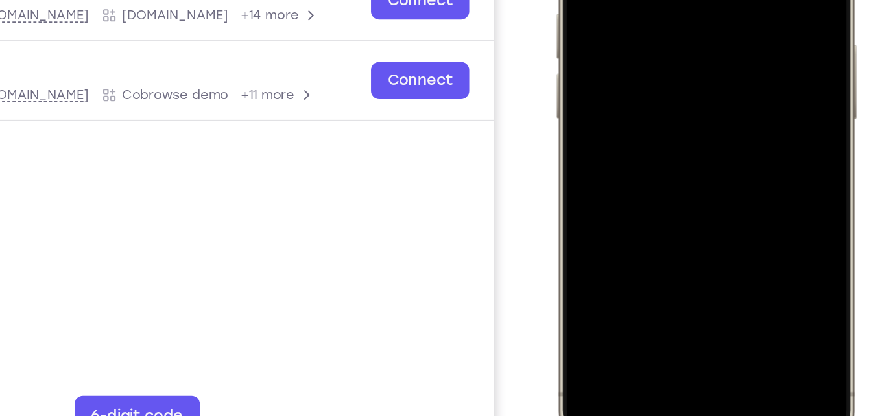
click at [592, 10] on div at bounding box center [648, 39] width 171 height 370
click at [589, 12] on div at bounding box center [648, 39] width 171 height 370
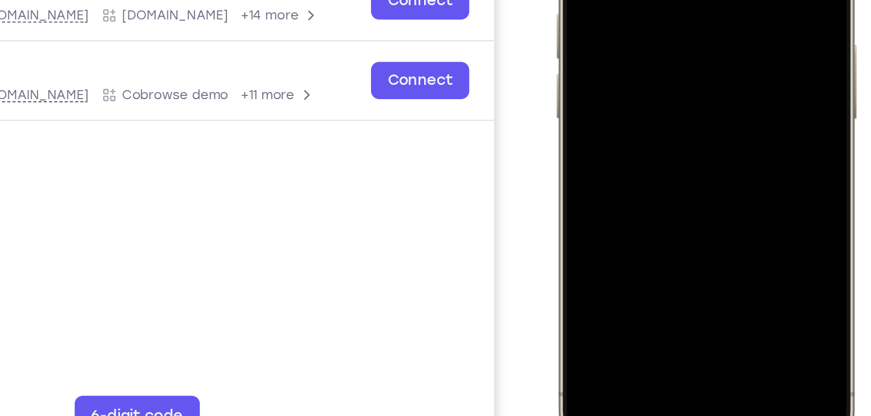
drag, startPoint x: 589, startPoint y: 12, endPoint x: 594, endPoint y: 4, distance: 9.6
click at [594, 4] on div at bounding box center [648, 39] width 171 height 370
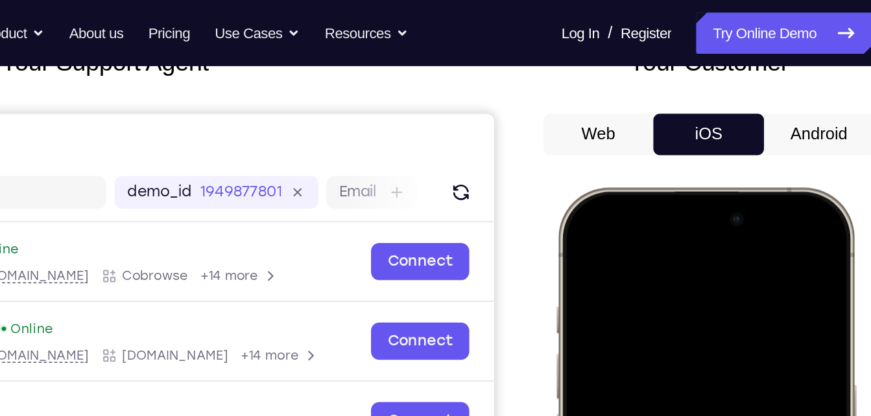
scroll to position [95, 0]
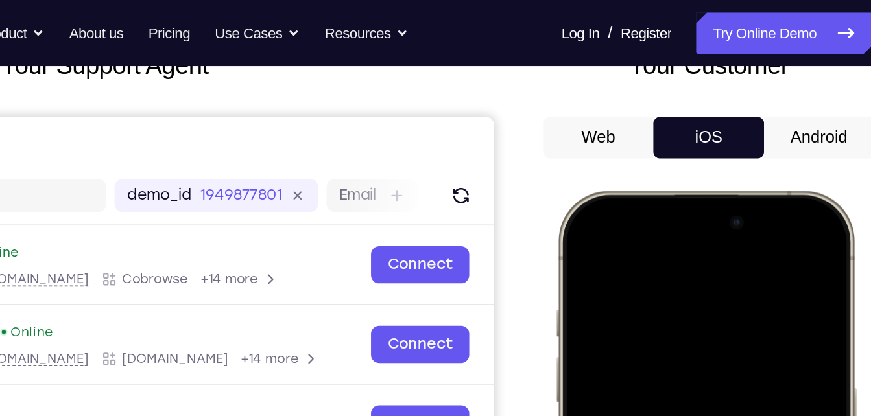
click at [731, 82] on button "Android" at bounding box center [764, 86] width 69 height 26
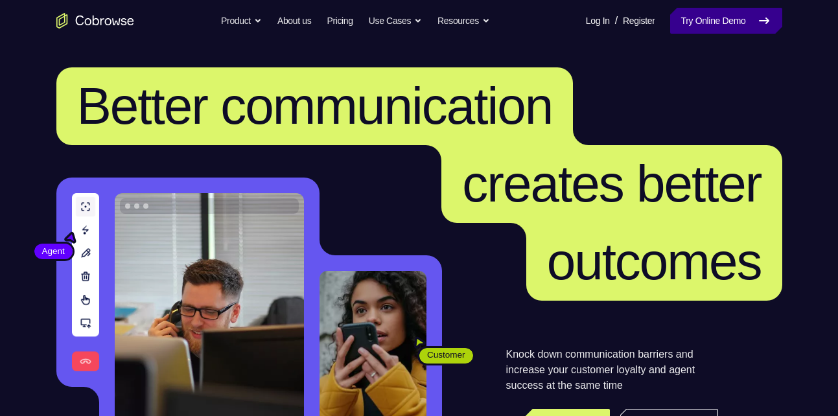
click at [693, 19] on link "Try Online Demo" at bounding box center [727, 21] width 112 height 26
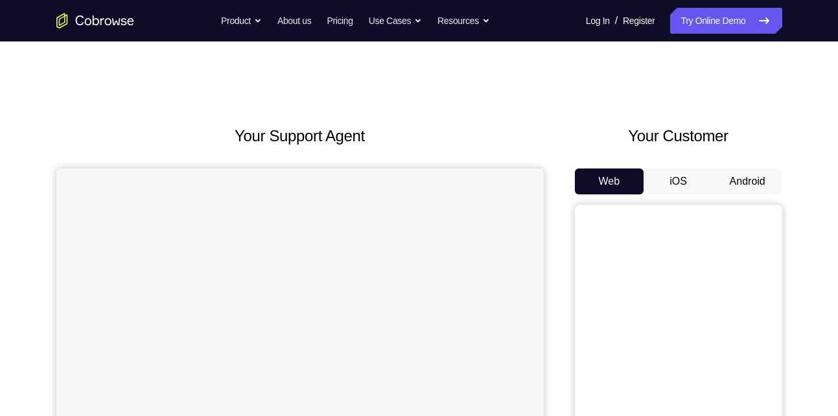
click at [754, 177] on button "Android" at bounding box center [747, 182] width 69 height 26
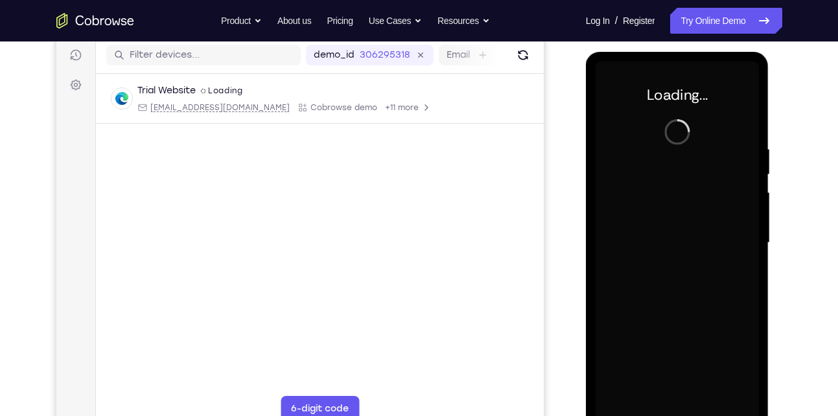
scroll to position [156, 0]
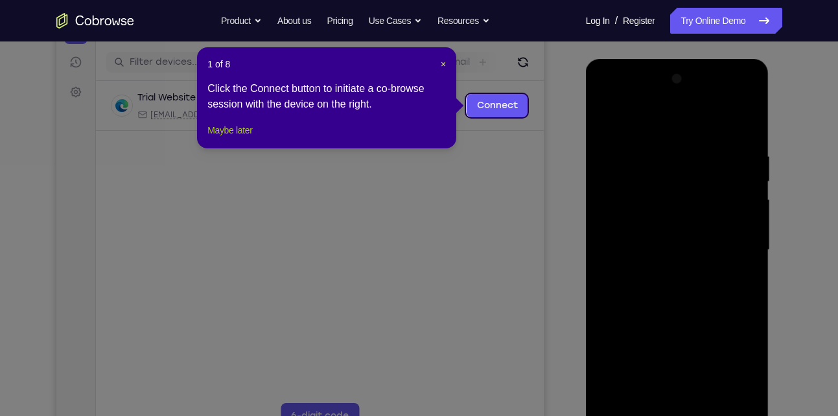
click at [252, 138] on button "Maybe later" at bounding box center [230, 131] width 45 height 16
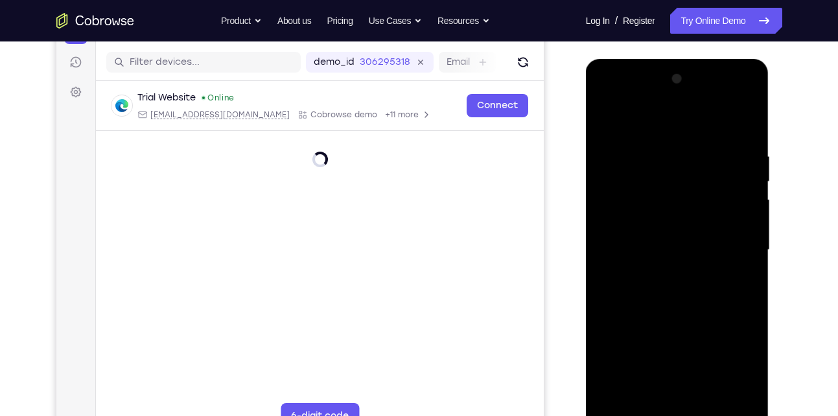
scroll to position [186, 0]
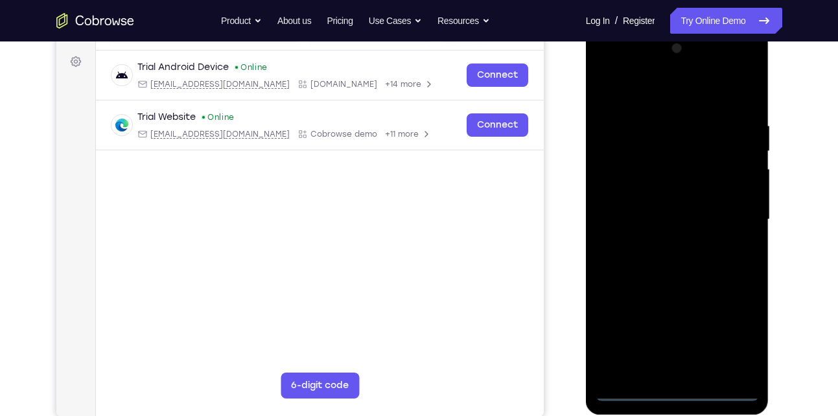
click at [675, 383] on div at bounding box center [677, 219] width 163 height 363
click at [680, 397] on div at bounding box center [677, 219] width 163 height 363
click at [728, 331] on div at bounding box center [677, 219] width 163 height 363
click at [627, 84] on div at bounding box center [677, 219] width 163 height 363
click at [630, 68] on div at bounding box center [677, 219] width 163 height 363
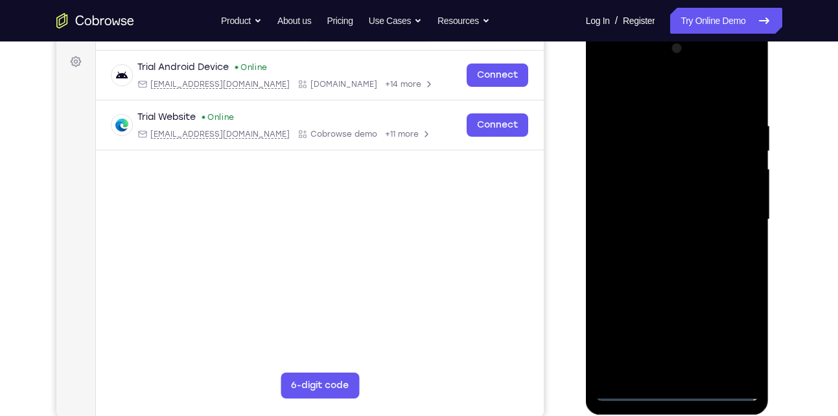
click at [733, 218] on div at bounding box center [677, 219] width 163 height 363
click at [664, 247] on div at bounding box center [677, 219] width 163 height 363
click at [648, 213] on div at bounding box center [677, 219] width 163 height 363
click at [656, 191] on div at bounding box center [677, 219] width 163 height 363
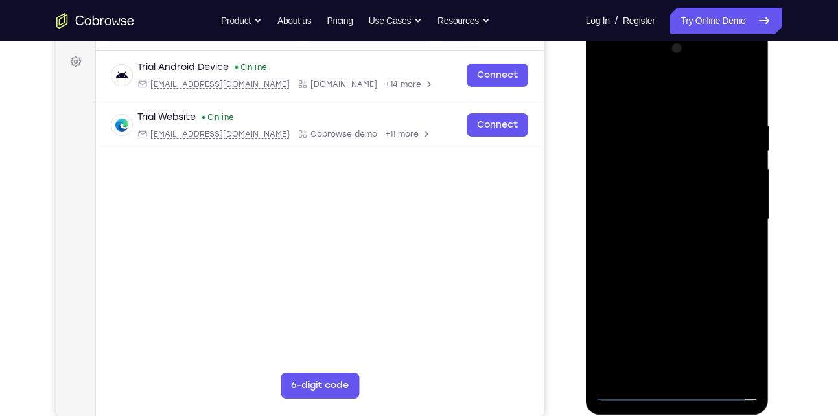
click at [650, 224] on div at bounding box center [677, 219] width 163 height 363
click at [664, 252] on div at bounding box center [677, 219] width 163 height 363
click at [695, 285] on div at bounding box center [677, 219] width 163 height 363
click at [682, 157] on div at bounding box center [677, 219] width 163 height 363
click at [745, 151] on div at bounding box center [677, 219] width 163 height 363
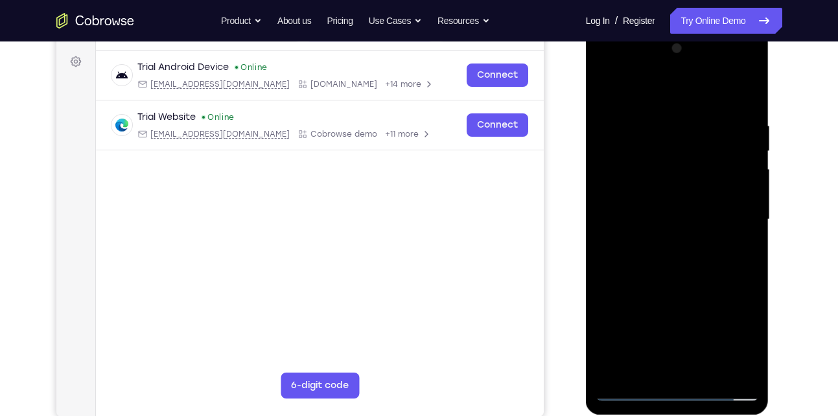
click at [708, 188] on div at bounding box center [677, 219] width 163 height 363
click at [658, 289] on div at bounding box center [677, 219] width 163 height 363
click at [680, 226] on div at bounding box center [677, 219] width 163 height 363
click at [684, 205] on div at bounding box center [677, 219] width 163 height 363
click at [665, 377] on div at bounding box center [677, 219] width 163 height 363
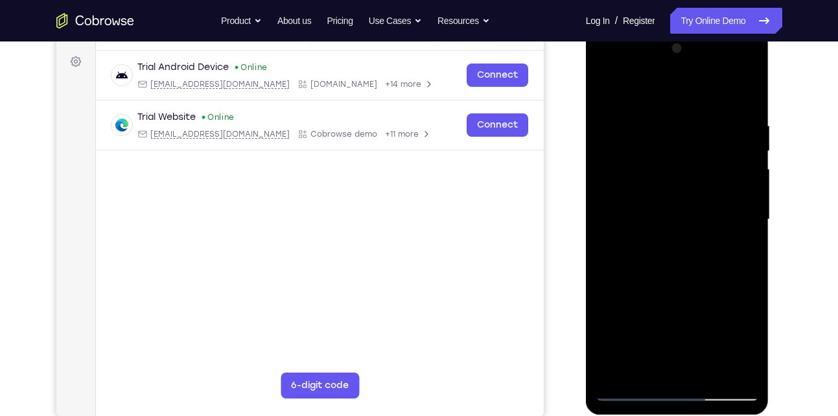
click at [647, 205] on div at bounding box center [677, 219] width 163 height 363
click at [684, 254] on div at bounding box center [677, 219] width 163 height 363
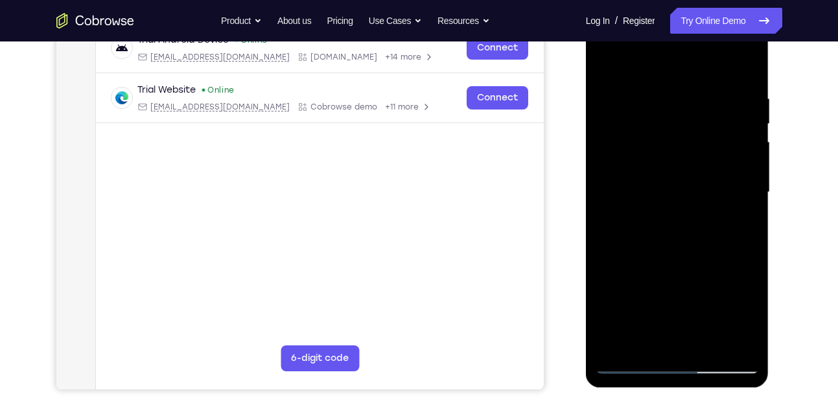
scroll to position [214, 0]
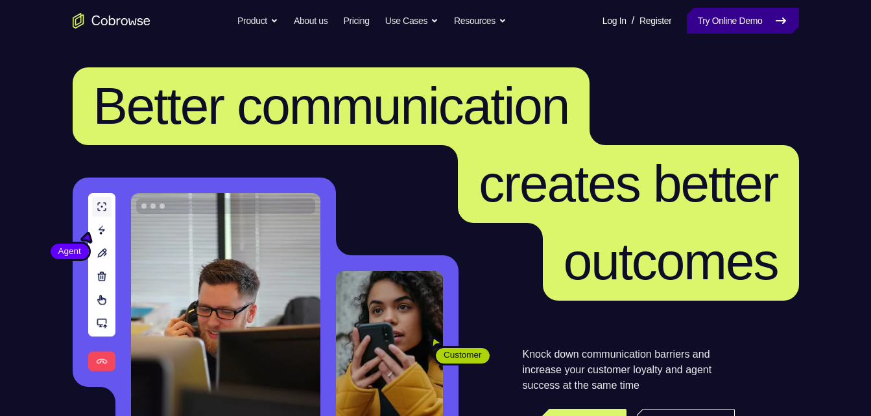
click at [719, 8] on link "Try Online Demo" at bounding box center [743, 21] width 112 height 26
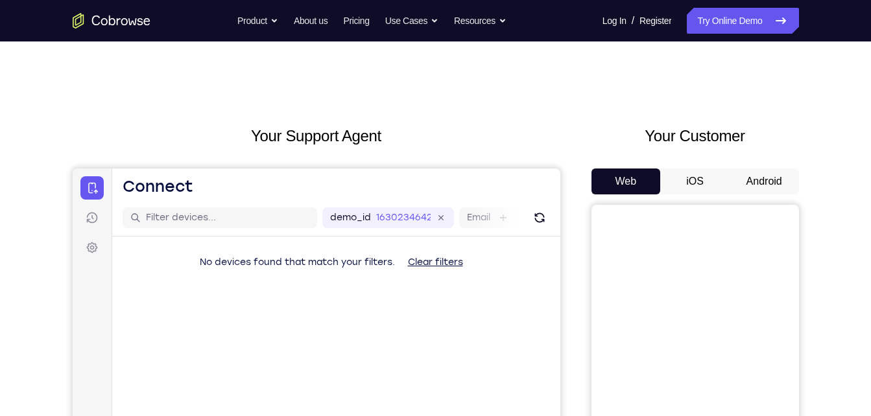
click at [754, 174] on button "Android" at bounding box center [764, 182] width 69 height 26
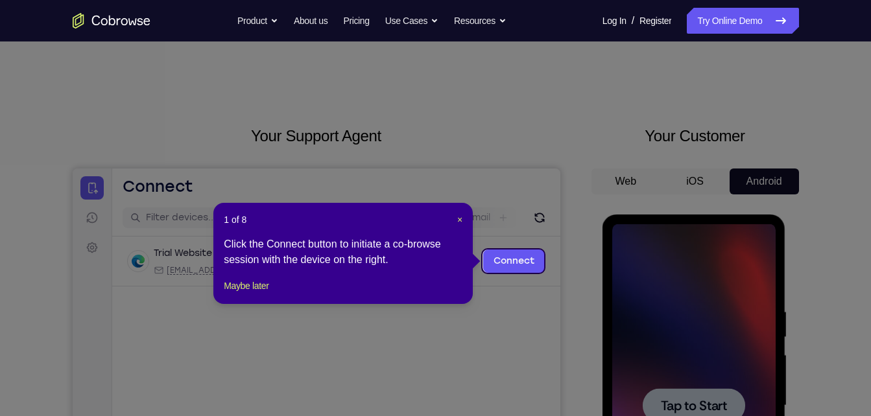
click at [285, 294] on footer "Maybe later" at bounding box center [343, 286] width 239 height 16
click at [250, 294] on button "Maybe later" at bounding box center [246, 286] width 45 height 16
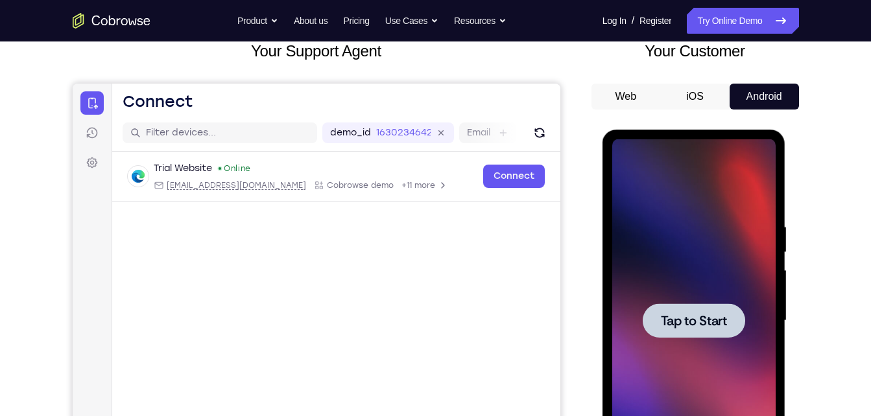
scroll to position [88, 0]
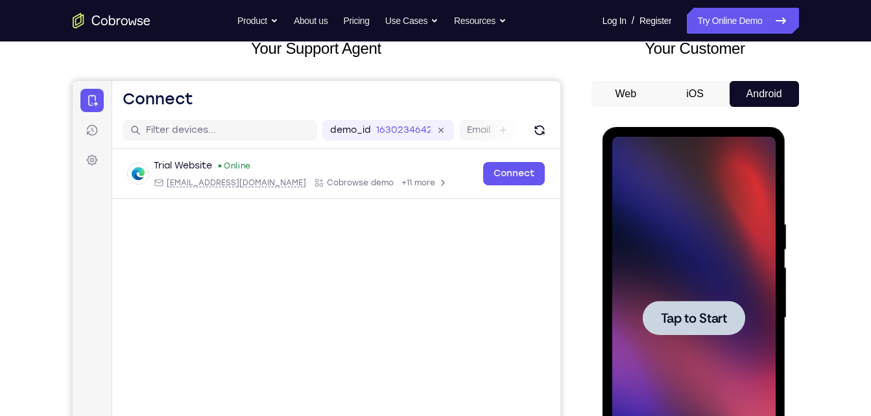
click at [707, 285] on div at bounding box center [693, 318] width 163 height 363
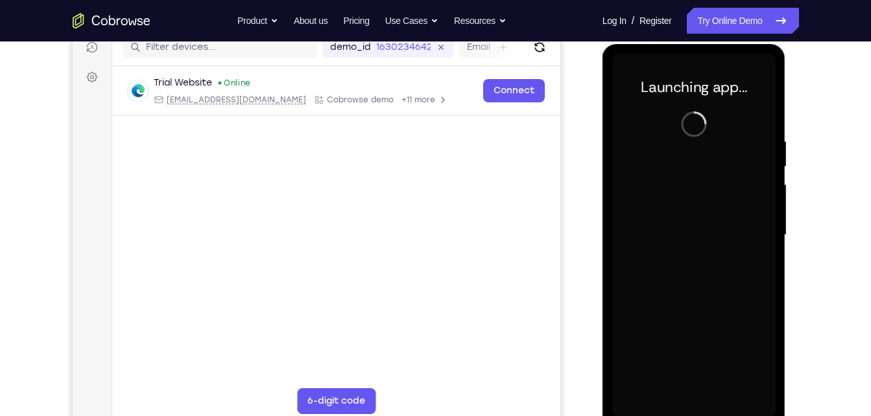
scroll to position [182, 0]
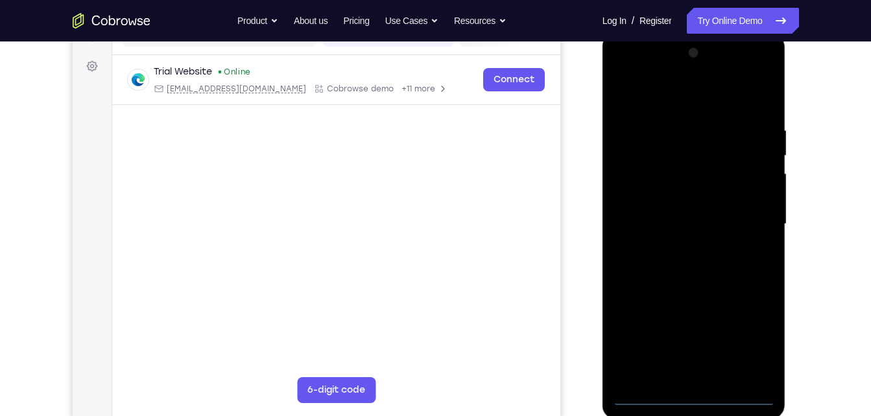
click at [698, 386] on div at bounding box center [693, 224] width 163 height 363
click at [700, 399] on div at bounding box center [693, 224] width 163 height 363
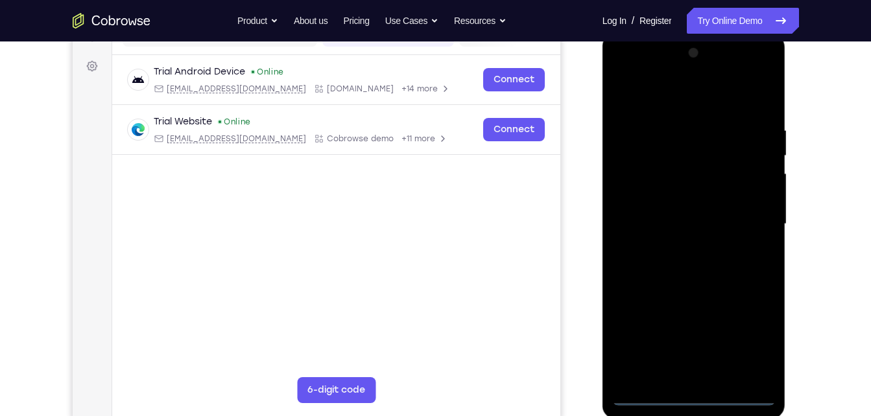
click at [747, 339] on div at bounding box center [693, 224] width 163 height 363
click at [630, 82] on div at bounding box center [693, 224] width 163 height 363
click at [749, 223] on div at bounding box center [693, 224] width 163 height 363
click at [671, 247] on div at bounding box center [693, 224] width 163 height 363
click at [674, 214] on div at bounding box center [693, 224] width 163 height 363
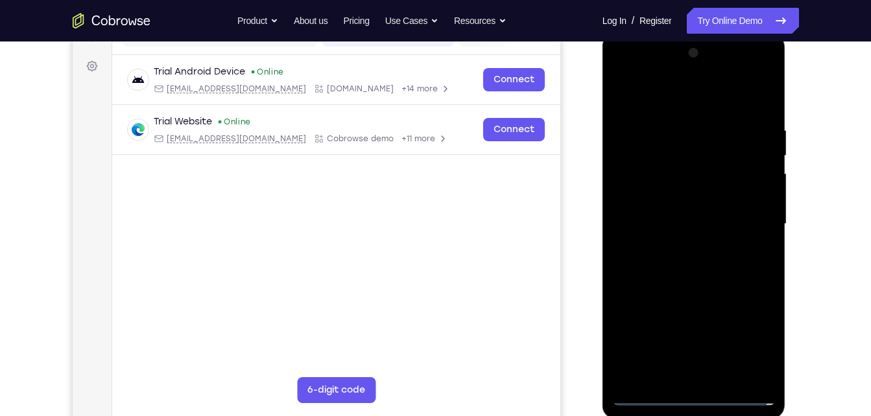
click at [683, 200] on div at bounding box center [693, 224] width 163 height 363
click at [667, 219] on div at bounding box center [693, 224] width 163 height 363
click at [702, 265] on div at bounding box center [693, 224] width 163 height 363
click at [702, 259] on div at bounding box center [693, 224] width 163 height 363
click at [687, 286] on div at bounding box center [693, 224] width 163 height 363
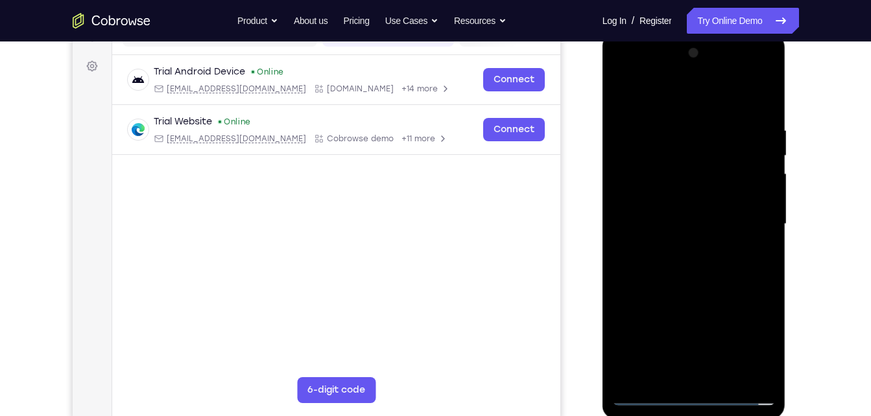
click at [665, 257] on div at bounding box center [693, 224] width 163 height 363
click at [731, 158] on div at bounding box center [693, 224] width 163 height 363
click at [714, 180] on div at bounding box center [693, 224] width 163 height 363
click at [715, 196] on div at bounding box center [693, 224] width 163 height 363
click at [722, 297] on div at bounding box center [693, 224] width 163 height 363
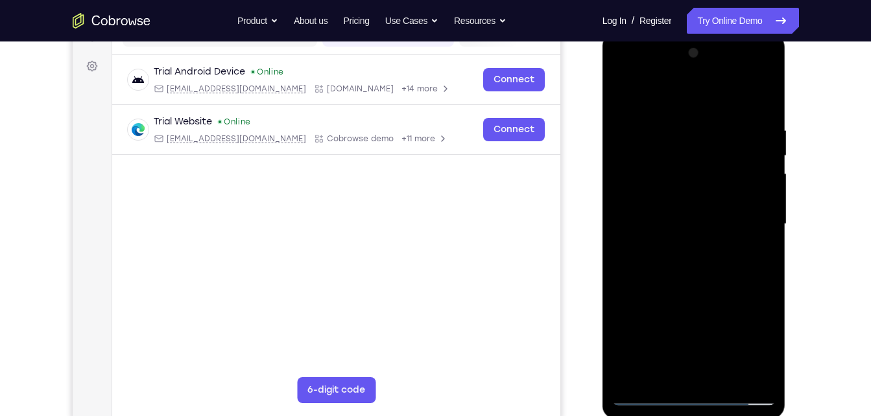
click at [667, 375] on div at bounding box center [693, 224] width 163 height 363
click at [634, 207] on div at bounding box center [693, 224] width 163 height 363
click at [677, 261] on div at bounding box center [693, 224] width 163 height 363
click at [690, 211] on div at bounding box center [693, 224] width 163 height 363
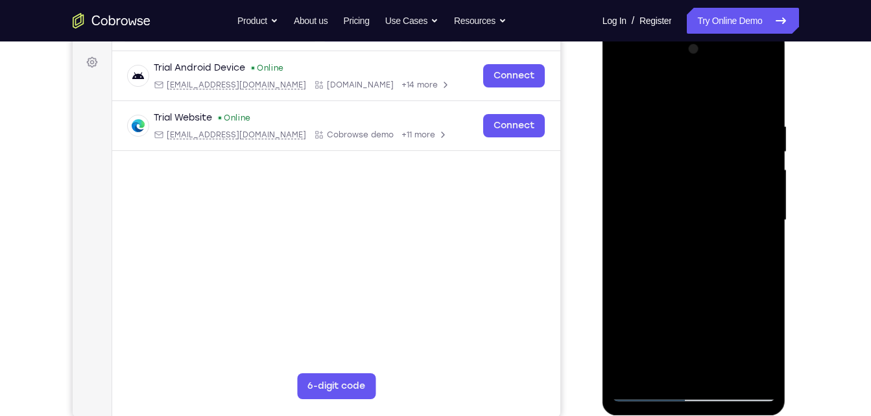
click at [646, 95] on div at bounding box center [693, 220] width 163 height 363
drag, startPoint x: 654, startPoint y: 99, endPoint x: 624, endPoint y: 93, distance: 30.4
click at [624, 93] on div at bounding box center [693, 220] width 163 height 363
click at [681, 177] on div at bounding box center [693, 220] width 163 height 363
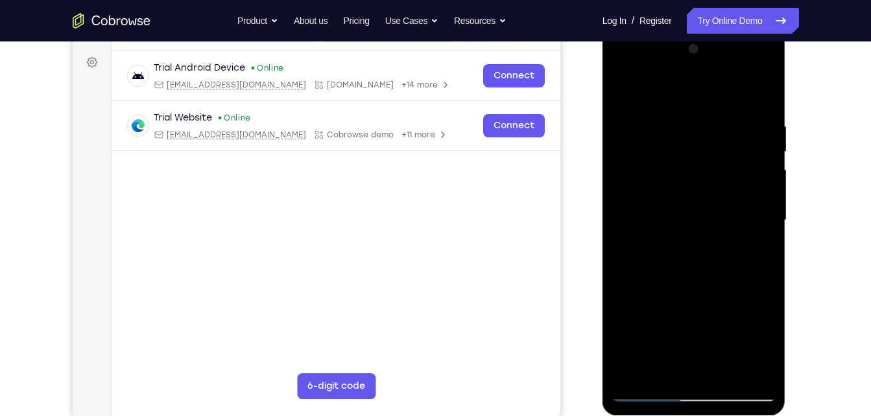
click at [738, 265] on div at bounding box center [693, 220] width 163 height 363
click at [694, 370] on div at bounding box center [693, 220] width 163 height 363
click at [678, 195] on div at bounding box center [693, 220] width 163 height 363
click at [679, 209] on div at bounding box center [693, 220] width 163 height 363
click at [694, 213] on div at bounding box center [693, 220] width 163 height 363
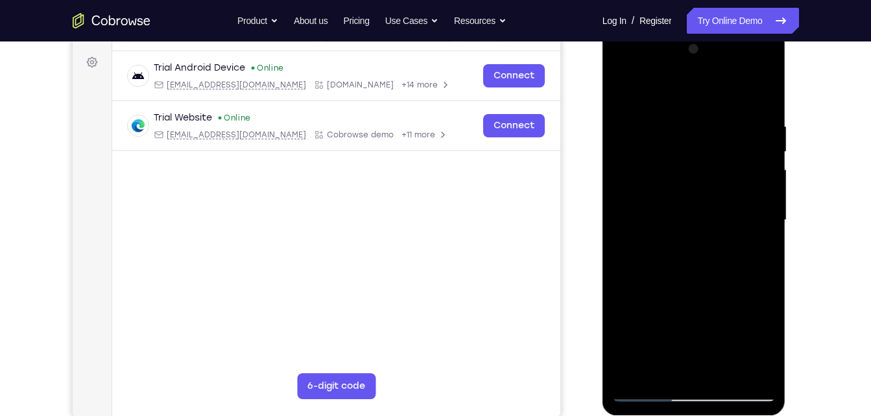
click at [761, 89] on div at bounding box center [693, 220] width 163 height 363
click at [722, 190] on div at bounding box center [693, 220] width 163 height 363
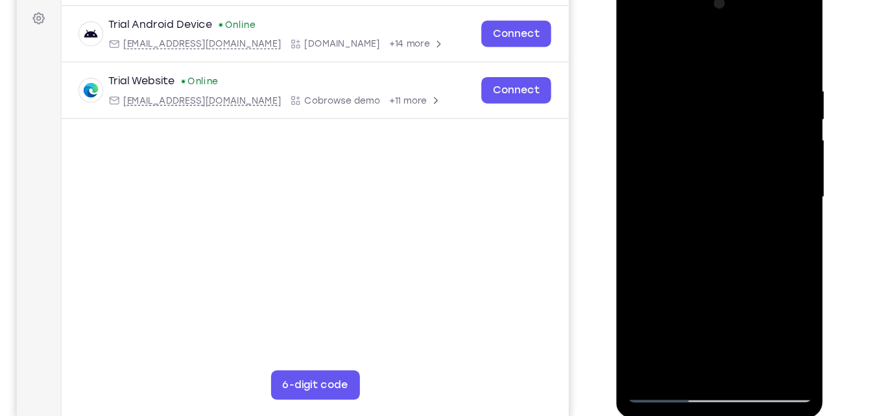
drag, startPoint x: 722, startPoint y: 95, endPoint x: 738, endPoint y: 26, distance: 70.5
click at [738, 26] on div at bounding box center [707, 172] width 163 height 363
click at [713, 187] on div at bounding box center [707, 172] width 163 height 363
click at [684, 307] on div at bounding box center [707, 172] width 163 height 363
click at [724, 121] on div at bounding box center [707, 172] width 163 height 363
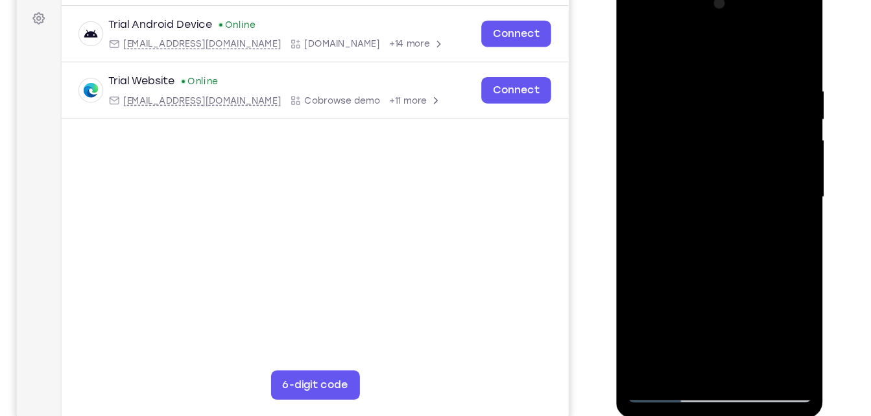
click at [681, 289] on div at bounding box center [707, 172] width 163 height 363
click at [774, 119] on div at bounding box center [707, 172] width 163 height 363
click at [726, 149] on div at bounding box center [707, 172] width 163 height 363
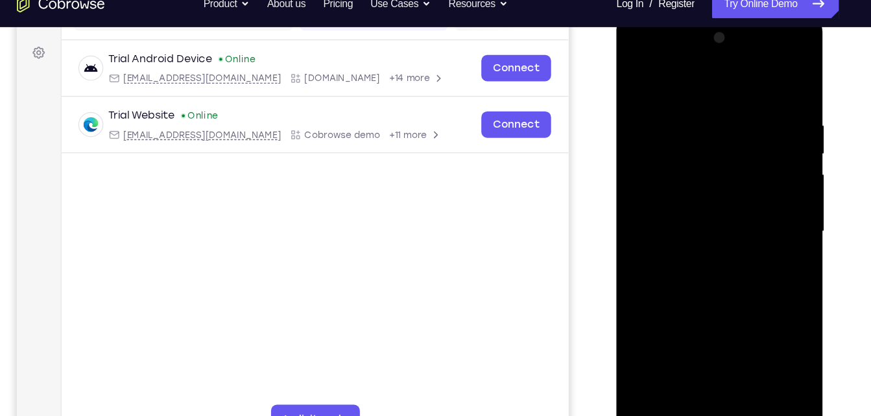
click at [706, 219] on div at bounding box center [707, 206] width 163 height 363
click at [719, 242] on div at bounding box center [707, 206] width 163 height 363
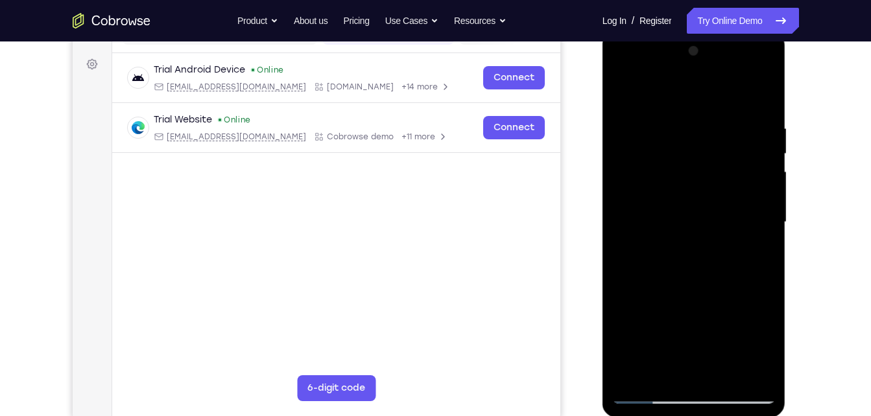
click at [704, 235] on div at bounding box center [693, 222] width 163 height 363
click at [657, 347] on div at bounding box center [693, 222] width 163 height 363
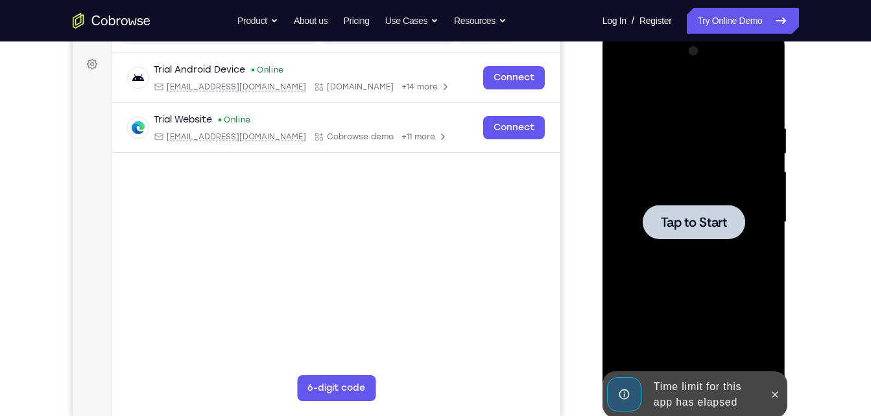
click at [703, 247] on div at bounding box center [693, 222] width 163 height 363
